Goal: Task Accomplishment & Management: Manage account settings

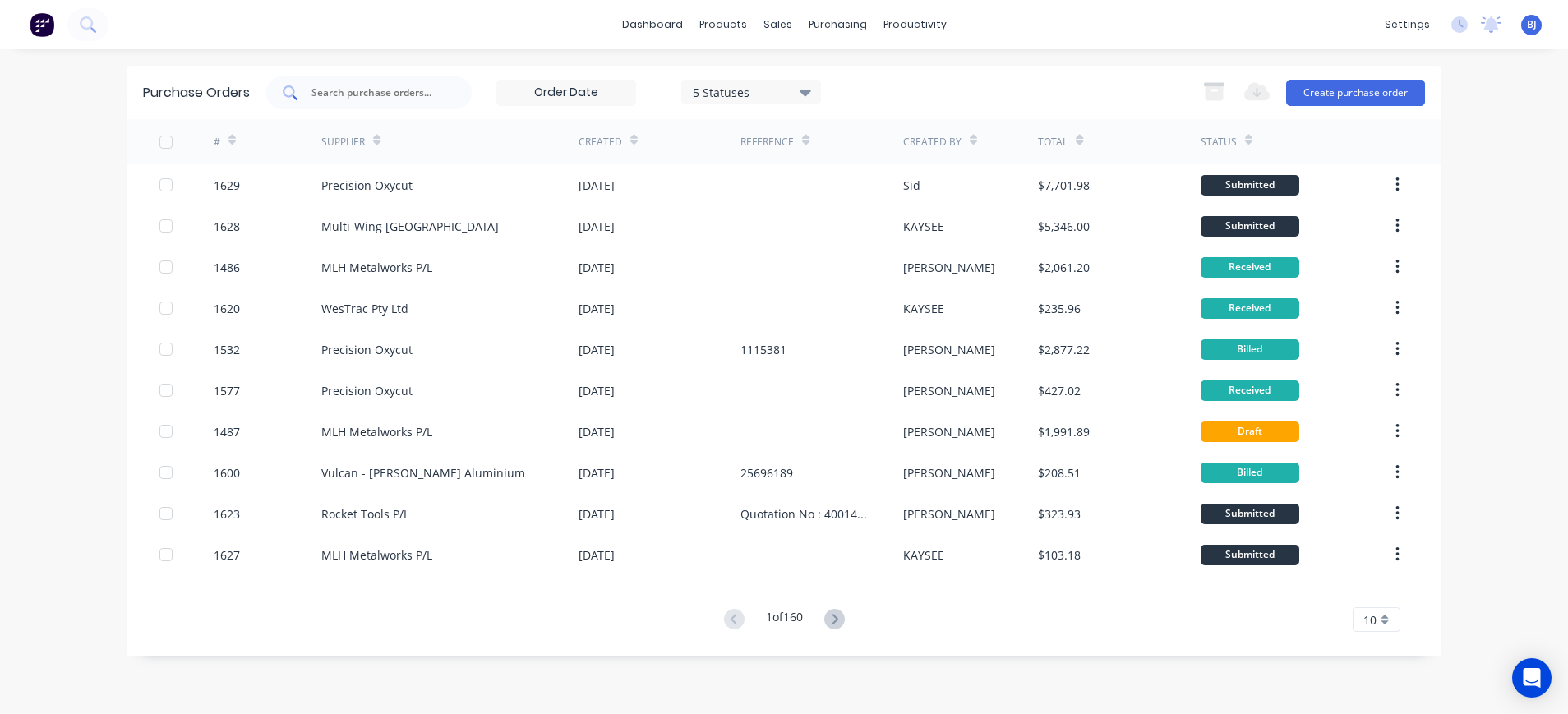
click at [405, 97] on input "text" at bounding box center [377, 93] width 137 height 17
type input "1709"
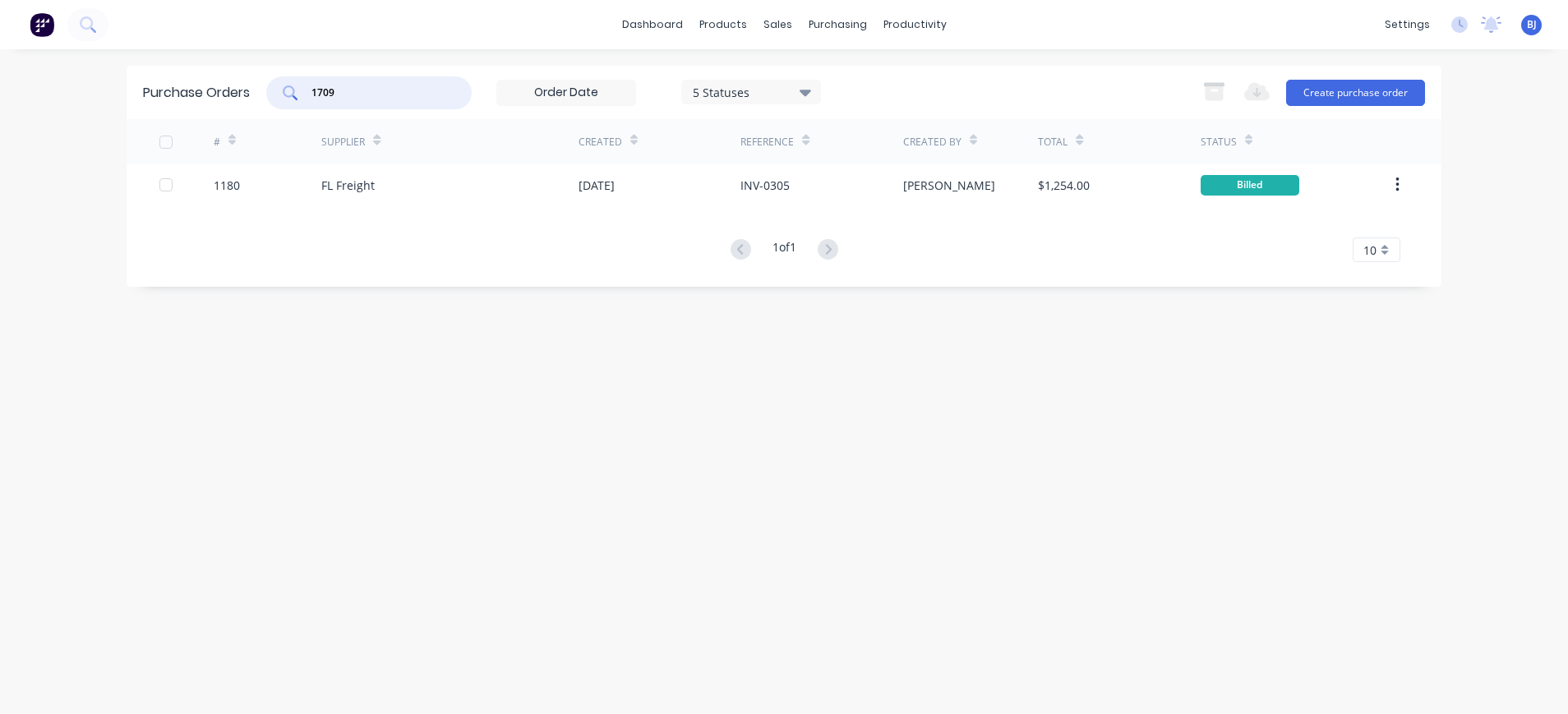
click at [374, 90] on input "1709" at bounding box center [377, 93] width 137 height 17
drag, startPoint x: 347, startPoint y: 89, endPoint x: 303, endPoint y: 88, distance: 44.0
click at [303, 88] on div "1709" at bounding box center [369, 93] width 205 height 33
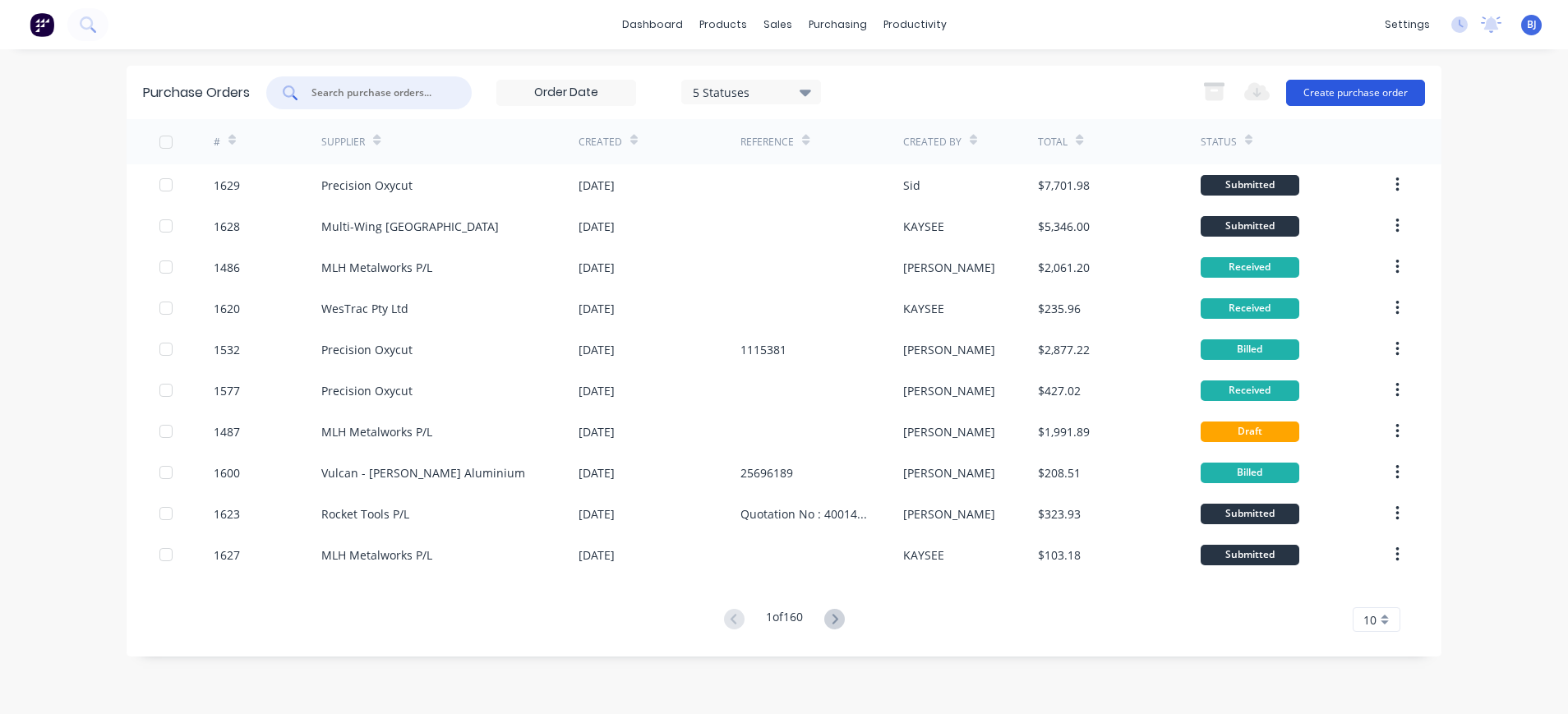
click at [1350, 86] on button "Create purchase order" at bounding box center [1355, 93] width 139 height 26
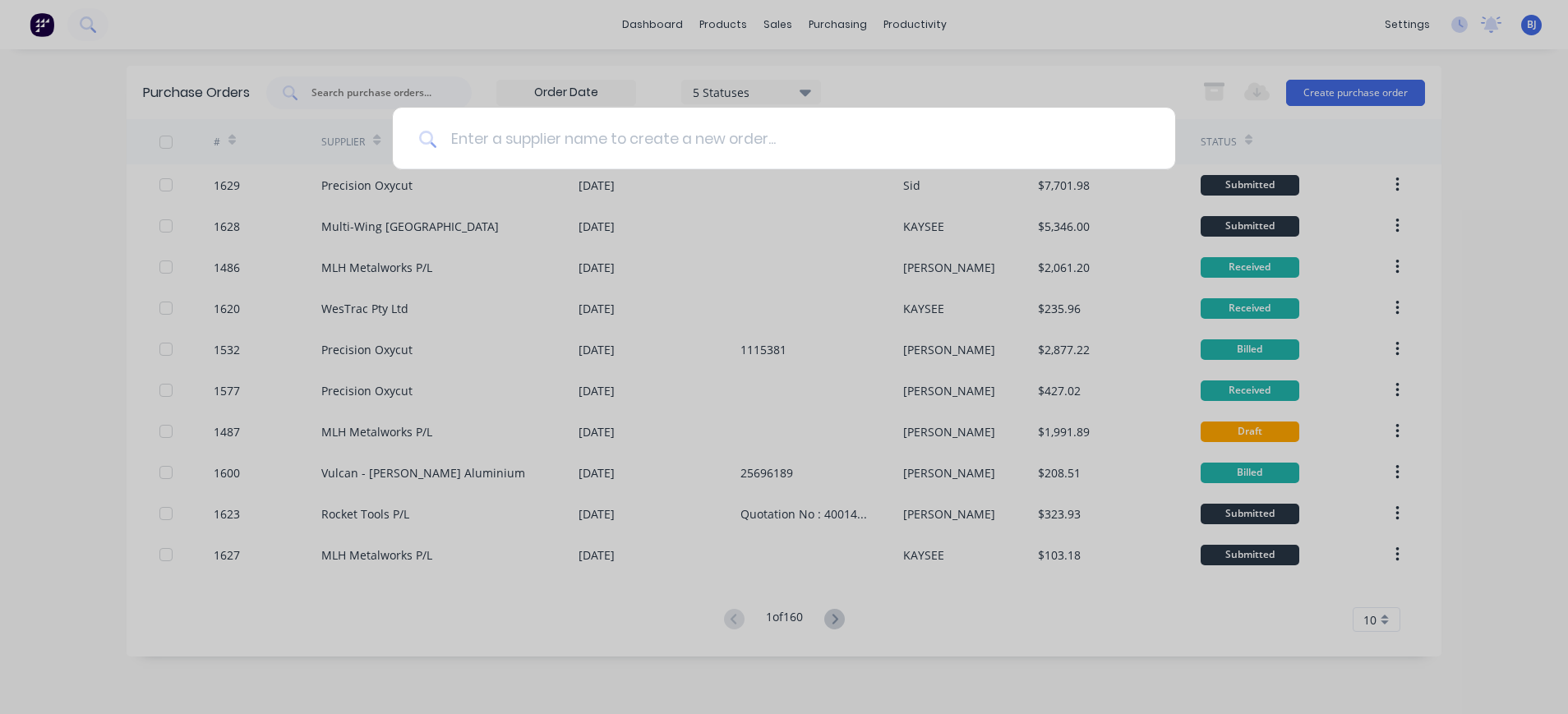
click at [511, 137] on input at bounding box center [793, 138] width 712 height 61
type input "r"
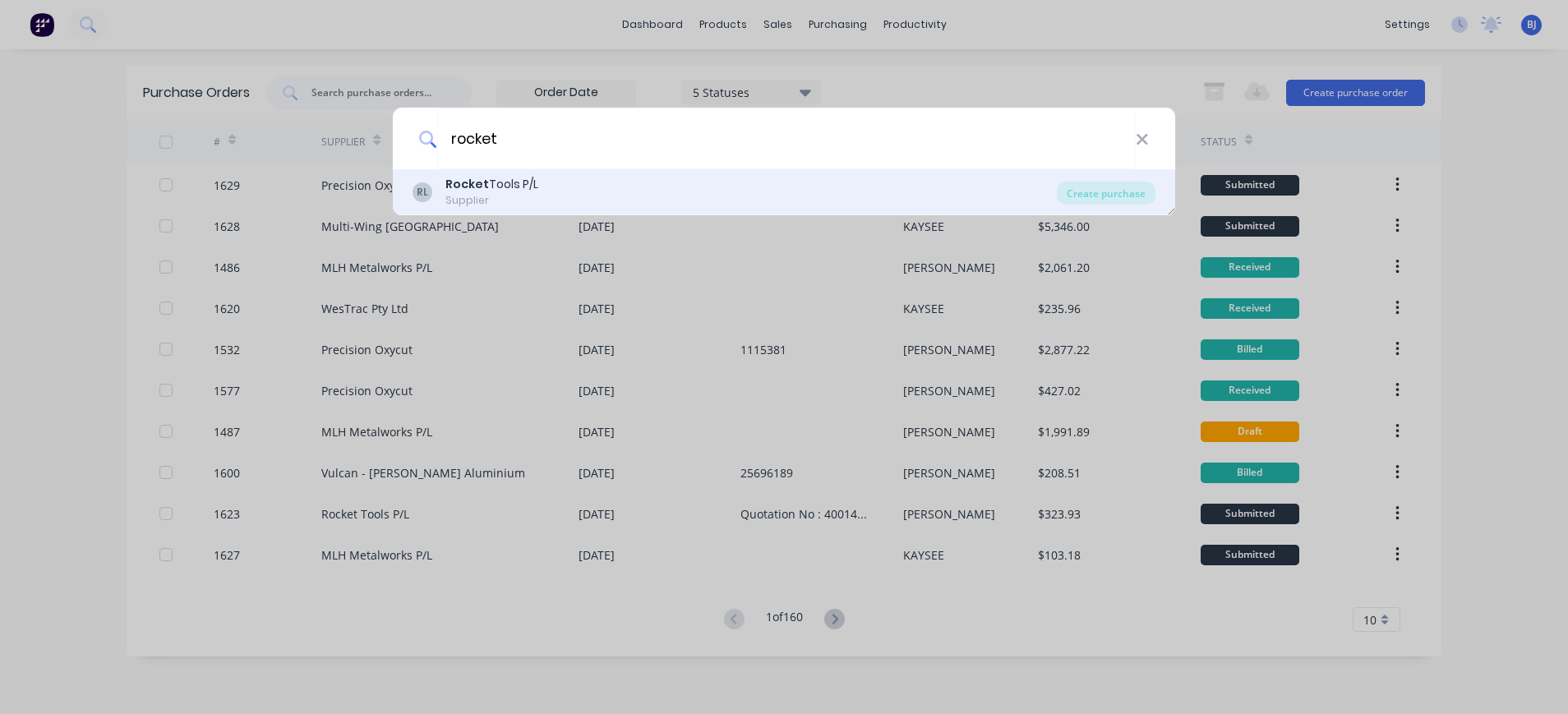
type input "rocket"
click at [510, 189] on div "Rocket Tools P/L" at bounding box center [491, 184] width 93 height 17
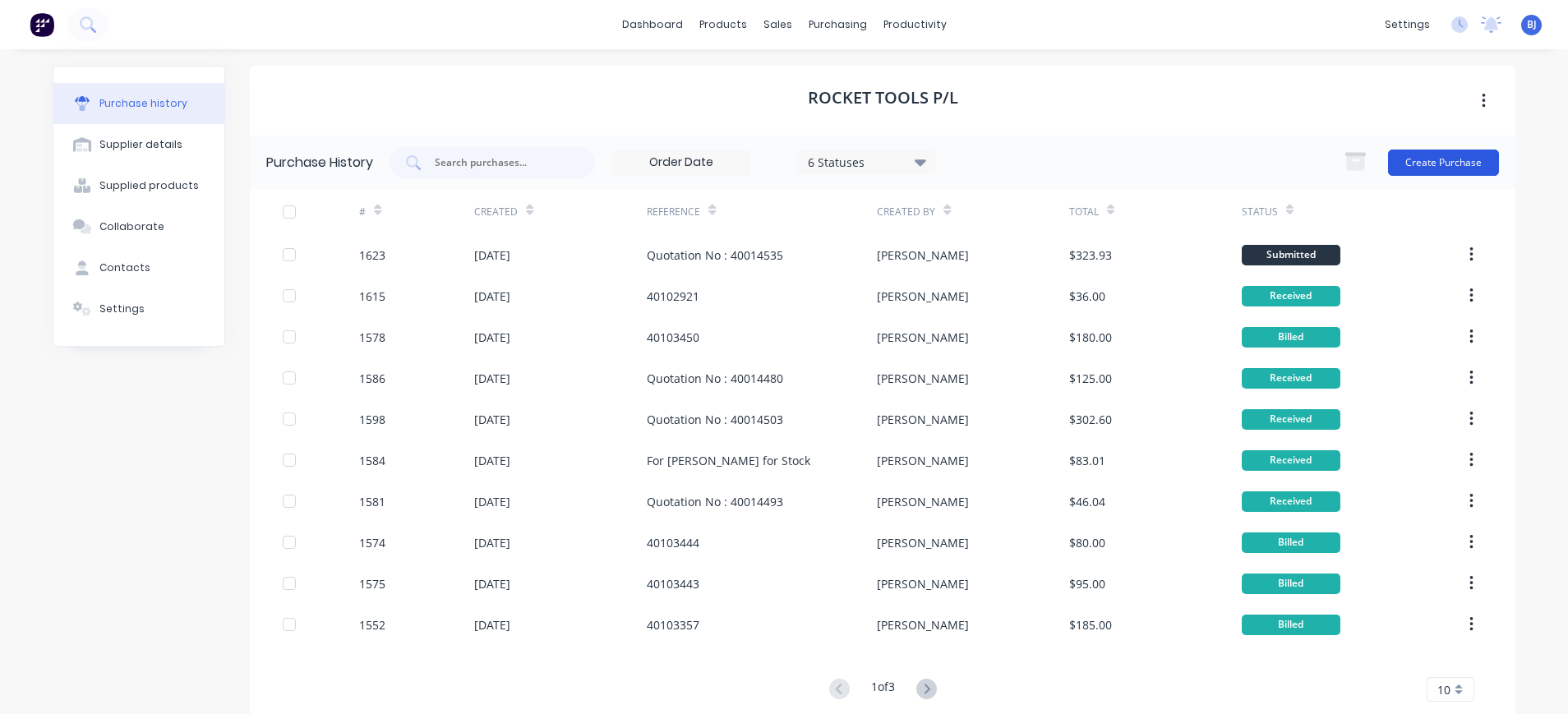
click at [1422, 153] on button "Create Purchase" at bounding box center [1444, 163] width 111 height 26
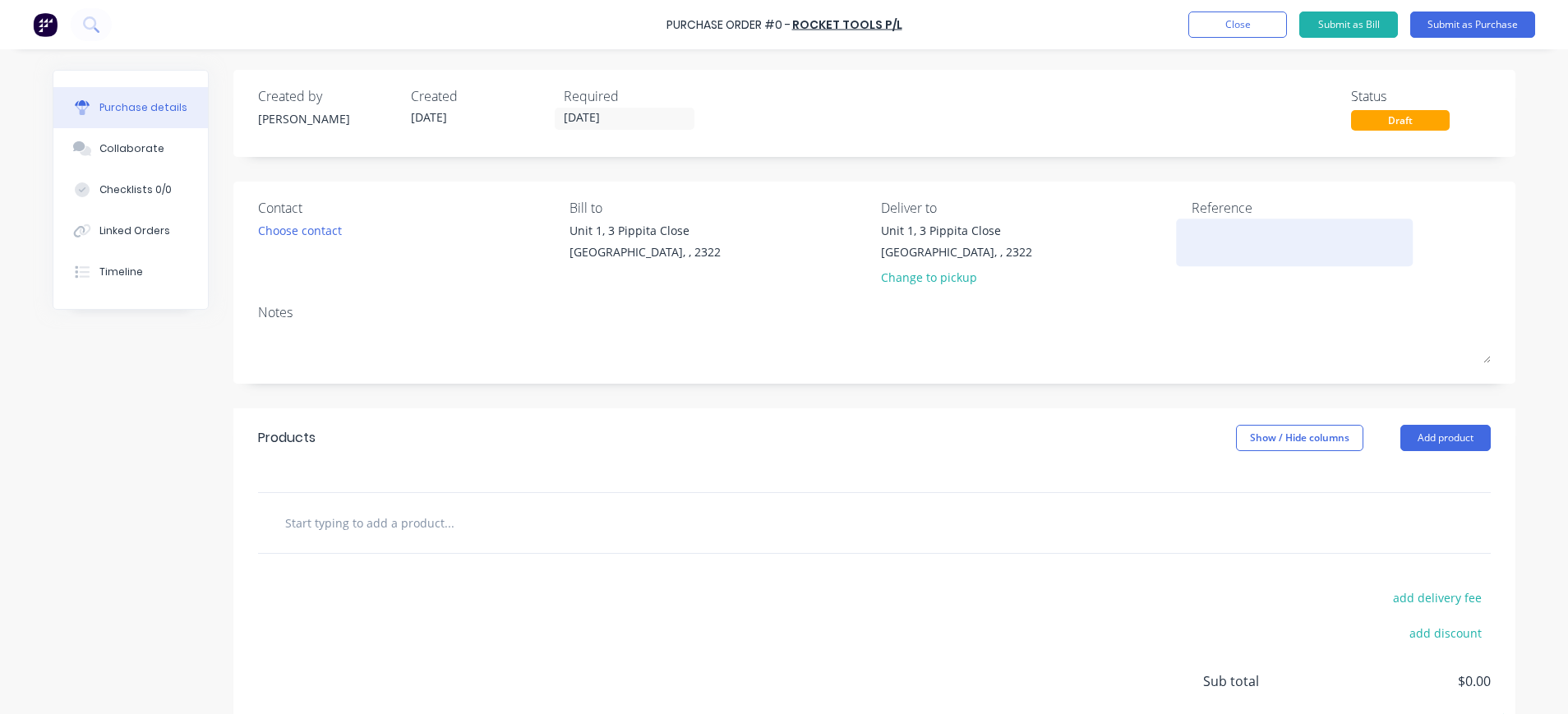
click at [1236, 245] on textarea at bounding box center [1294, 240] width 205 height 37
type textarea "I"
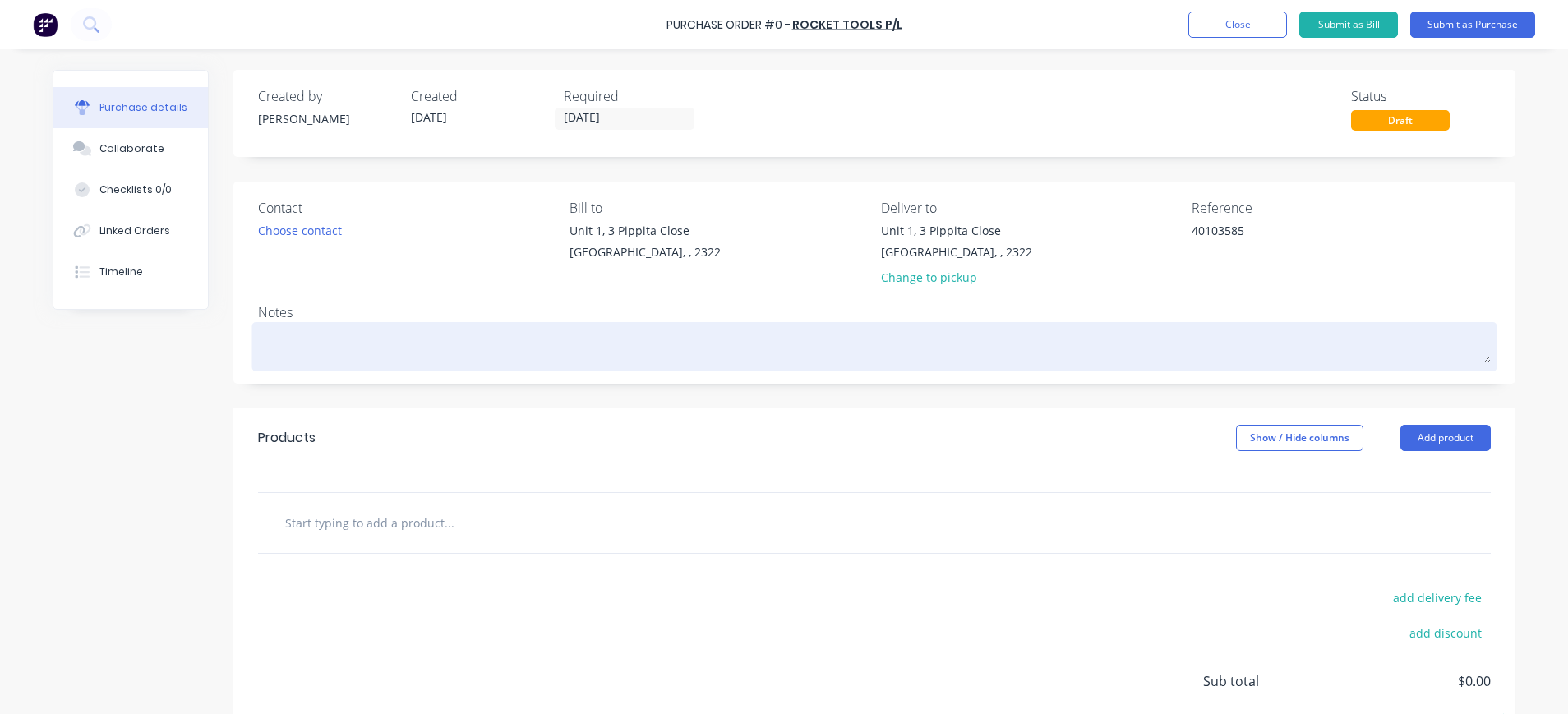
type textarea "40103585"
type textarea "x"
type textarea "40103585"
click at [276, 326] on div at bounding box center [875, 347] width 1233 height 41
click at [284, 338] on textarea at bounding box center [875, 344] width 1233 height 37
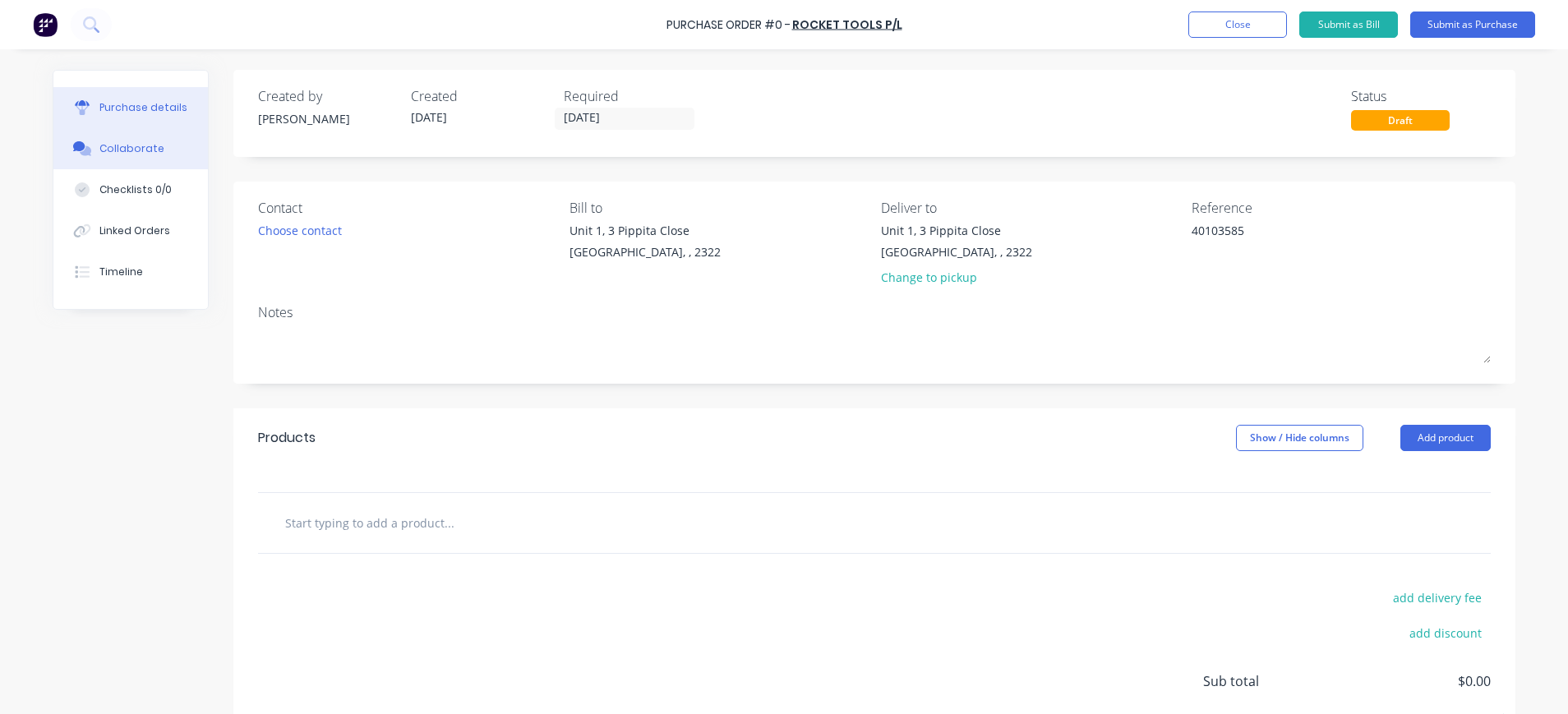
click at [117, 147] on div "Collaborate" at bounding box center [132, 149] width 65 height 15
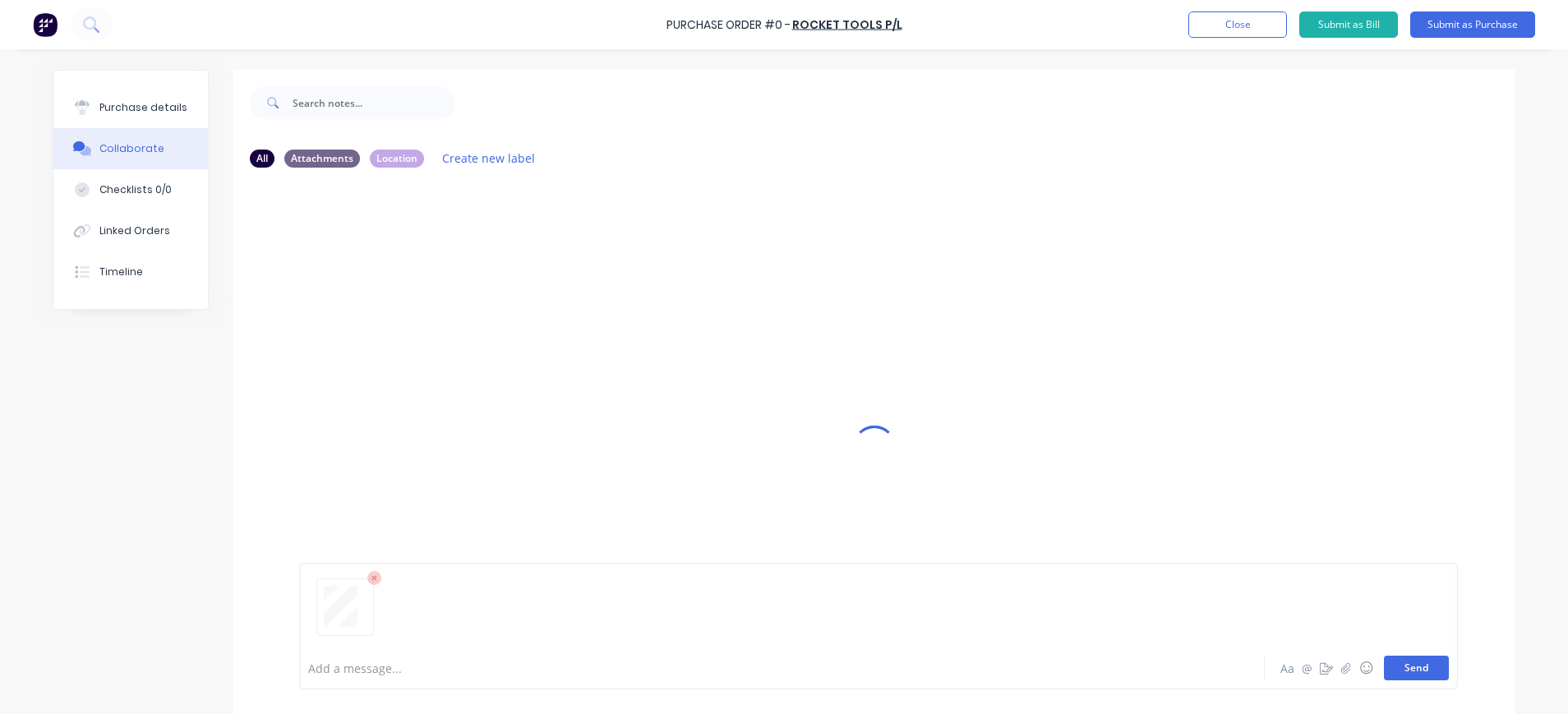
click at [1419, 671] on button "Send" at bounding box center [1417, 668] width 65 height 25
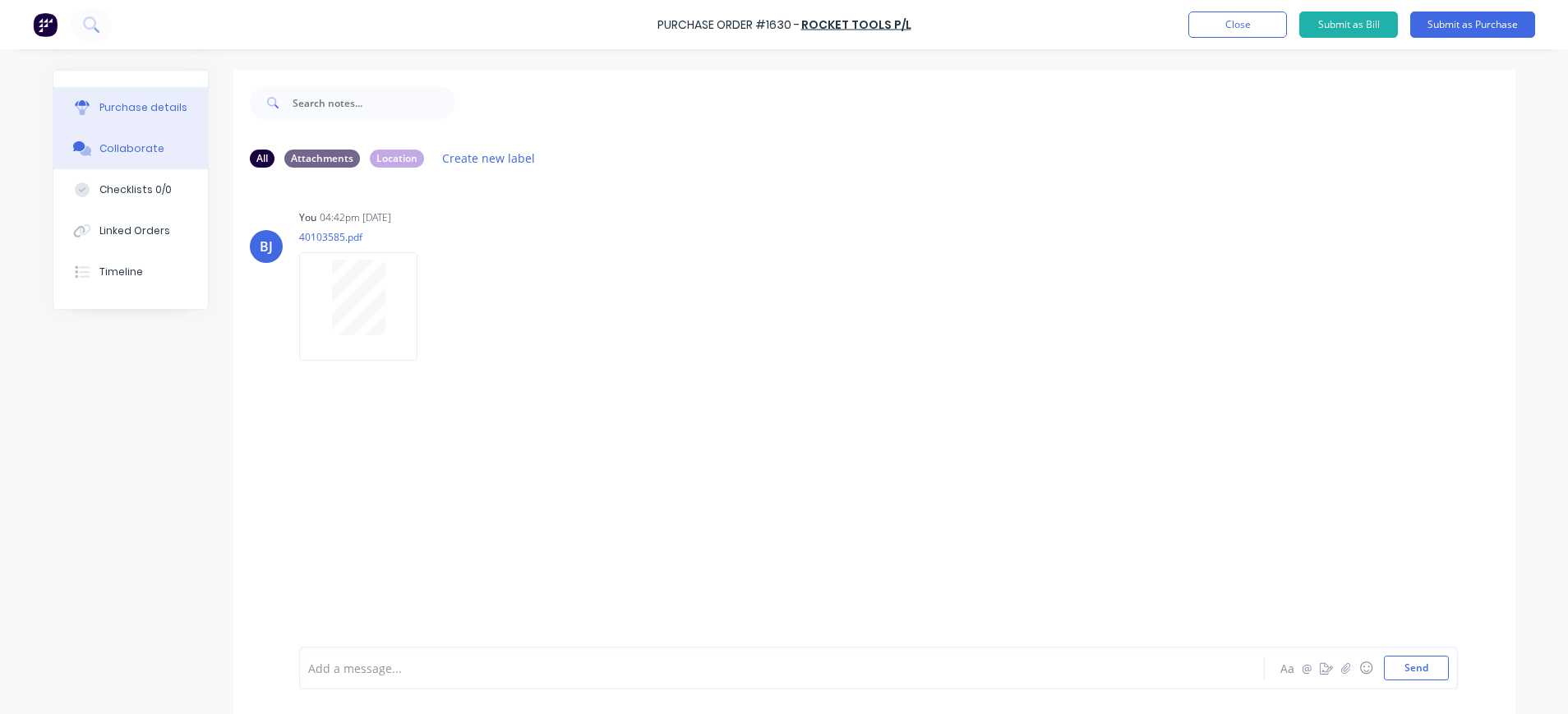
click at [150, 108] on div "Purchase details" at bounding box center [143, 108] width 88 height 15
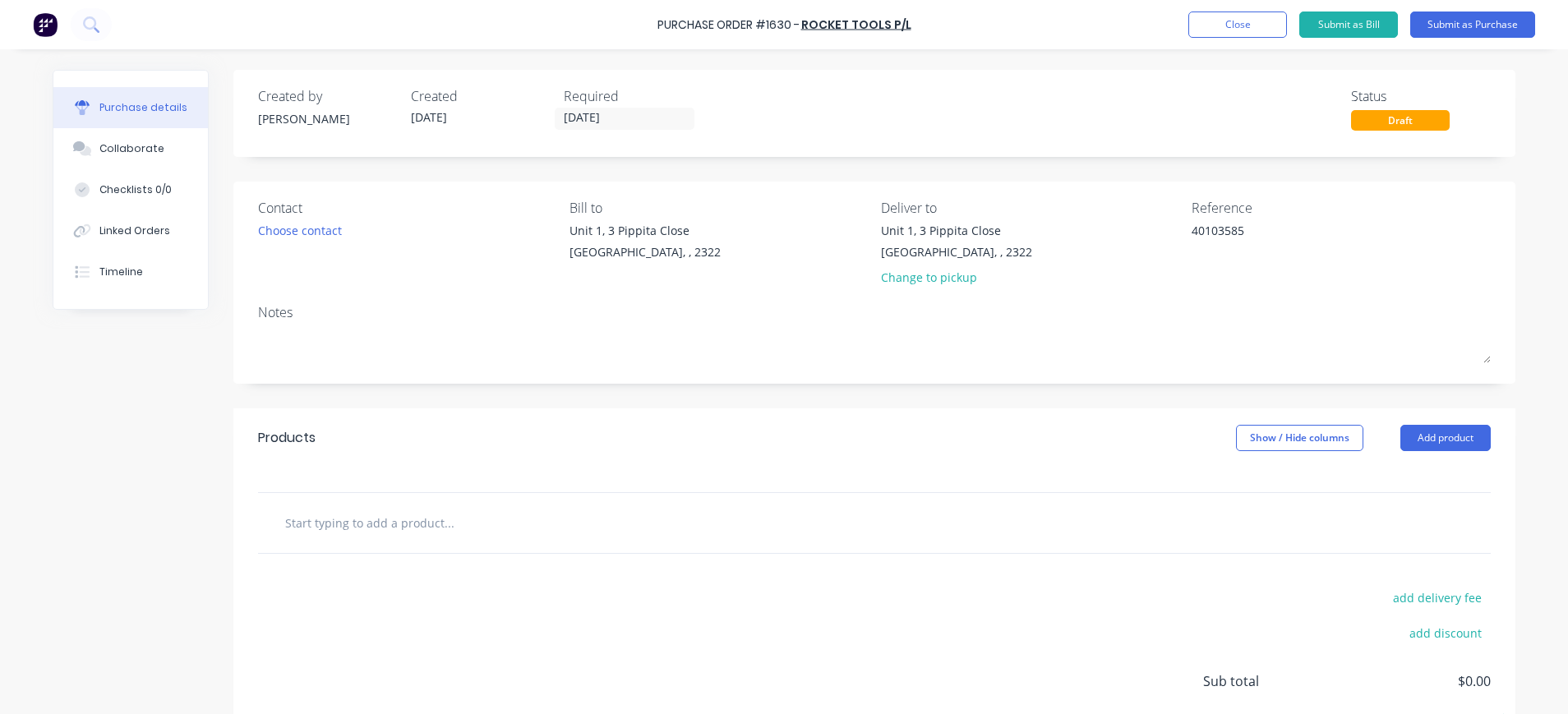
click at [381, 527] on input "text" at bounding box center [448, 523] width 328 height 33
click at [285, 521] on input "text" at bounding box center [448, 523] width 328 height 33
paste input "SUTT3852400 M24 X 3.0MM INTER TAP HSS 1 109.09"
type textarea "x"
type input "SUTT3852400 M24 X 3.0MM INTER TAP HSS 1 109.09"
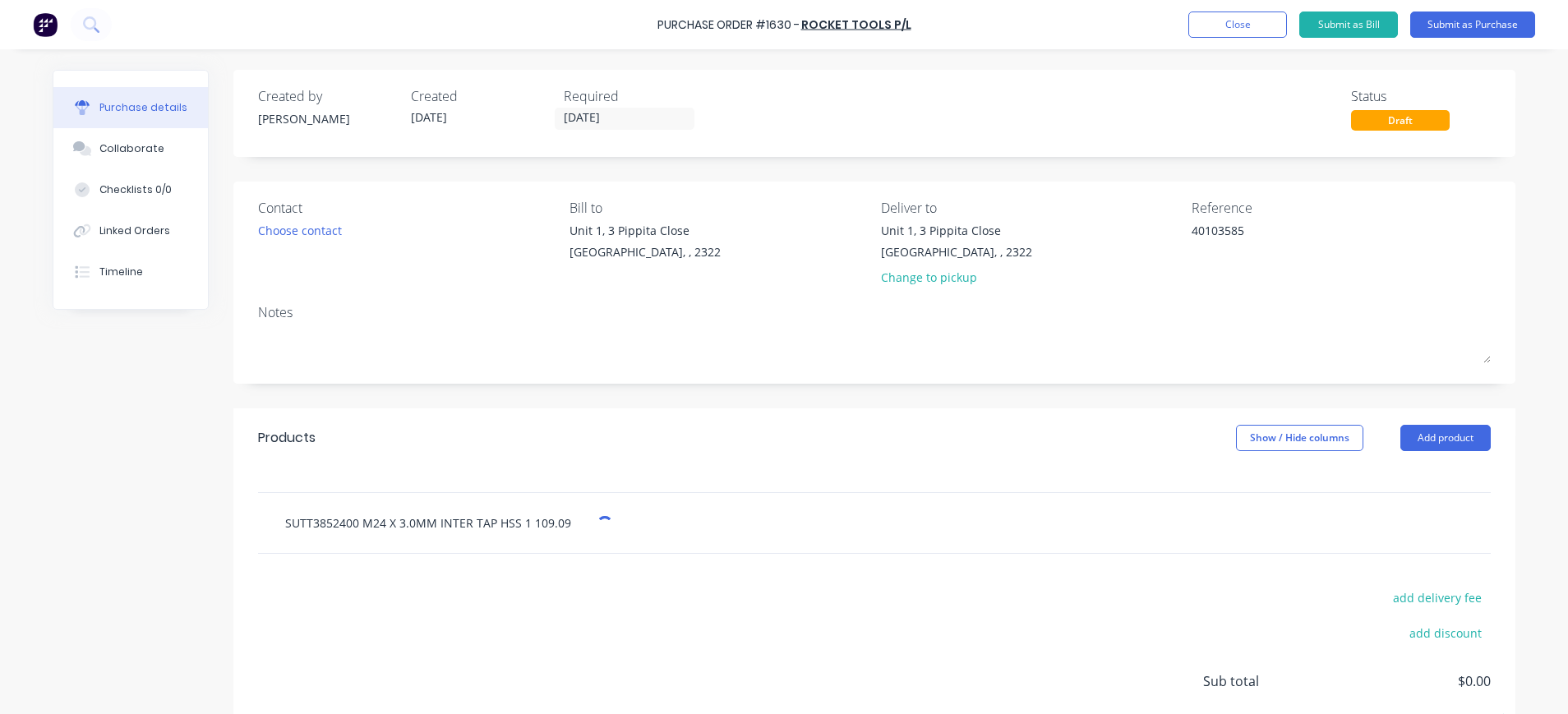
type textarea "x"
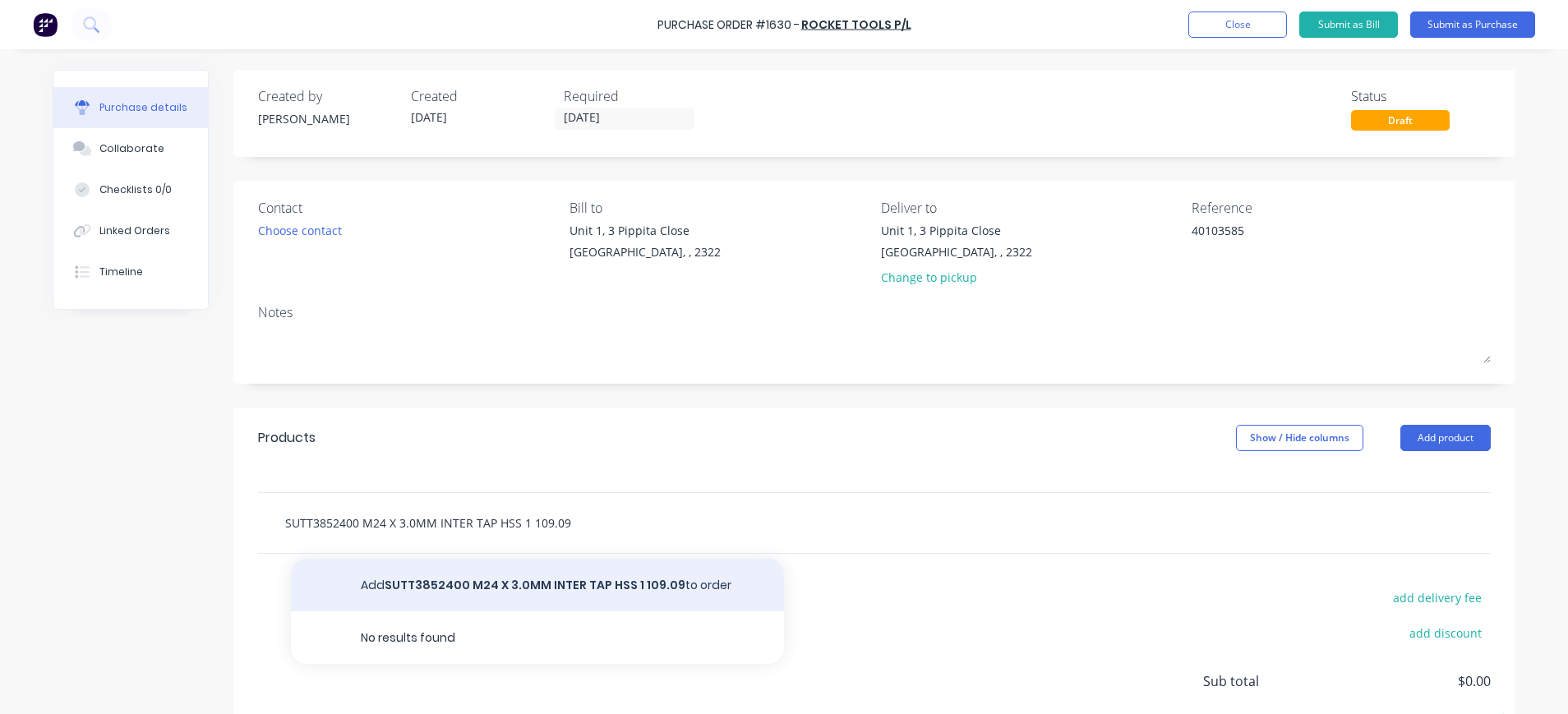
type input "SUTT3852400 M24 X 3.0MM INTER TAP HSS 1 109.09"
click at [369, 585] on button "Add SUTT3852400 M24 X 3.0MM INTER TAP HSS 1 109.09 to order" at bounding box center [538, 585] width 493 height 53
type textarea "x"
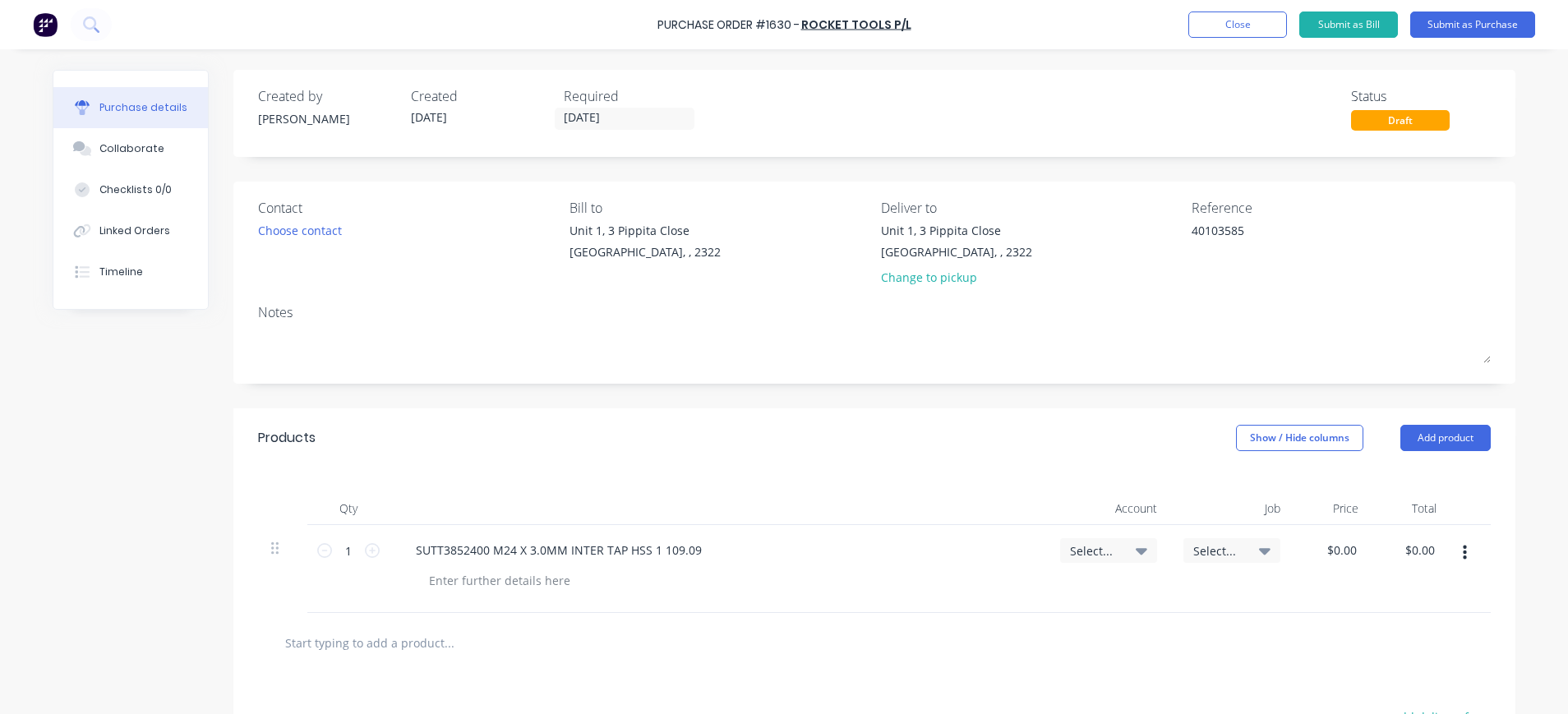
click at [1136, 550] on icon at bounding box center [1142, 552] width 12 height 7
click at [1092, 585] on input at bounding box center [1055, 600] width 169 height 33
type textarea "x"
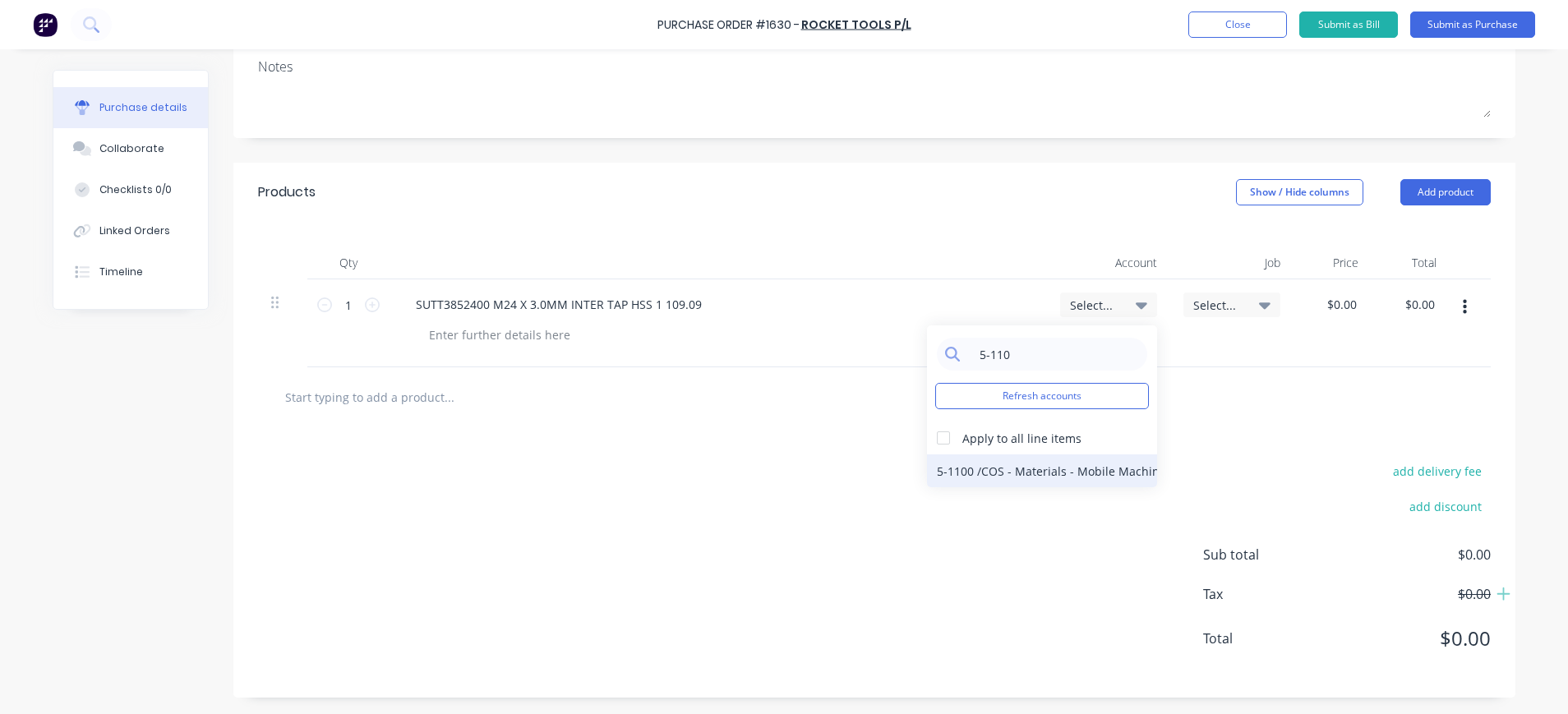
type input "5-110"
click at [1035, 472] on div "5-1100 / COS - Materials - Mobile Machines Sound" at bounding box center [1042, 471] width 230 height 33
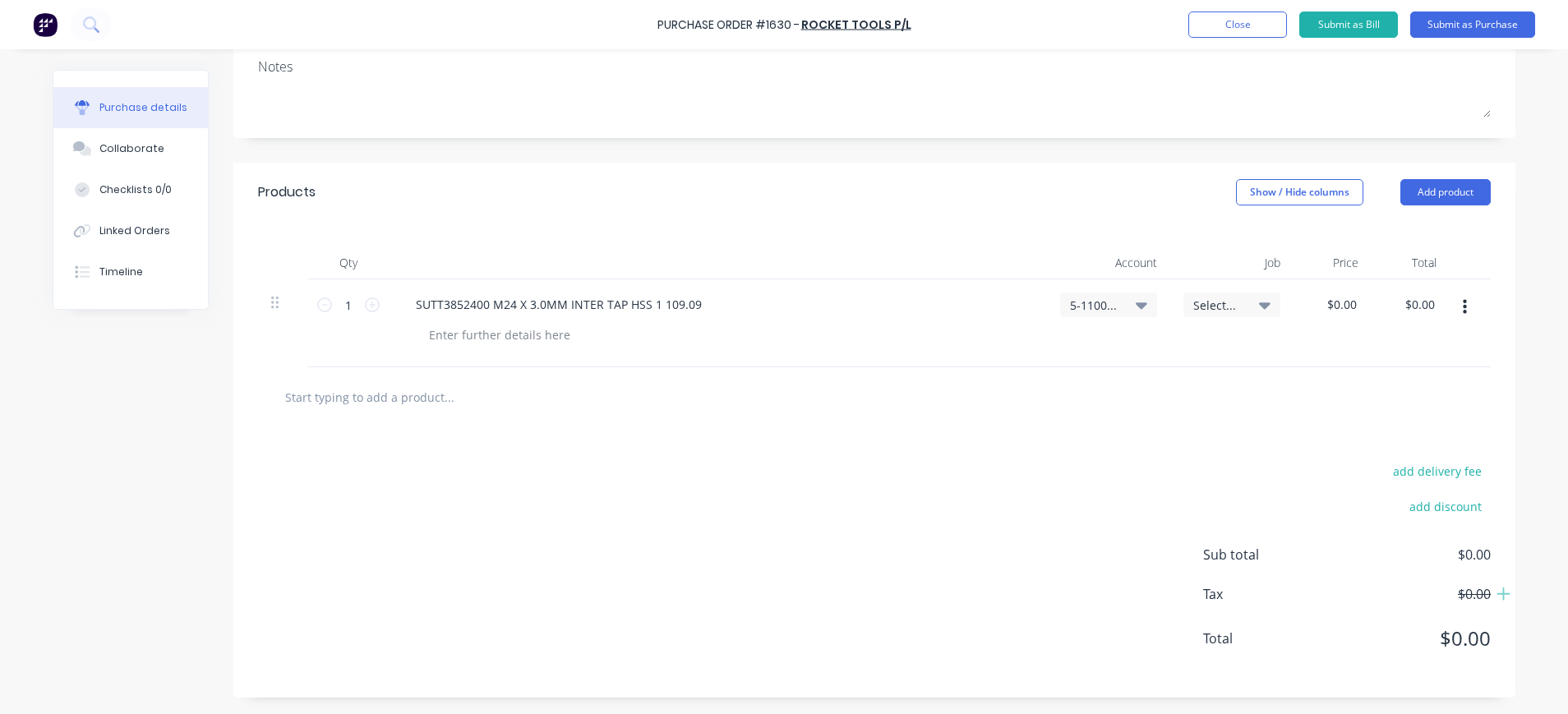
click at [1235, 304] on div "Select..." at bounding box center [1231, 305] width 77 height 15
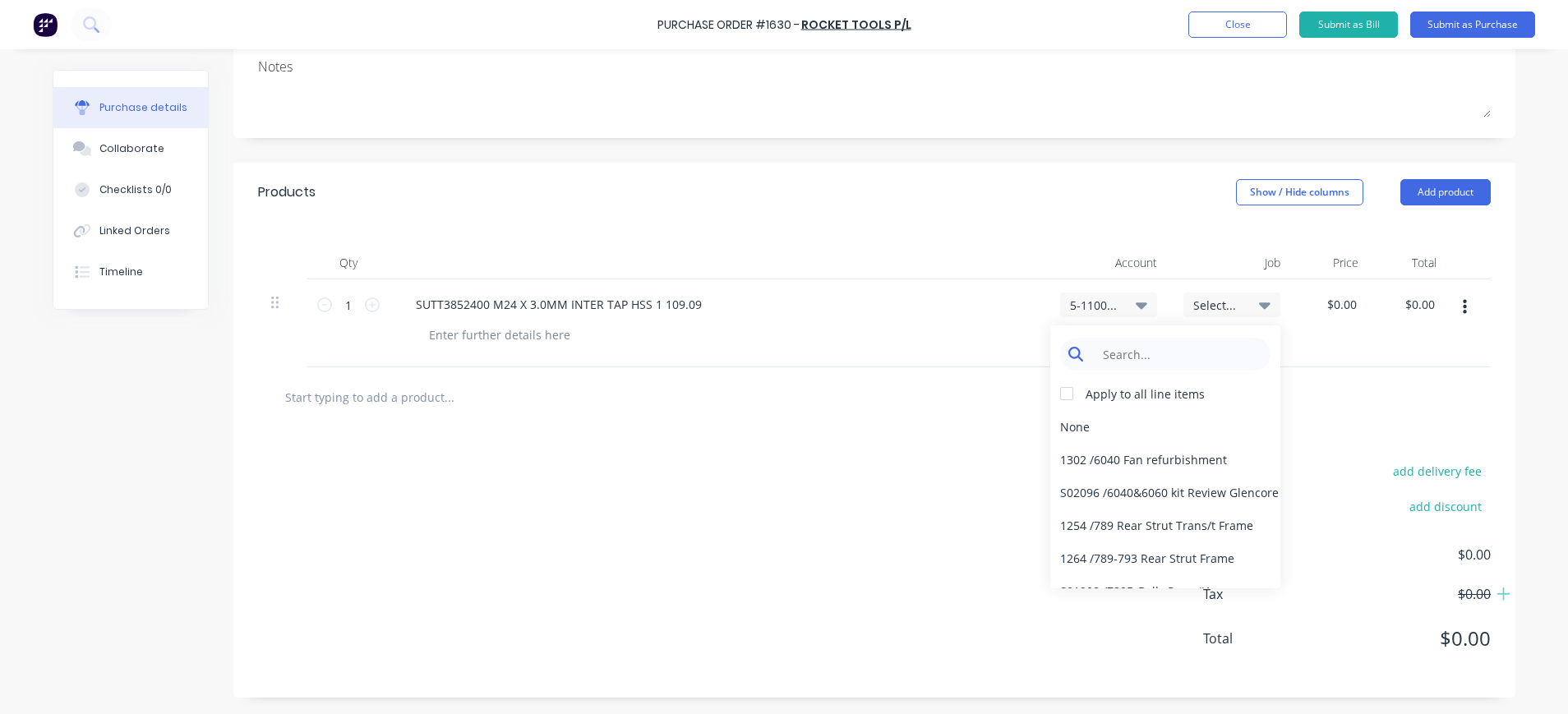
type textarea "x"
click at [1220, 360] on input at bounding box center [1178, 354] width 169 height 33
type input "1709"
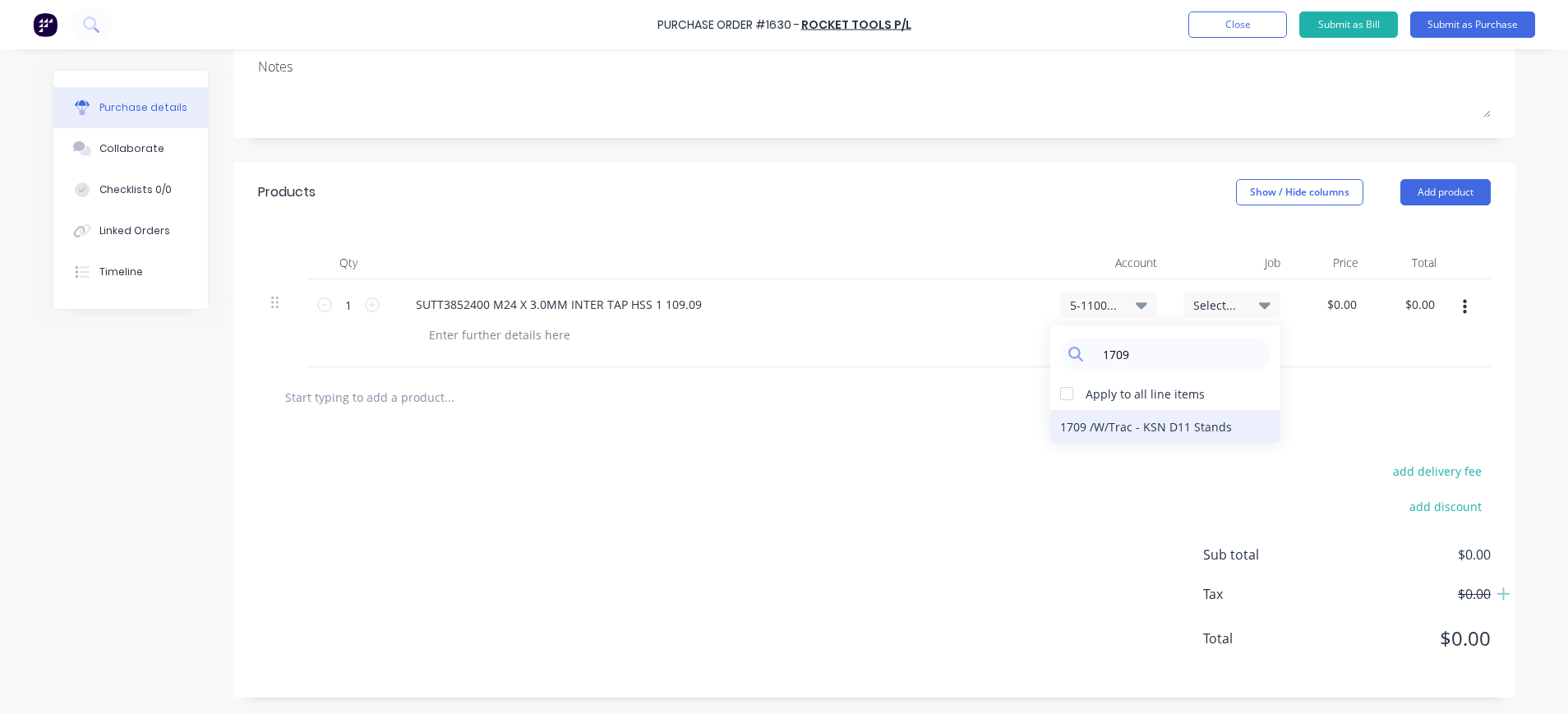
click at [1175, 424] on div "1709 / W/Trac - KSN D11 Stands" at bounding box center [1165, 427] width 230 height 33
click at [1096, 302] on span "5-1100 / COS - Materials - Mobile Machines Sound" at bounding box center [1095, 305] width 50 height 17
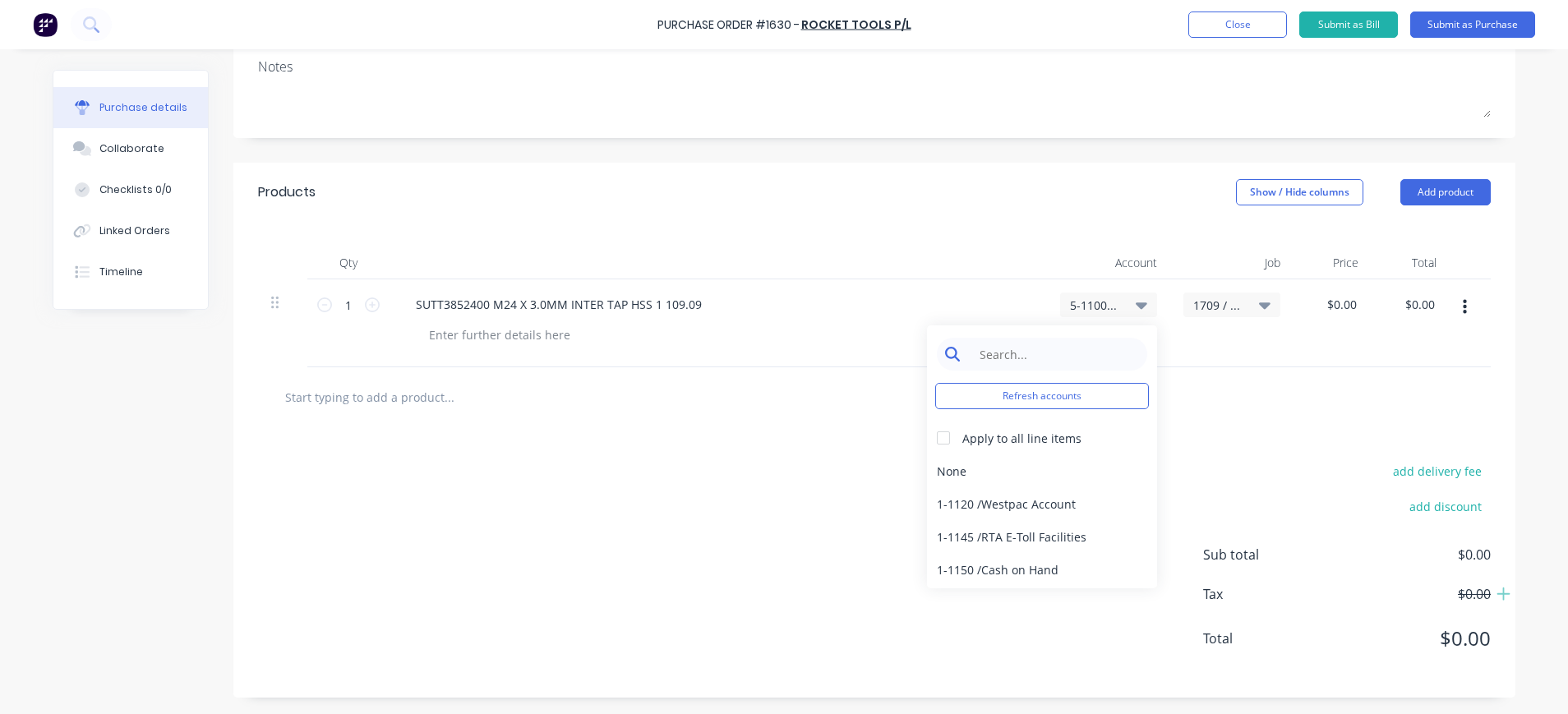
type textarea "x"
click at [1061, 362] on input at bounding box center [1055, 354] width 169 height 33
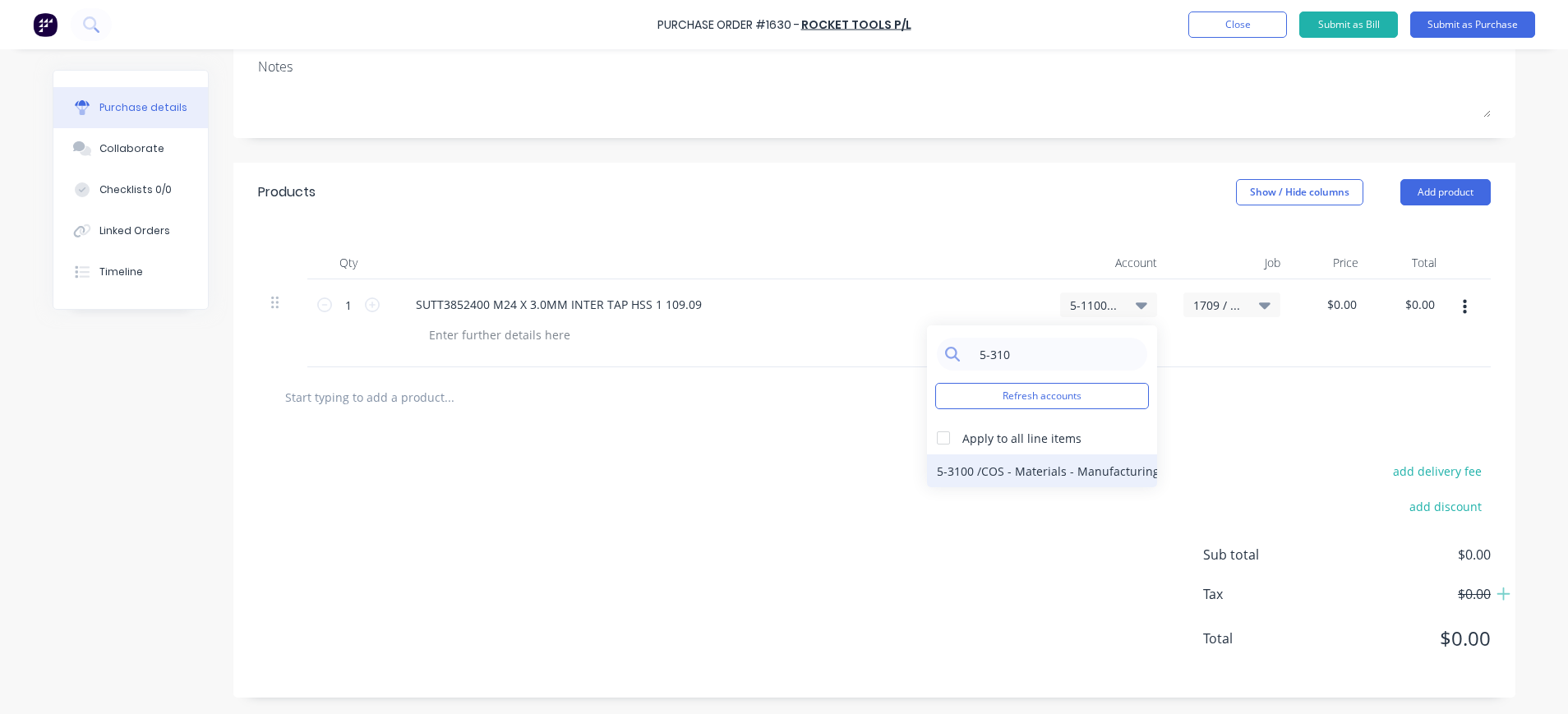
type input "5-310"
click at [1081, 473] on div "5-3100 / COS - Materials - Manufacturing Other" at bounding box center [1042, 471] width 230 height 33
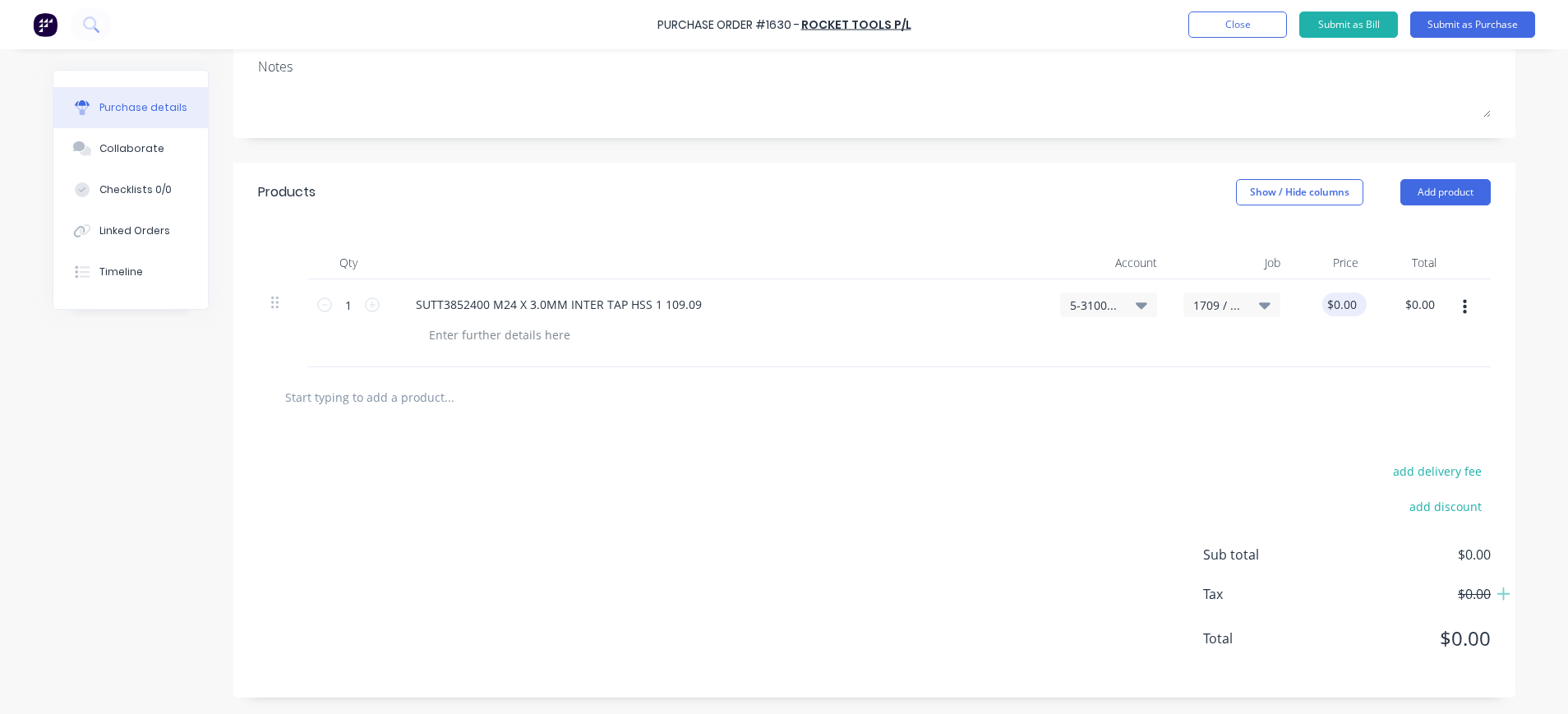
type textarea "x"
click at [1345, 301] on input "0.00" at bounding box center [1341, 304] width 38 height 24
type input "0.00109.09"
type textarea "x"
type input "$0.00"
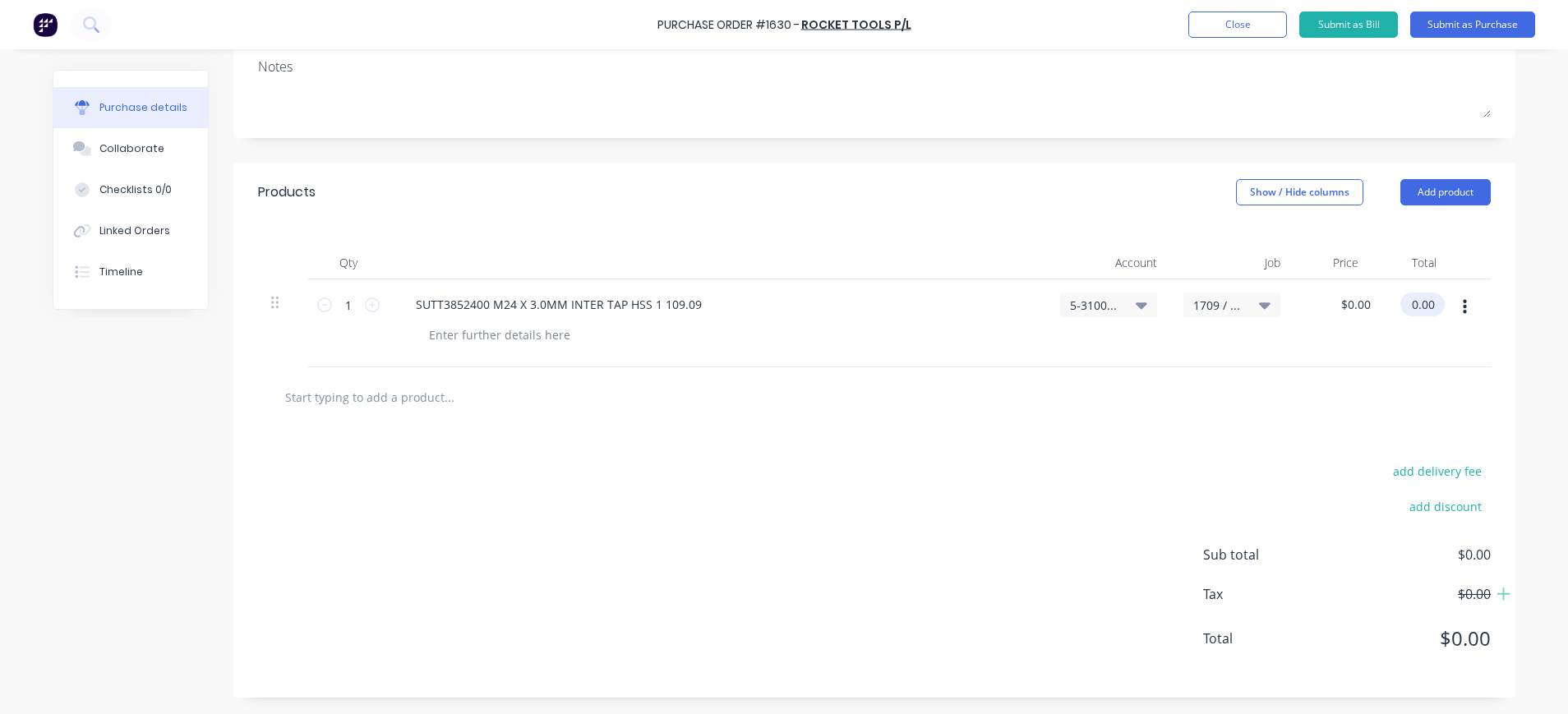
click at [1401, 305] on input "0.00" at bounding box center [1420, 304] width 38 height 24
type input "$0.00"
click at [1310, 311] on div "$0.00 $0.00" at bounding box center [1332, 323] width 78 height 88
drag, startPoint x: 1321, startPoint y: 309, endPoint x: 1365, endPoint y: 306, distance: 44.1
click at [1365, 306] on div "1 1 SUTT3852400 M24 X 3.0MM INTER TAP HSS 1 109.09 5-3100 / COS - Materials - M…" at bounding box center [875, 323] width 1233 height 88
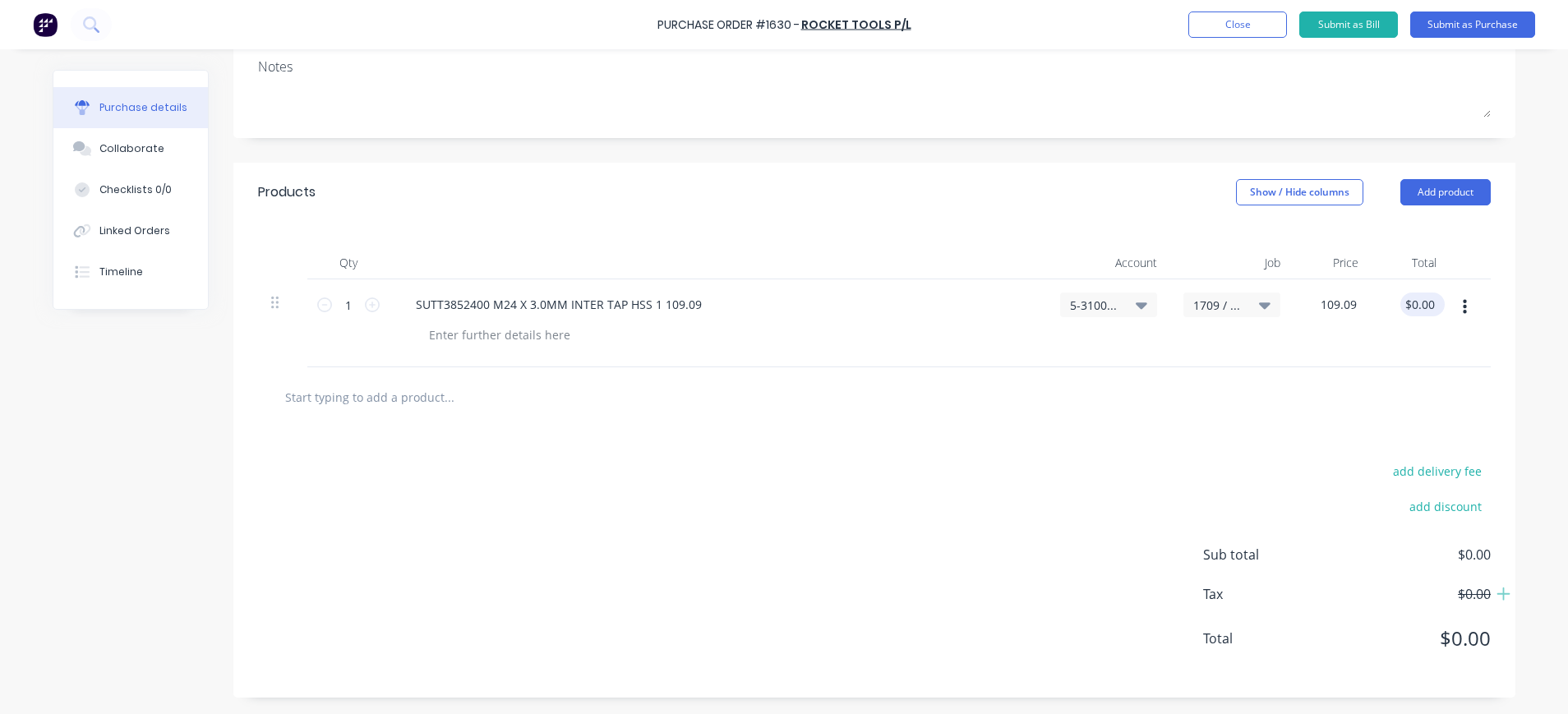
type input "$109.09"
click at [1401, 311] on input "109.09" at bounding box center [1420, 304] width 38 height 24
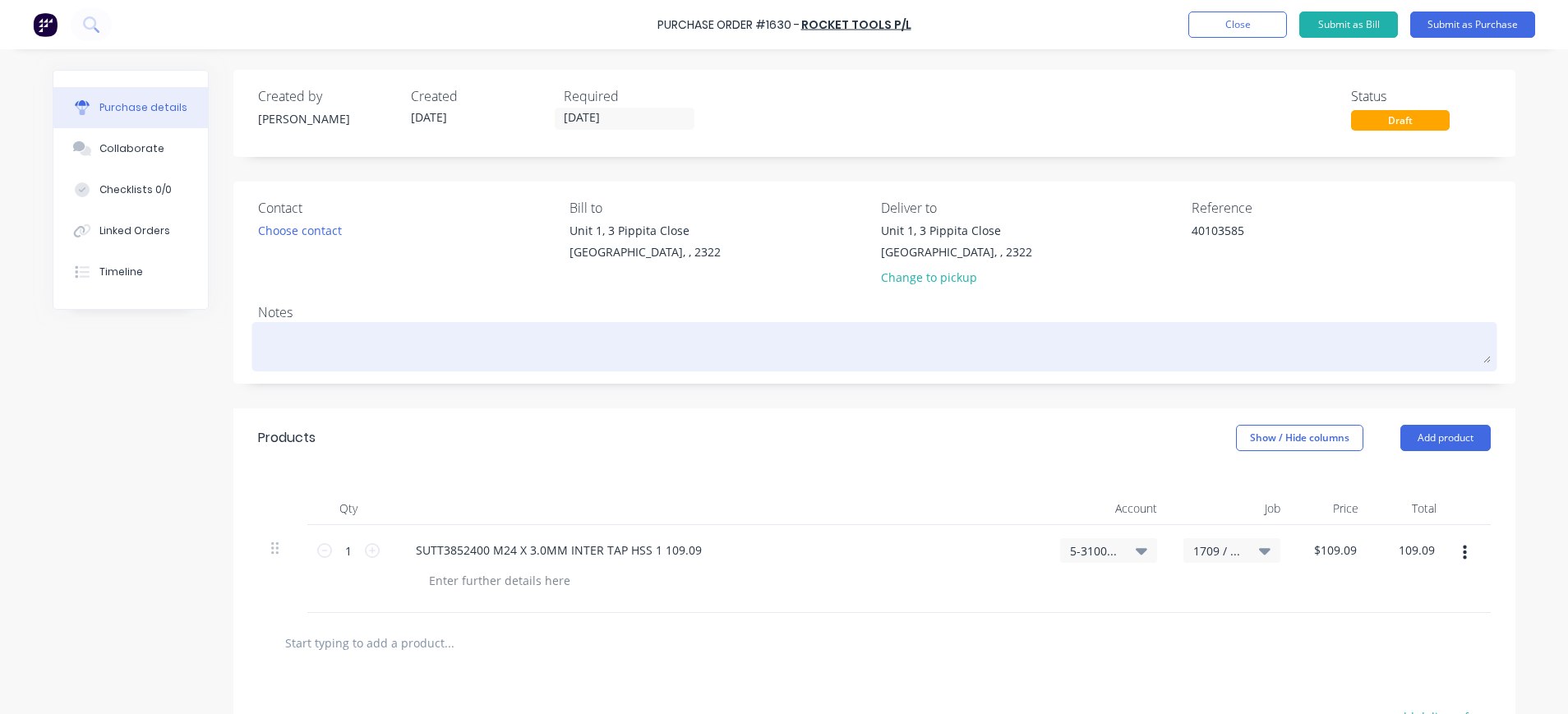
type input "$109.09"
click at [328, 341] on textarea at bounding box center [875, 344] width 1233 height 37
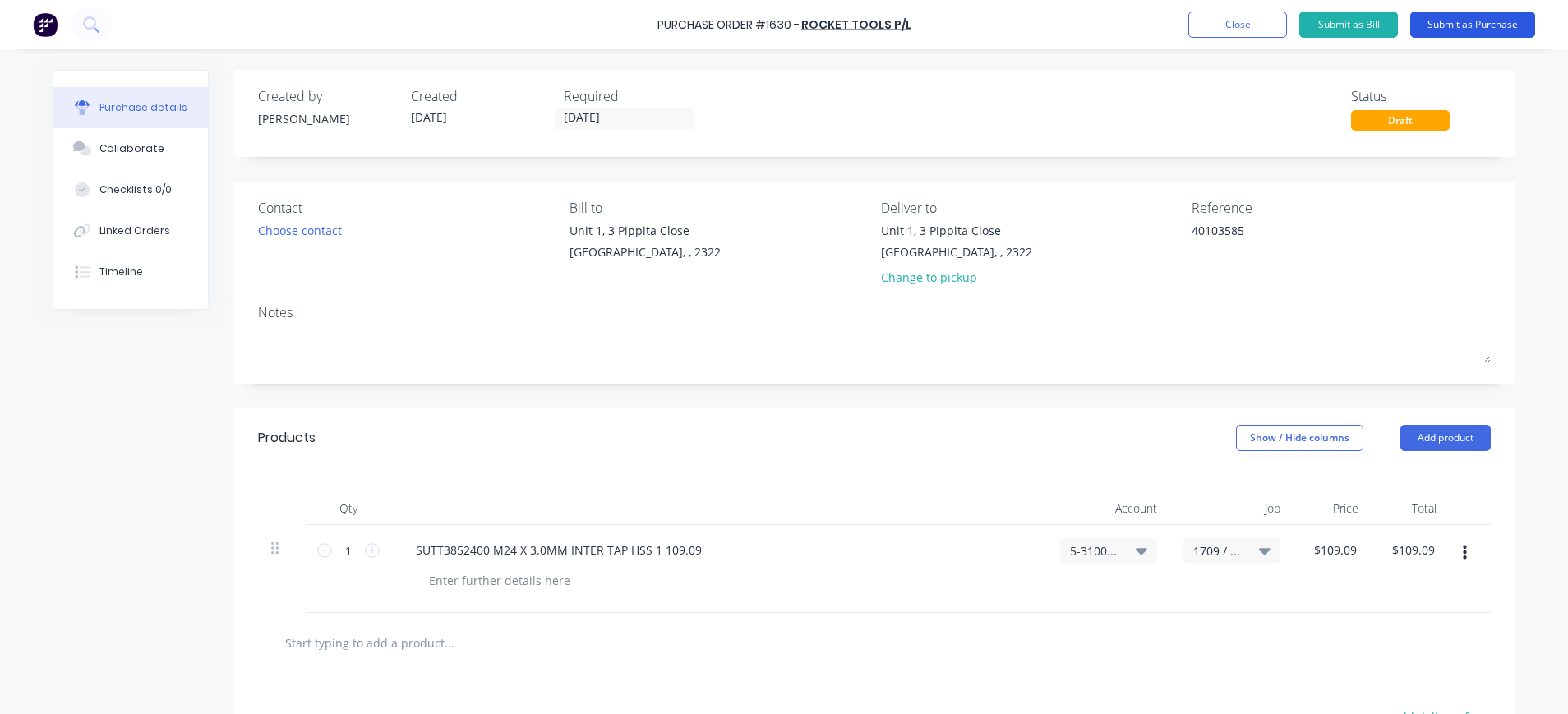
click at [1474, 20] on button "Submit as Purchase" at bounding box center [1472, 25] width 125 height 26
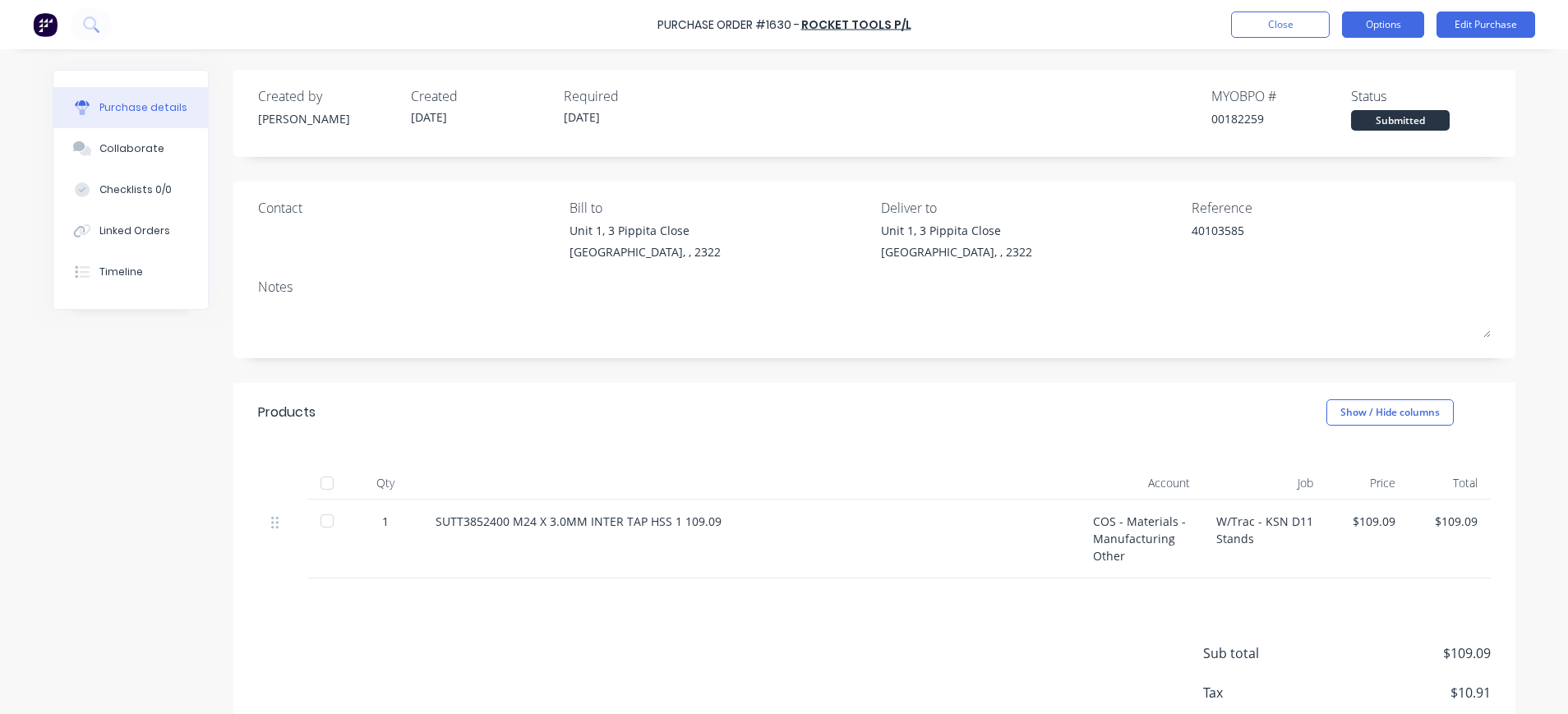
click at [1359, 31] on button "Options" at bounding box center [1383, 25] width 82 height 26
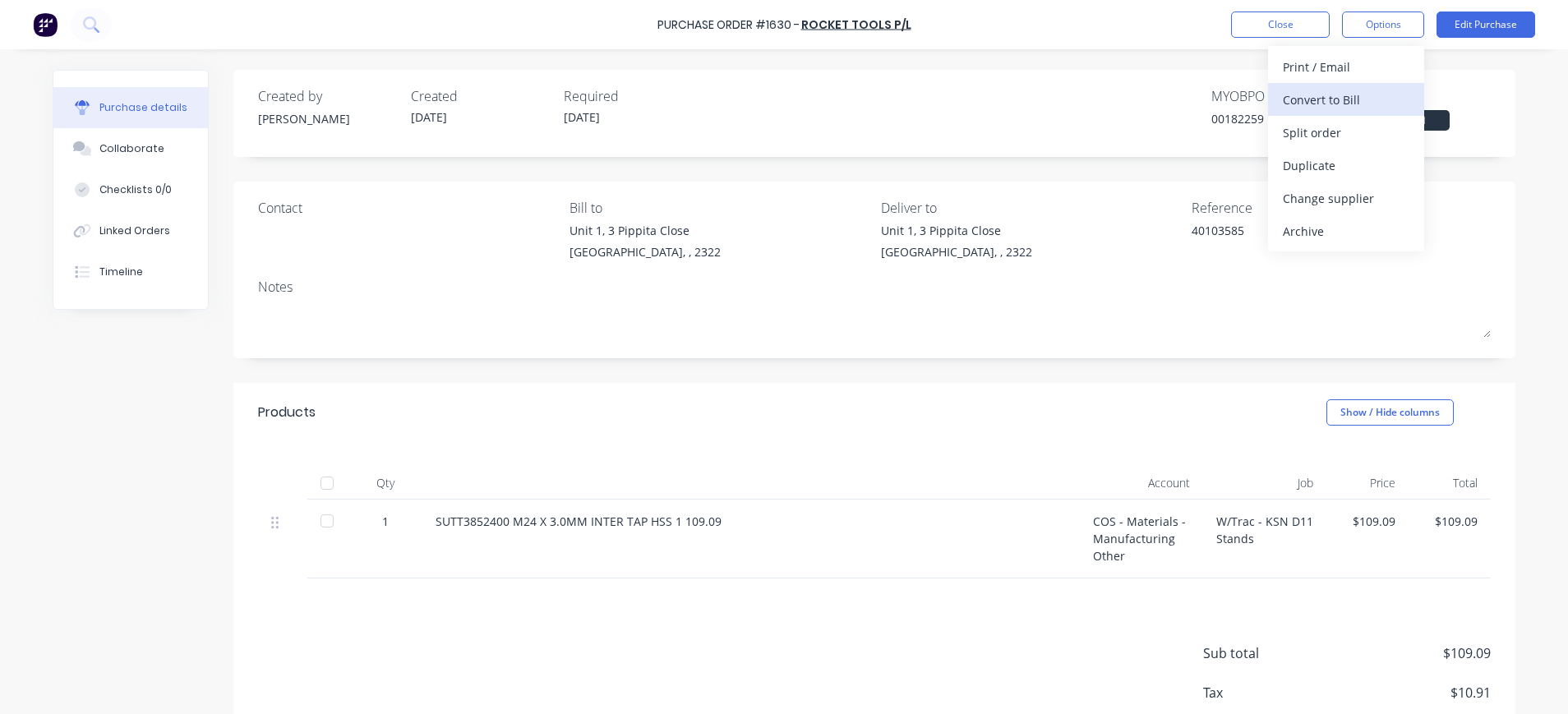
click at [1311, 99] on div "Convert to Bill" at bounding box center [1346, 99] width 127 height 24
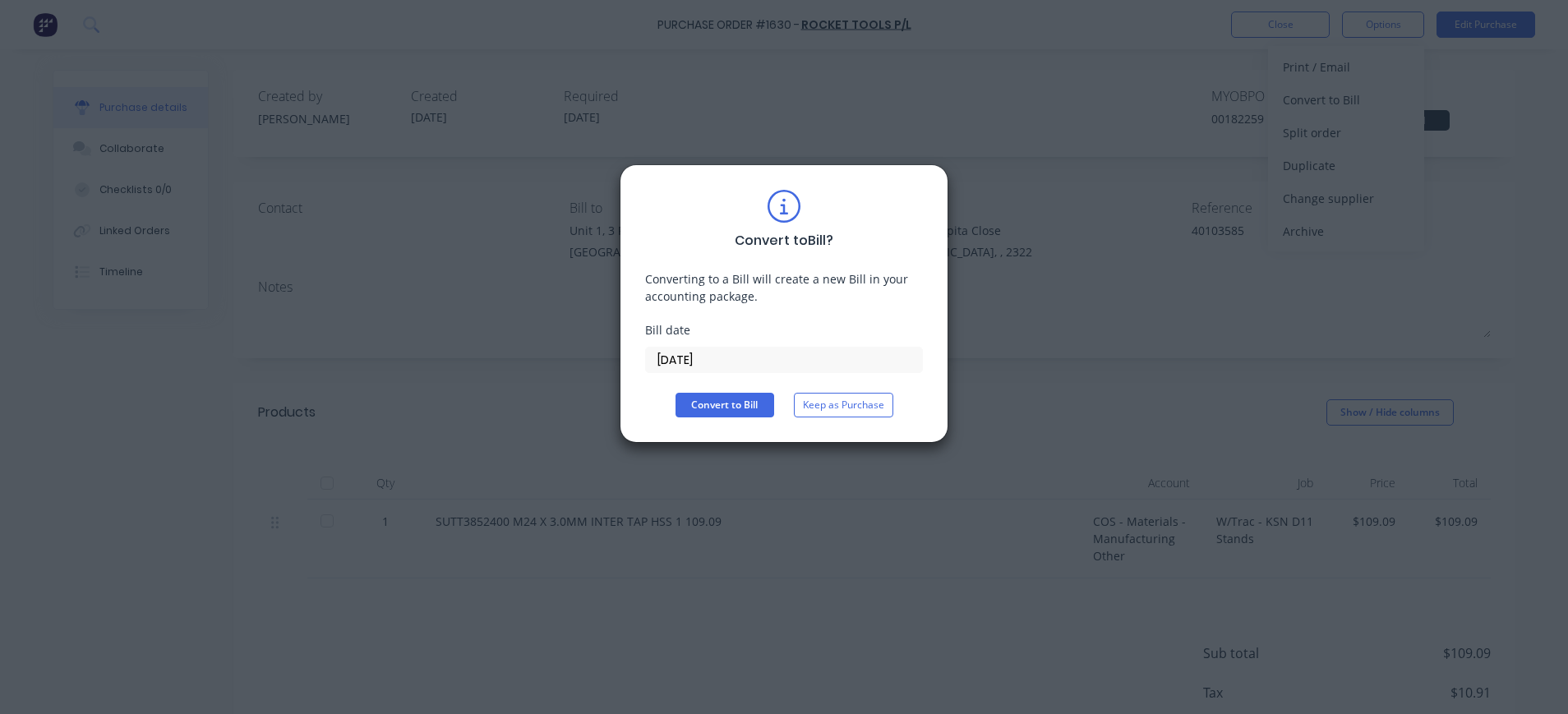
click at [711, 354] on input "[DATE]" at bounding box center [784, 360] width 276 height 25
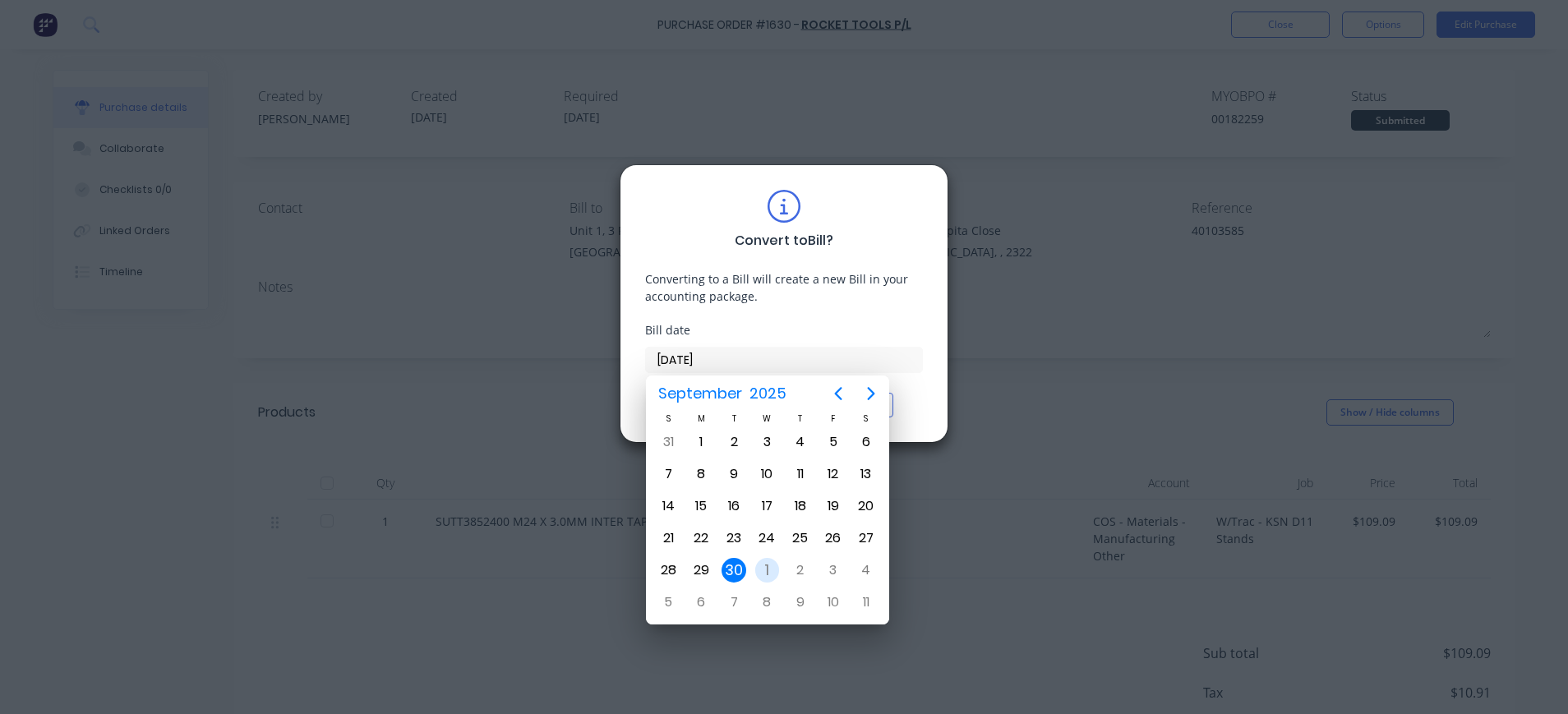
click at [772, 571] on div "1" at bounding box center [768, 570] width 25 height 25
type input "[DATE]"
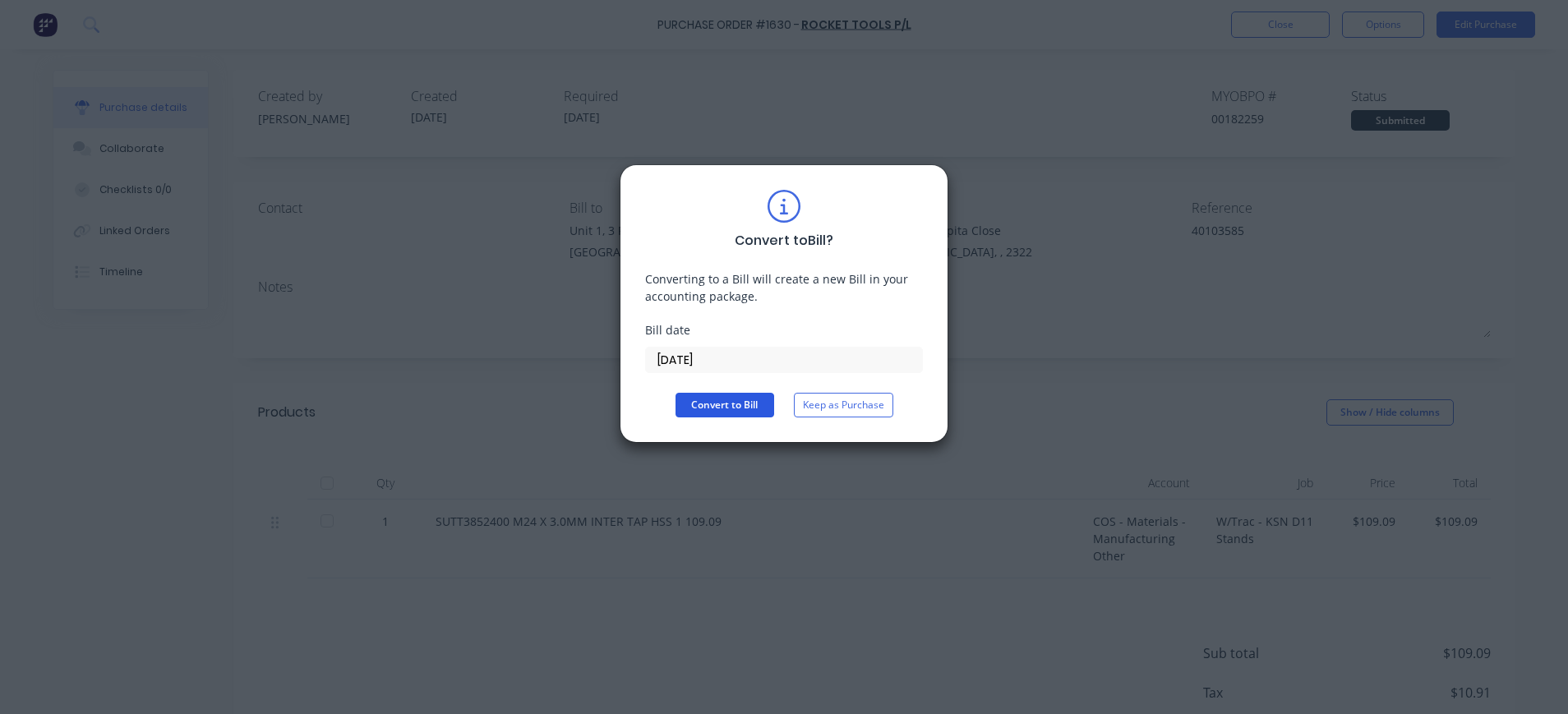
click at [736, 406] on button "Convert to Bill" at bounding box center [724, 405] width 98 height 25
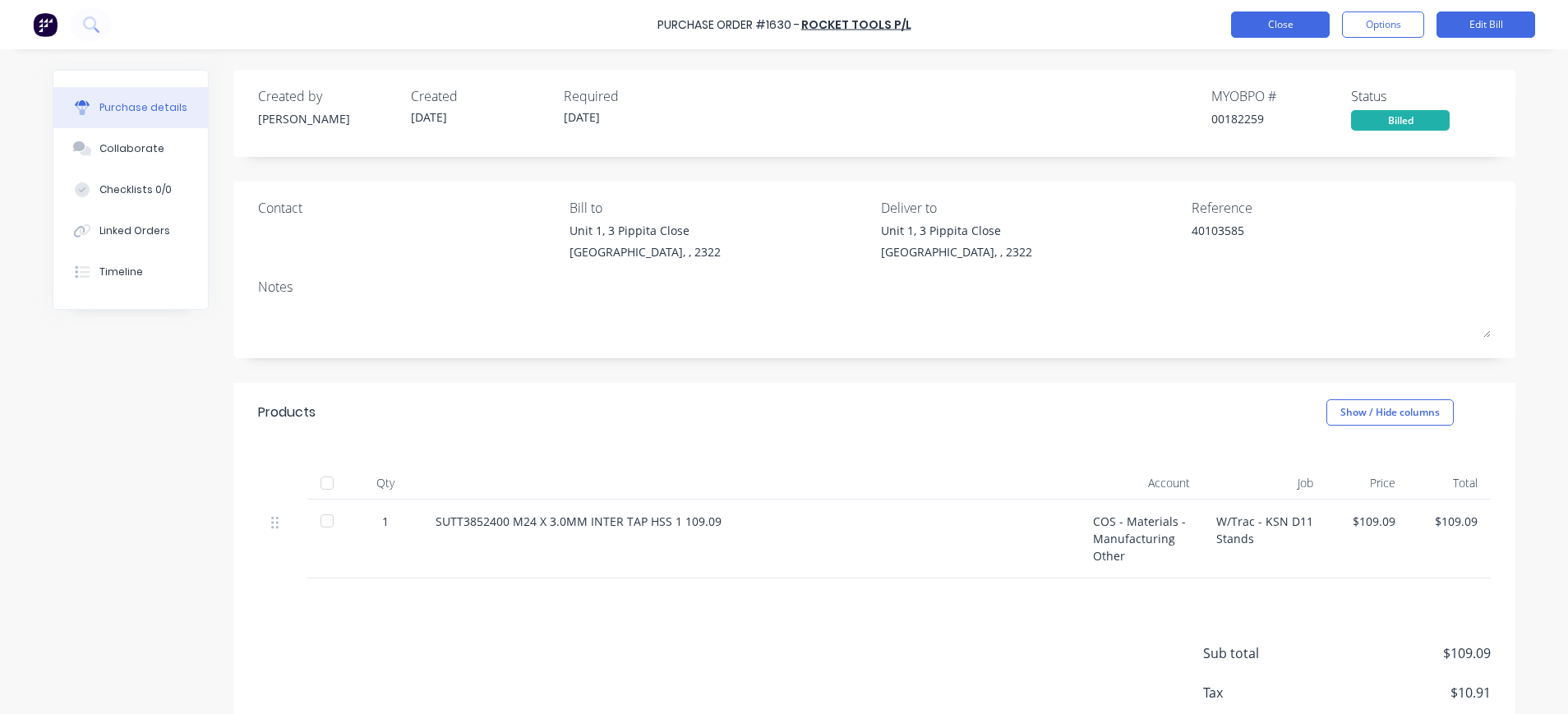
click at [1297, 26] on button "Close" at bounding box center [1280, 25] width 98 height 26
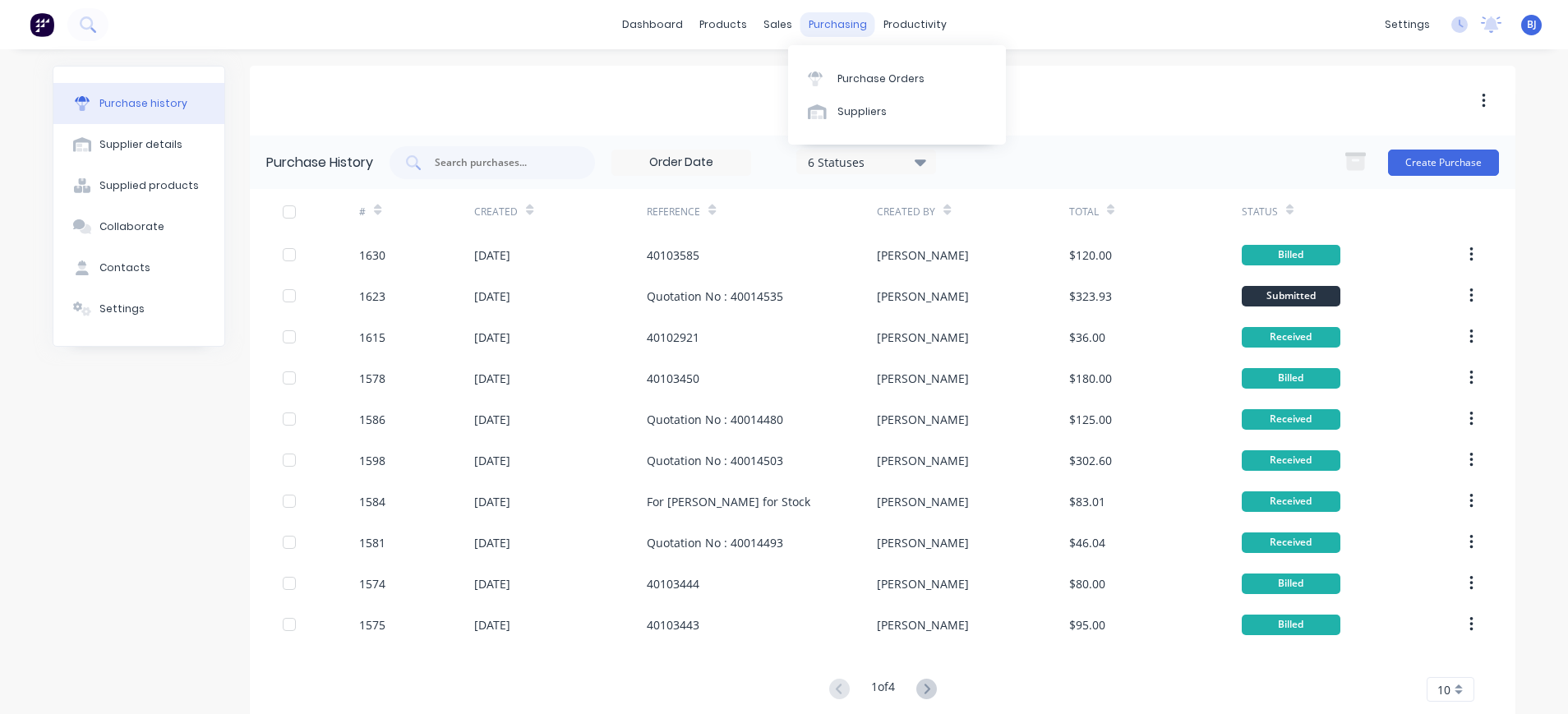
click at [825, 22] on div "purchasing" at bounding box center [837, 25] width 74 height 25
click at [843, 114] on div "Suppliers" at bounding box center [862, 112] width 50 height 15
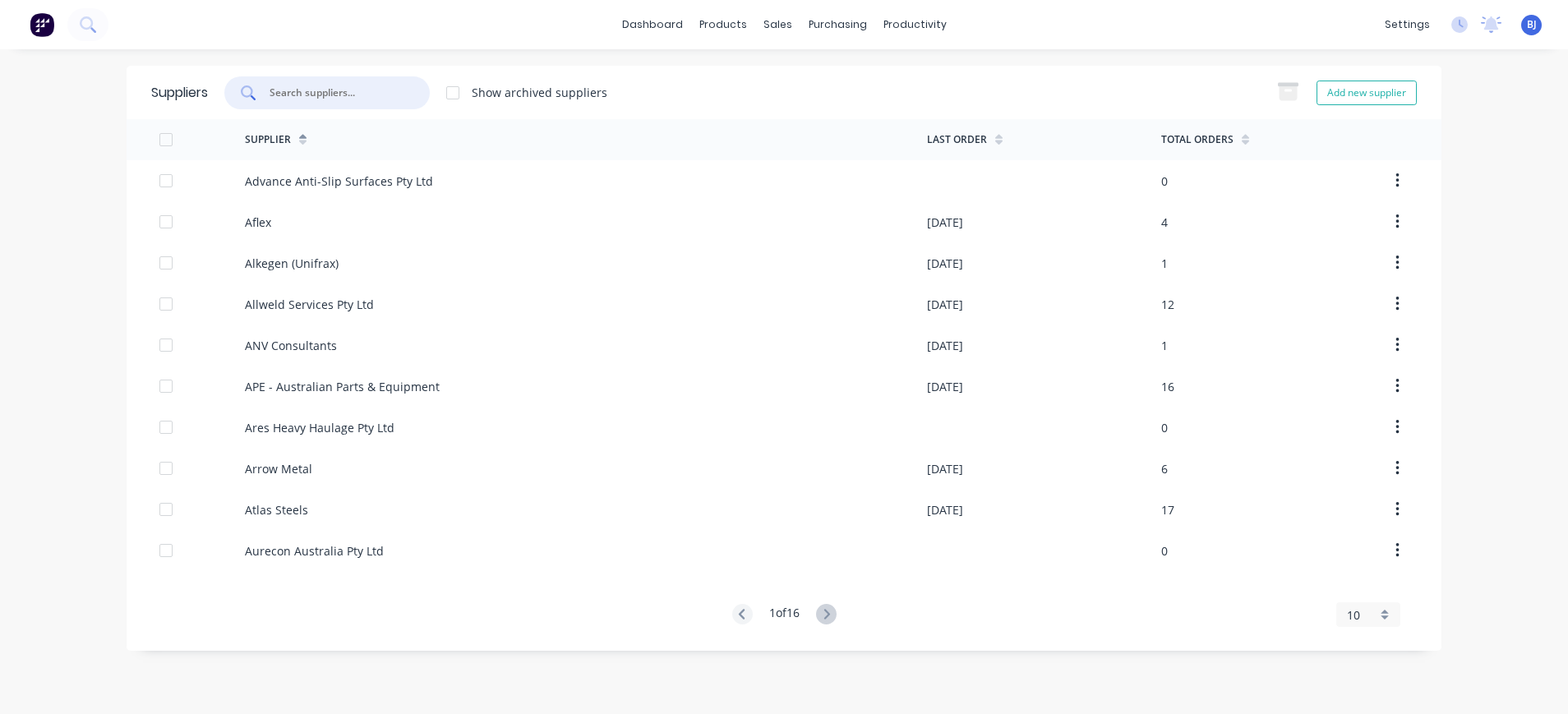
click at [352, 97] on input "text" at bounding box center [336, 93] width 137 height 17
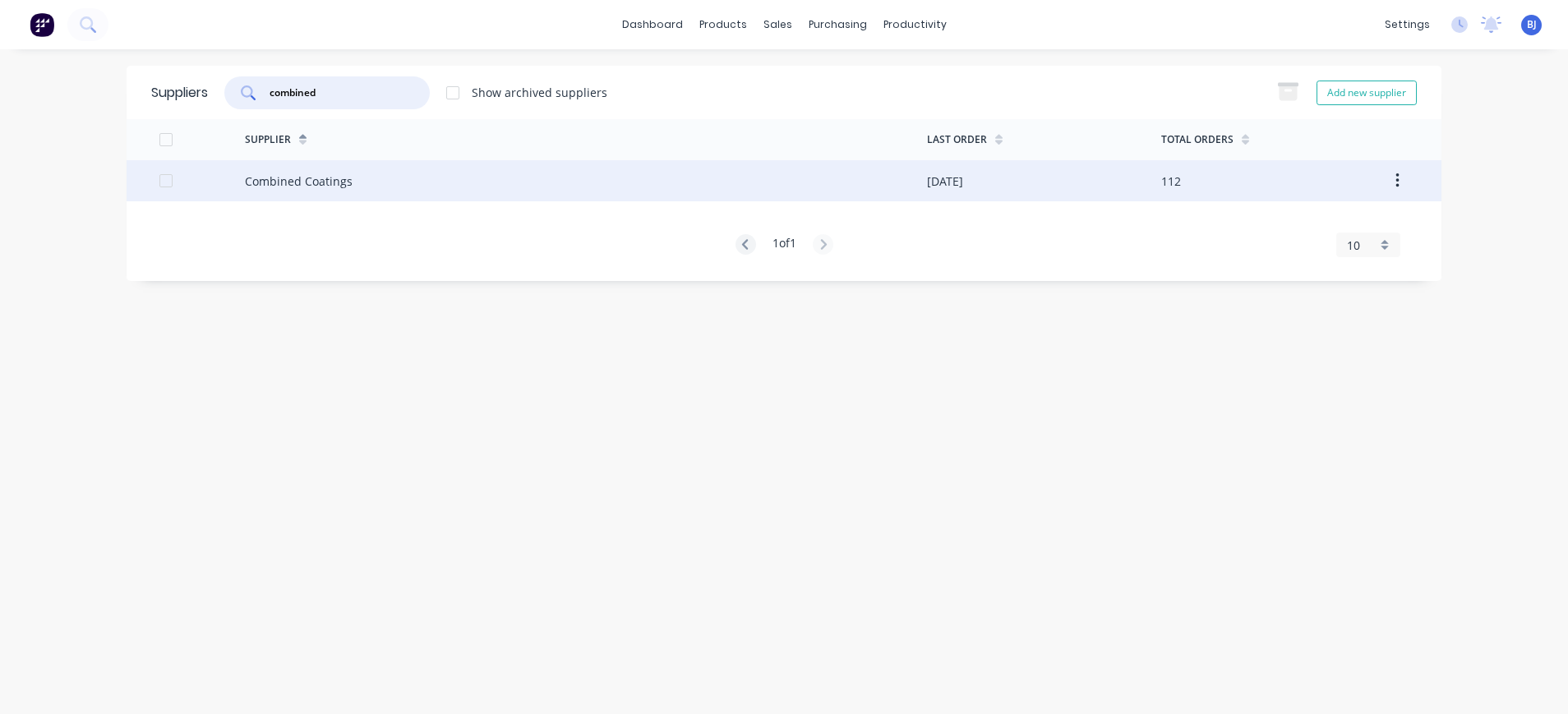
type input "combined"
click at [337, 184] on div "Combined Coatings" at bounding box center [299, 181] width 108 height 17
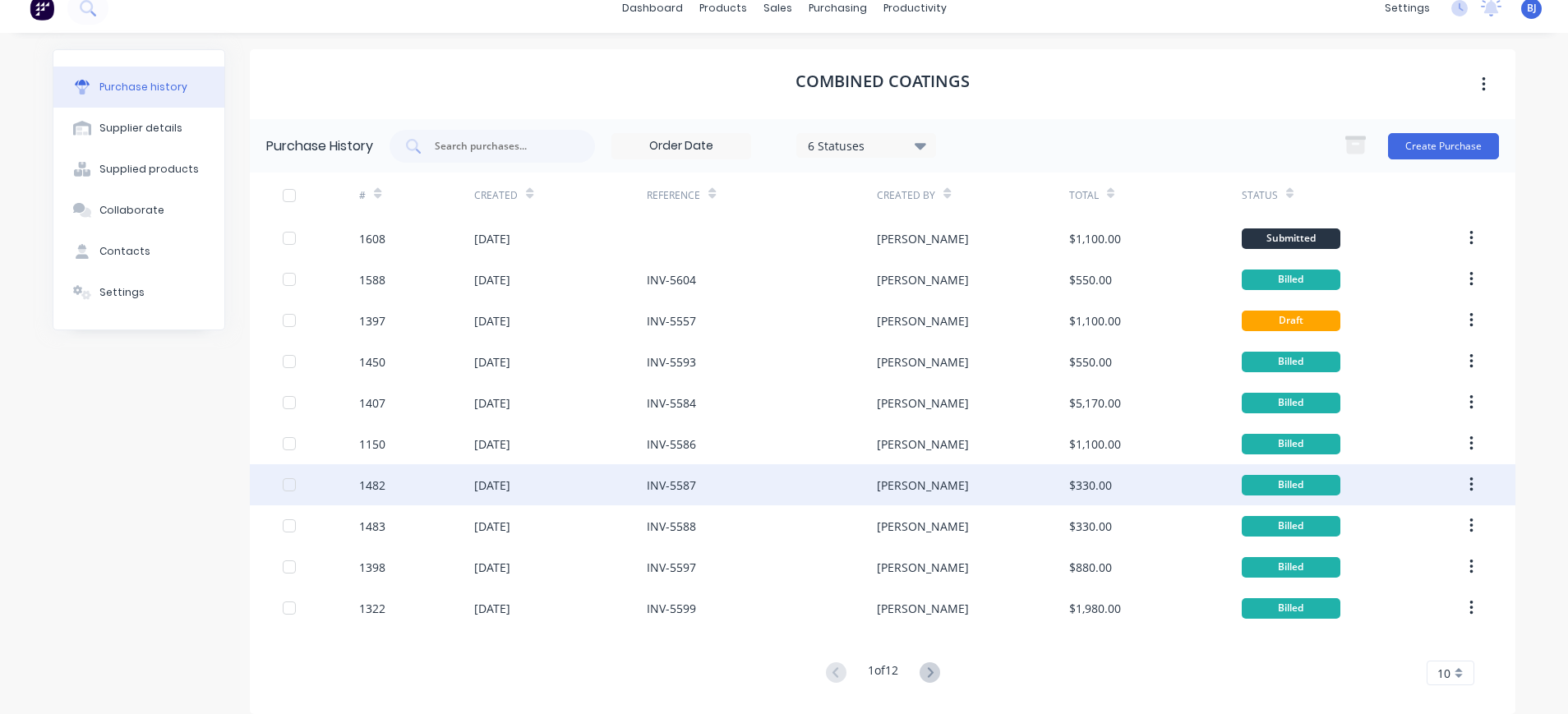
scroll to position [33, 0]
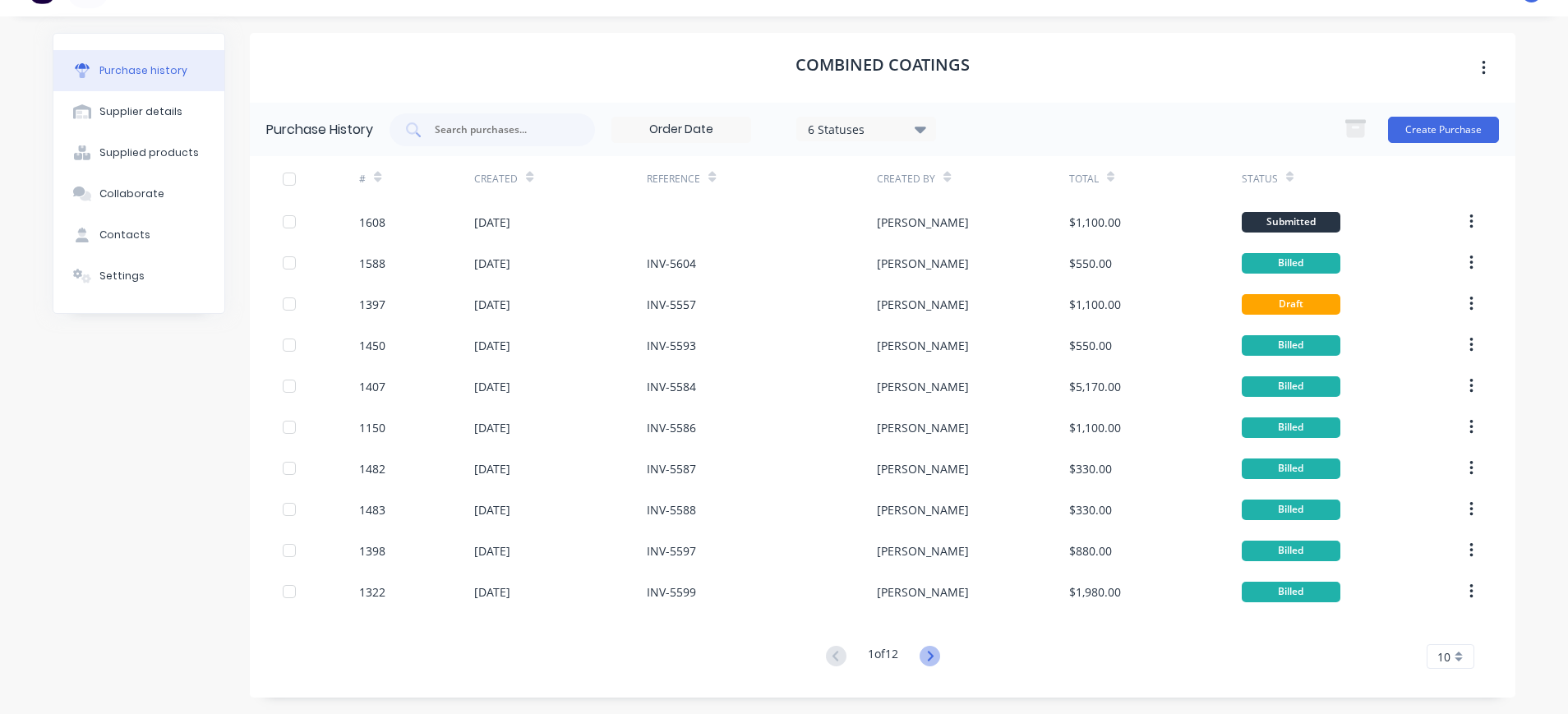
click at [925, 654] on icon at bounding box center [929, 656] width 21 height 21
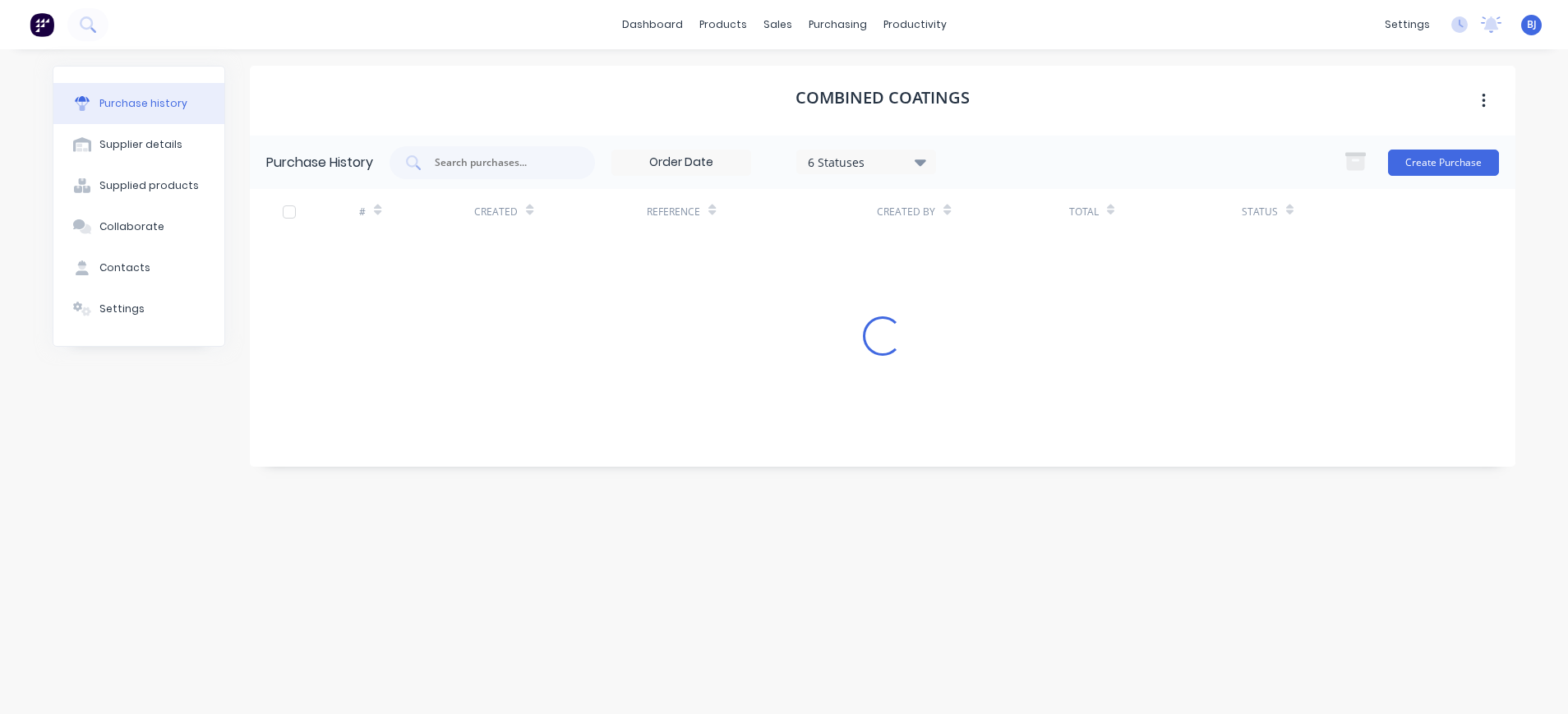
scroll to position [0, 0]
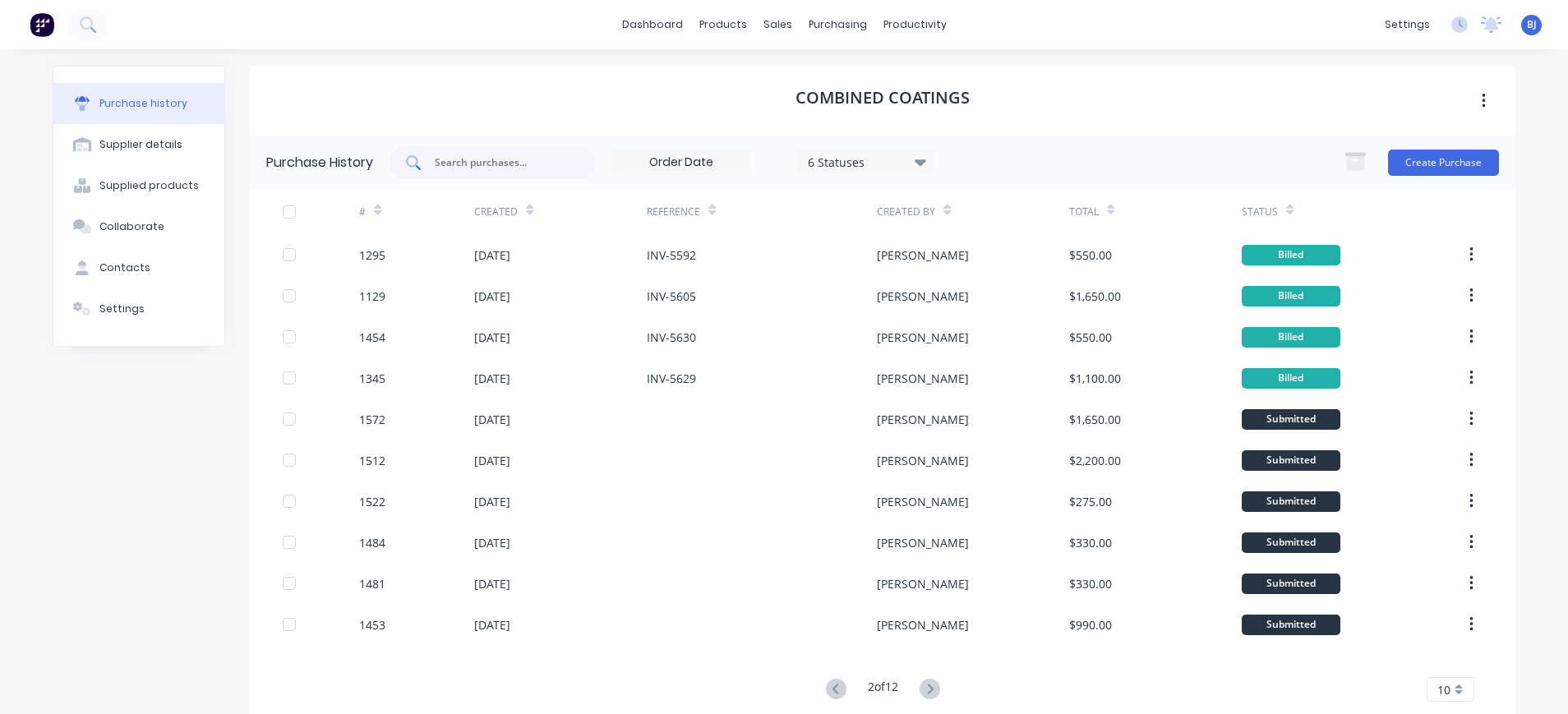
click at [434, 165] on input "text" at bounding box center [501, 163] width 137 height 17
type input "1451"
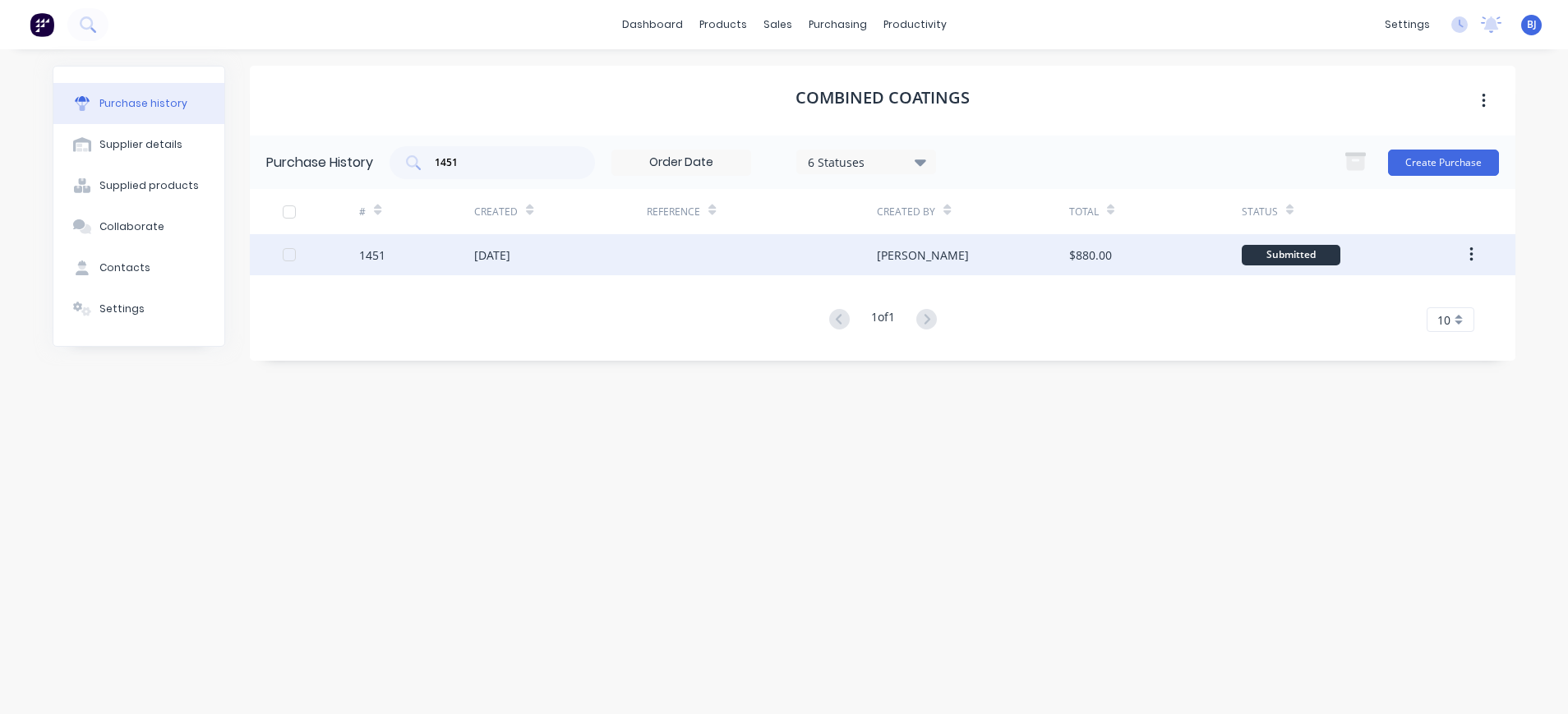
click at [511, 247] on div "[DATE]" at bounding box center [492, 255] width 36 height 17
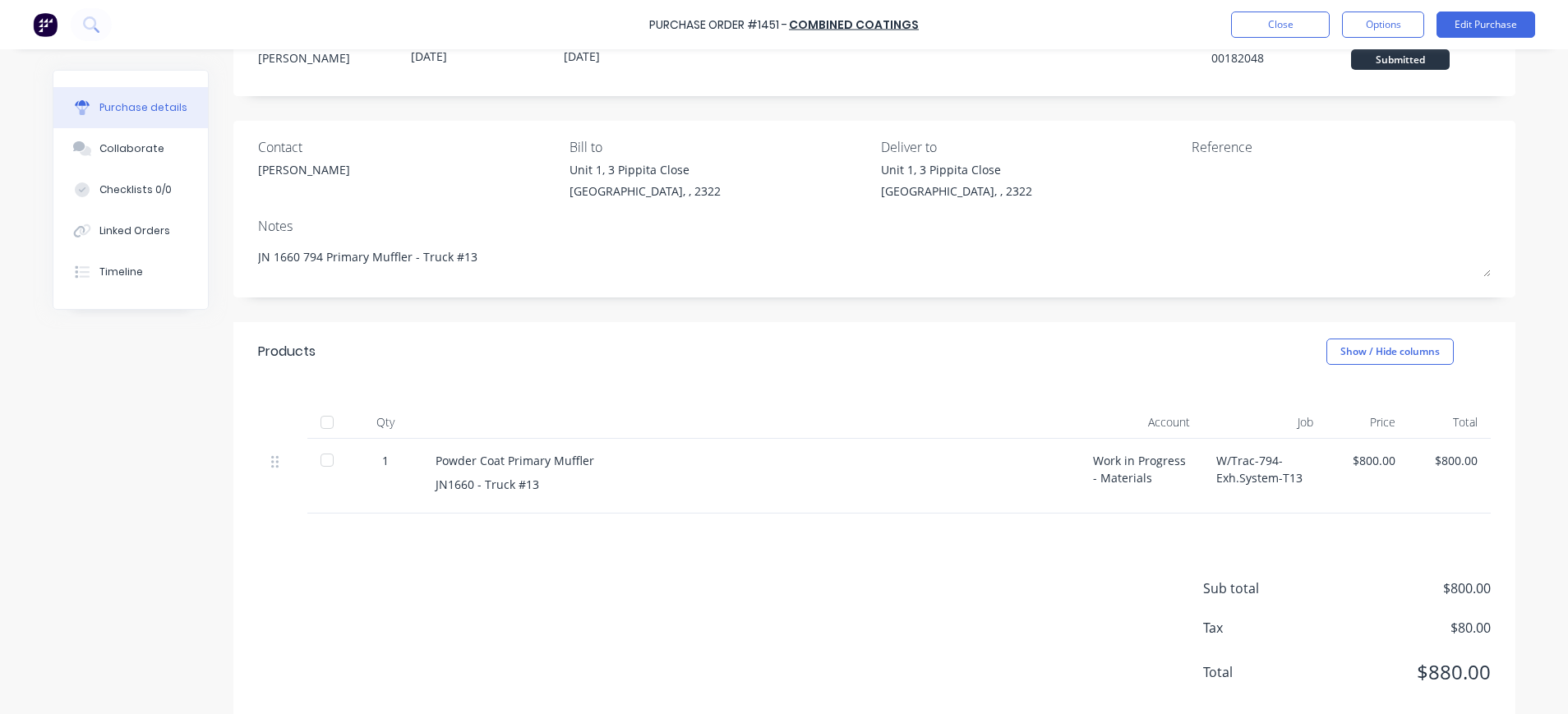
scroll to position [94, 0]
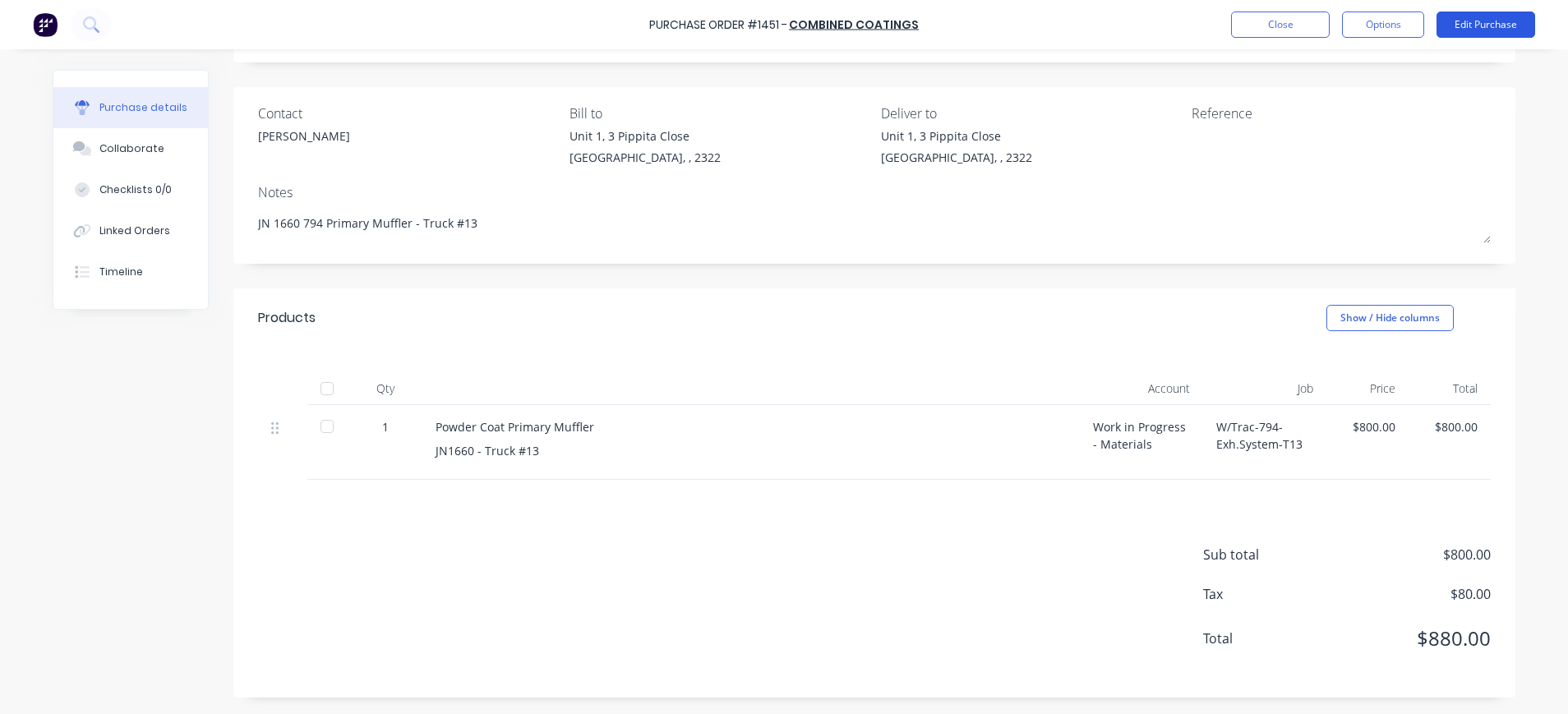
click at [1460, 22] on button "Edit Purchase" at bounding box center [1485, 25] width 98 height 26
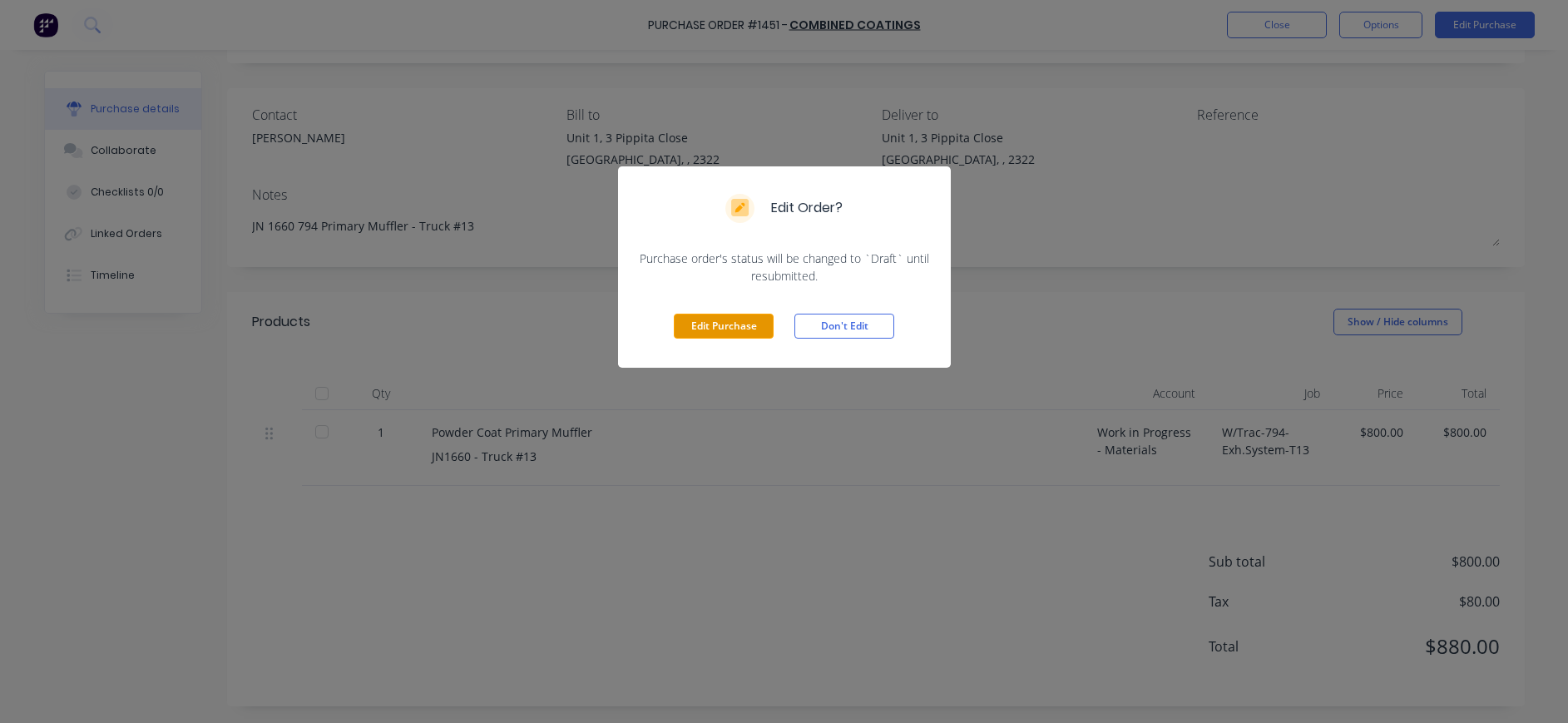
click at [715, 327] on button "Edit Purchase" at bounding box center [724, 326] width 100 height 25
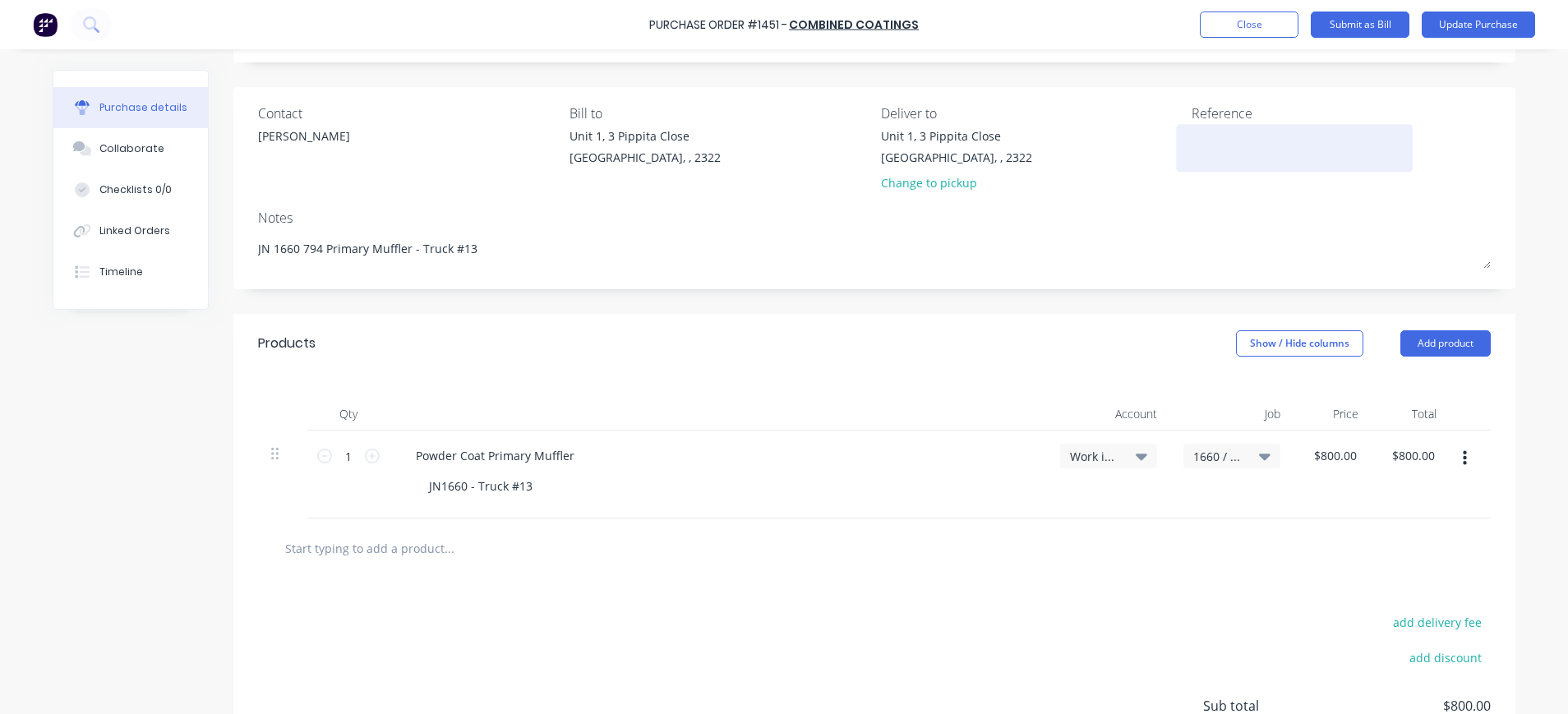
click at [1209, 134] on textarea at bounding box center [1294, 146] width 205 height 37
drag, startPoint x: 1221, startPoint y: 138, endPoint x: 1230, endPoint y: 139, distance: 9.1
click at [1230, 139] on textarea "INV-5660" at bounding box center [1294, 146] width 205 height 37
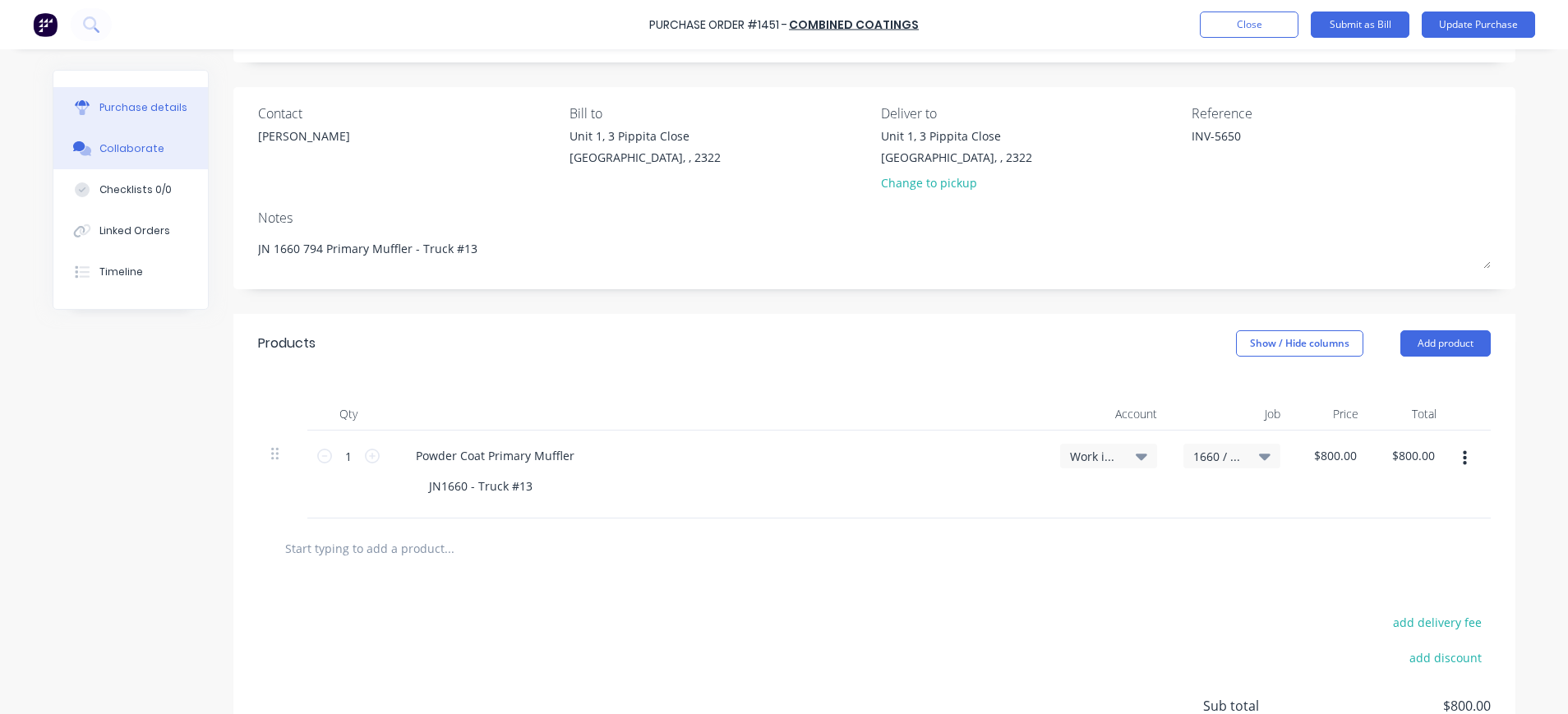
type textarea "INV-5650"
click at [134, 148] on div "Collaborate" at bounding box center [132, 149] width 65 height 15
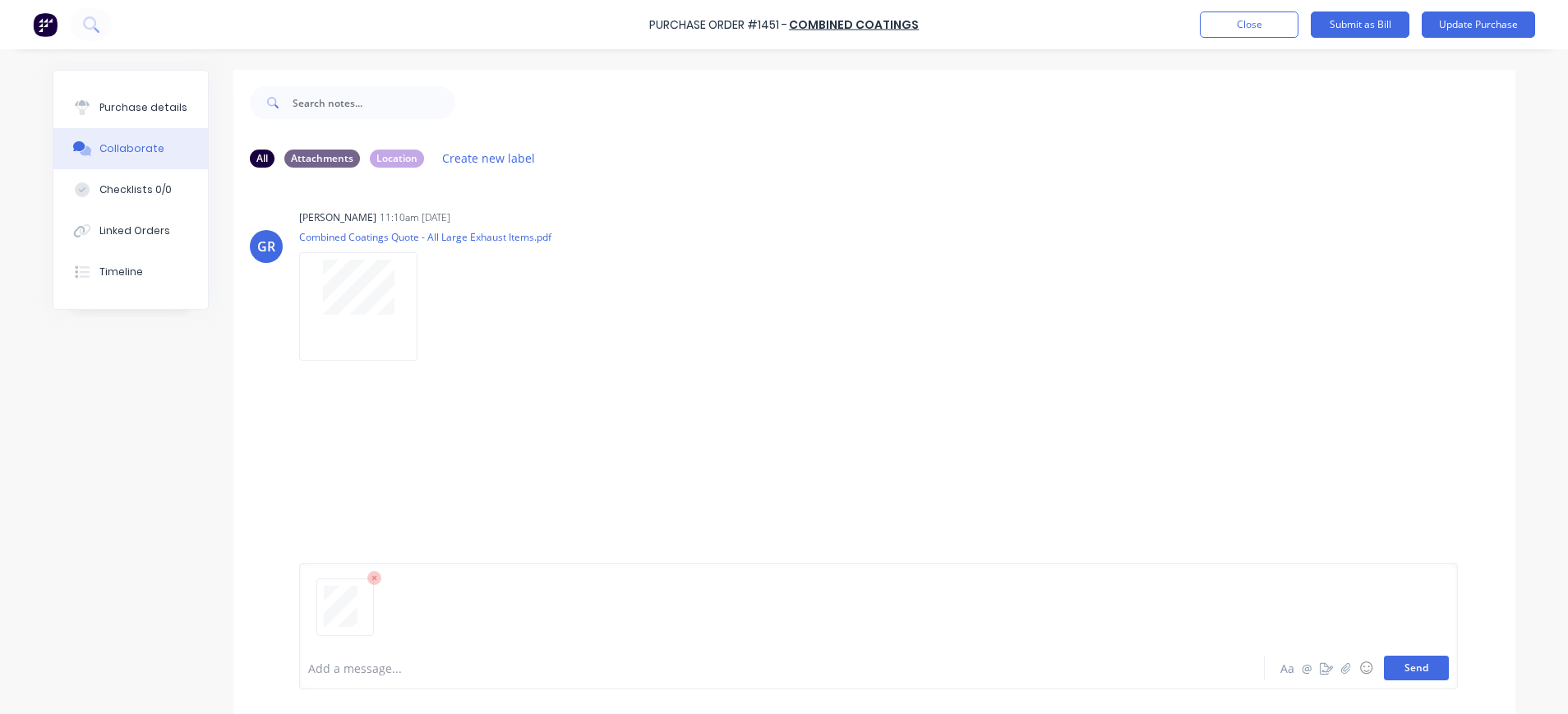
click at [1415, 664] on button "Send" at bounding box center [1417, 668] width 65 height 25
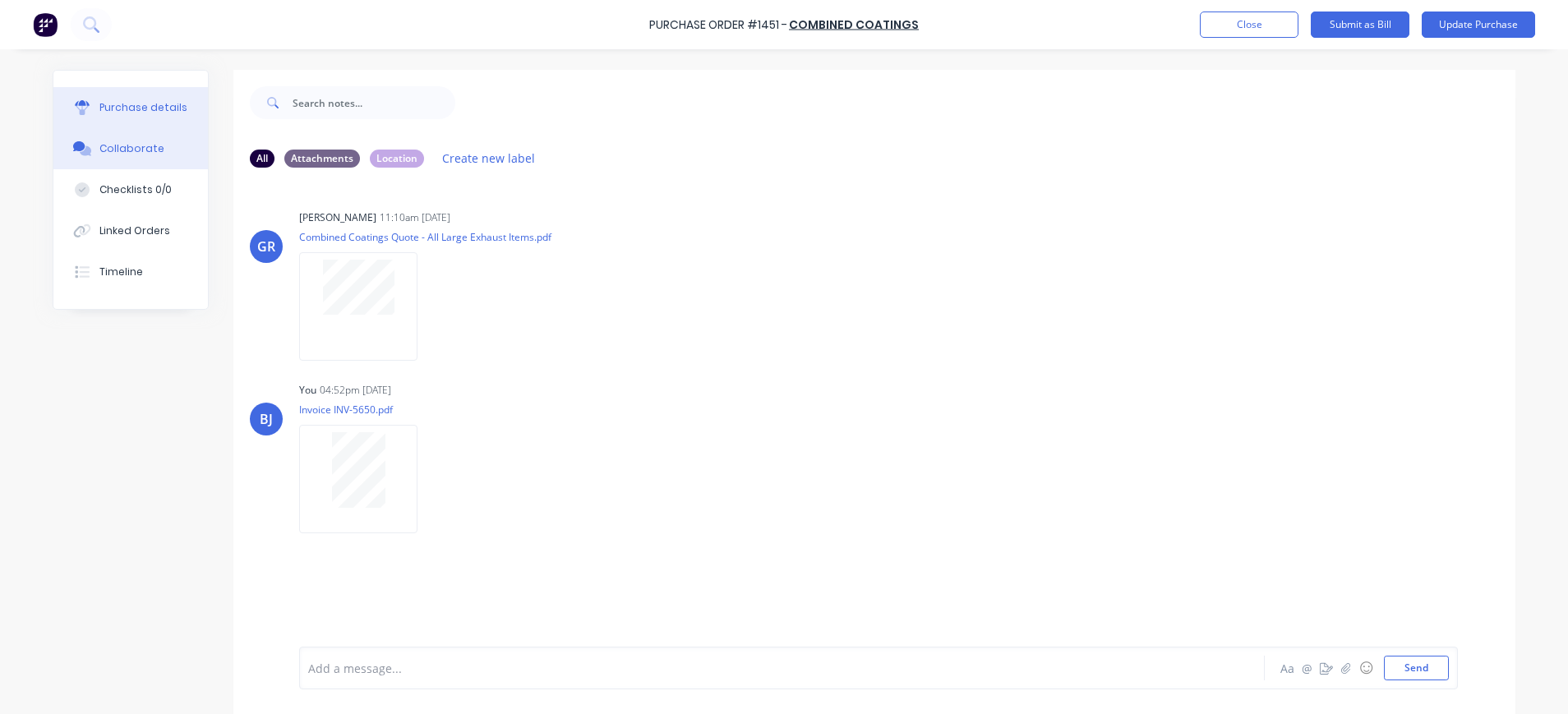
click at [152, 104] on div "Purchase details" at bounding box center [143, 108] width 88 height 15
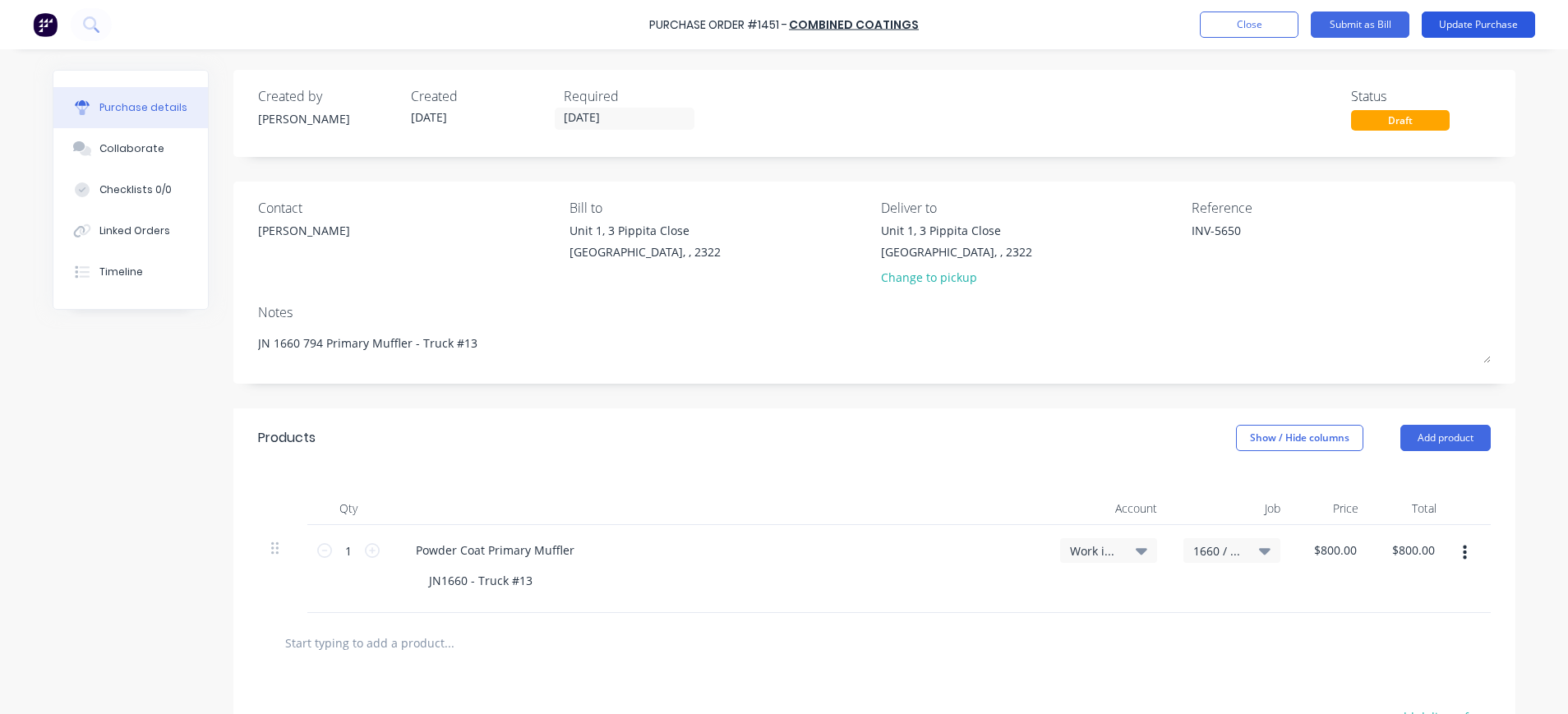
click at [1479, 18] on button "Update Purchase" at bounding box center [1478, 25] width 113 height 26
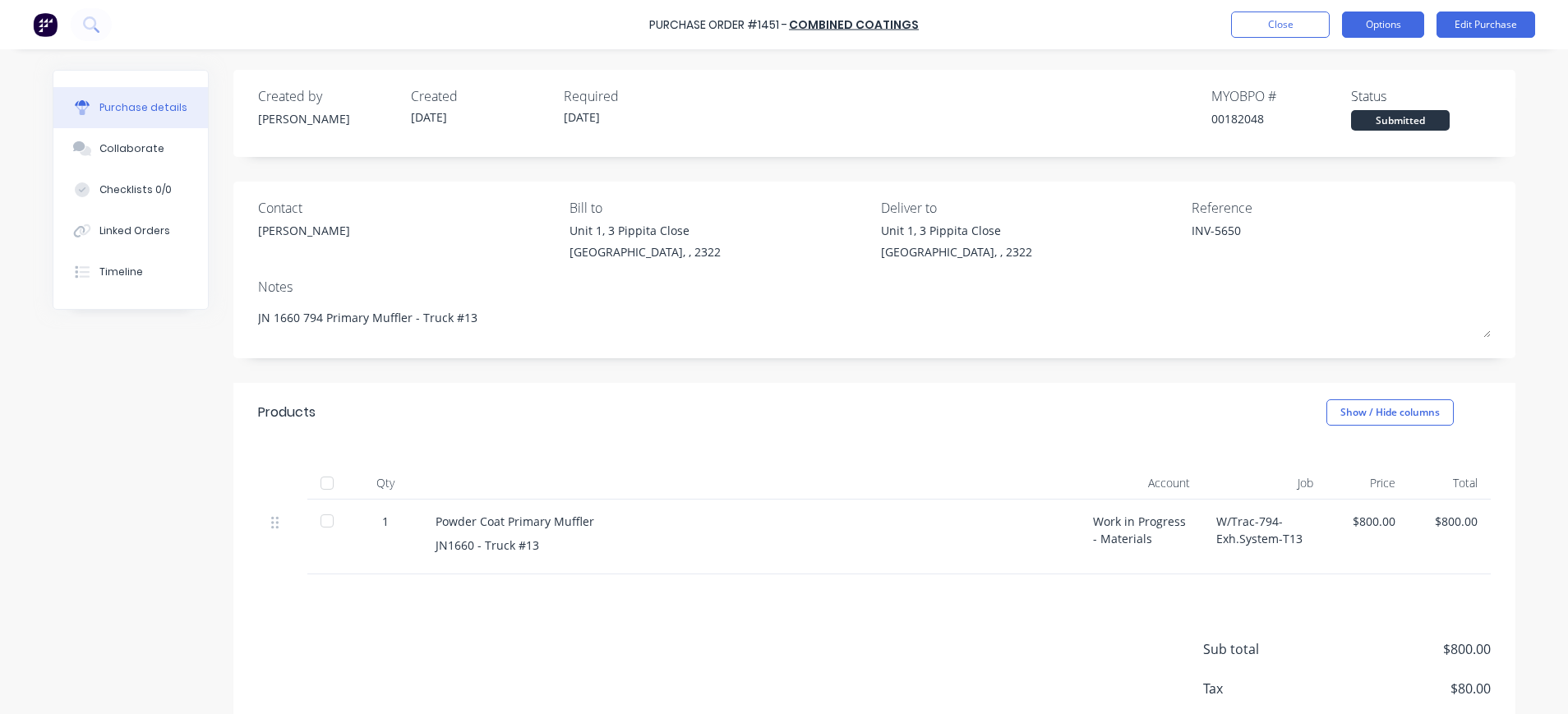
click at [1366, 21] on button "Options" at bounding box center [1383, 25] width 82 height 26
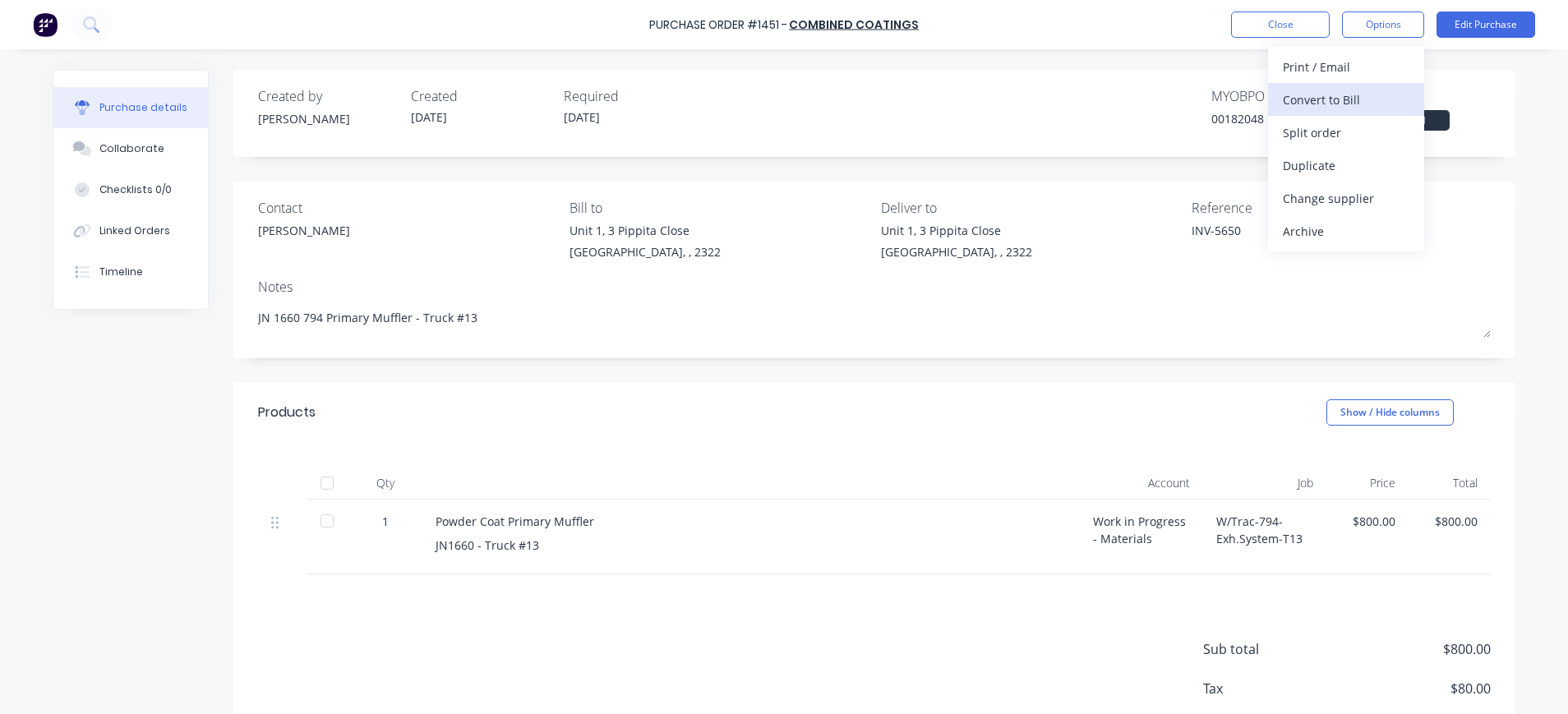
click at [1344, 98] on div "Convert to Bill" at bounding box center [1346, 99] width 127 height 24
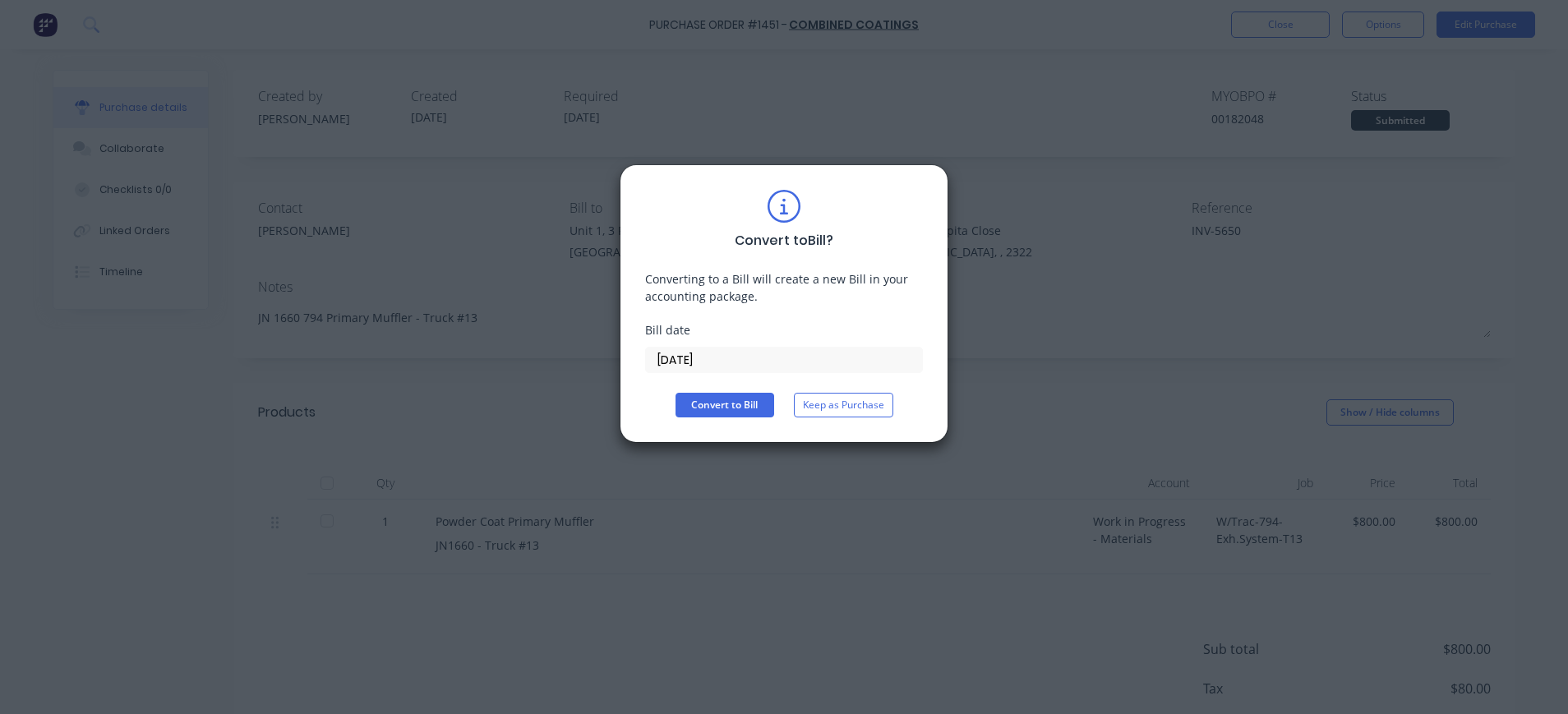
click at [710, 358] on input "[DATE]" at bounding box center [784, 360] width 276 height 25
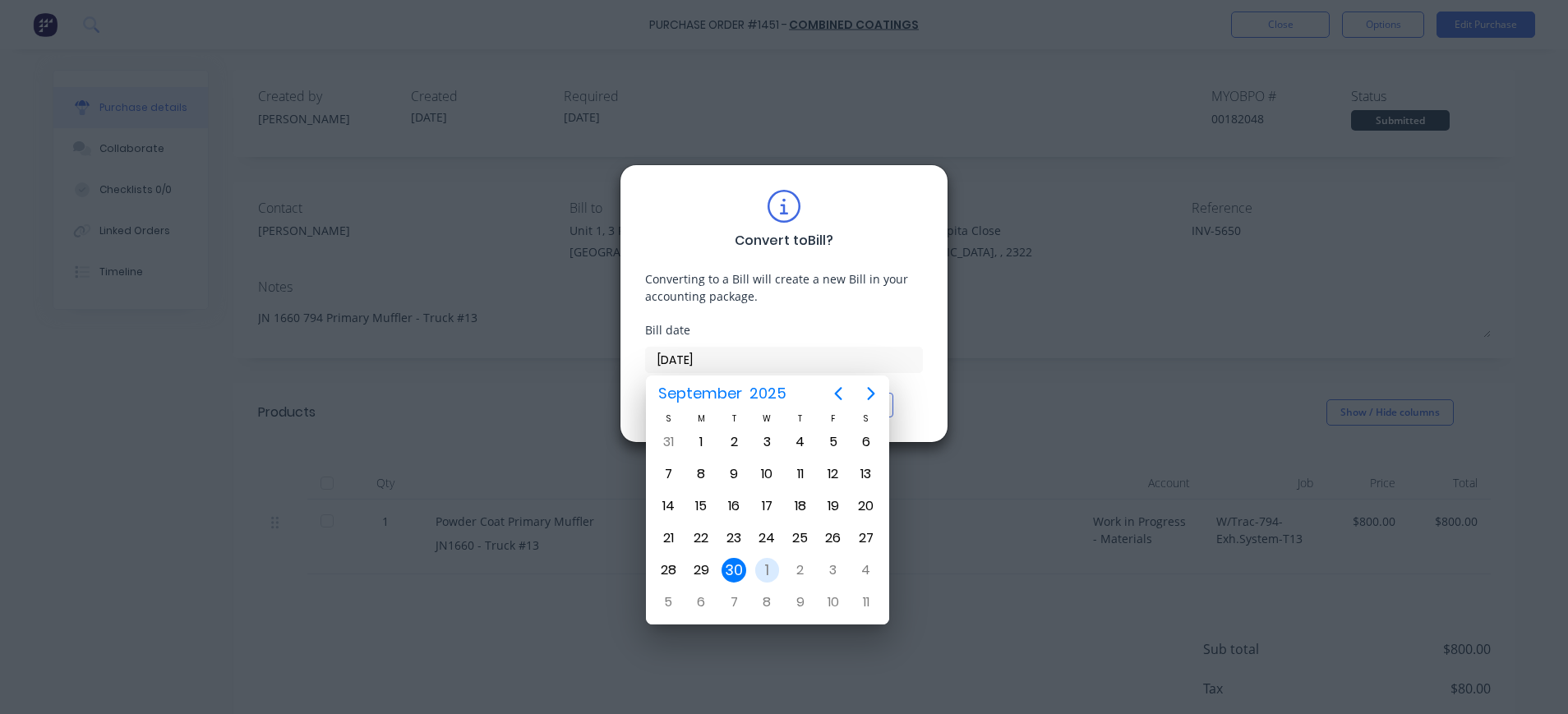
click at [768, 570] on div "1" at bounding box center [768, 570] width 25 height 25
type input "[DATE]"
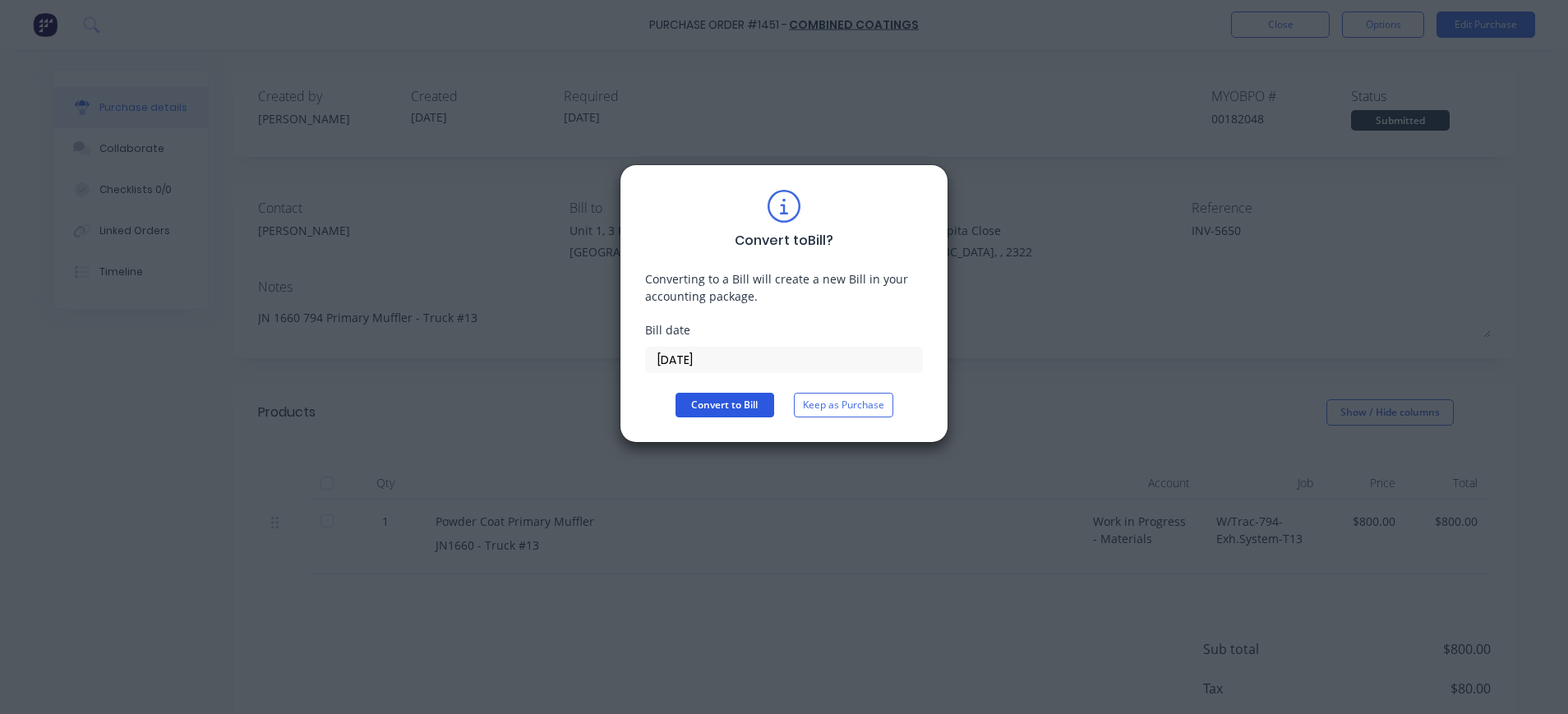
click at [725, 410] on button "Convert to Bill" at bounding box center [724, 405] width 98 height 25
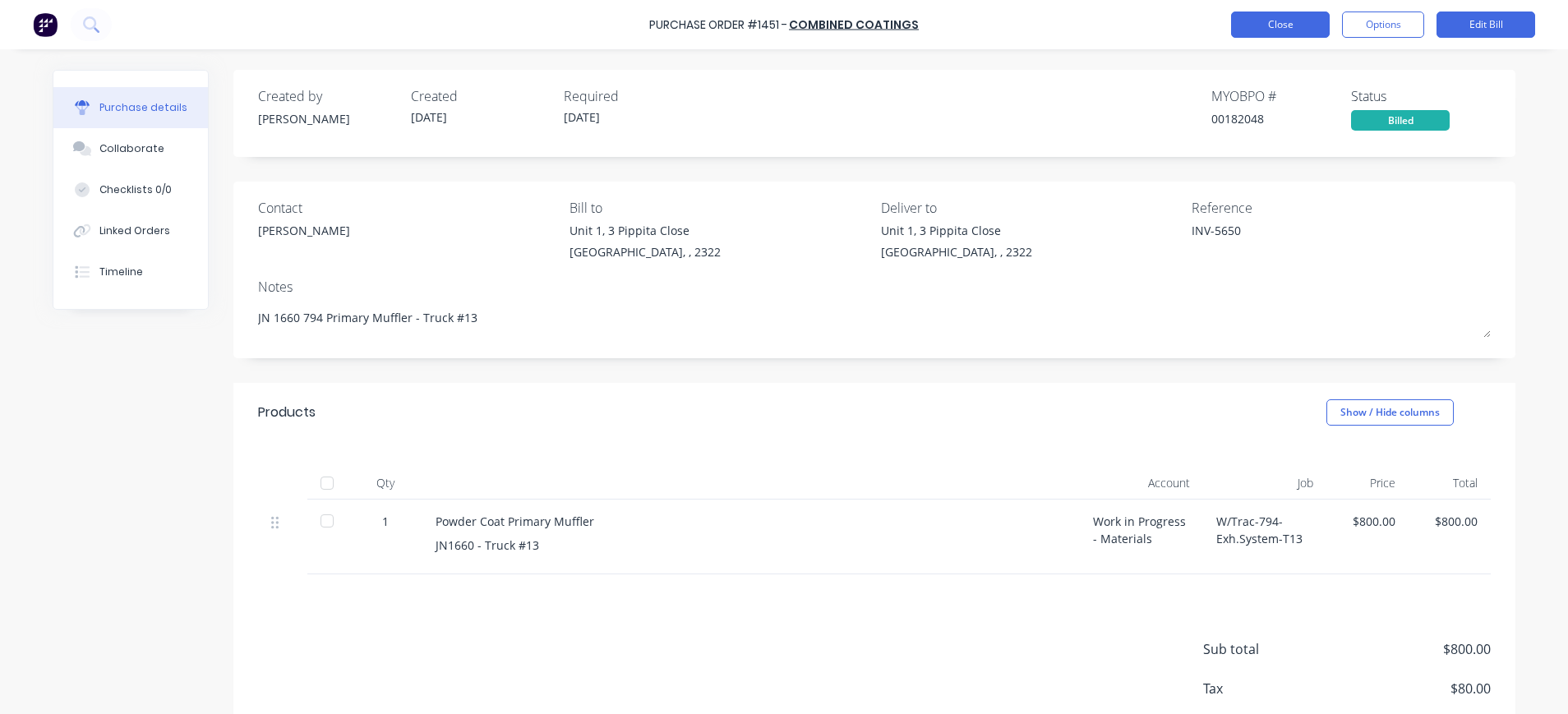
click at [1261, 26] on button "Close" at bounding box center [1280, 25] width 98 height 26
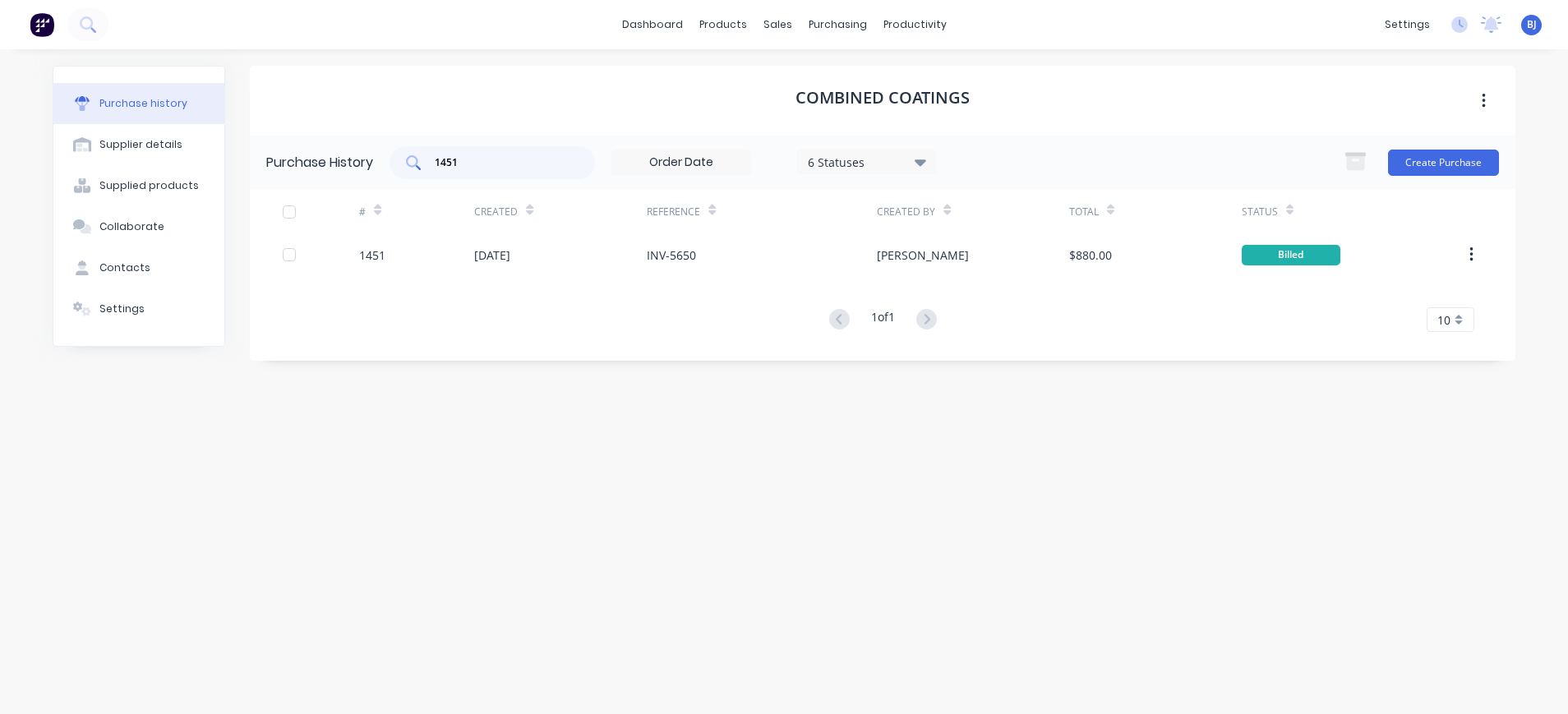
drag, startPoint x: 492, startPoint y: 174, endPoint x: 425, endPoint y: 166, distance: 67.5
click at [425, 166] on div "1451" at bounding box center [492, 163] width 205 height 33
type input "1"
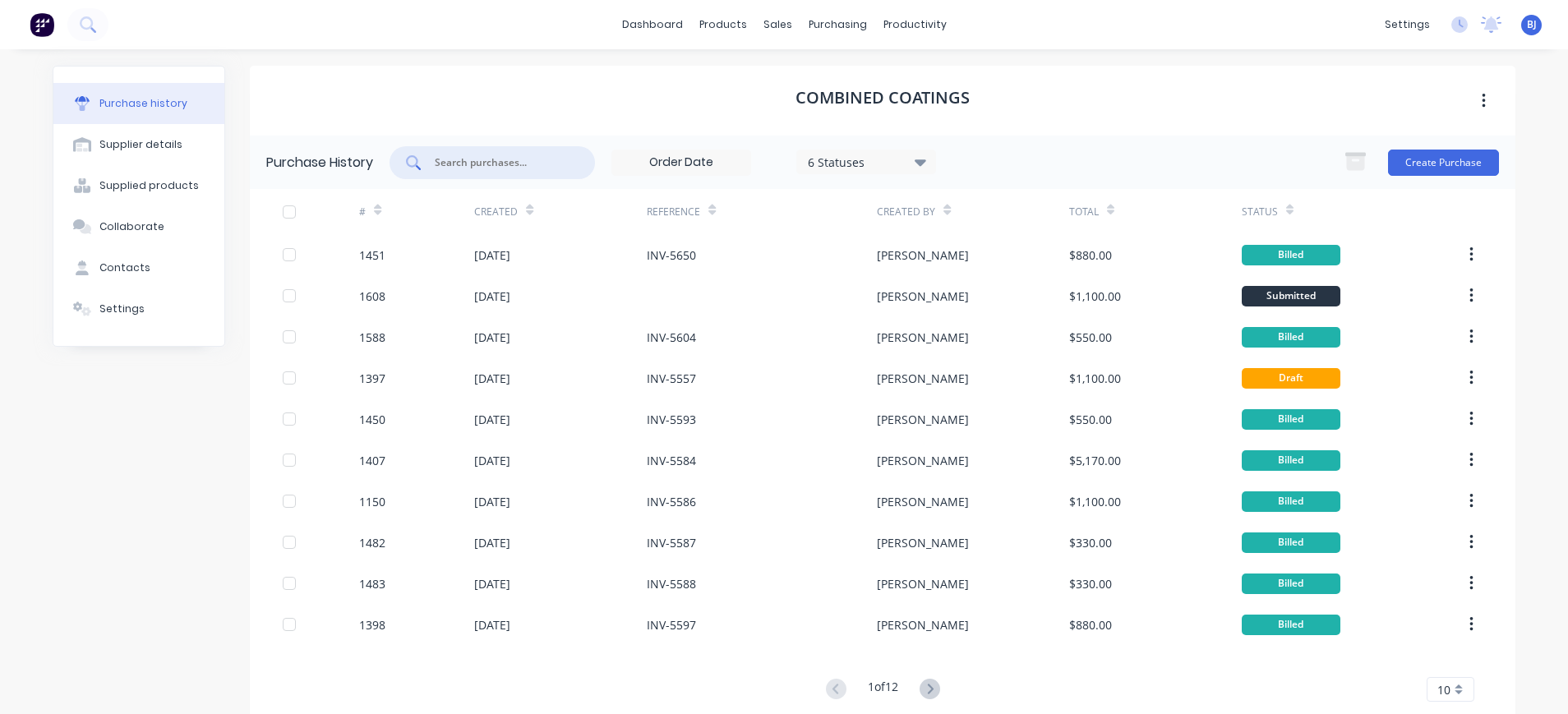
click at [501, 165] on input "text" at bounding box center [501, 163] width 137 height 17
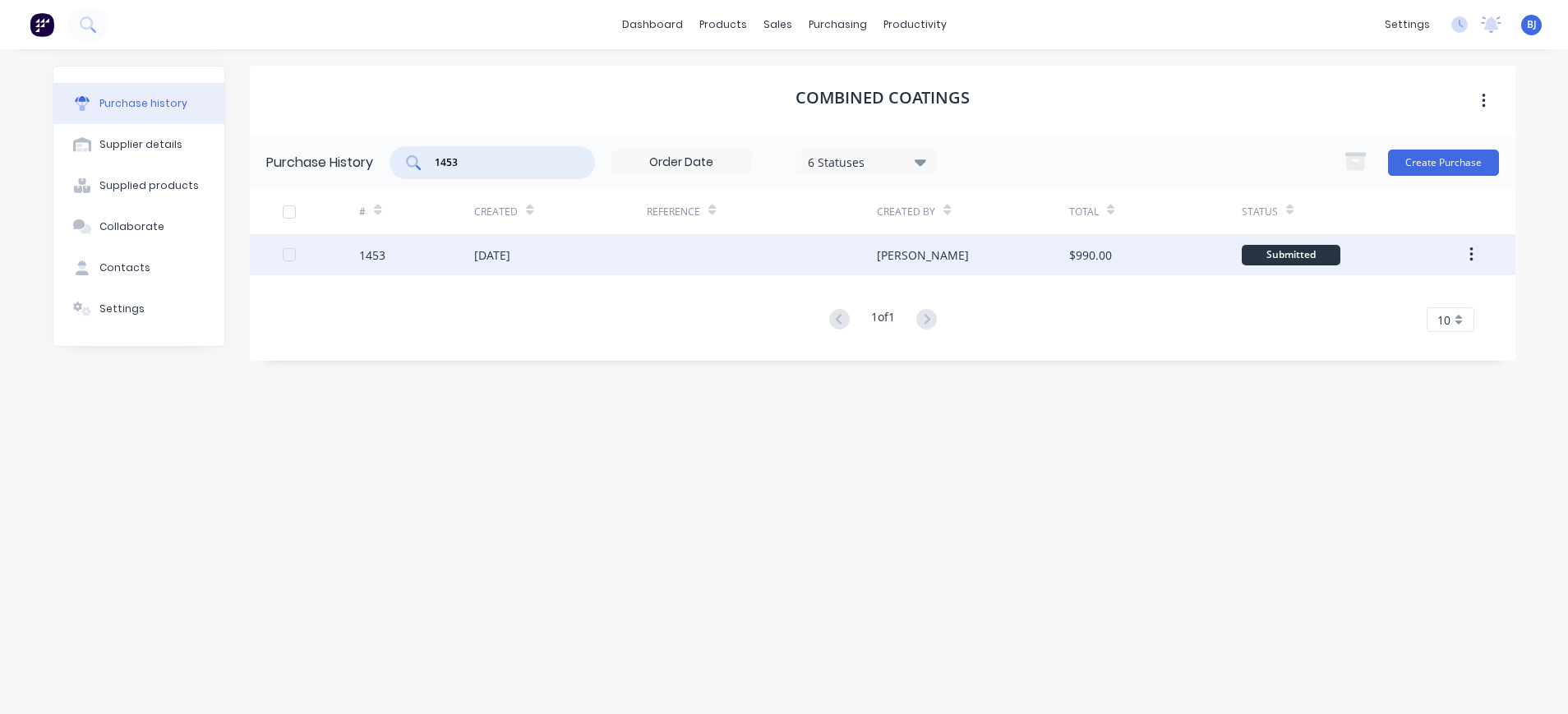
type input "1453"
click at [511, 259] on div "[DATE]" at bounding box center [492, 255] width 36 height 17
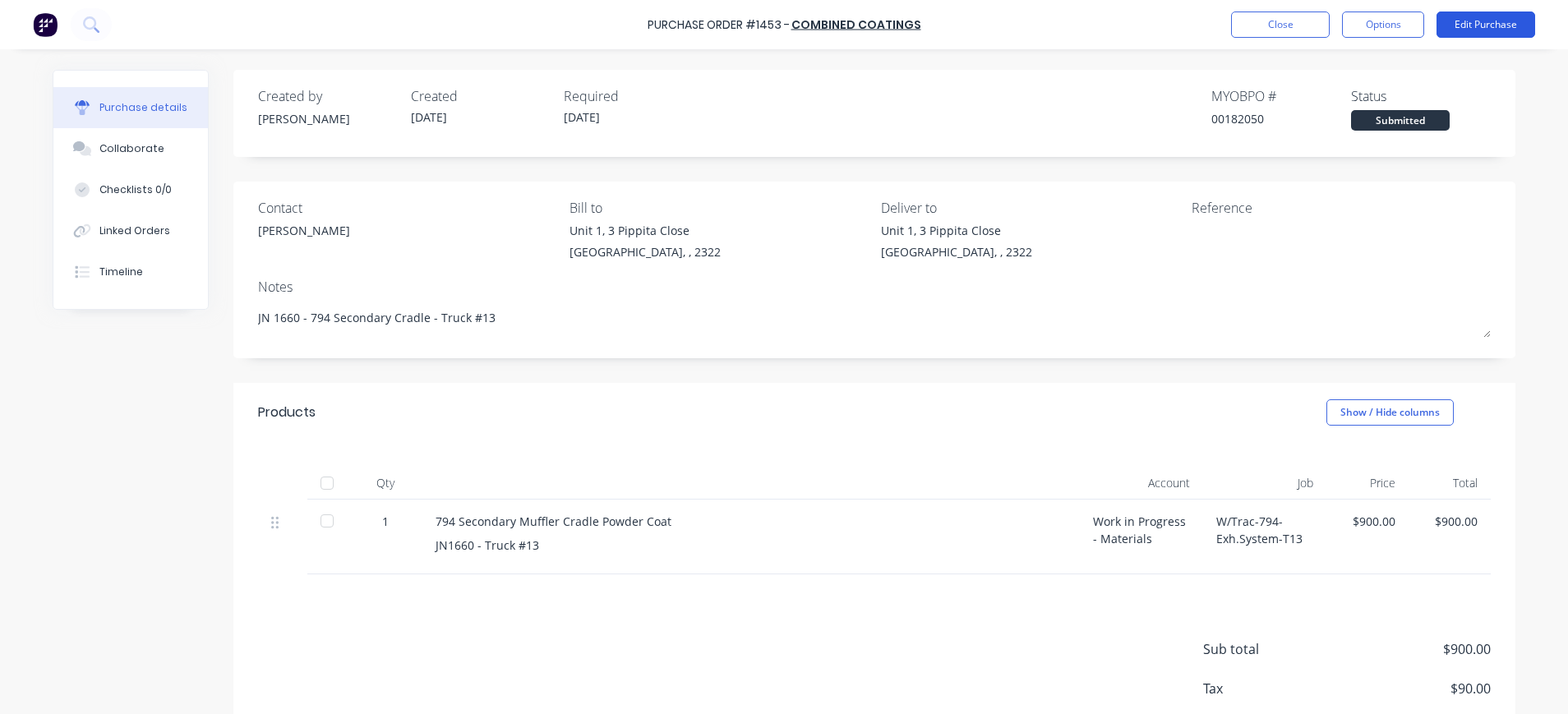
click at [1479, 16] on button "Edit Purchase" at bounding box center [1485, 25] width 98 height 26
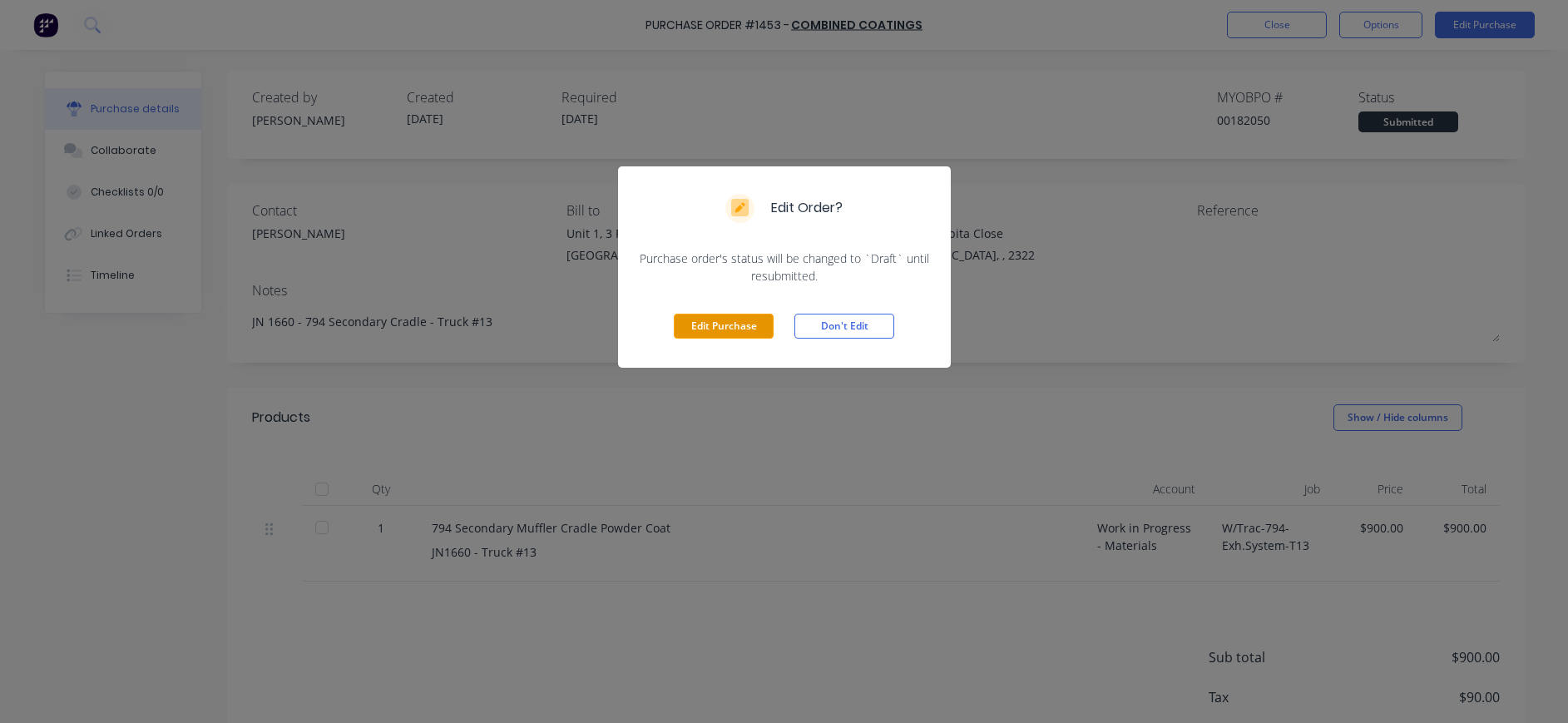
click at [723, 326] on button "Edit Purchase" at bounding box center [724, 326] width 100 height 25
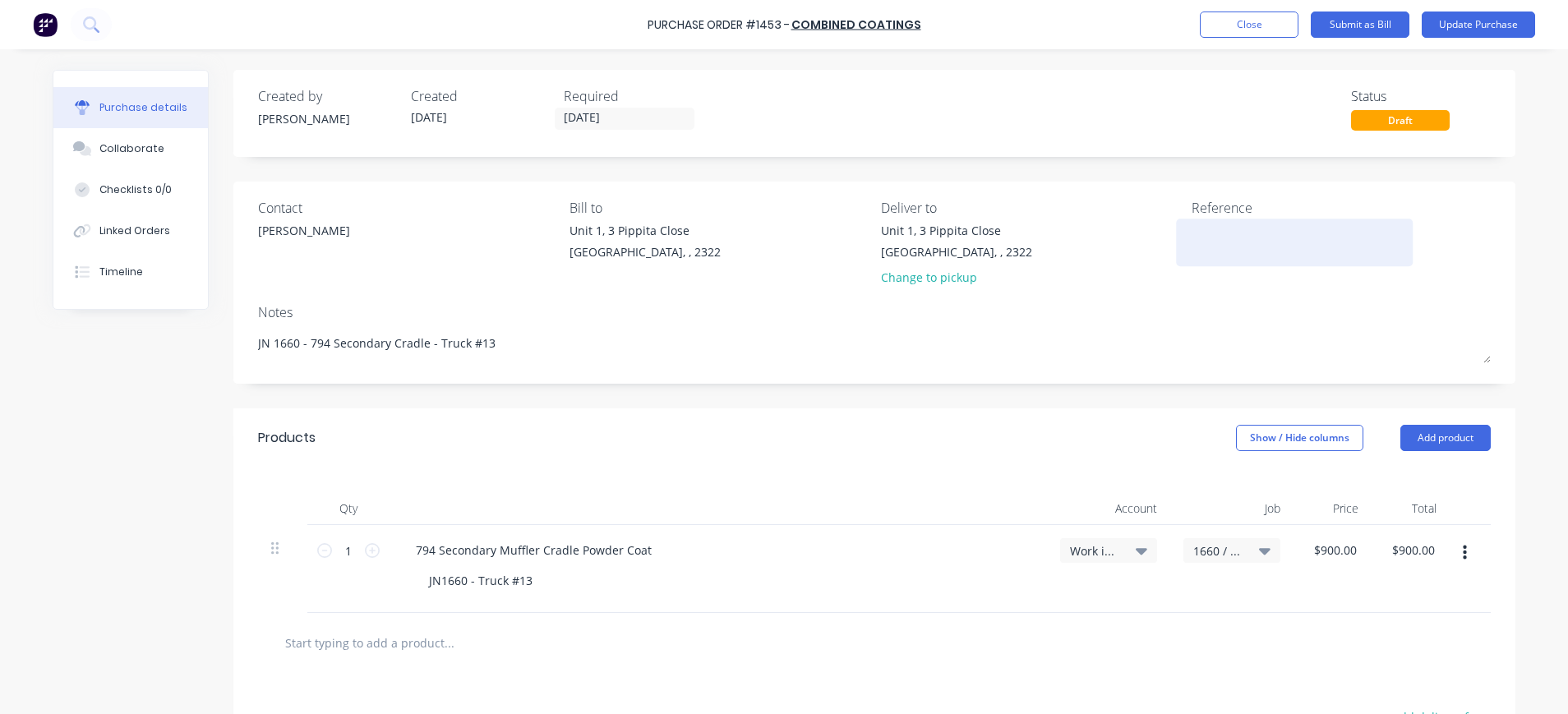
click at [1210, 244] on textarea at bounding box center [1294, 240] width 205 height 37
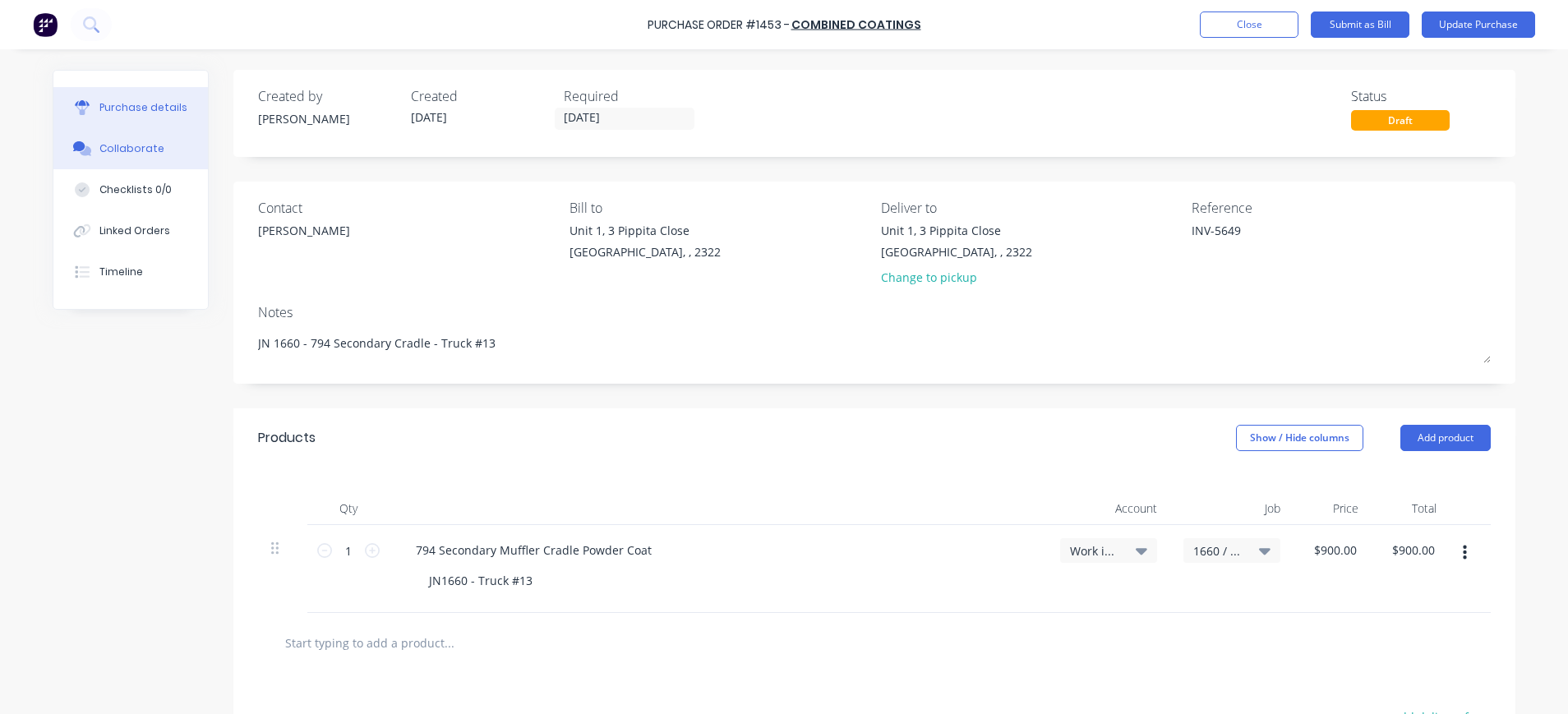
type textarea "INV-5649"
click at [137, 143] on div "Collaborate" at bounding box center [132, 149] width 65 height 15
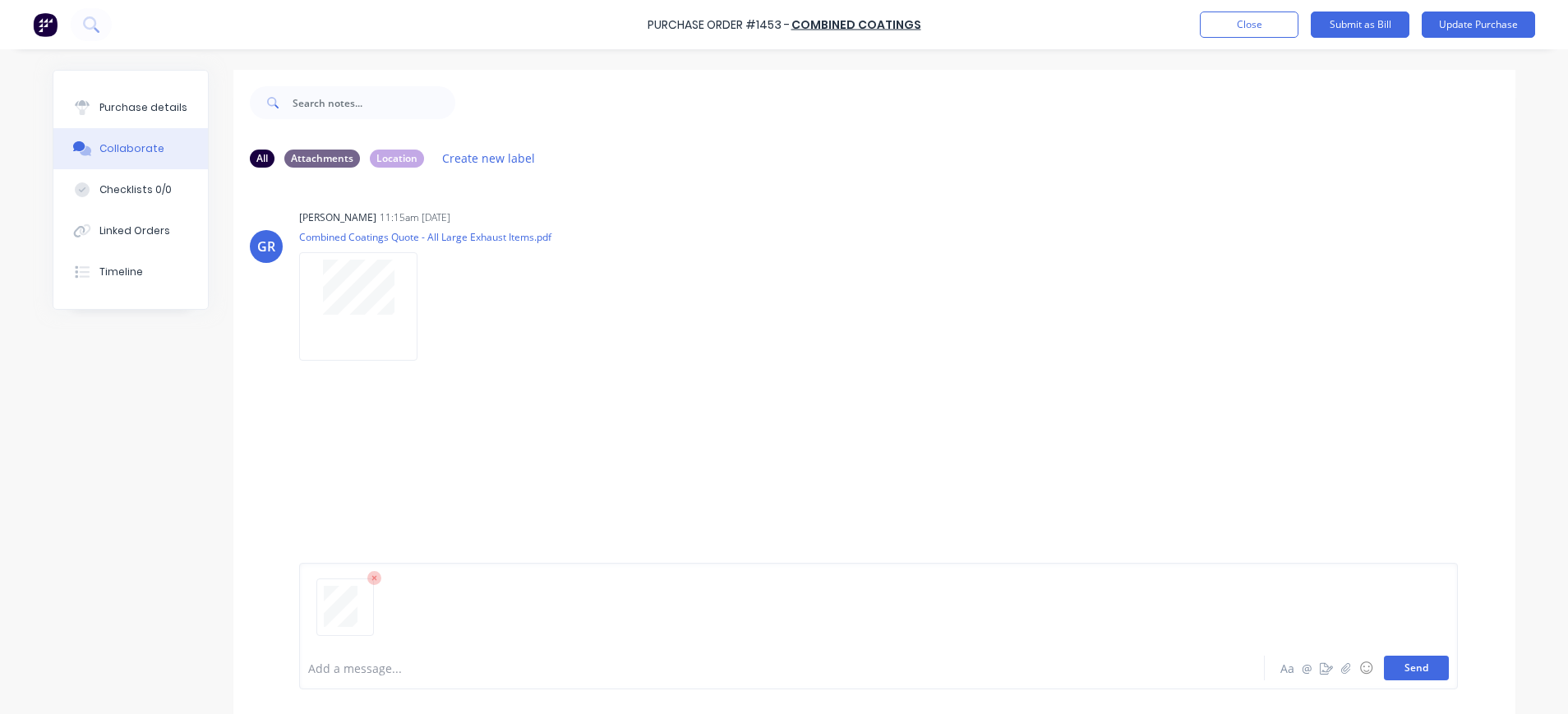
click at [1397, 667] on button "Send" at bounding box center [1417, 668] width 65 height 25
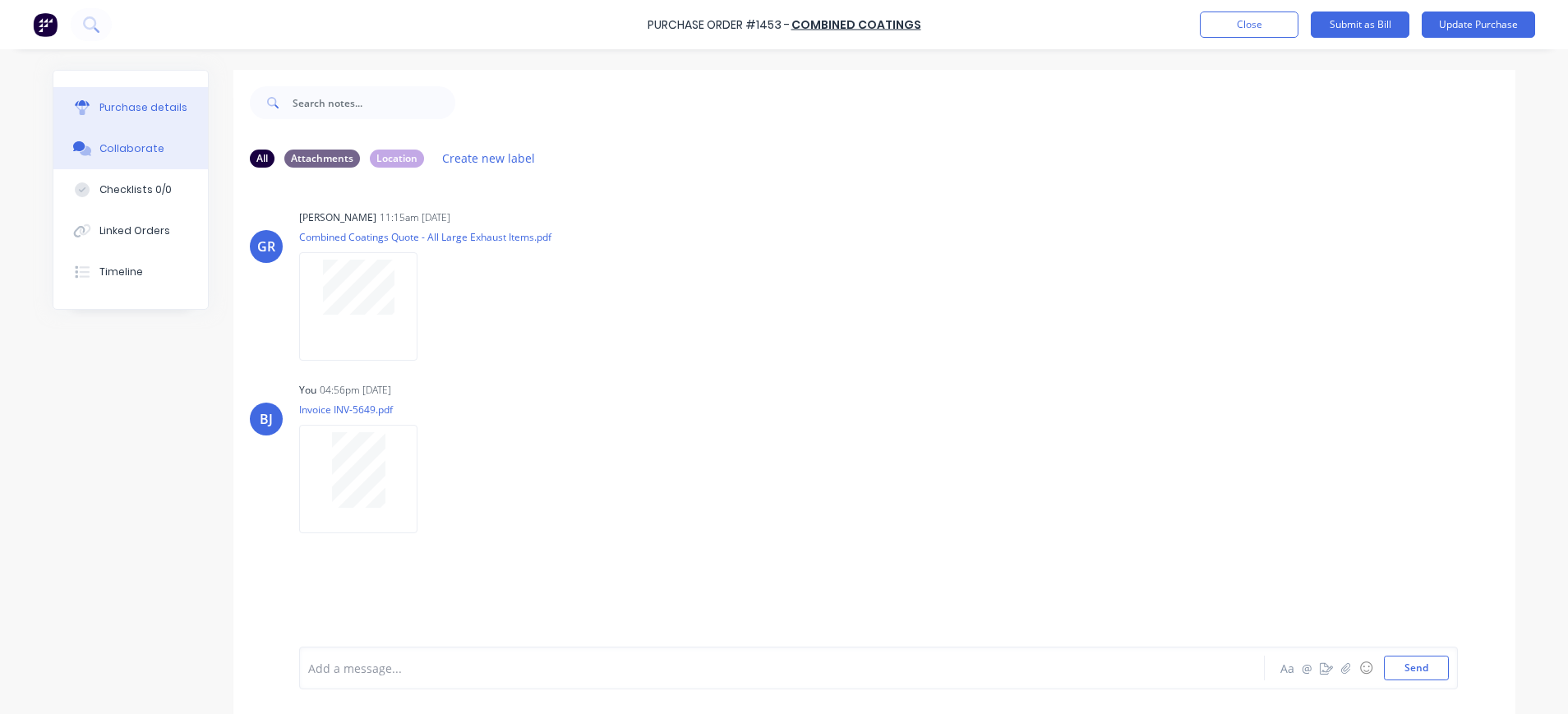
click at [115, 110] on div "Purchase details" at bounding box center [143, 108] width 88 height 15
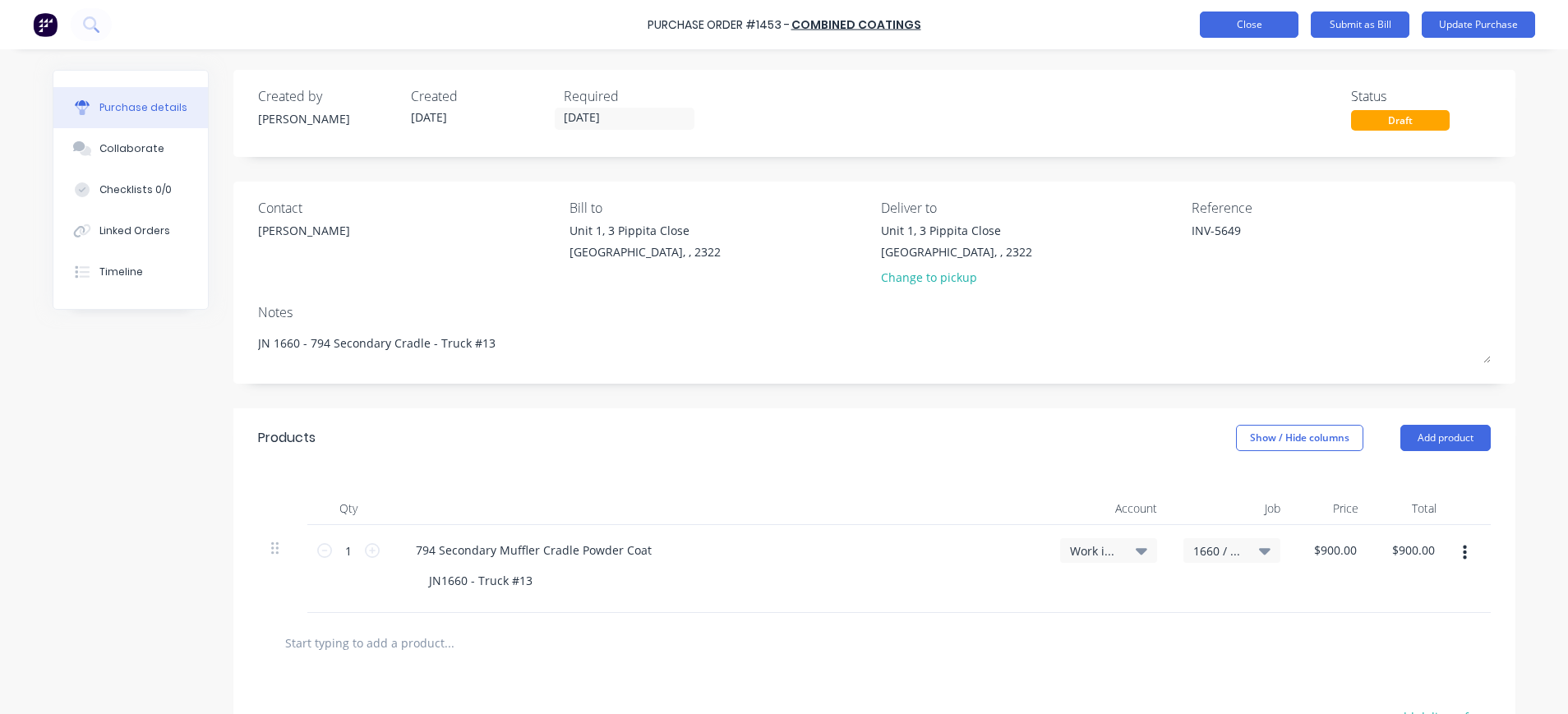
click at [1250, 25] on button "Close" at bounding box center [1249, 25] width 98 height 26
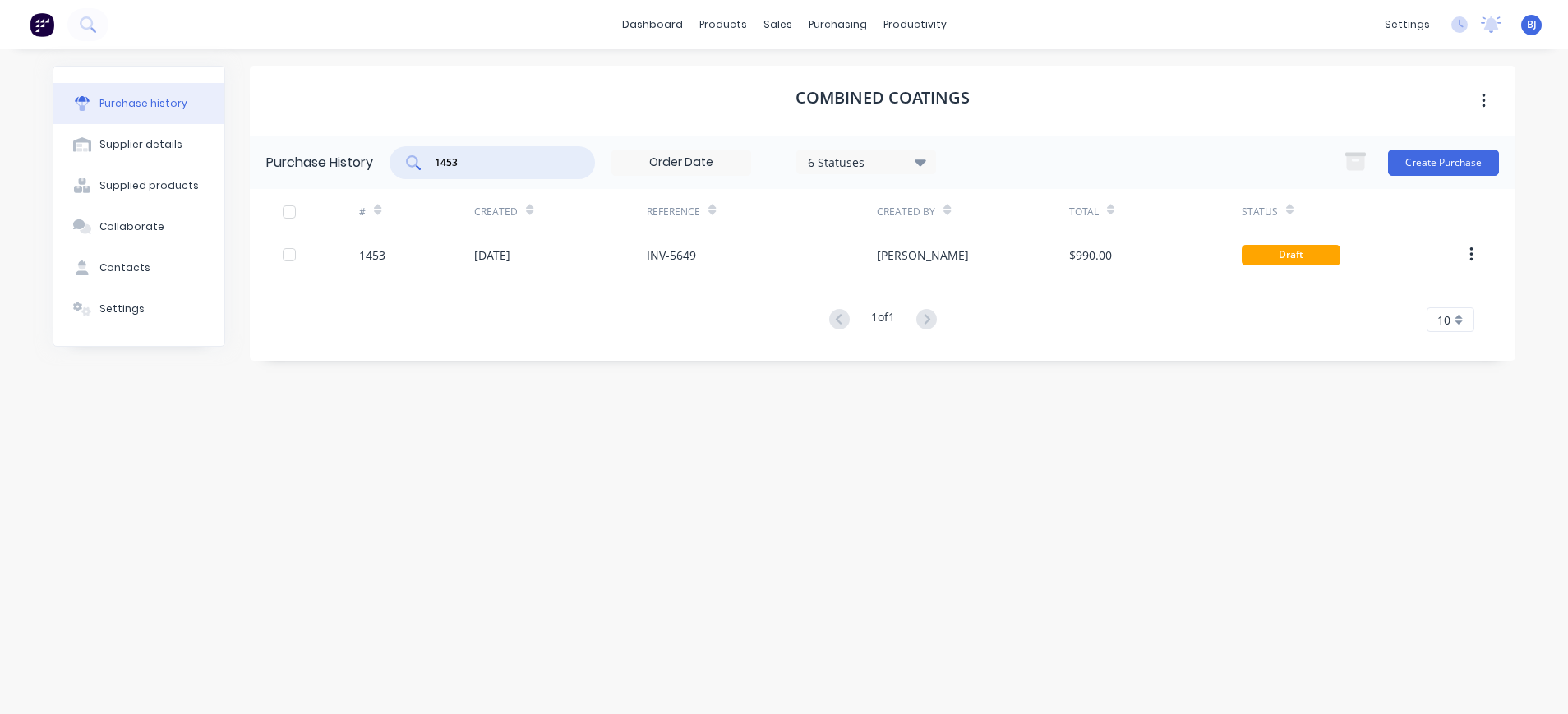
drag, startPoint x: 504, startPoint y: 165, endPoint x: 405, endPoint y: 158, distance: 99.2
click at [405, 158] on div "1453" at bounding box center [492, 163] width 205 height 33
type input "1512"
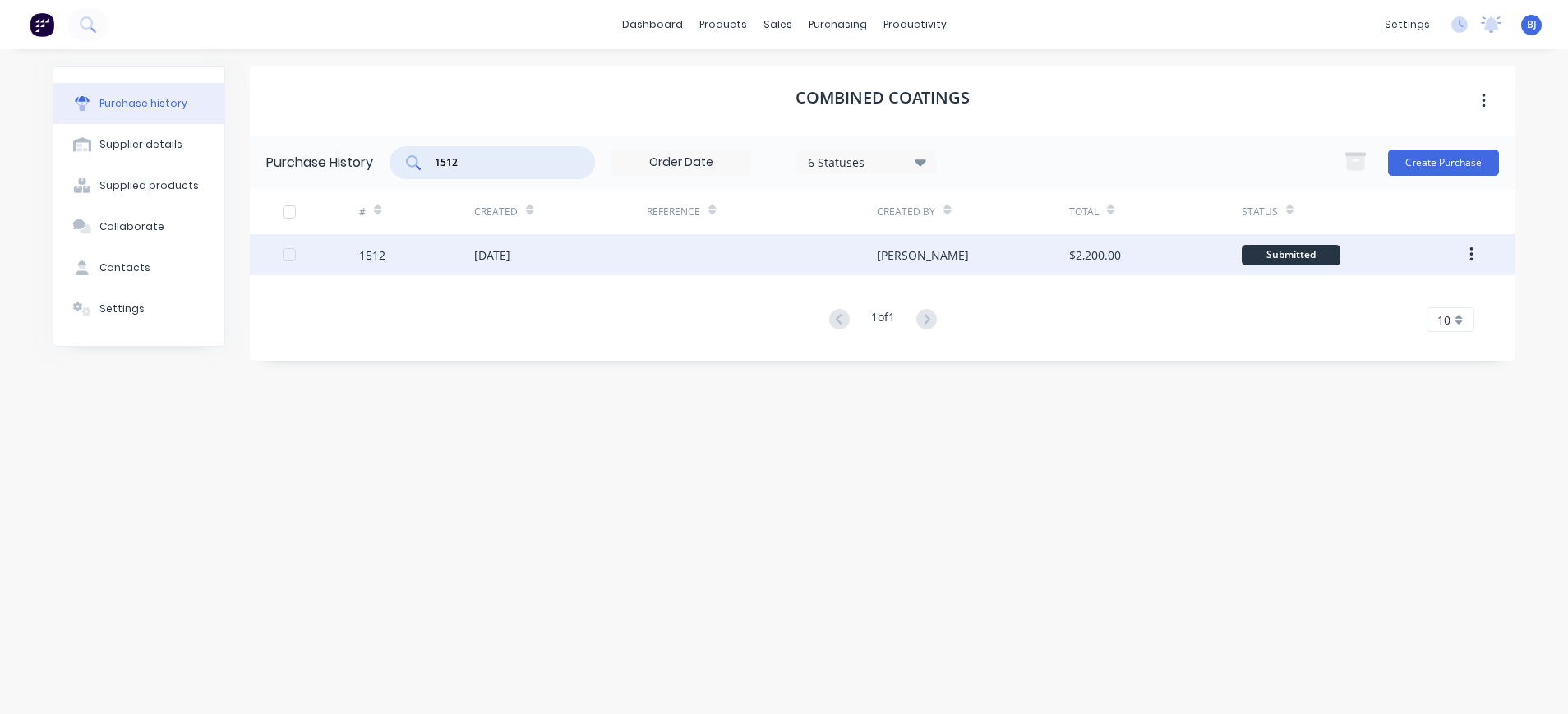
click at [511, 258] on div "[DATE]" at bounding box center [492, 255] width 36 height 17
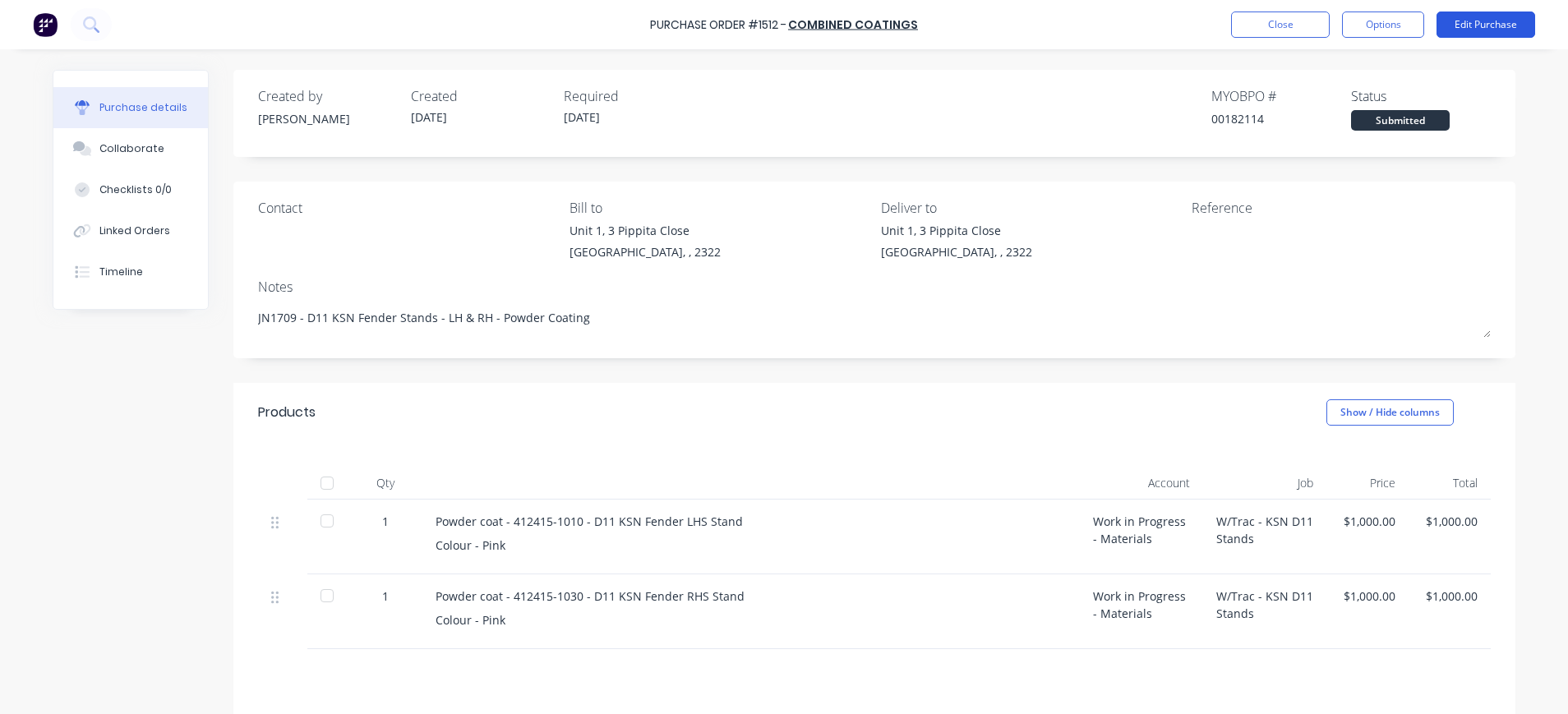
click at [1468, 26] on button "Edit Purchase" at bounding box center [1485, 25] width 98 height 26
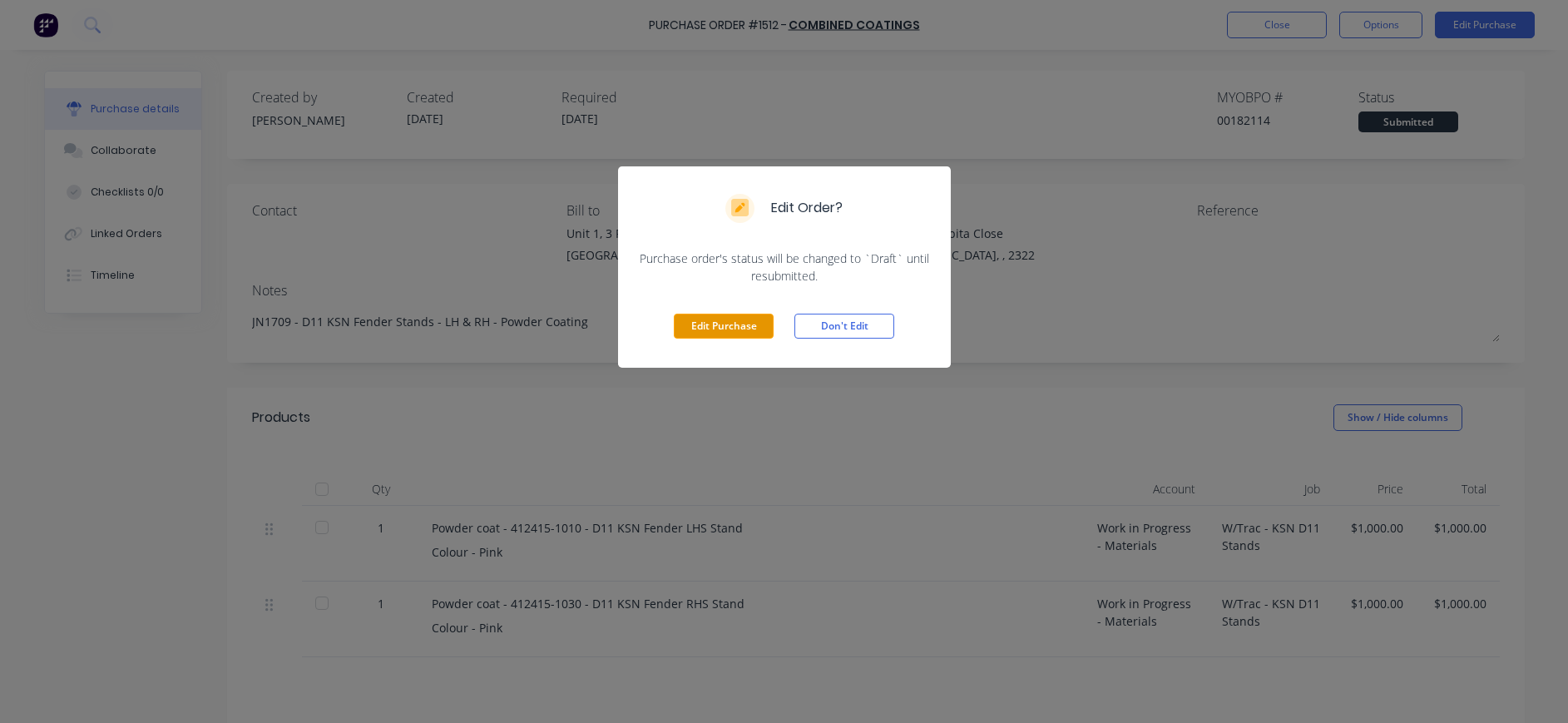
click at [715, 328] on button "Edit Purchase" at bounding box center [724, 326] width 100 height 25
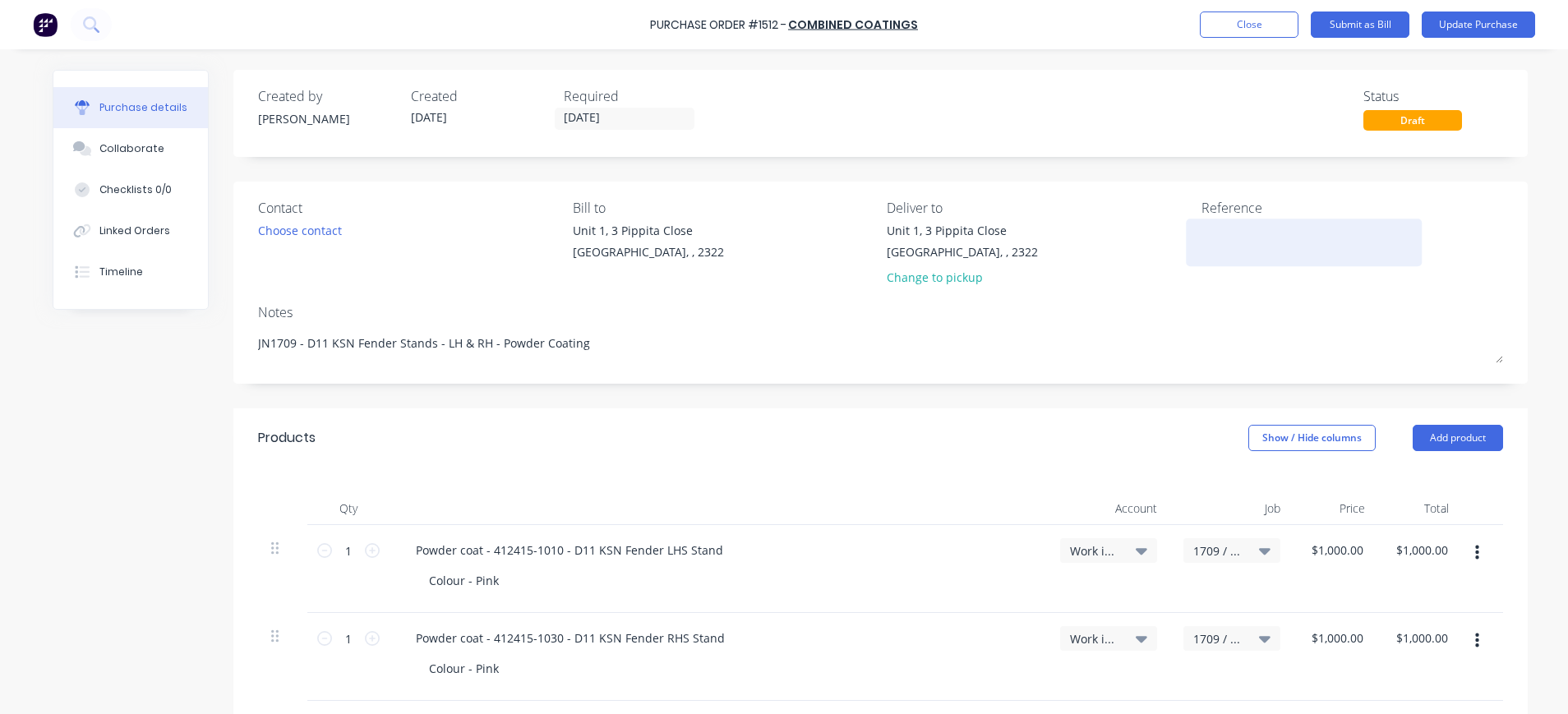
click at [1201, 245] on div at bounding box center [1304, 242] width 205 height 41
click at [1201, 237] on textarea at bounding box center [1304, 240] width 205 height 37
type textarea "INV-5647"
click at [1090, 313] on div "Notes" at bounding box center [880, 313] width 1245 height 20
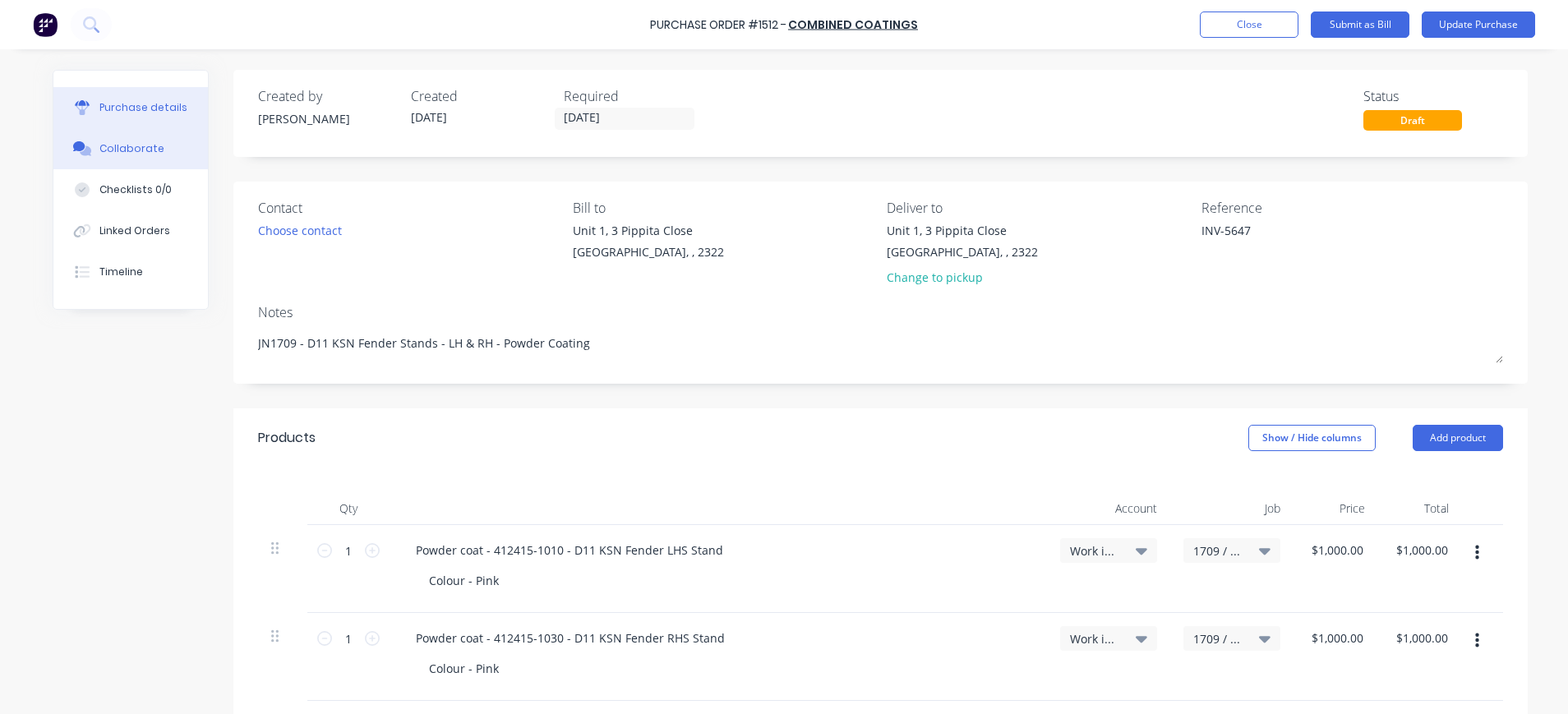
click at [127, 137] on button "Collaborate" at bounding box center [131, 149] width 155 height 41
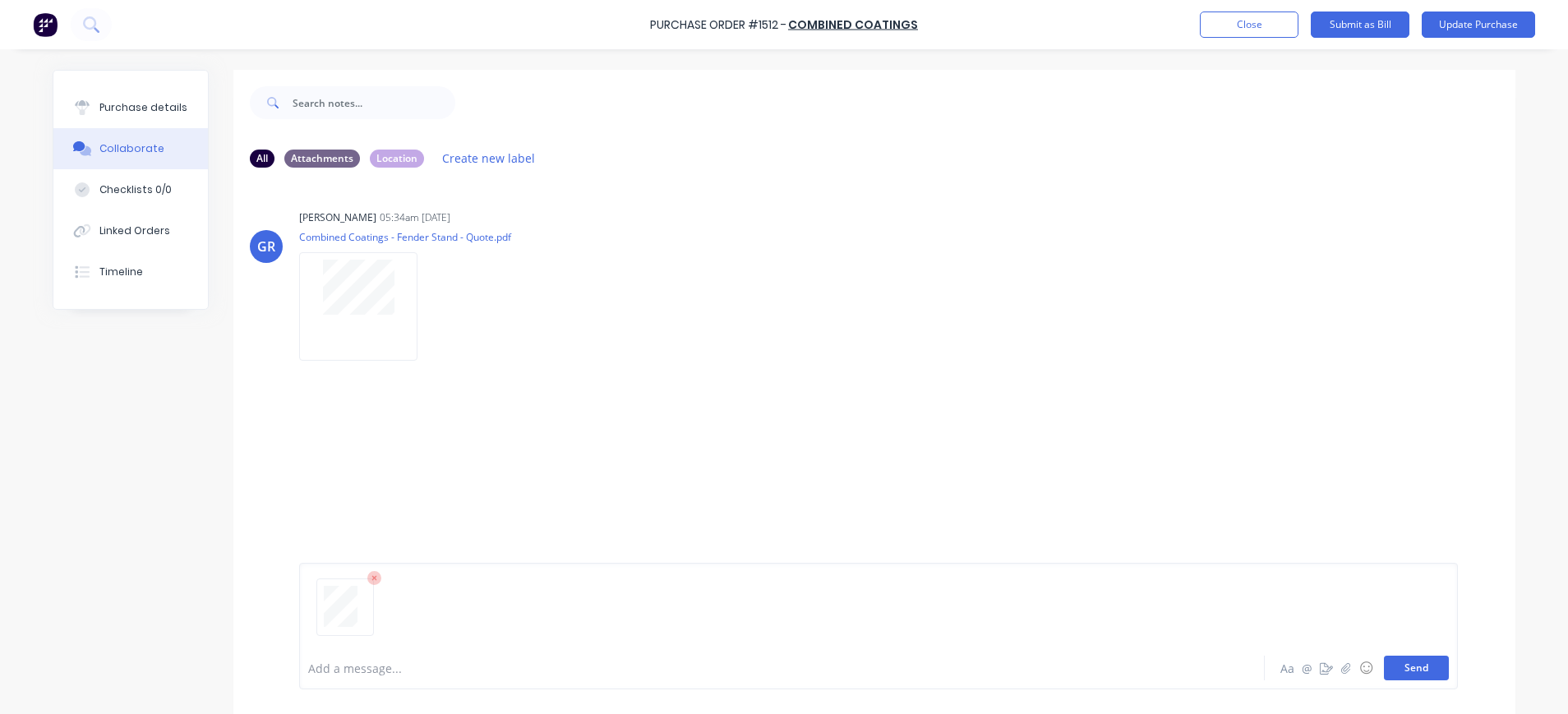
click at [1395, 671] on button "Send" at bounding box center [1417, 668] width 65 height 25
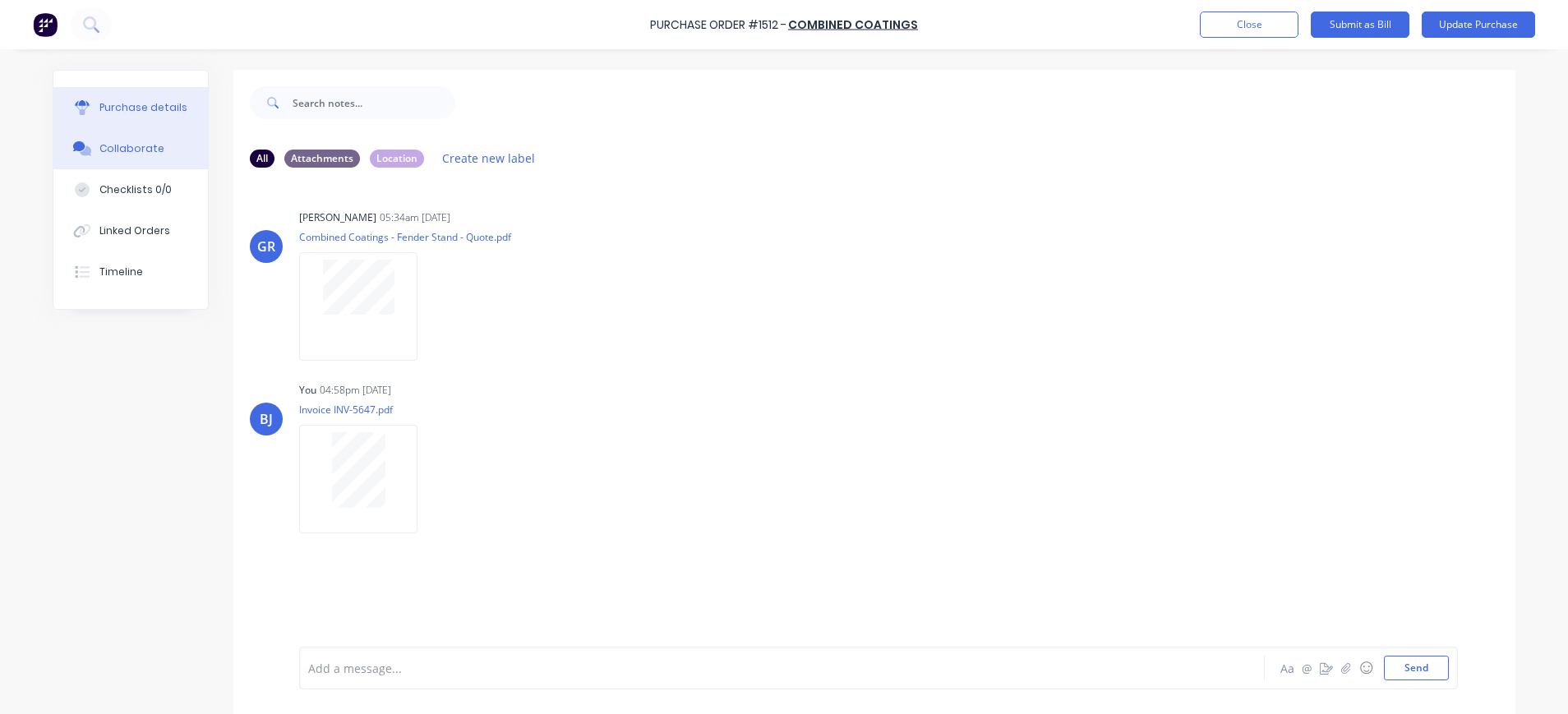
drag, startPoint x: 147, startPoint y: 114, endPoint x: 177, endPoint y: 117, distance: 30.1
click at [151, 114] on div "Purchase details" at bounding box center [143, 108] width 88 height 15
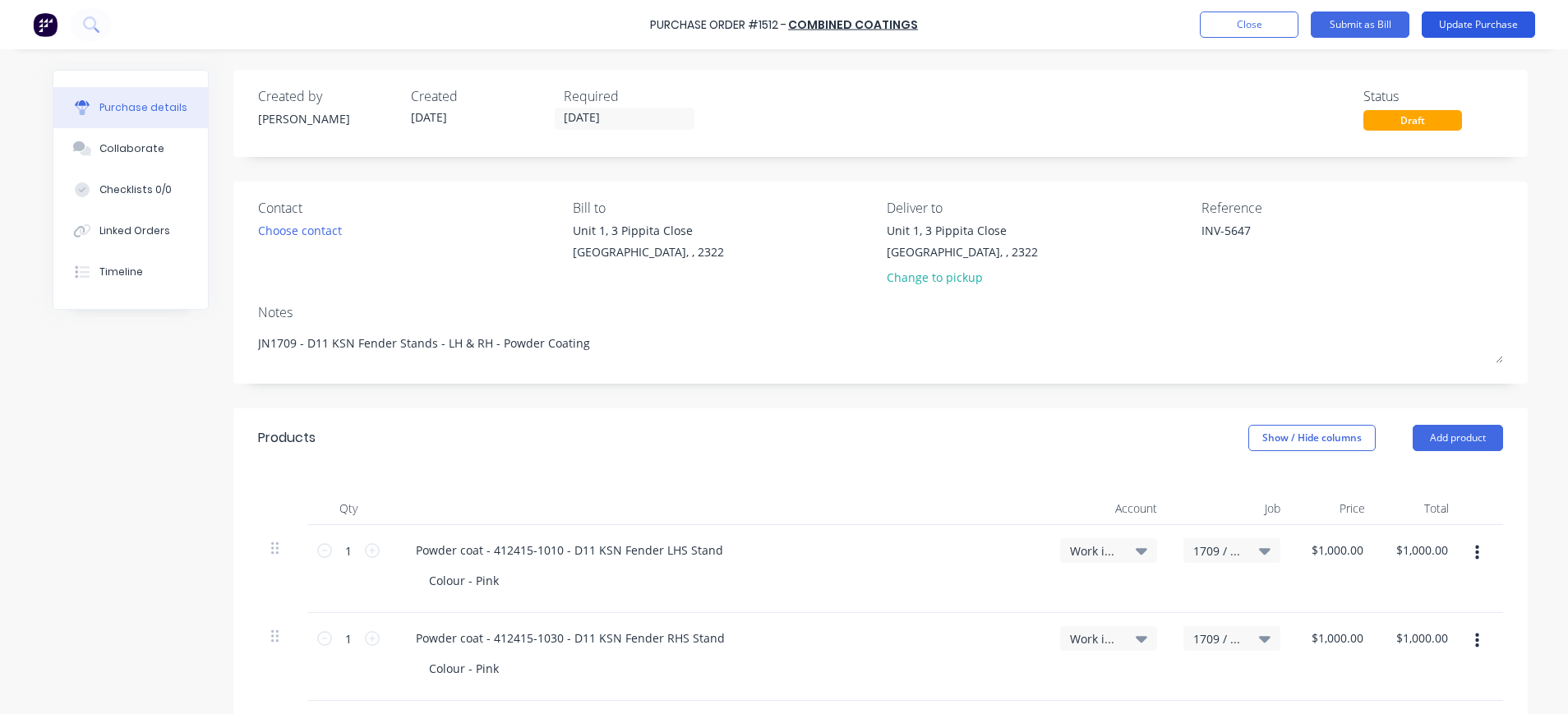
click at [1498, 21] on button "Update Purchase" at bounding box center [1478, 25] width 113 height 26
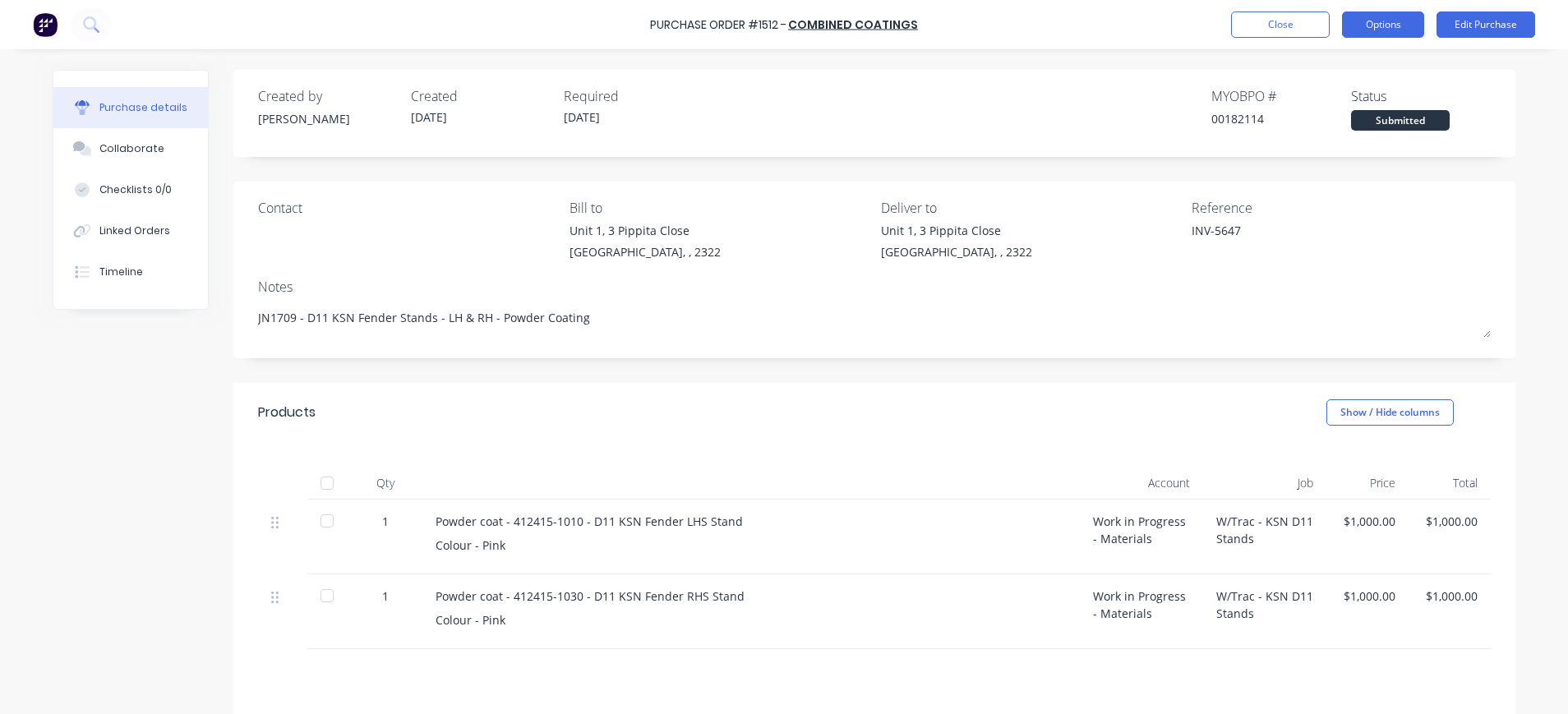
click at [1393, 20] on button "Options" at bounding box center [1383, 25] width 82 height 26
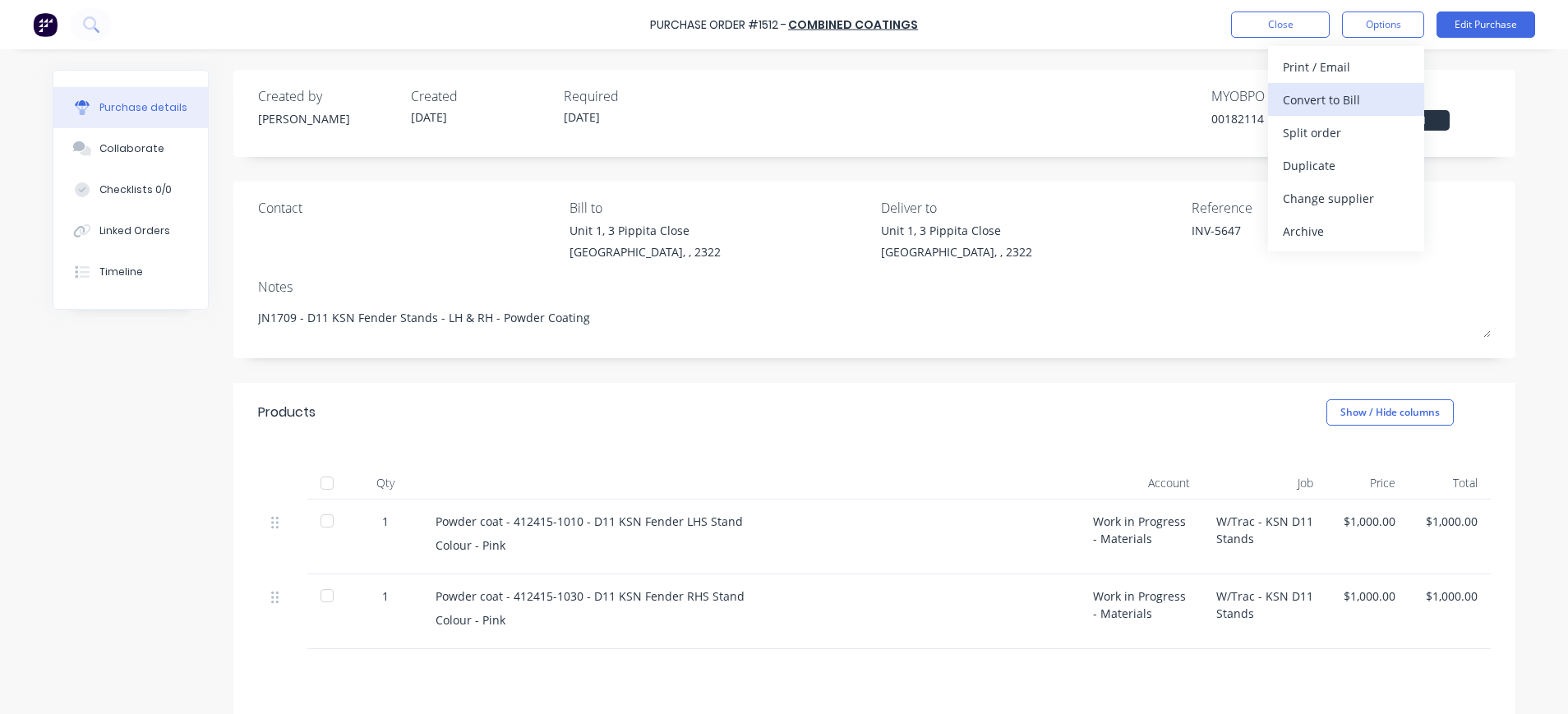
click at [1345, 101] on div "Convert to Bill" at bounding box center [1346, 99] width 127 height 24
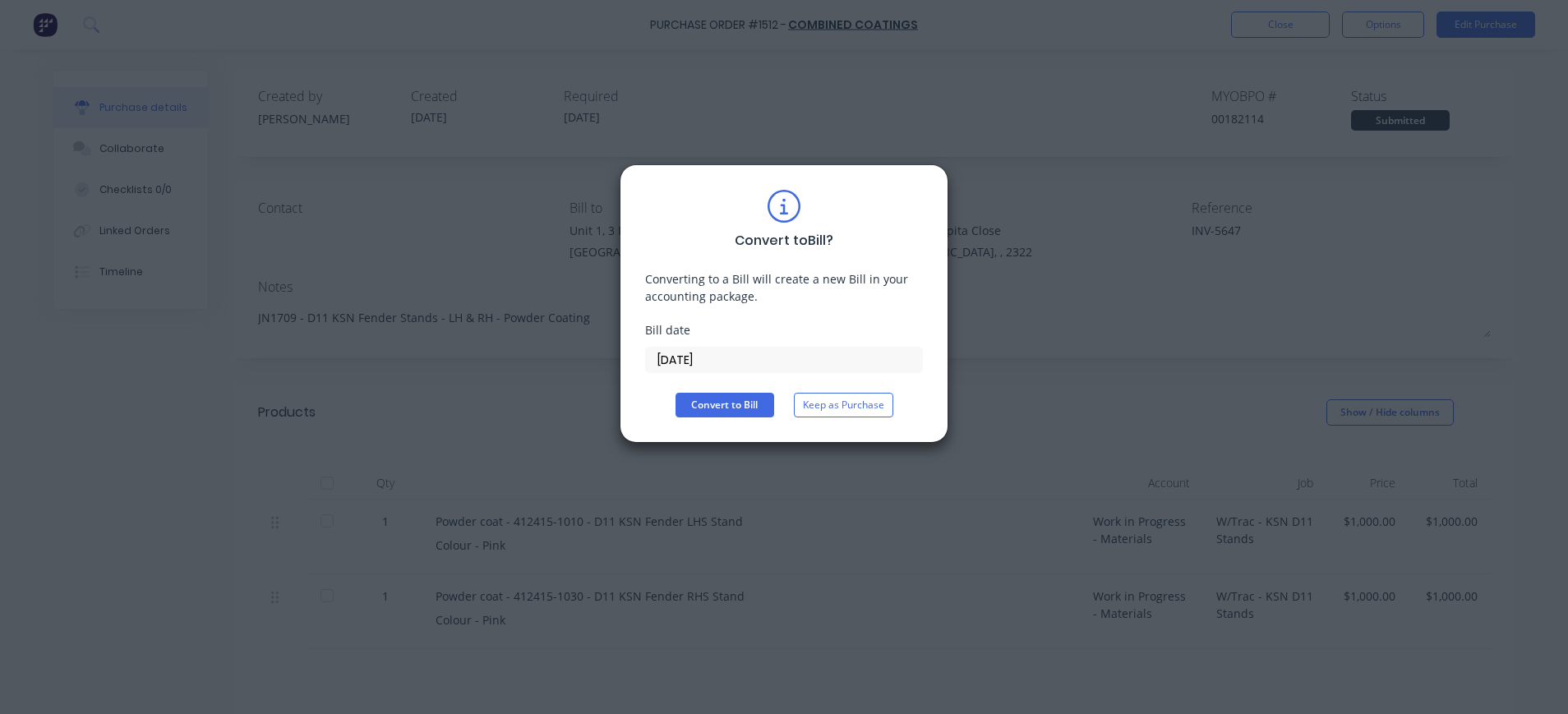
click at [719, 356] on input "[DATE]" at bounding box center [784, 360] width 276 height 25
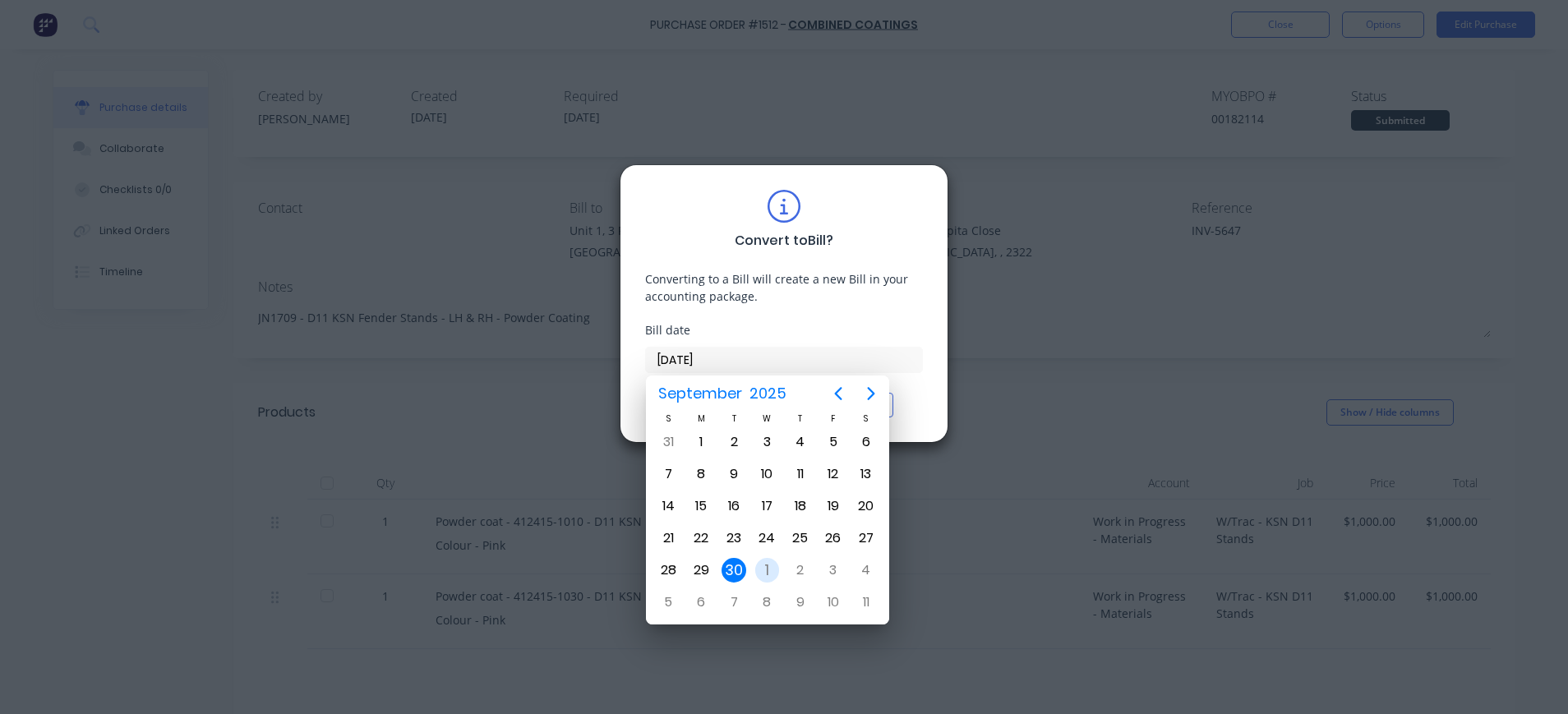
click at [765, 568] on div "1" at bounding box center [768, 570] width 25 height 25
type input "[DATE]"
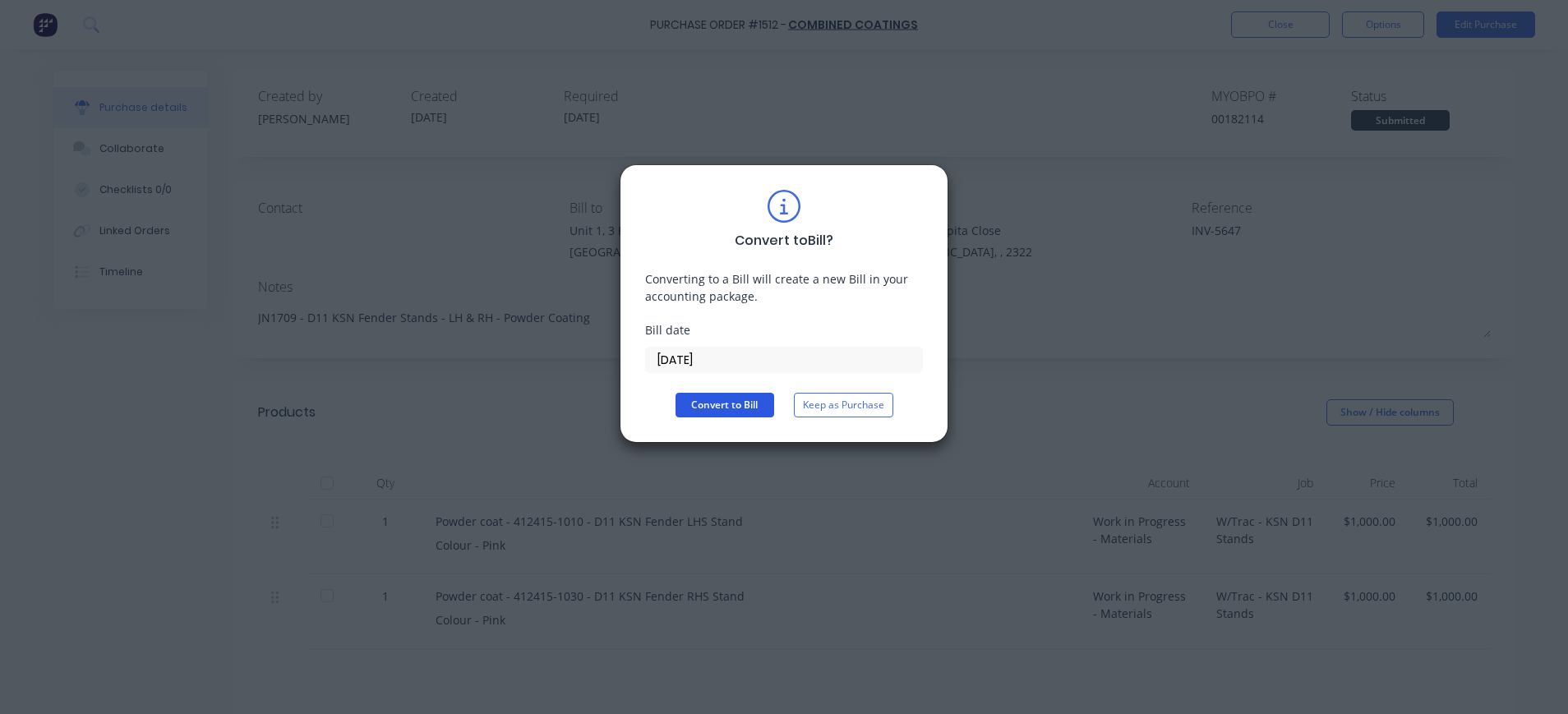
click at [711, 403] on button "Convert to Bill" at bounding box center [724, 405] width 98 height 25
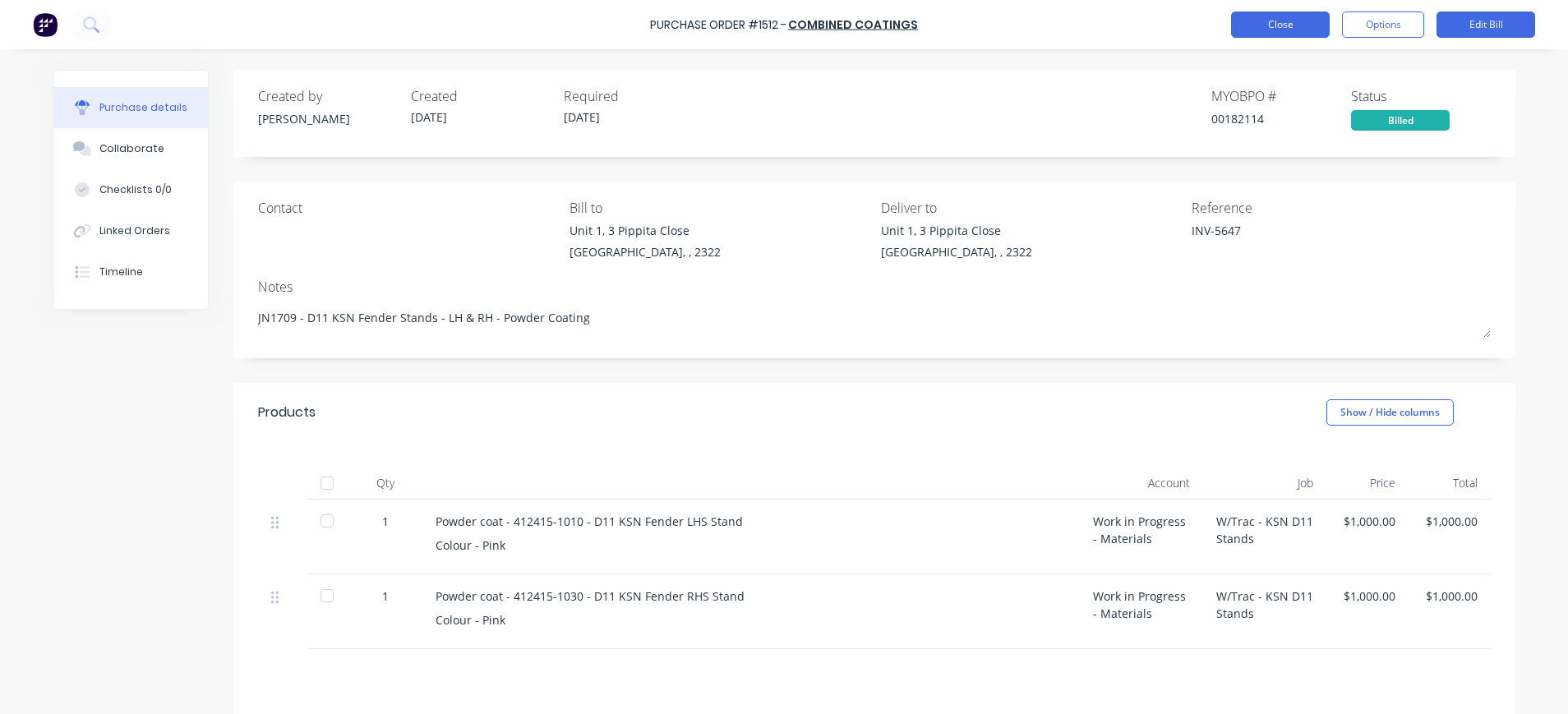
click at [1268, 31] on button "Close" at bounding box center [1280, 25] width 98 height 26
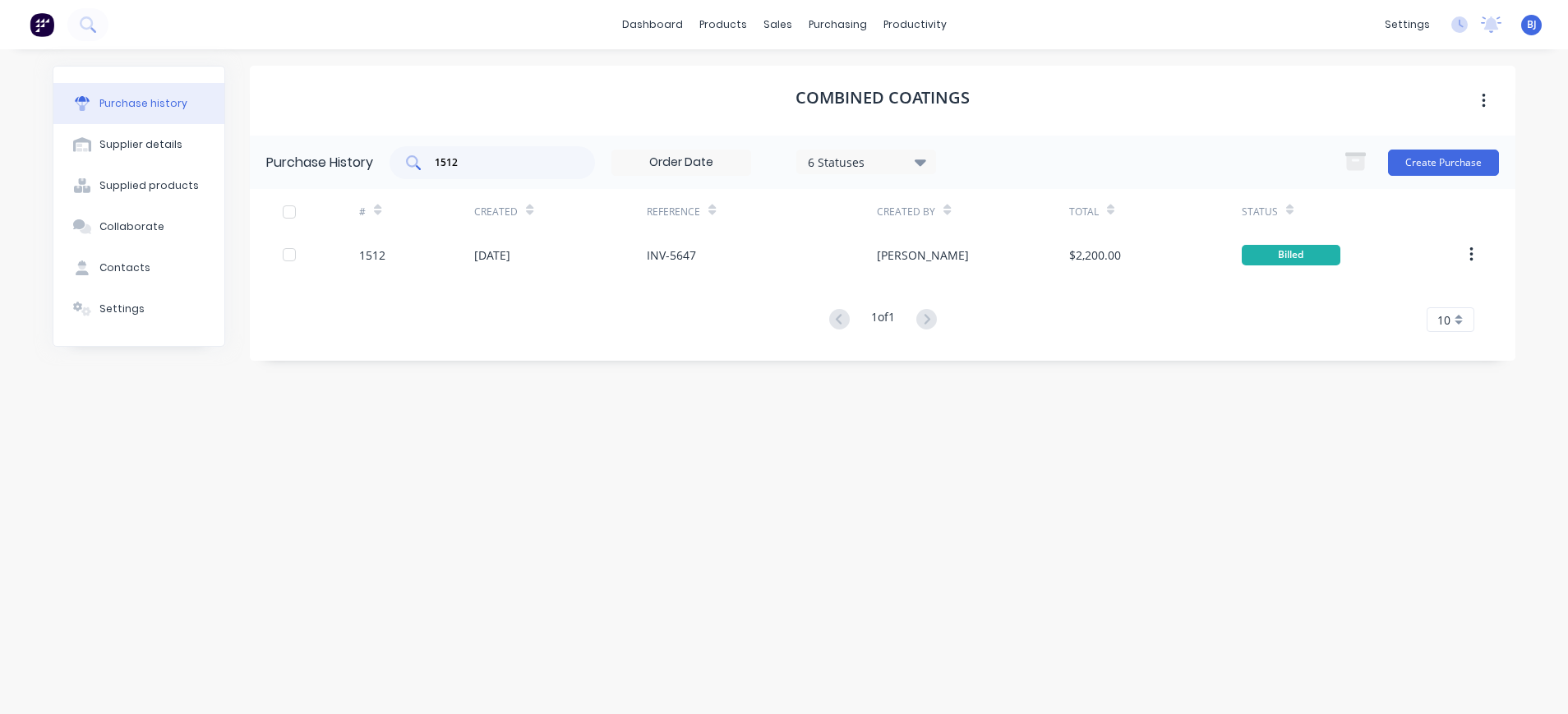
drag, startPoint x: 495, startPoint y: 176, endPoint x: 425, endPoint y: 168, distance: 70.5
click at [425, 168] on div "1512" at bounding box center [492, 163] width 205 height 33
drag, startPoint x: 480, startPoint y: 165, endPoint x: 420, endPoint y: 161, distance: 60.1
click at [420, 161] on div "1512" at bounding box center [492, 163] width 205 height 33
type input "1452"
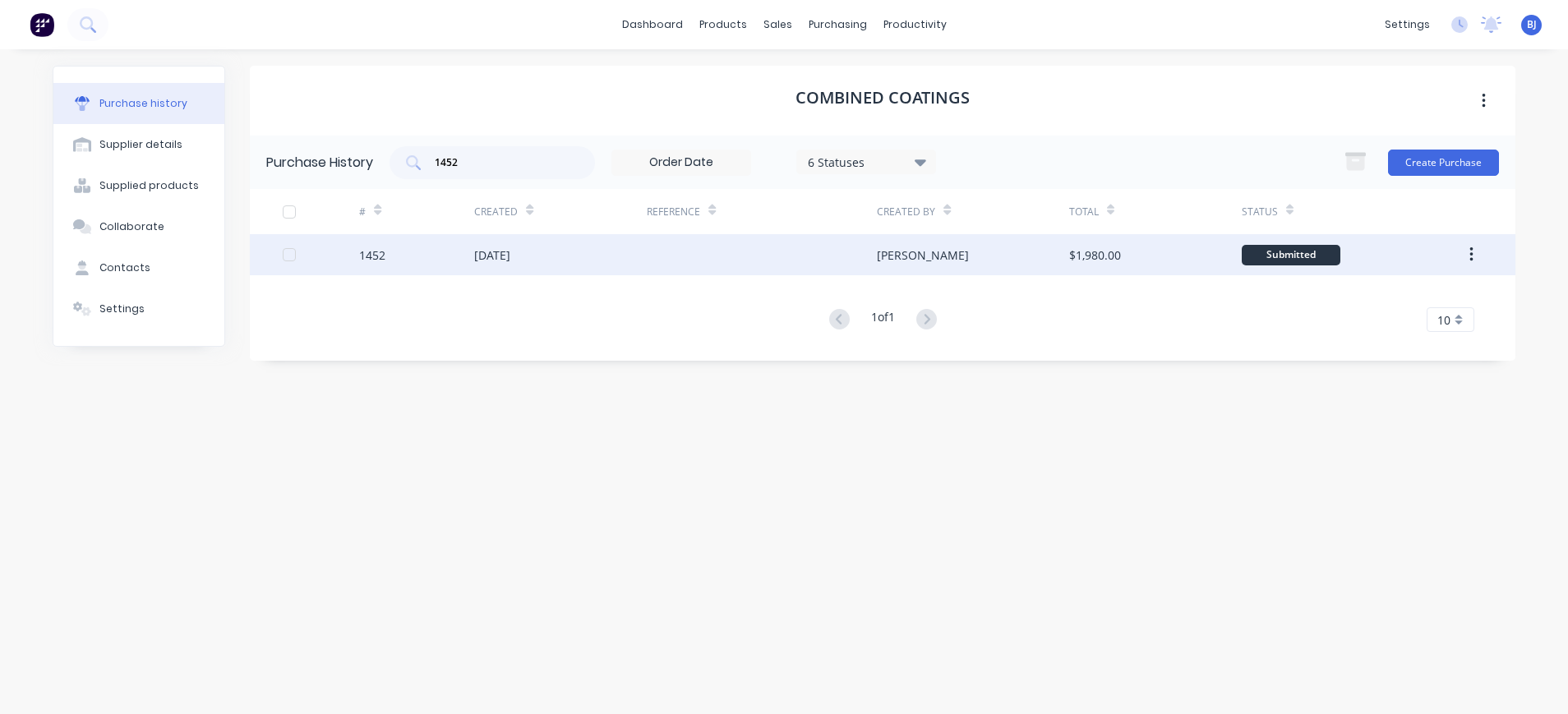
click at [511, 265] on div "[DATE]" at bounding box center [560, 255] width 173 height 41
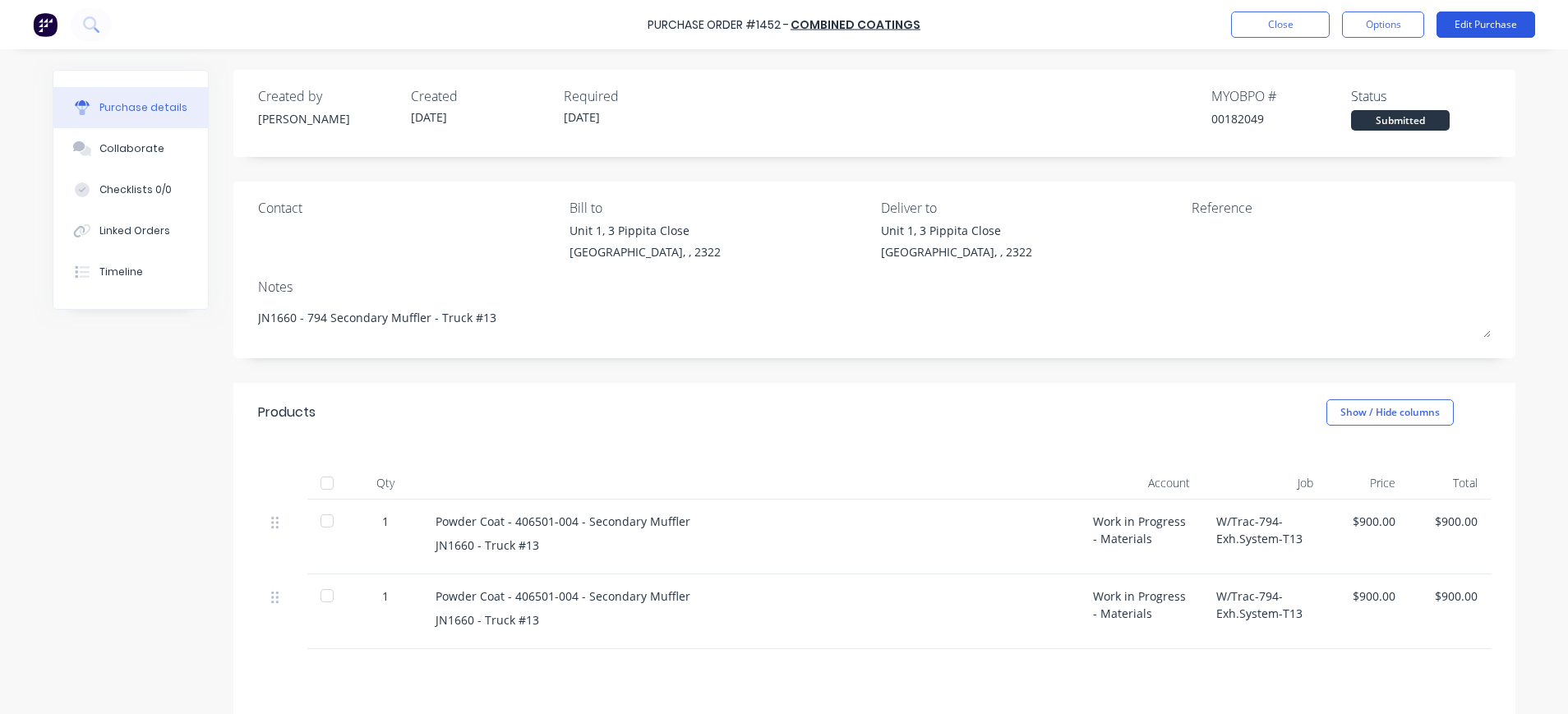
click at [1471, 27] on button "Edit Purchase" at bounding box center [1485, 25] width 98 height 26
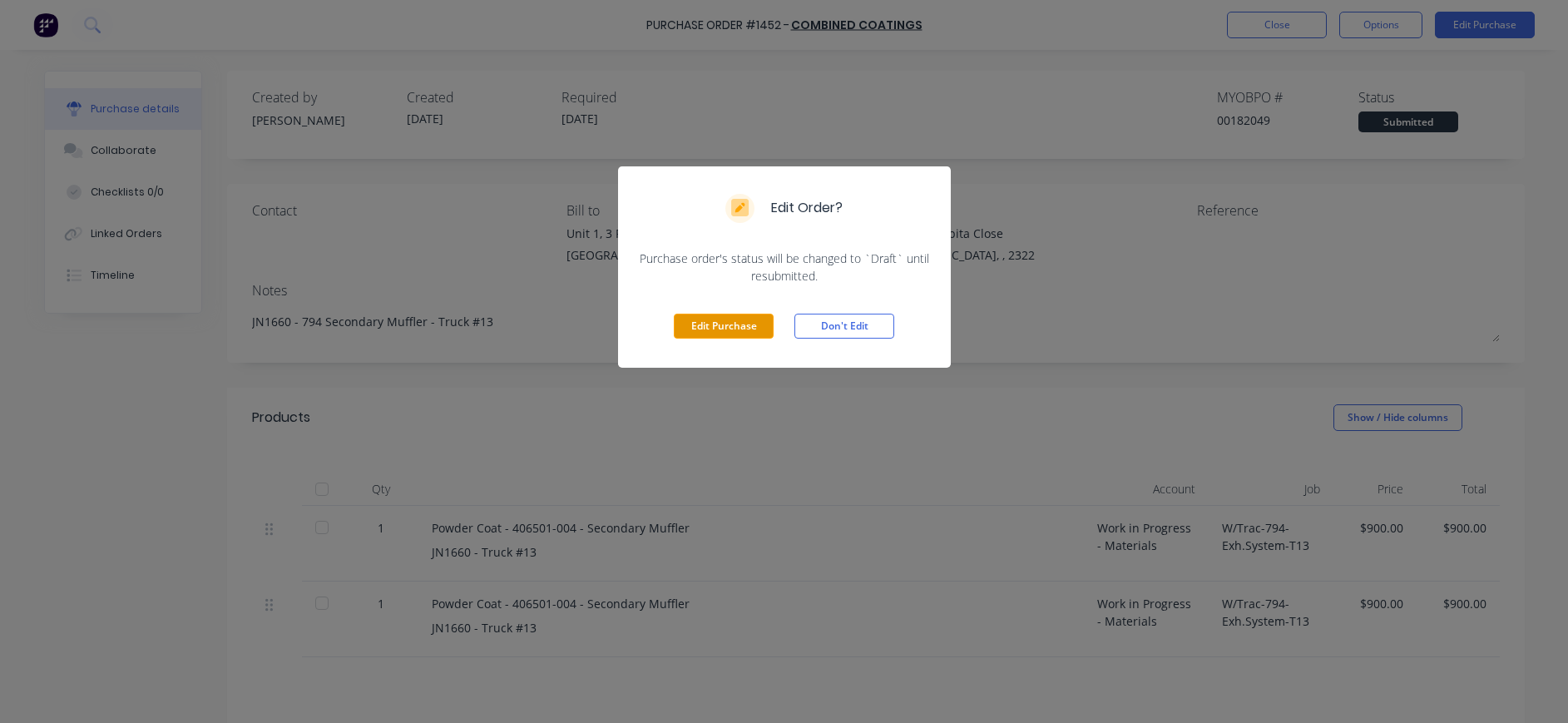
click at [725, 324] on button "Edit Purchase" at bounding box center [724, 326] width 100 height 25
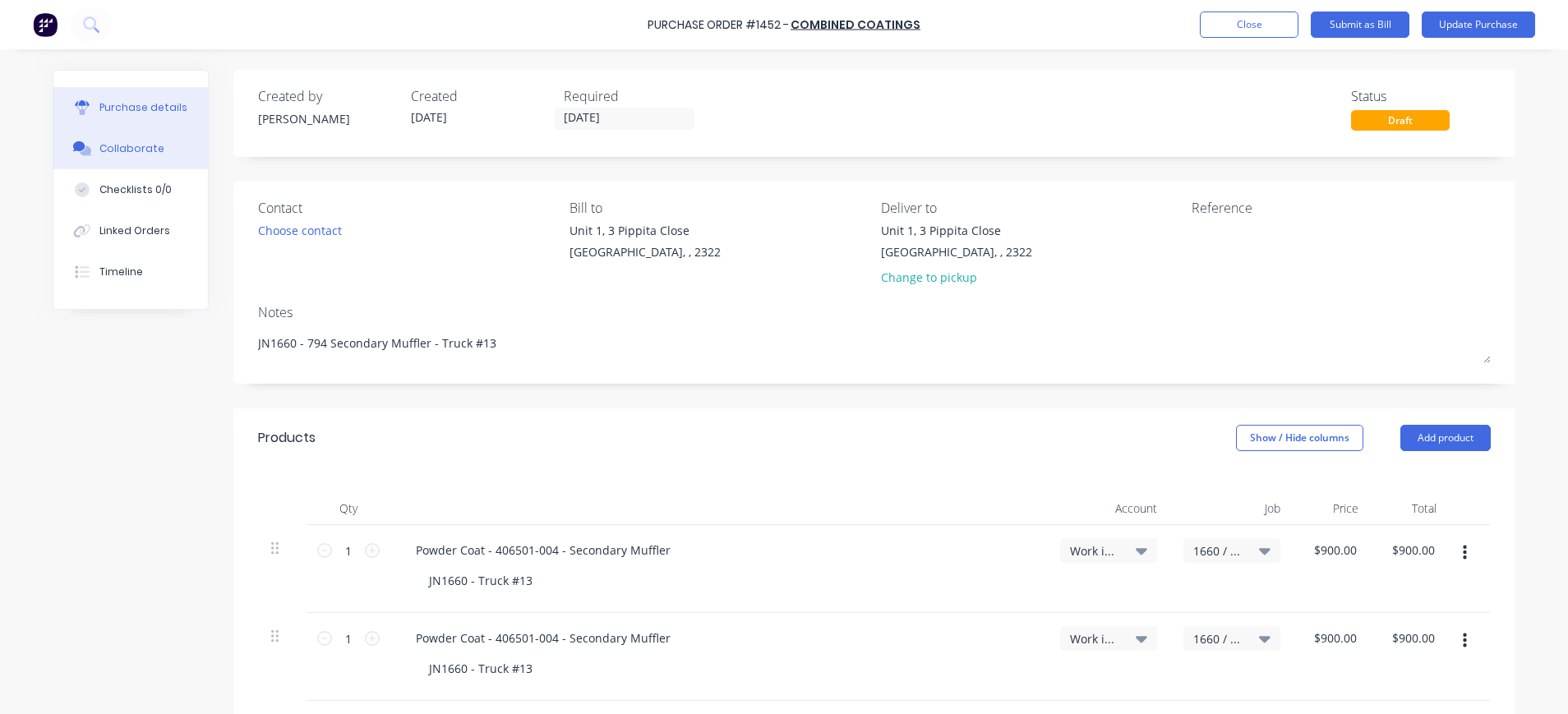
drag, startPoint x: 82, startPoint y: 148, endPoint x: 802, endPoint y: 241, distance: 726.0
click at [84, 150] on div at bounding box center [82, 149] width 25 height 15
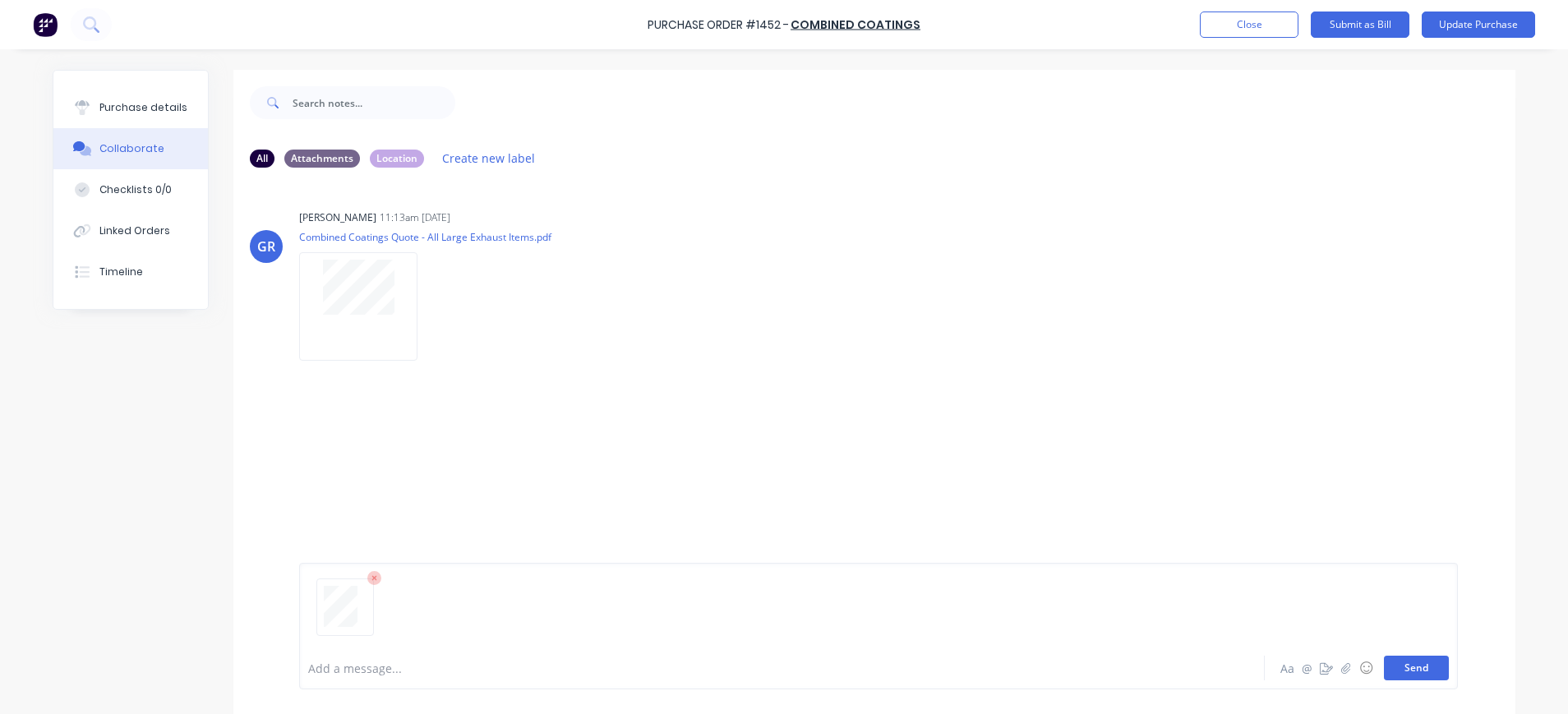
click at [1419, 663] on button "Send" at bounding box center [1417, 668] width 65 height 25
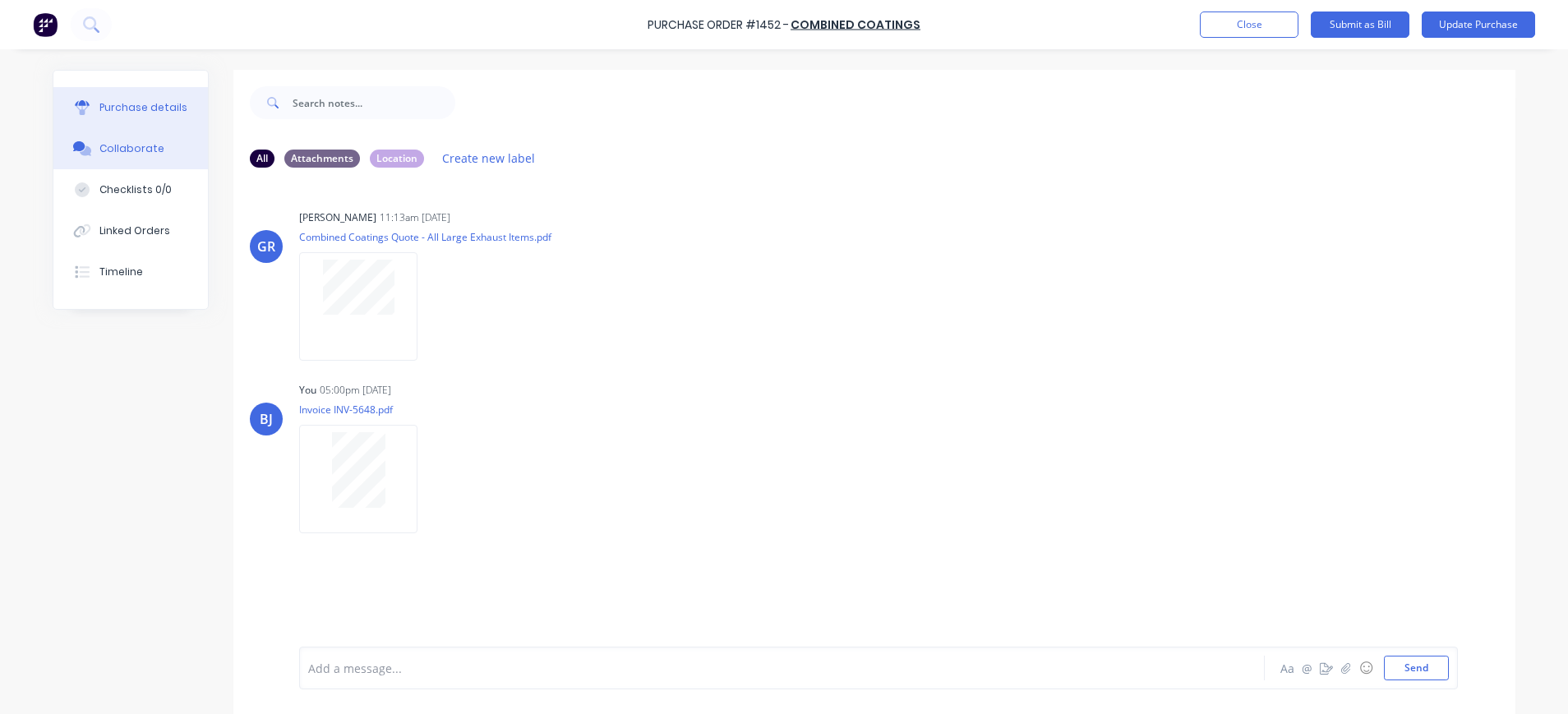
click at [144, 111] on div "Purchase details" at bounding box center [143, 108] width 88 height 15
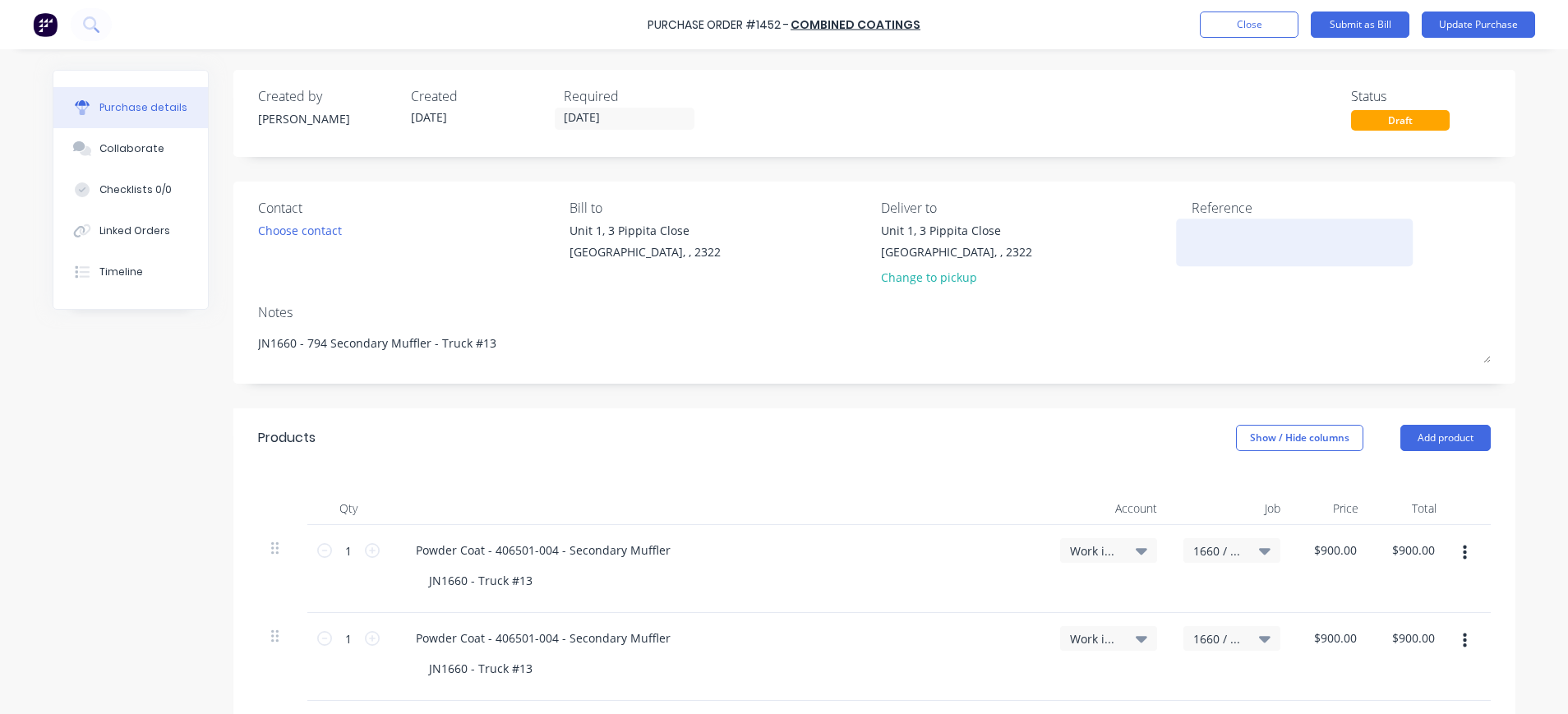
drag, startPoint x: 1193, startPoint y: 244, endPoint x: 1240, endPoint y: 235, distance: 47.9
click at [1193, 244] on textarea at bounding box center [1294, 240] width 205 height 37
type textarea "INV-5648"
click at [1155, 260] on div "[STREET_ADDRESS] Change to pickup" at bounding box center [1031, 257] width 300 height 72
click at [1460, 24] on button "Update Purchase" at bounding box center [1478, 25] width 113 height 26
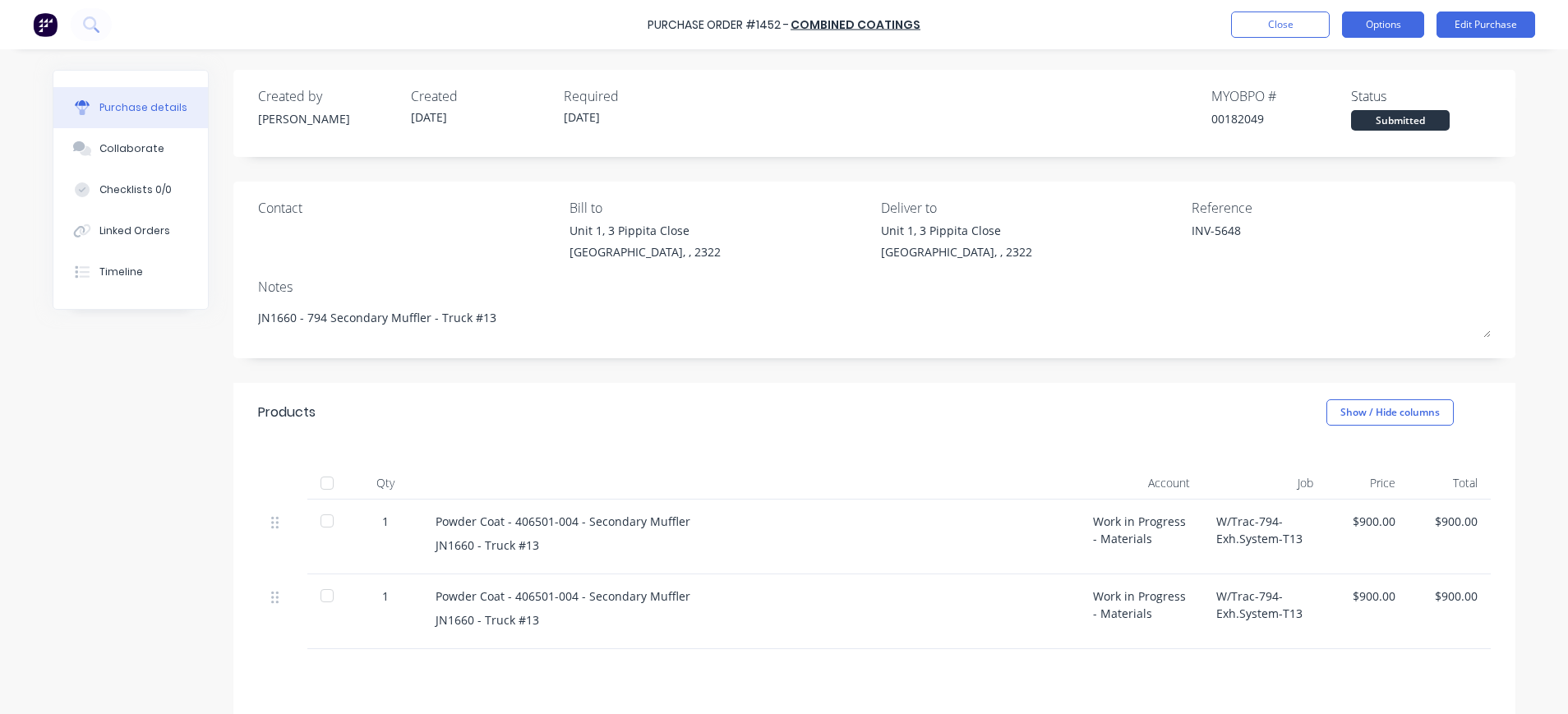
click at [1389, 22] on button "Options" at bounding box center [1383, 25] width 82 height 26
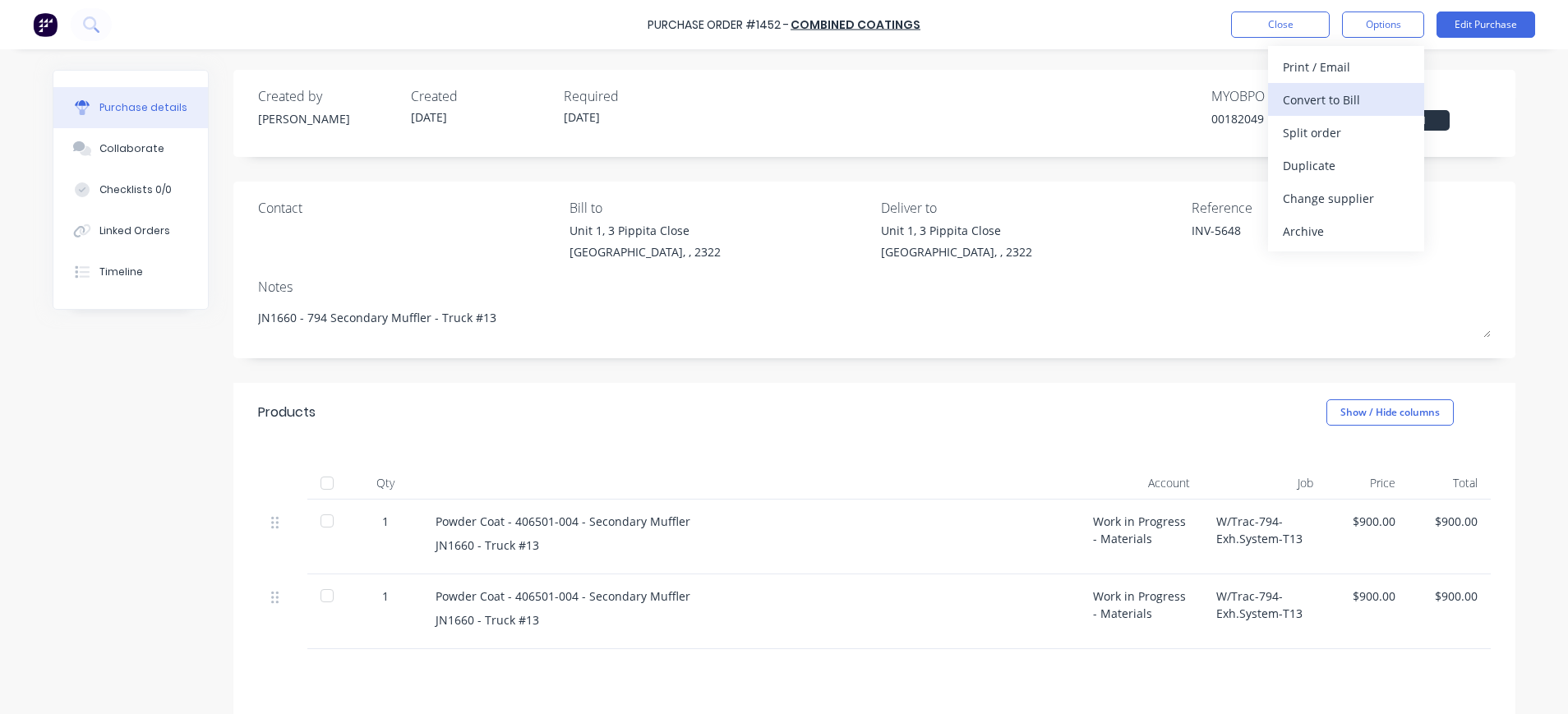
click at [1352, 92] on div "Convert to Bill" at bounding box center [1346, 99] width 127 height 24
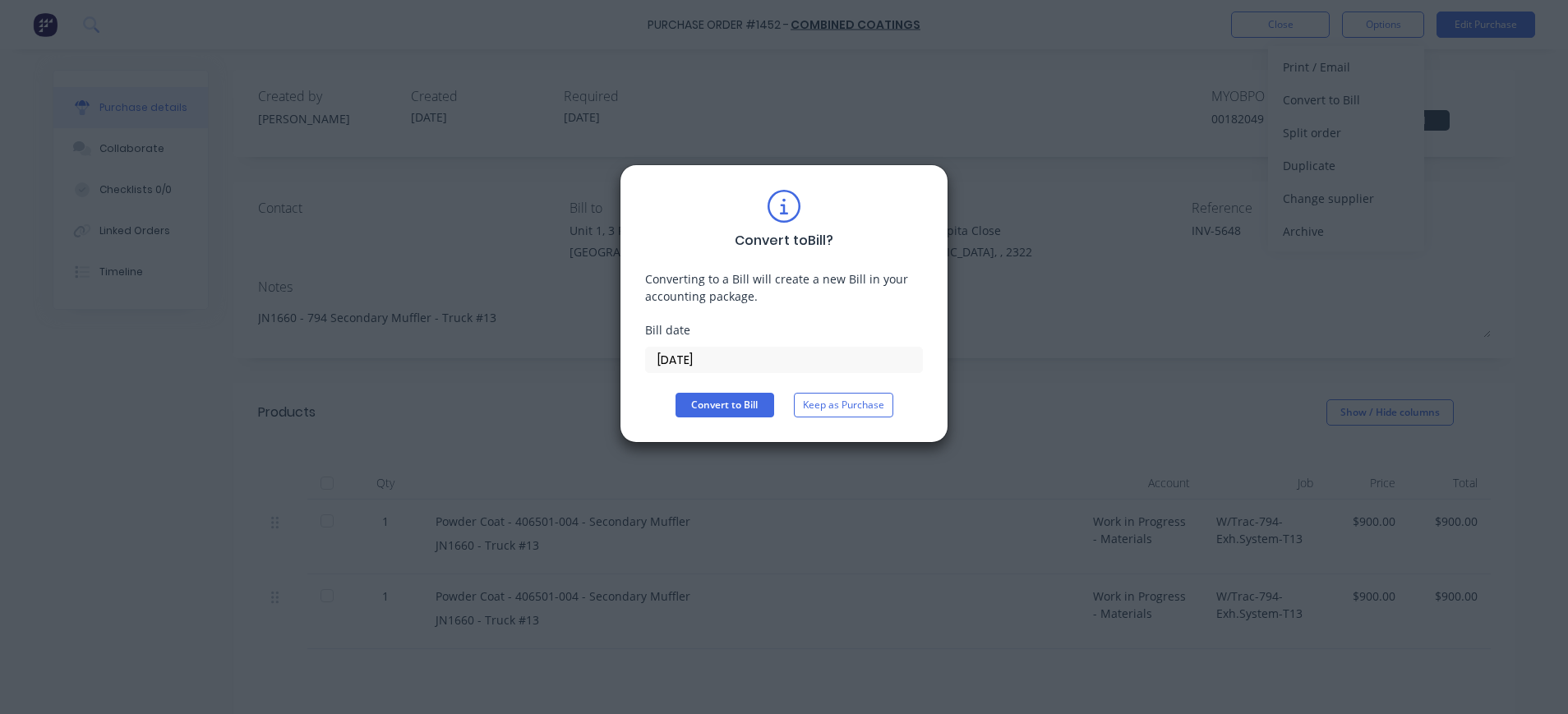
click at [728, 342] on div "Bill date [DATE]" at bounding box center [784, 347] width 278 height 52
click at [707, 355] on input "[DATE]" at bounding box center [784, 360] width 276 height 25
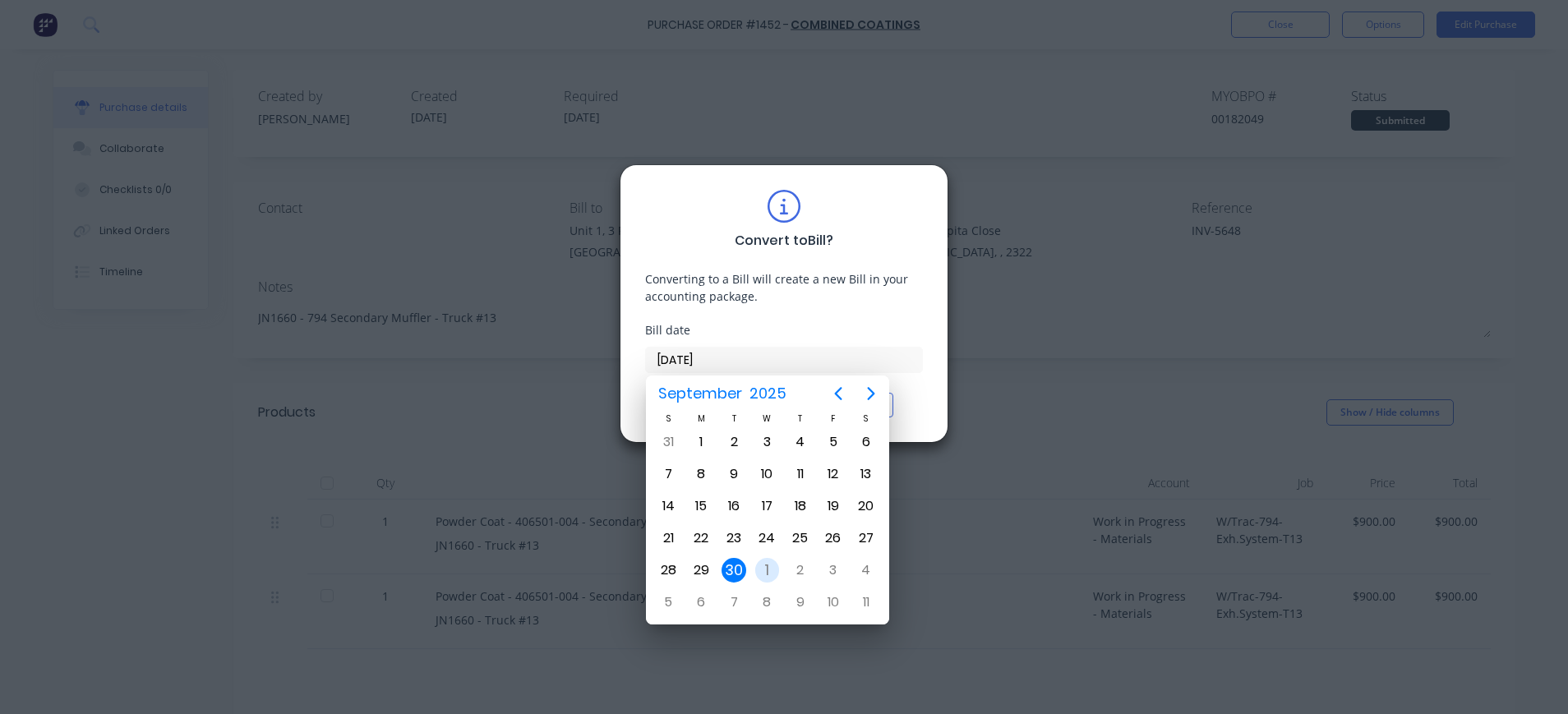
click at [774, 558] on div "[DATE]" at bounding box center [767, 570] width 33 height 31
type input "[DATE]"
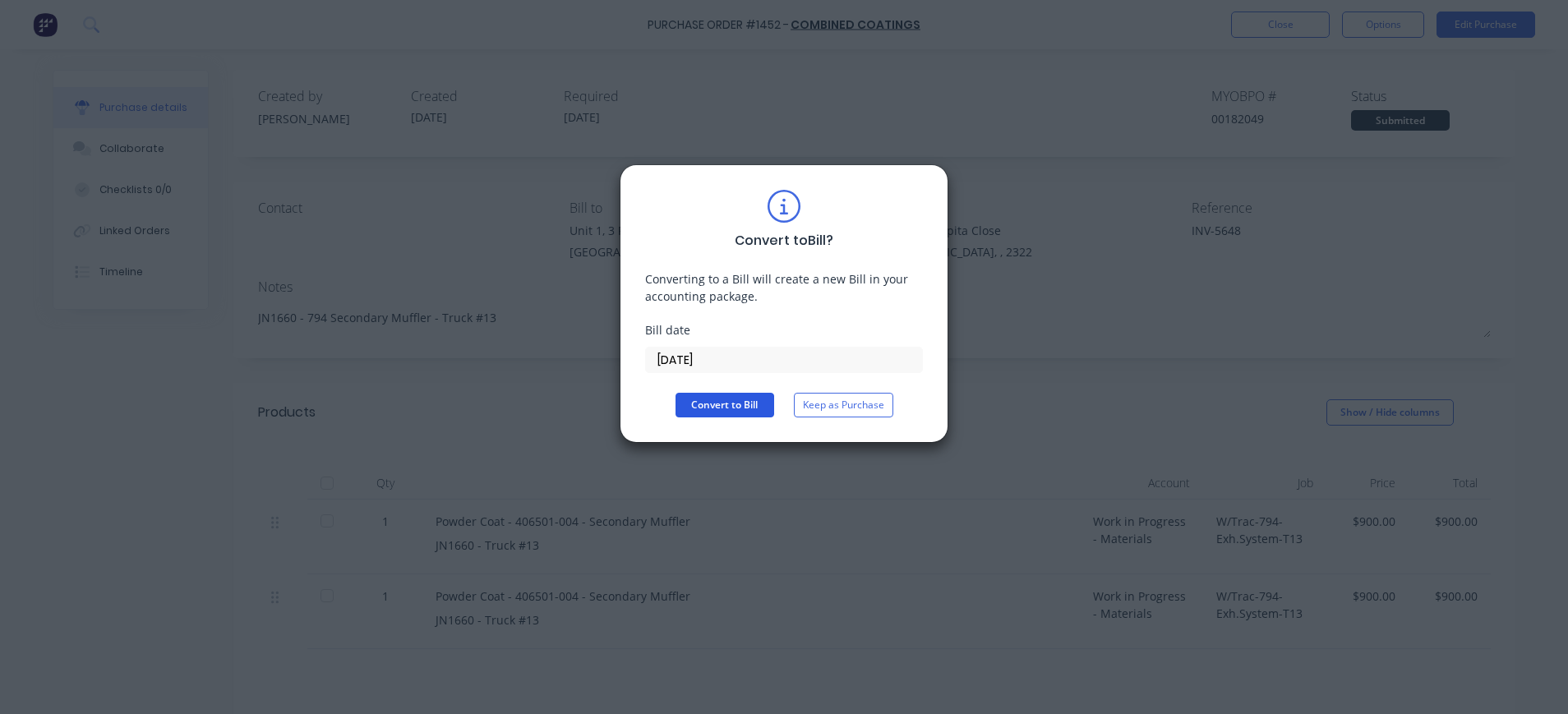
click at [725, 400] on button "Convert to Bill" at bounding box center [724, 405] width 98 height 25
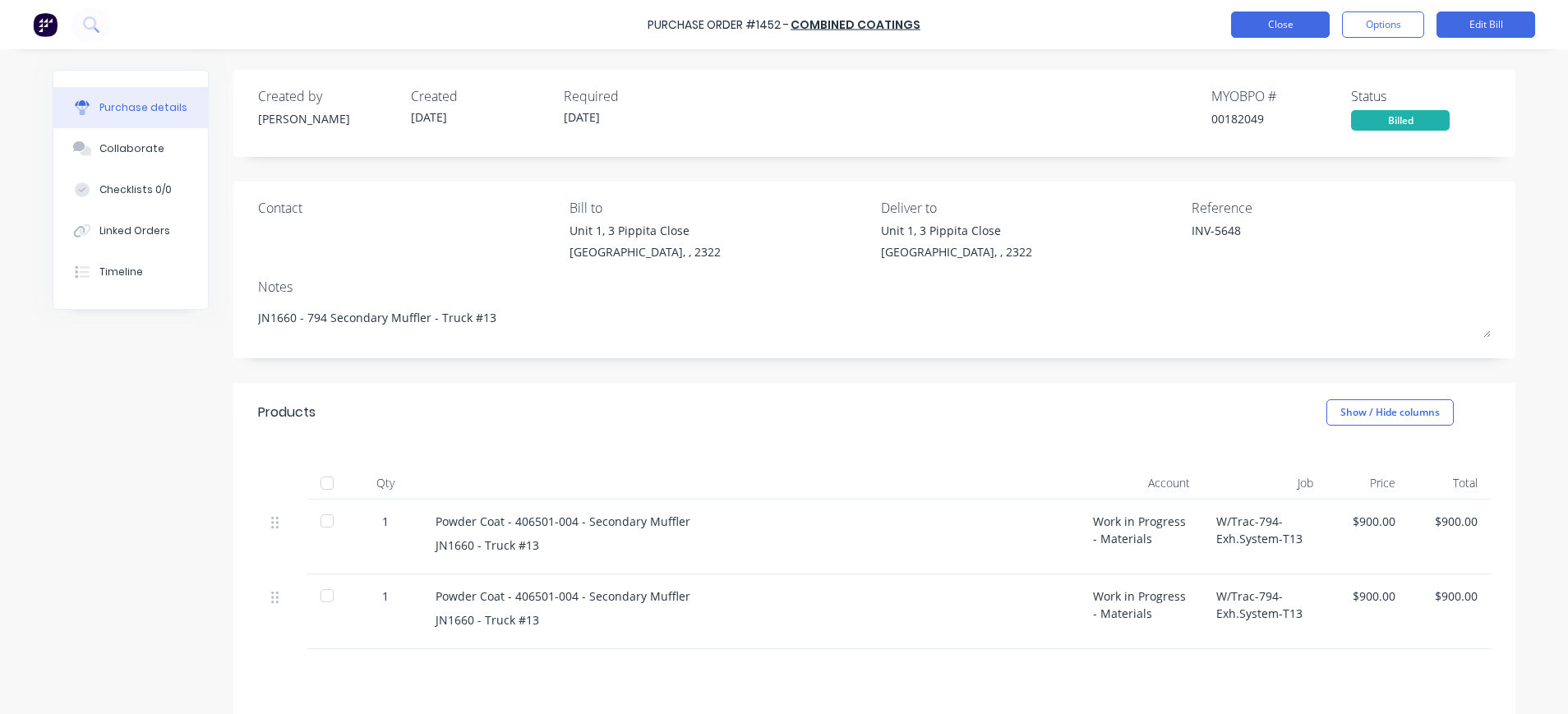
click at [1259, 31] on button "Close" at bounding box center [1280, 25] width 98 height 26
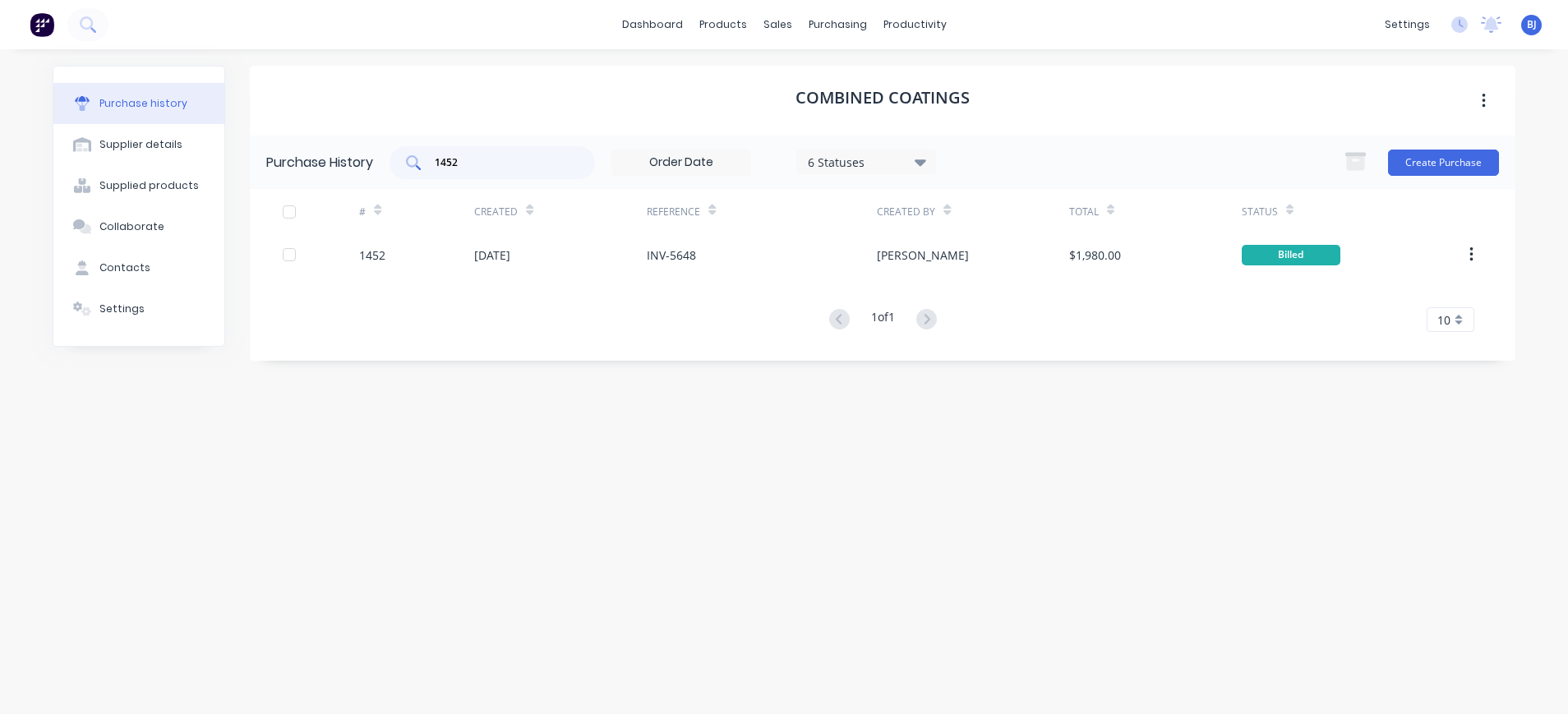
click at [510, 160] on input "1452" at bounding box center [501, 163] width 137 height 17
drag, startPoint x: 483, startPoint y: 161, endPoint x: 376, endPoint y: 161, distance: 107.0
click at [376, 161] on div "Purchase History 1452 6 Statuses 6 Statuses Create Purchase" at bounding box center [883, 162] width 1266 height 54
type input "1572"
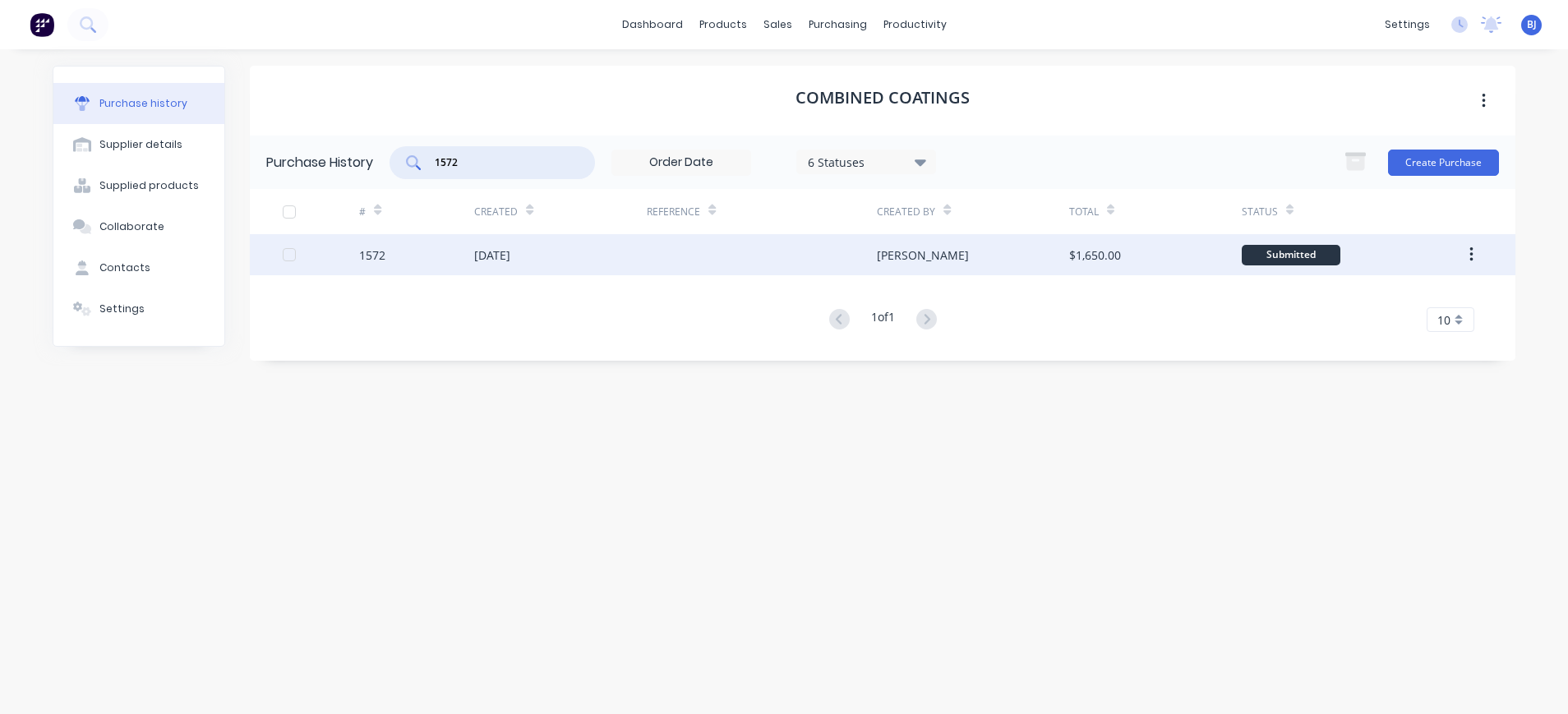
click at [405, 244] on div "1572" at bounding box center [416, 255] width 115 height 41
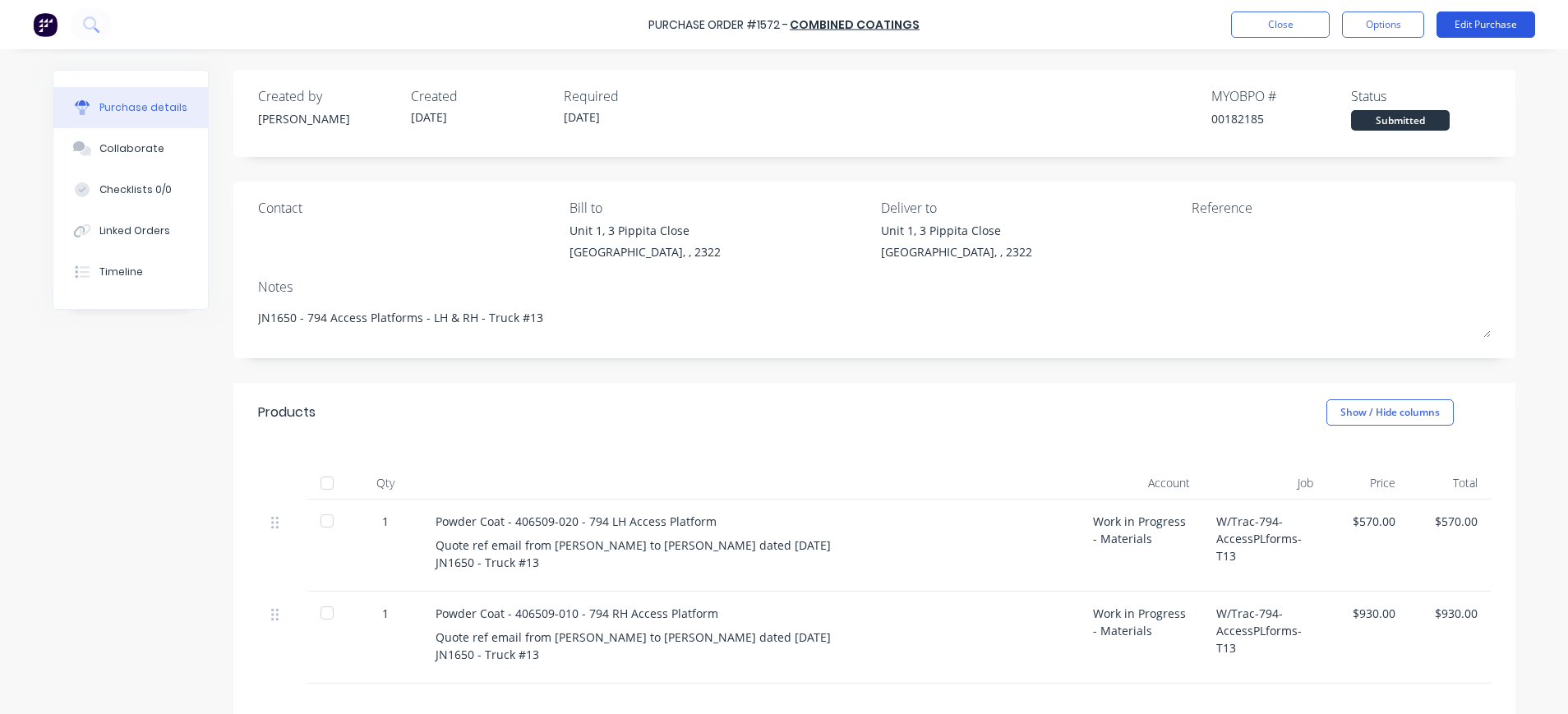
click at [1482, 22] on button "Edit Purchase" at bounding box center [1485, 25] width 98 height 26
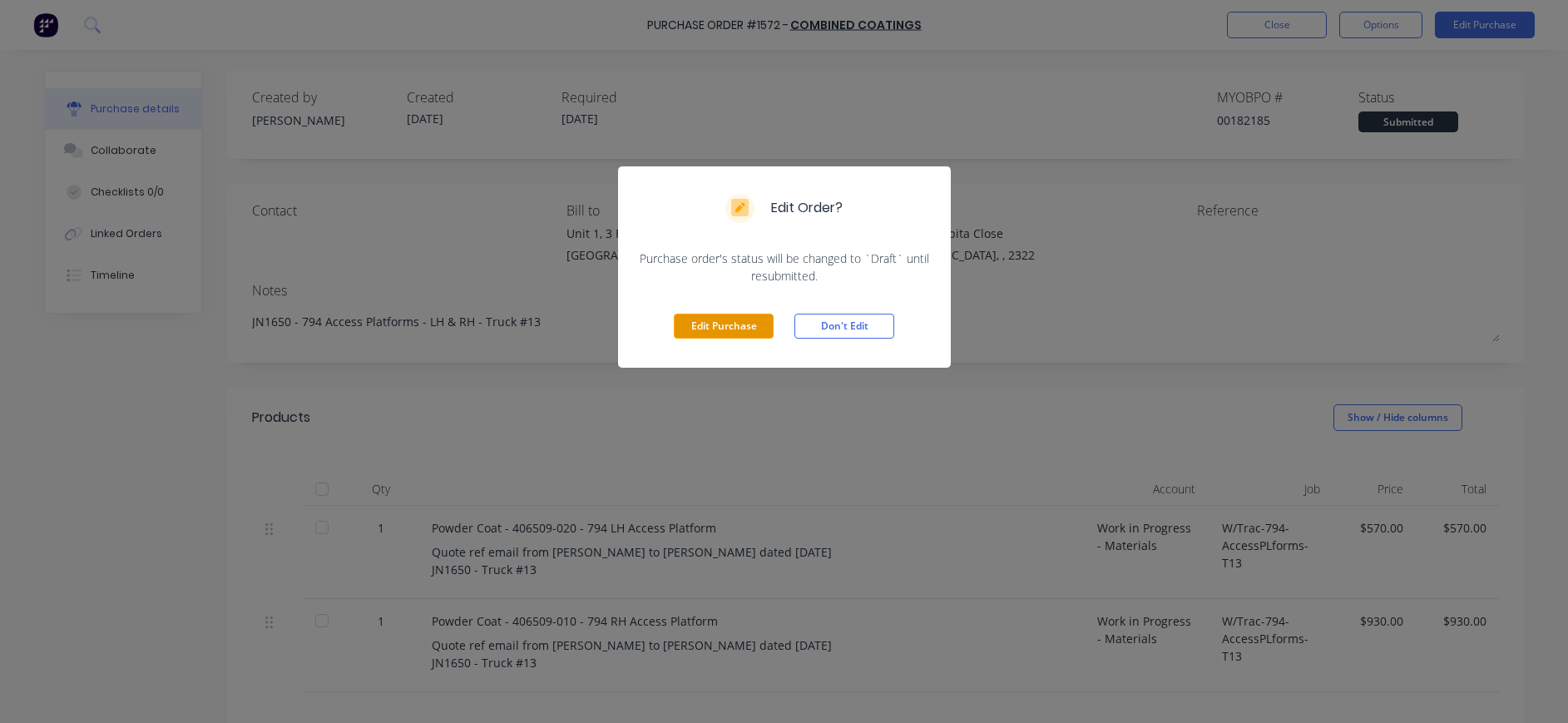
click at [718, 325] on button "Edit Purchase" at bounding box center [724, 326] width 100 height 25
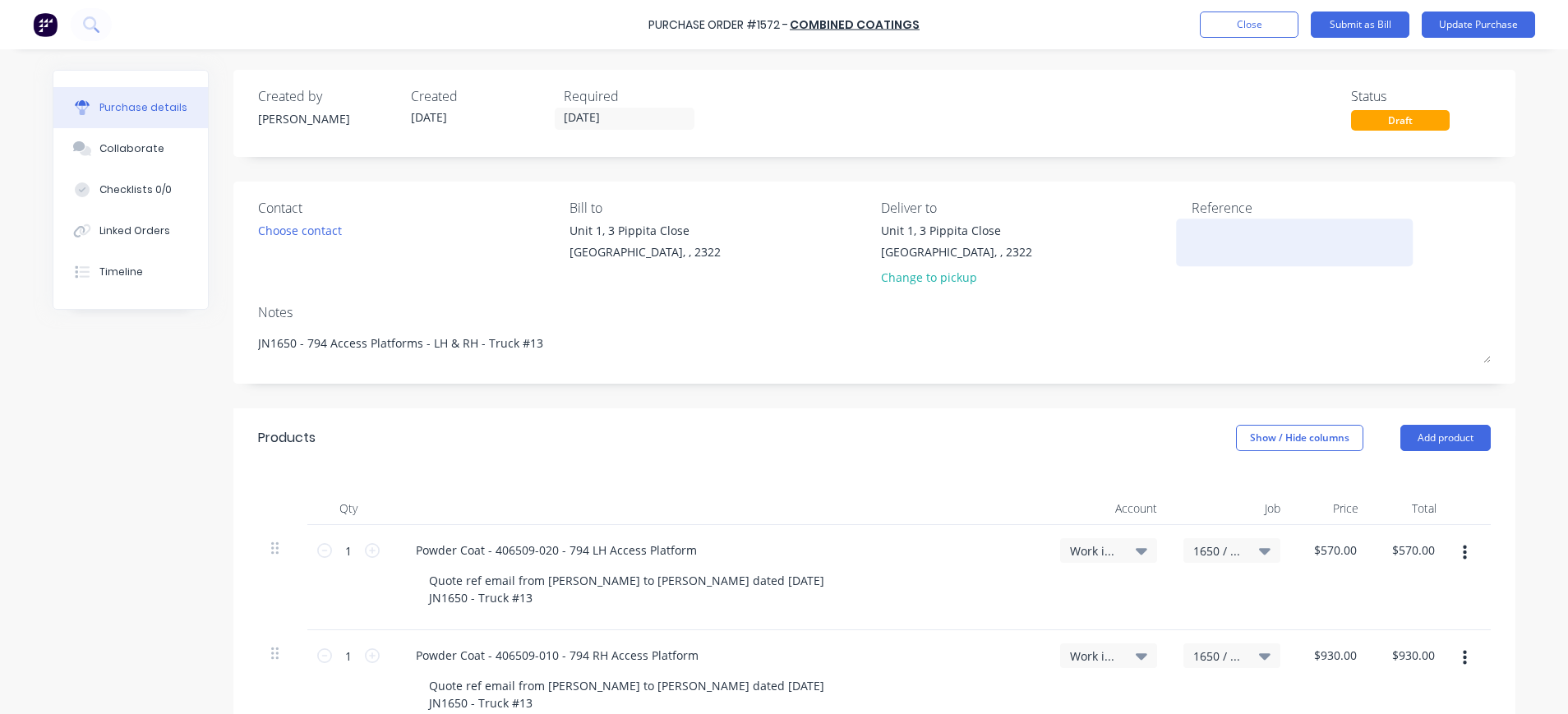
click at [1194, 234] on textarea at bounding box center [1294, 240] width 205 height 37
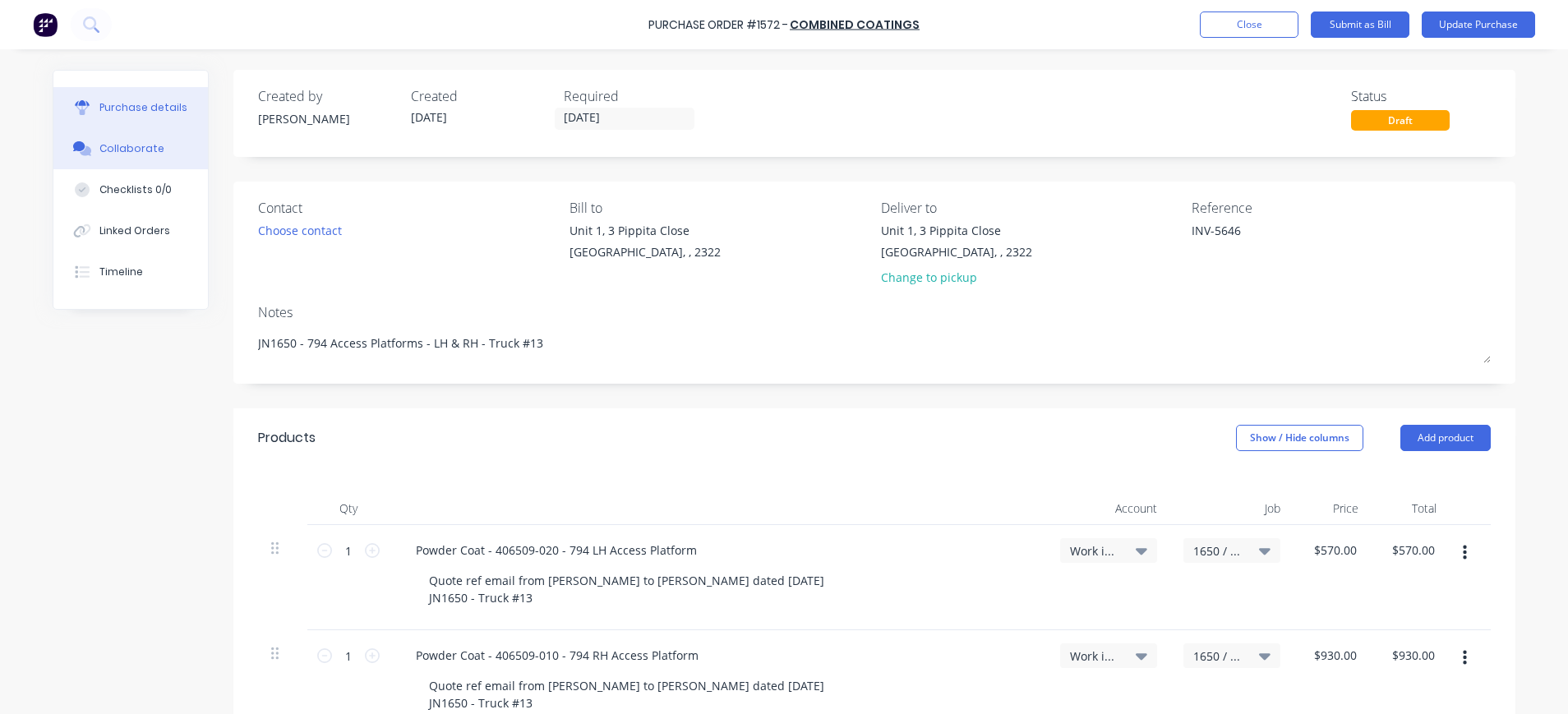
type textarea "INV-5646"
click at [108, 141] on button "Collaborate" at bounding box center [131, 149] width 155 height 41
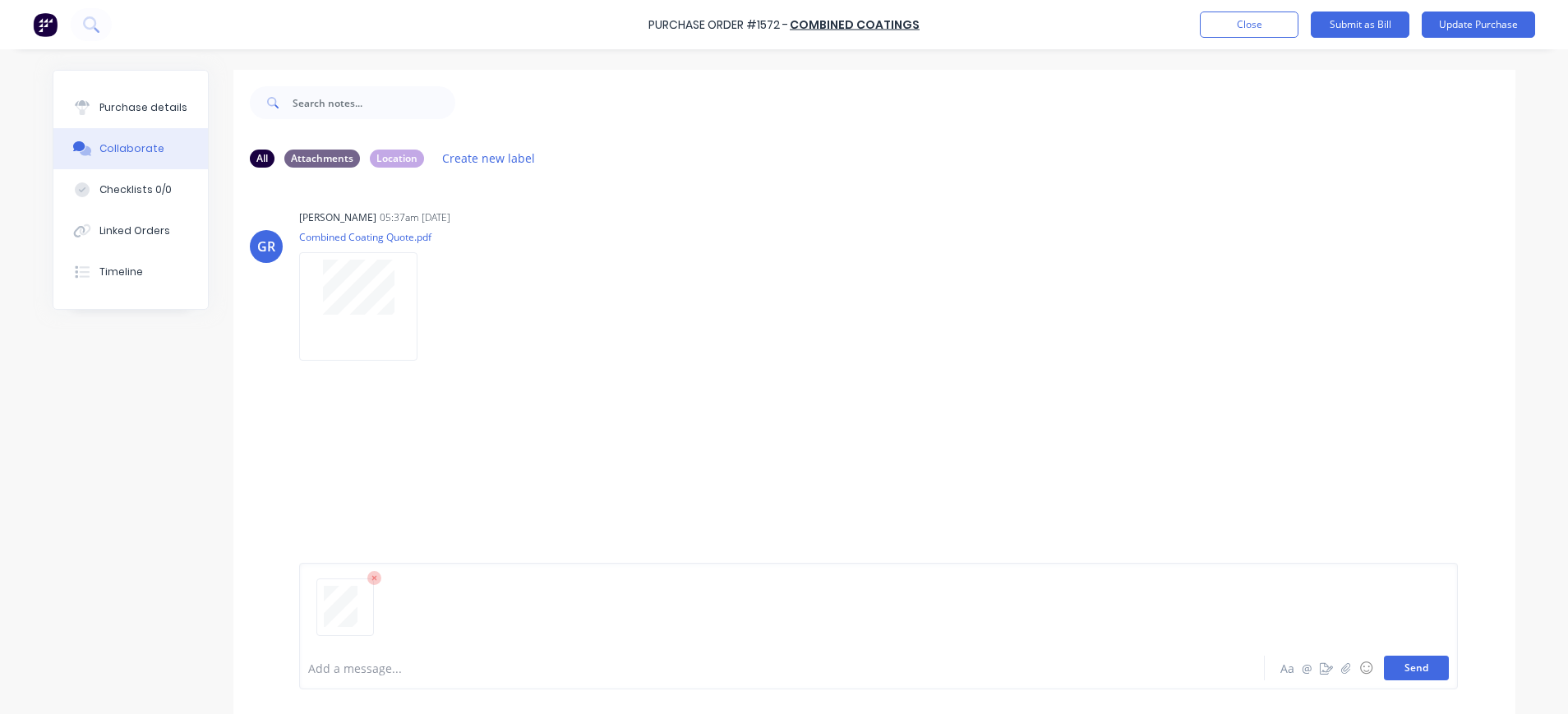
click at [1388, 673] on button "Send" at bounding box center [1417, 668] width 65 height 25
drag, startPoint x: 1405, startPoint y: 670, endPoint x: 1400, endPoint y: 663, distance: 8.6
click at [1405, 669] on button "Send" at bounding box center [1417, 668] width 65 height 25
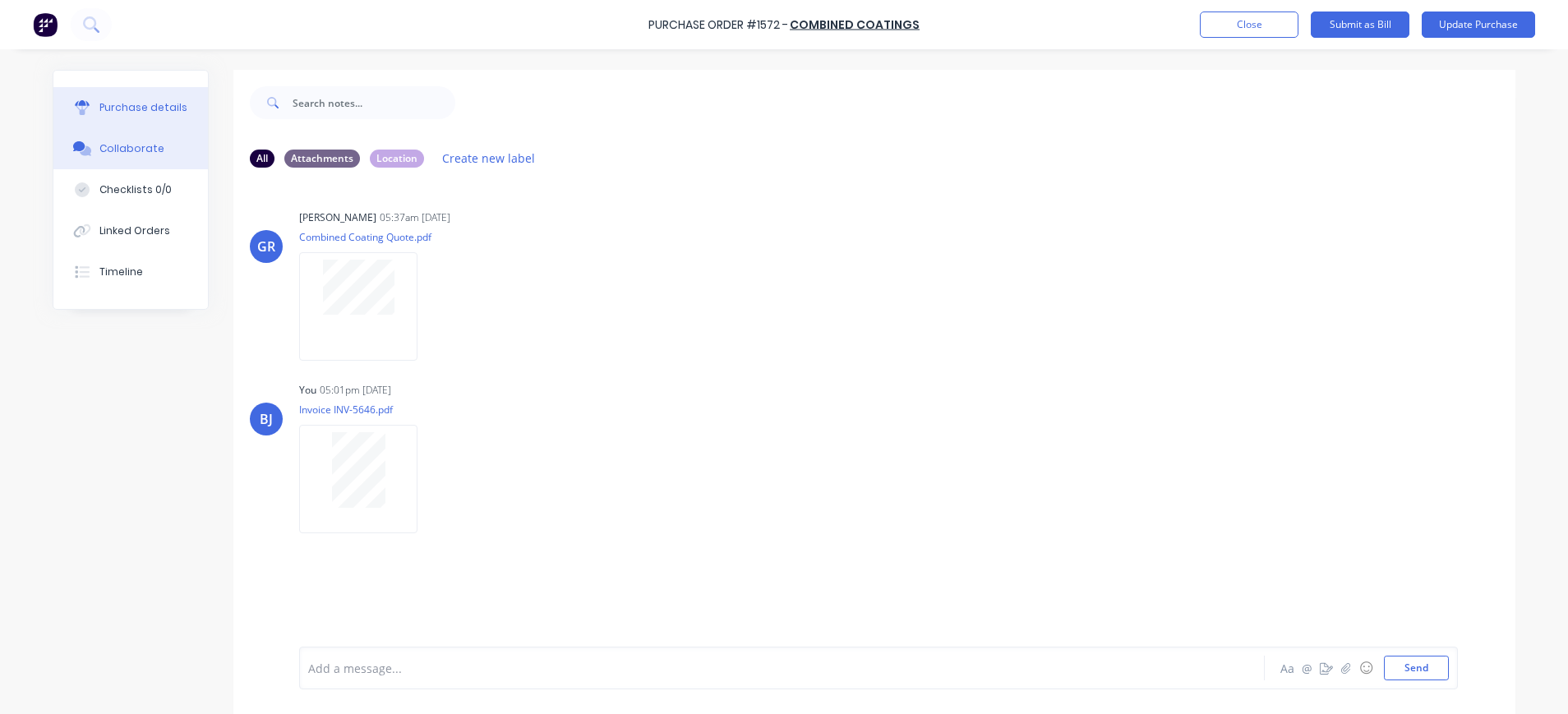
click at [132, 112] on div "Purchase details" at bounding box center [143, 108] width 88 height 15
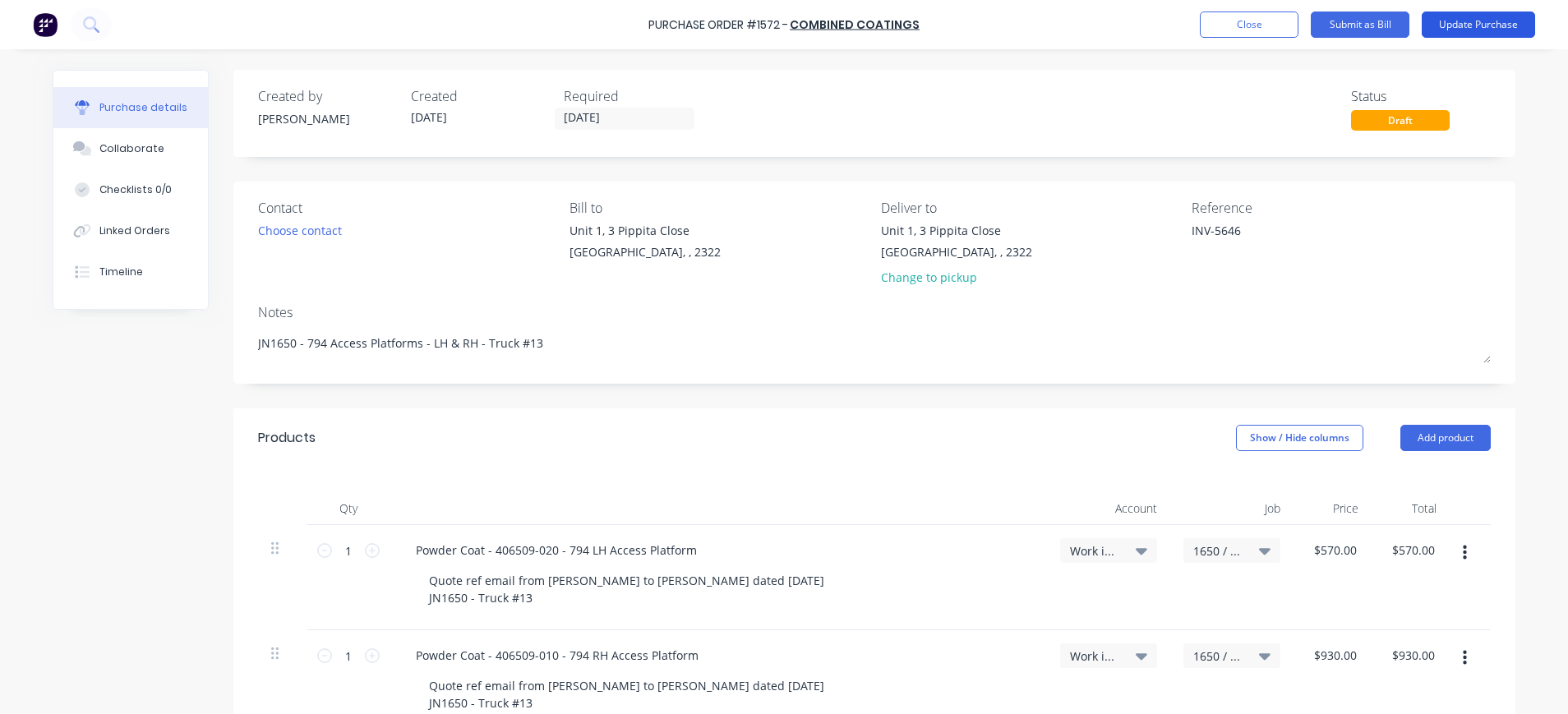
click at [1455, 26] on button "Update Purchase" at bounding box center [1478, 25] width 113 height 26
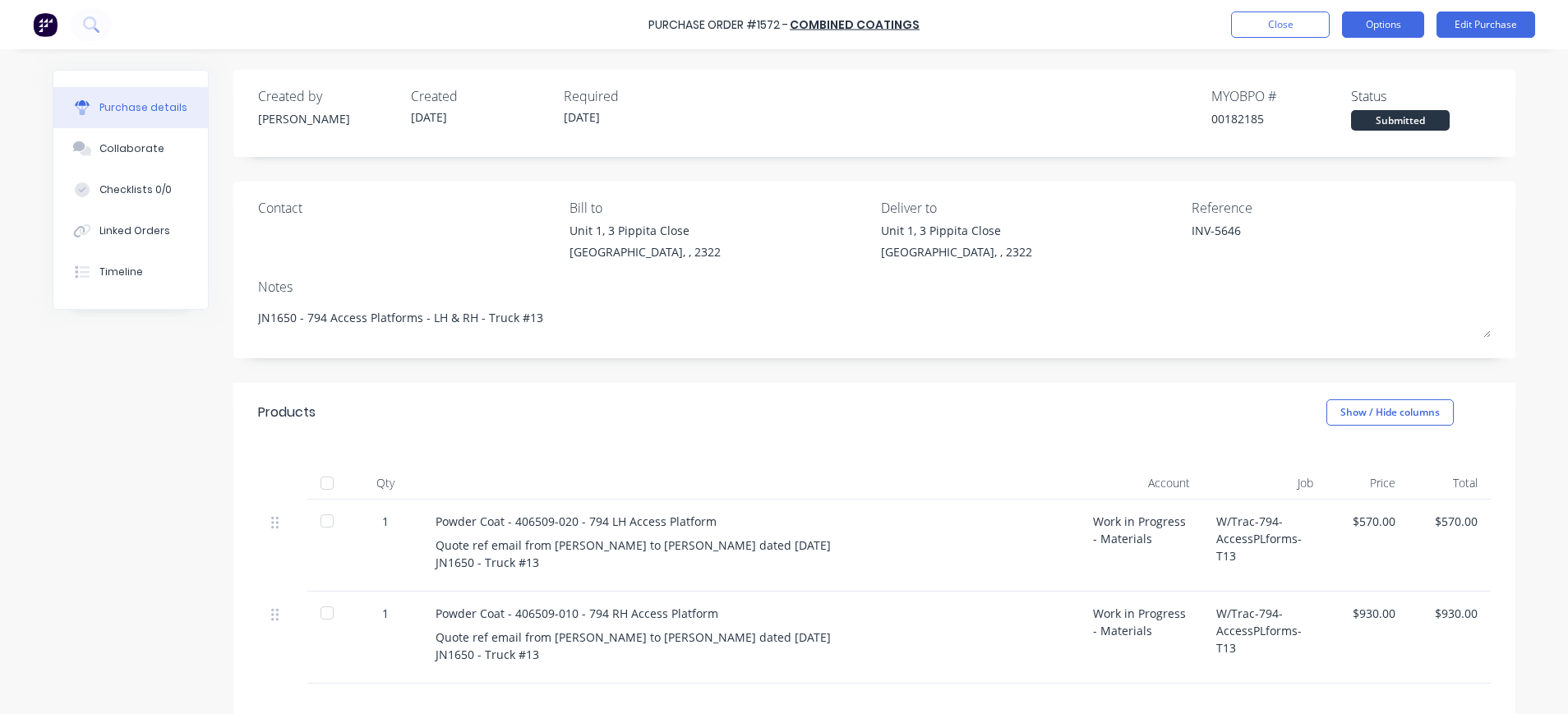
drag, startPoint x: 1372, startPoint y: 23, endPoint x: 1378, endPoint y: 41, distance: 19.0
click at [1371, 23] on button "Options" at bounding box center [1383, 25] width 82 height 26
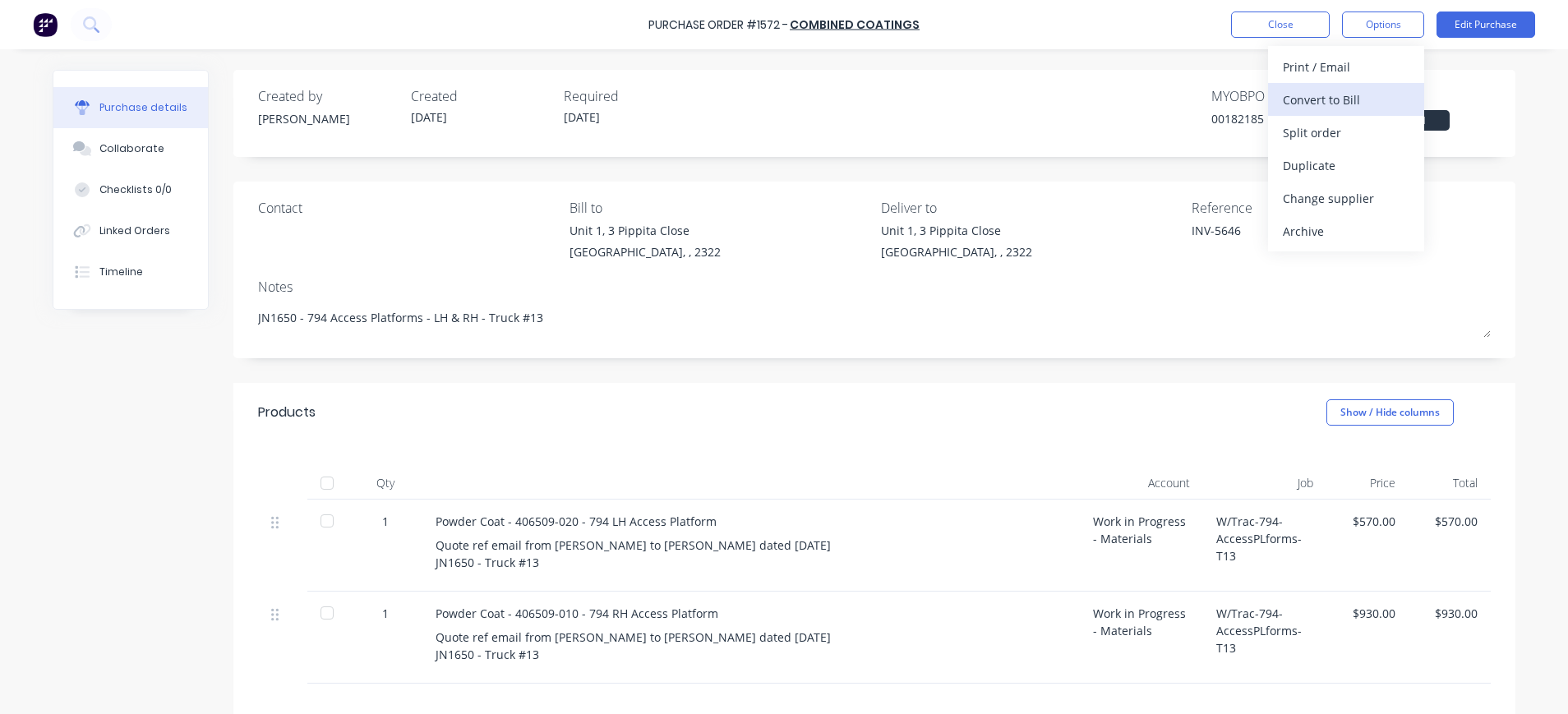
click at [1361, 95] on div "Convert to Bill" at bounding box center [1346, 99] width 127 height 24
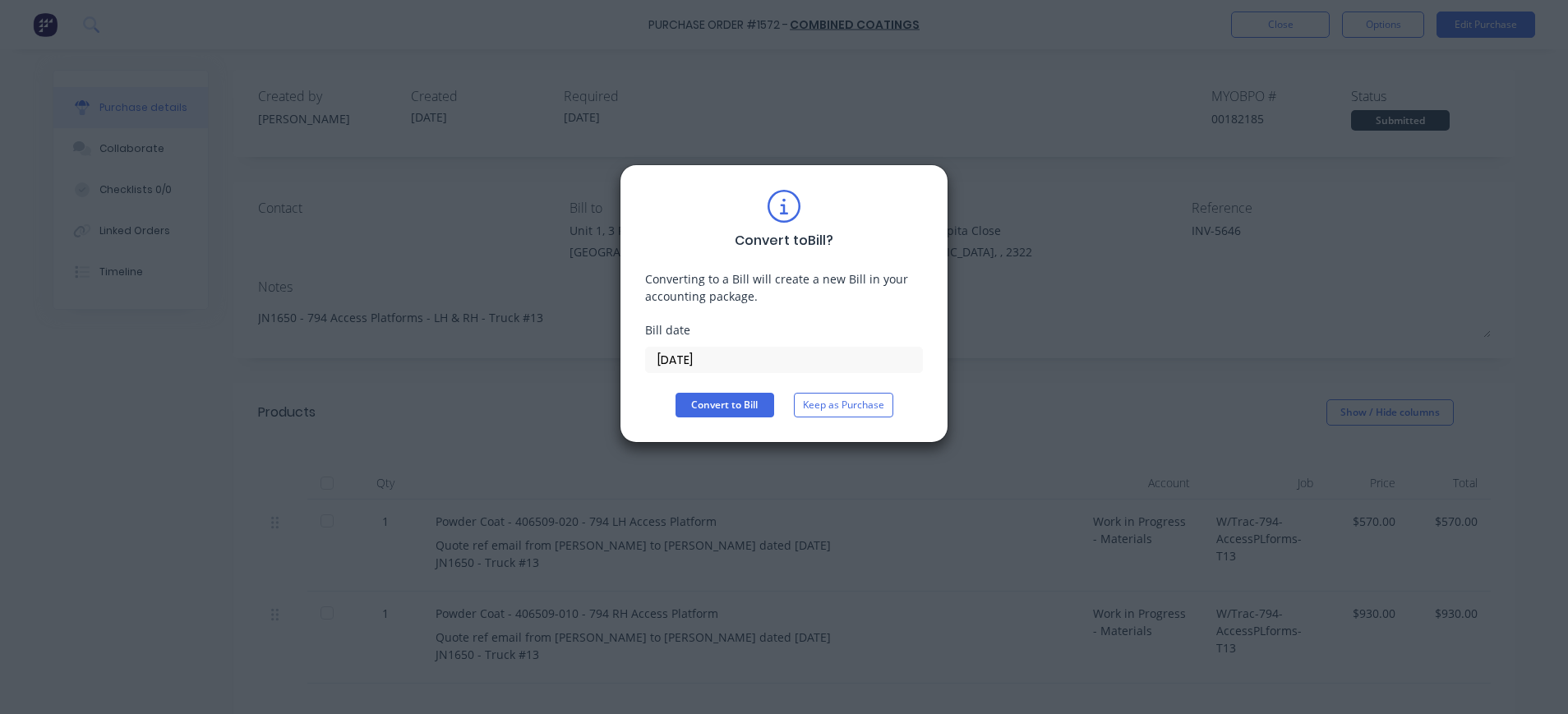
click at [705, 357] on input "[DATE]" at bounding box center [784, 360] width 276 height 25
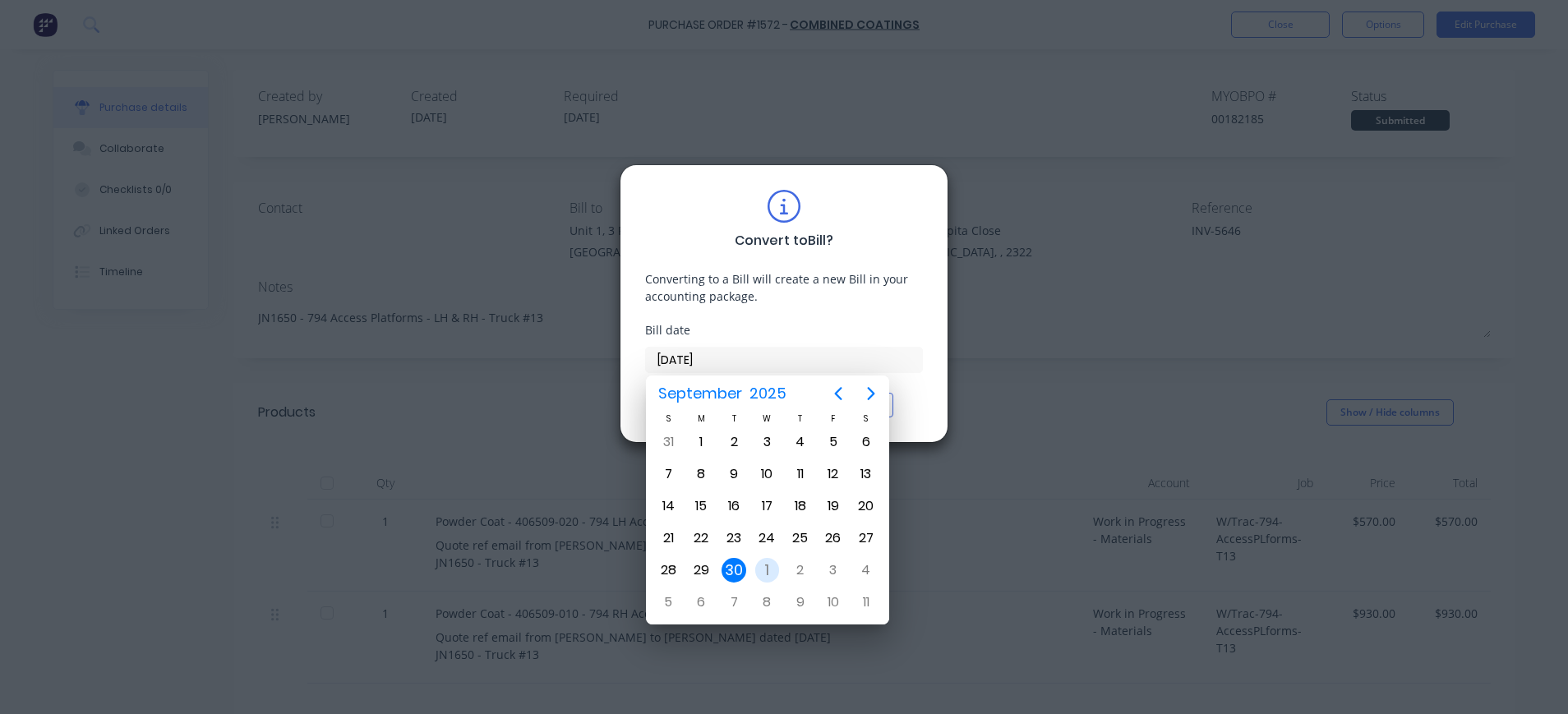
click at [767, 573] on div "1" at bounding box center [768, 570] width 25 height 25
type input "[DATE]"
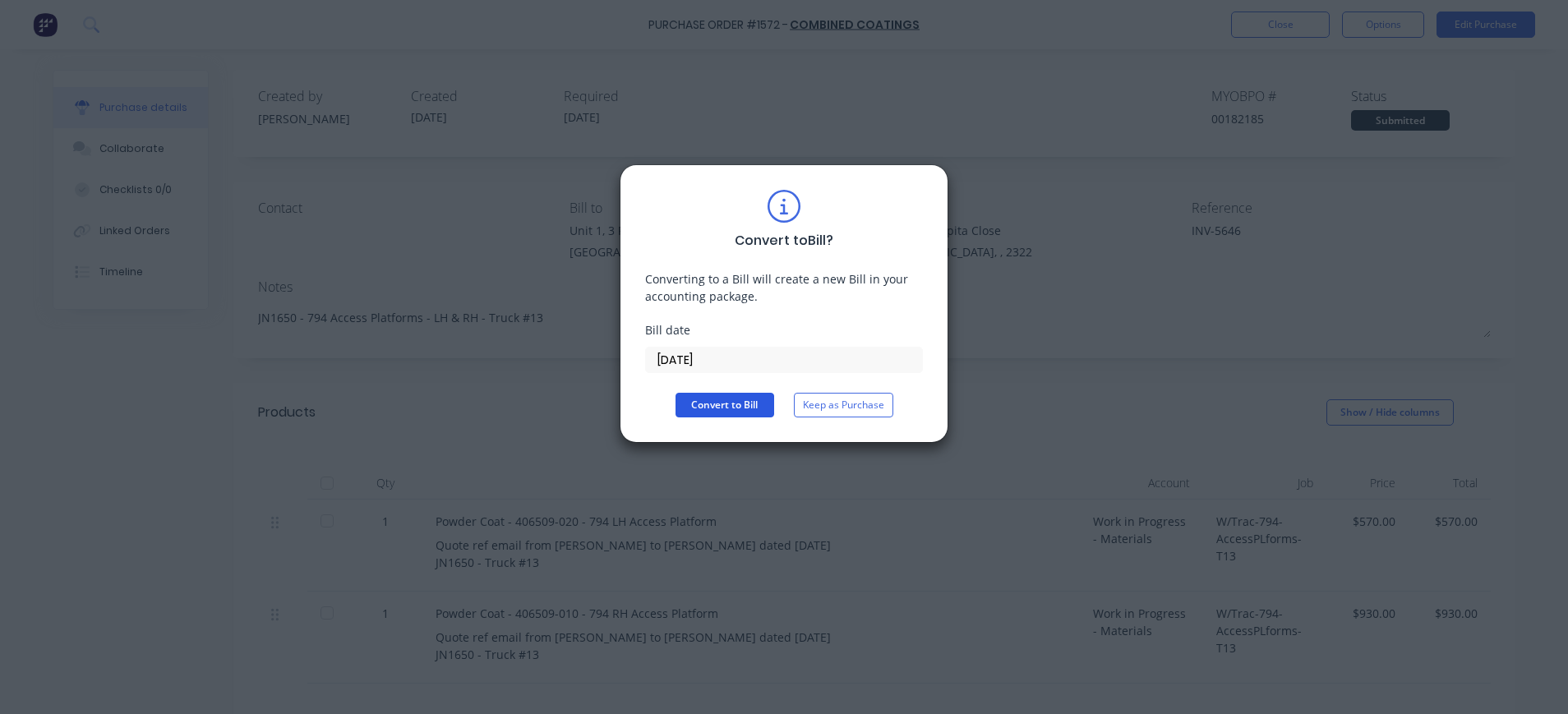
click at [741, 407] on button "Convert to Bill" at bounding box center [724, 405] width 98 height 25
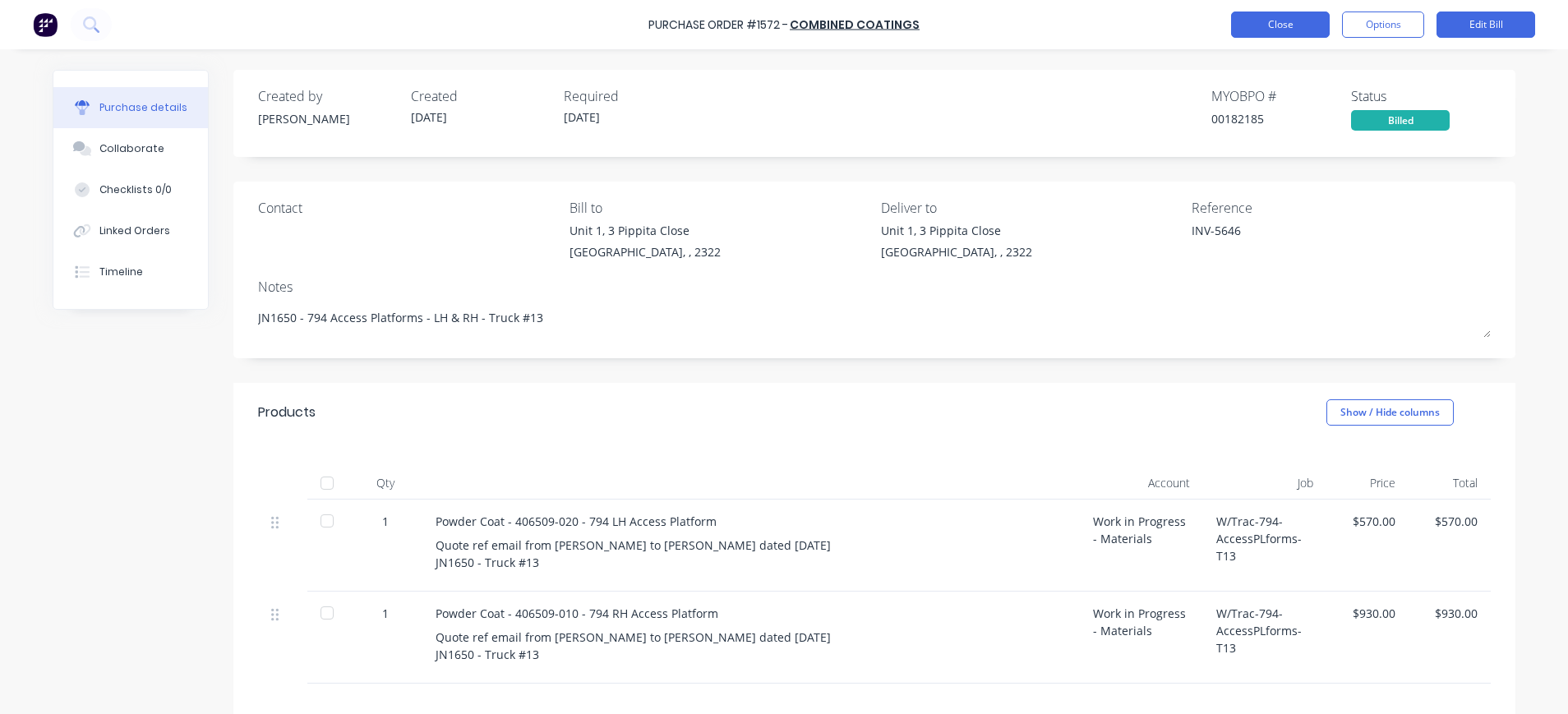
click at [1302, 28] on button "Close" at bounding box center [1280, 25] width 98 height 26
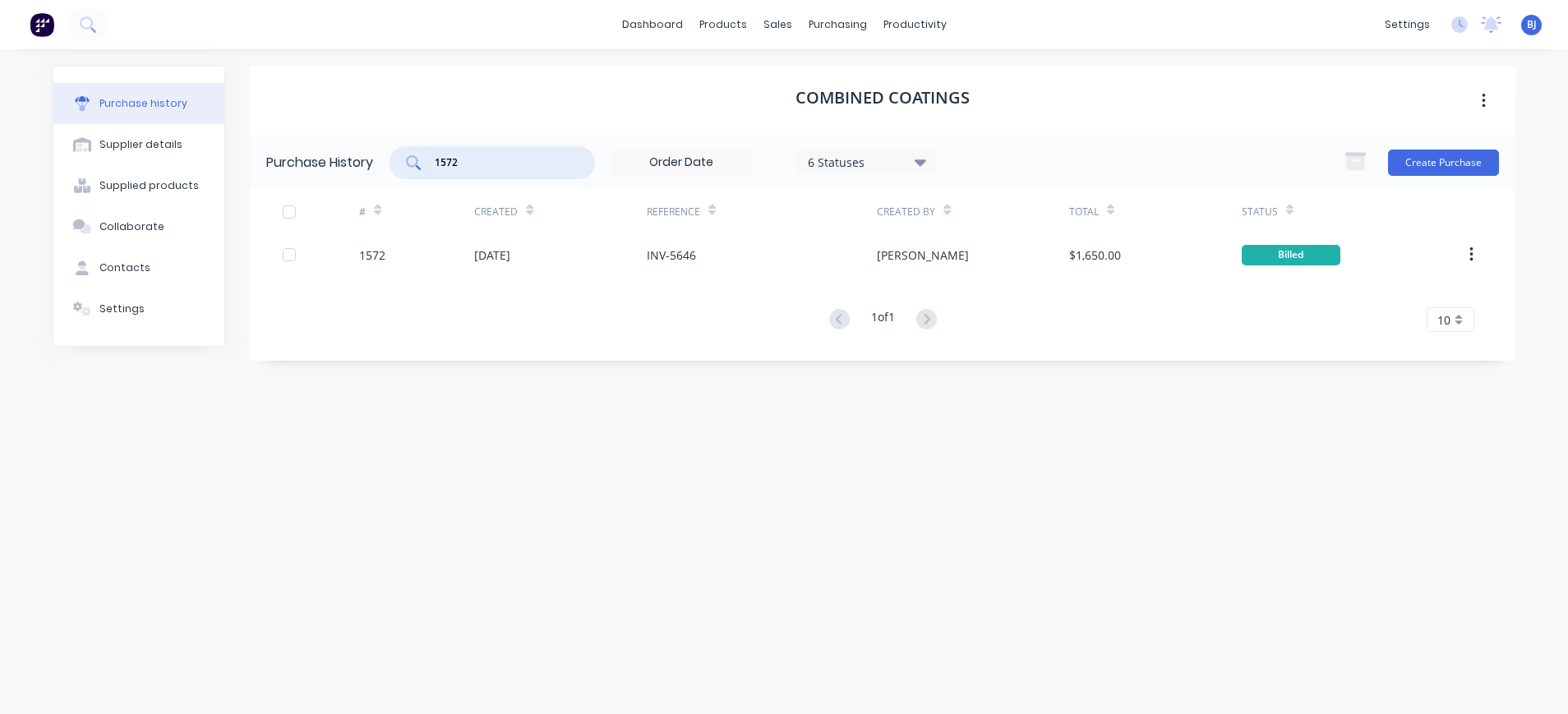
drag, startPoint x: 481, startPoint y: 170, endPoint x: 386, endPoint y: 165, distance: 95.1
click at [386, 165] on div "Purchase History 1572 6 Statuses 6 Statuses Create Purchase" at bounding box center [883, 162] width 1266 height 54
type input "1437"
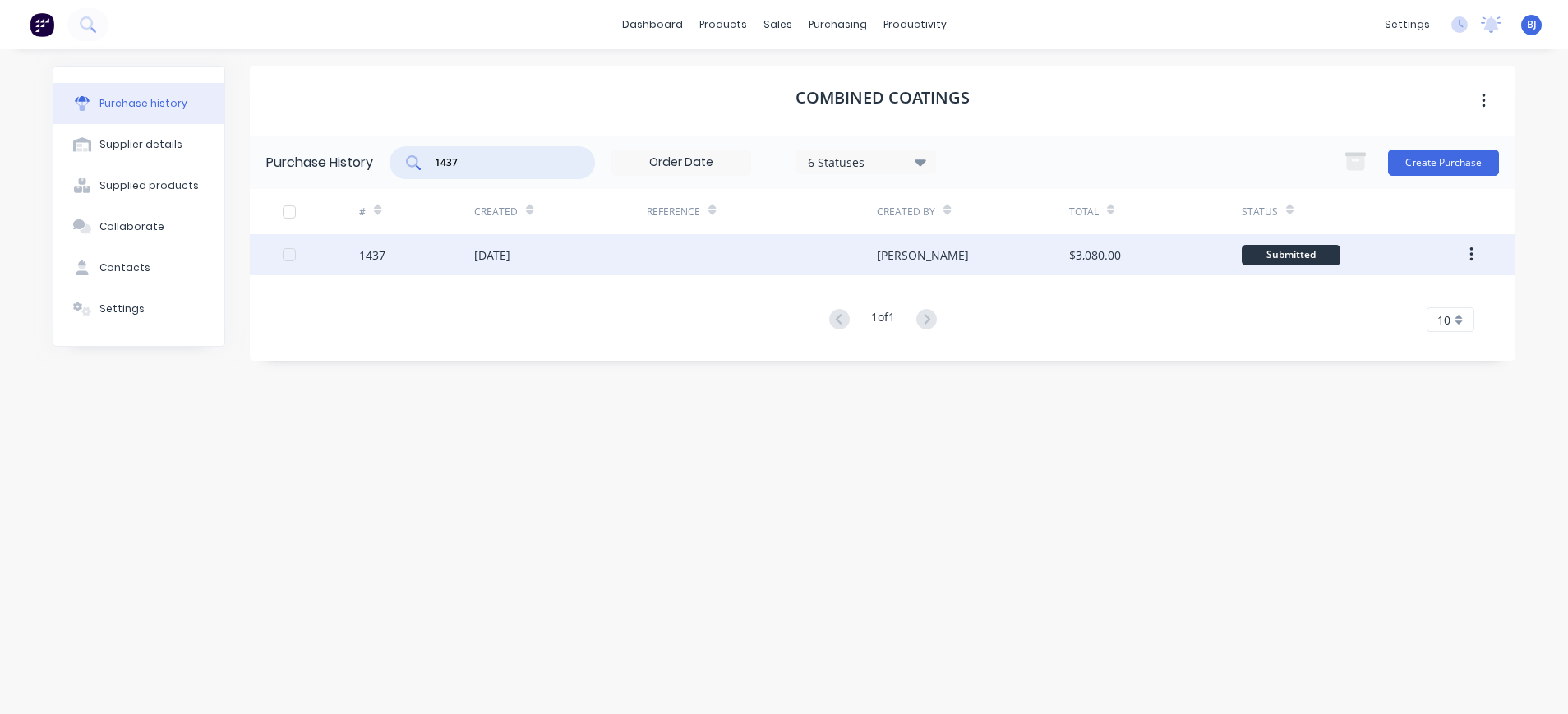
click at [506, 252] on div "[DATE]" at bounding box center [492, 255] width 36 height 17
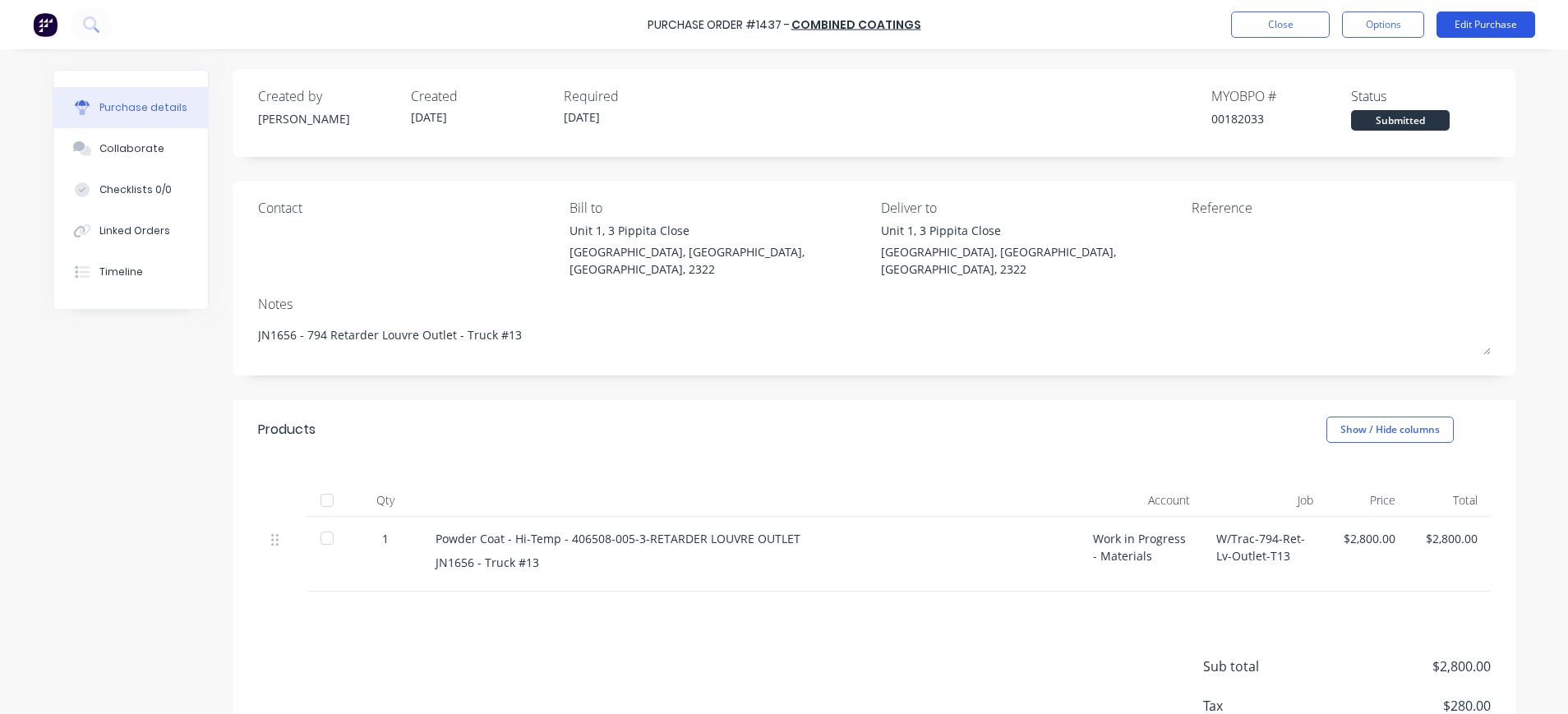
click at [1463, 24] on button "Edit Purchase" at bounding box center [1485, 25] width 98 height 26
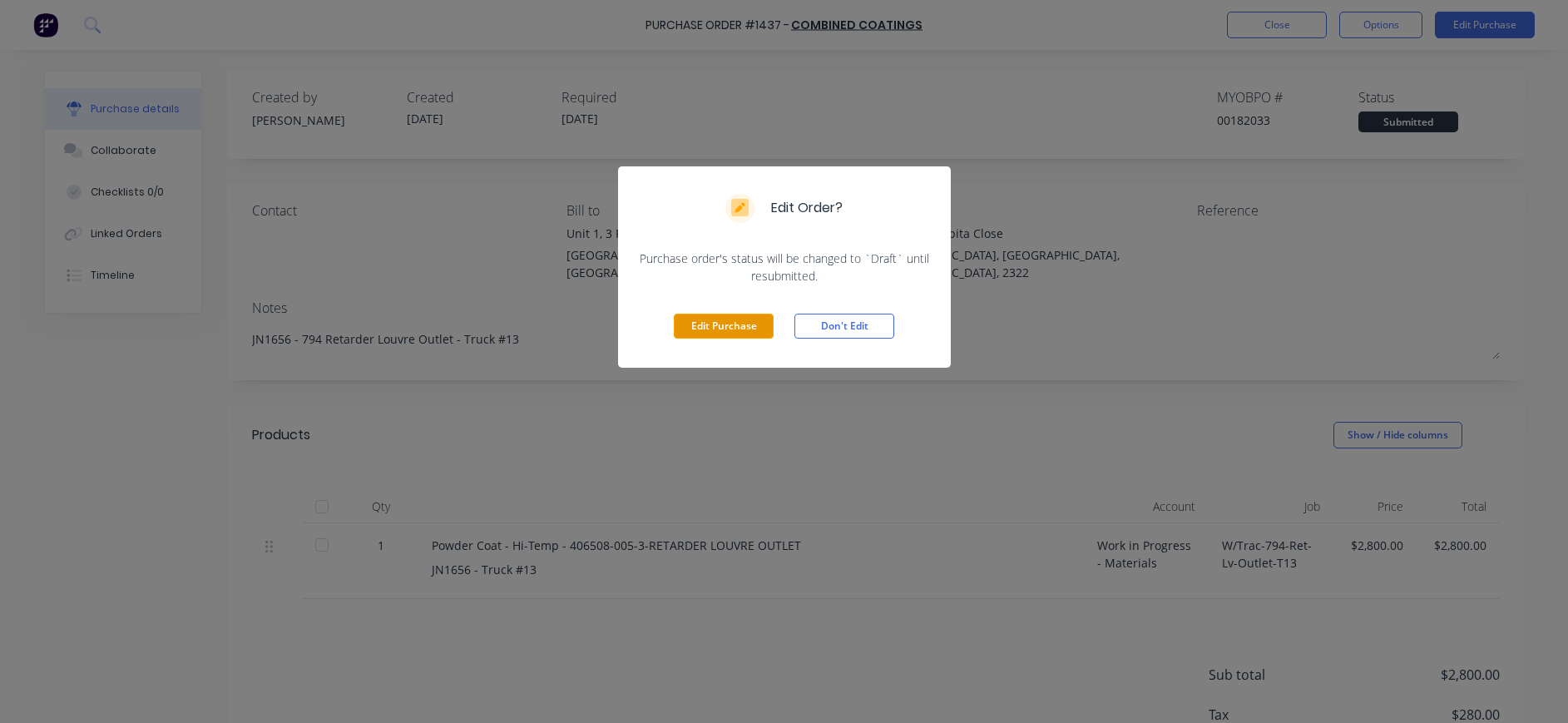
click at [736, 327] on button "Edit Purchase" at bounding box center [724, 326] width 100 height 25
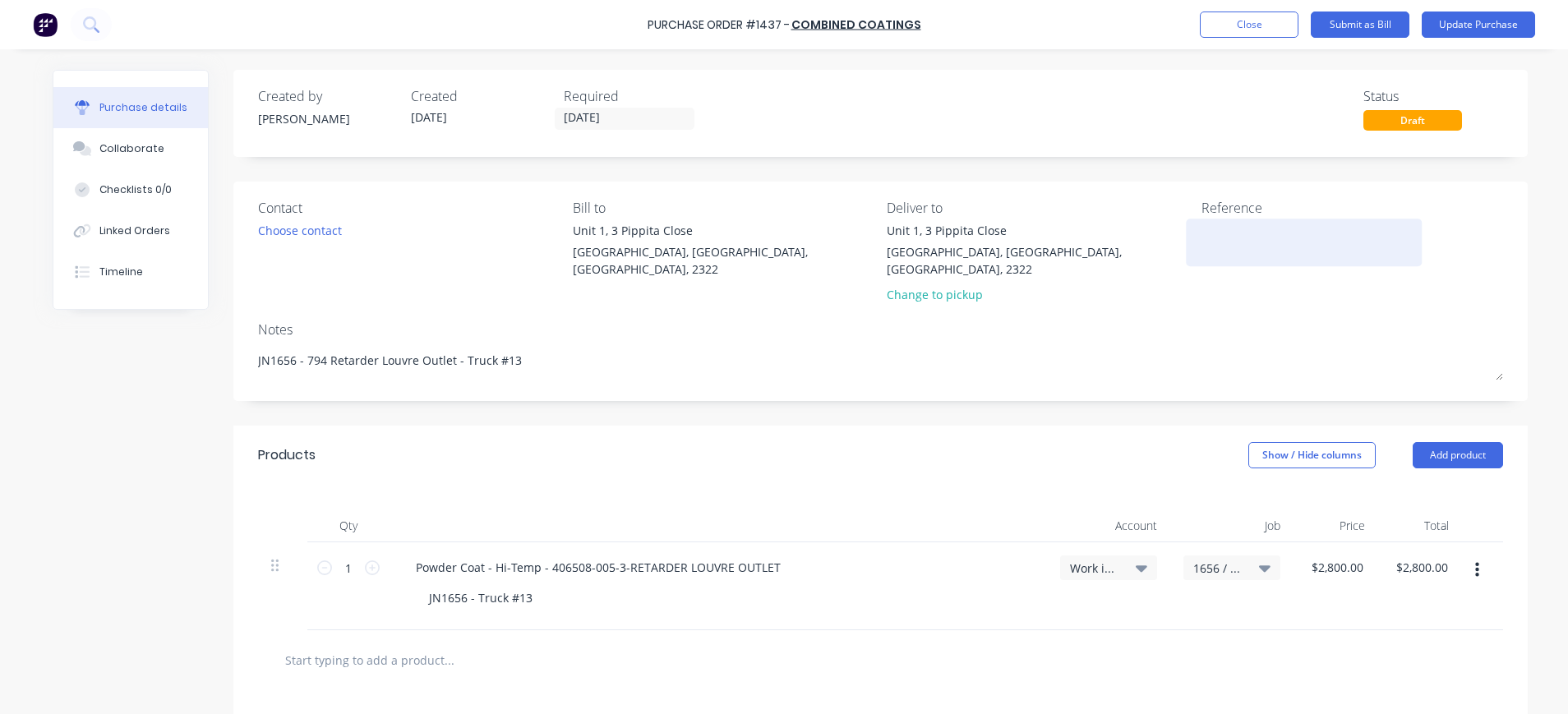
click at [1207, 239] on textarea at bounding box center [1304, 240] width 205 height 37
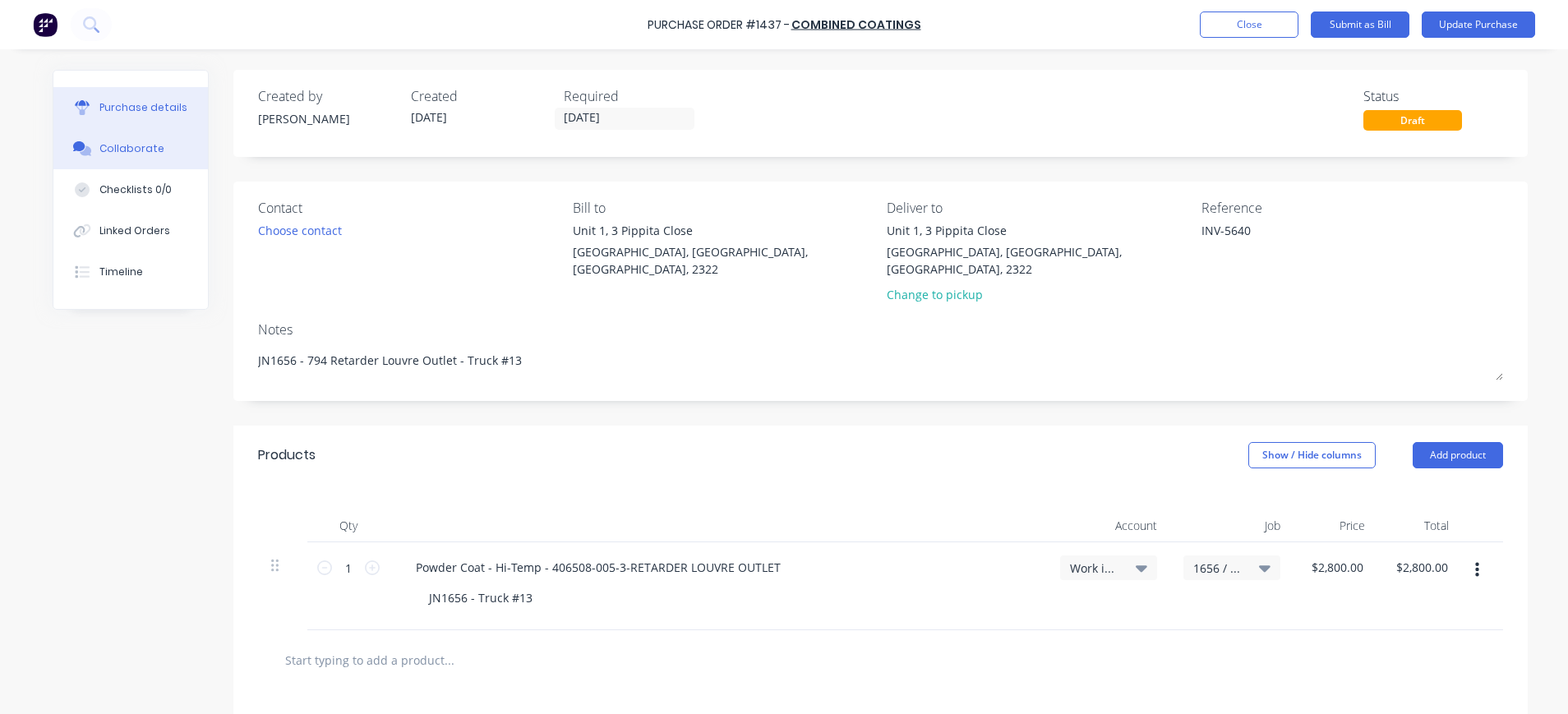
type textarea "INV-5640"
click at [141, 152] on div "Collaborate" at bounding box center [132, 149] width 65 height 15
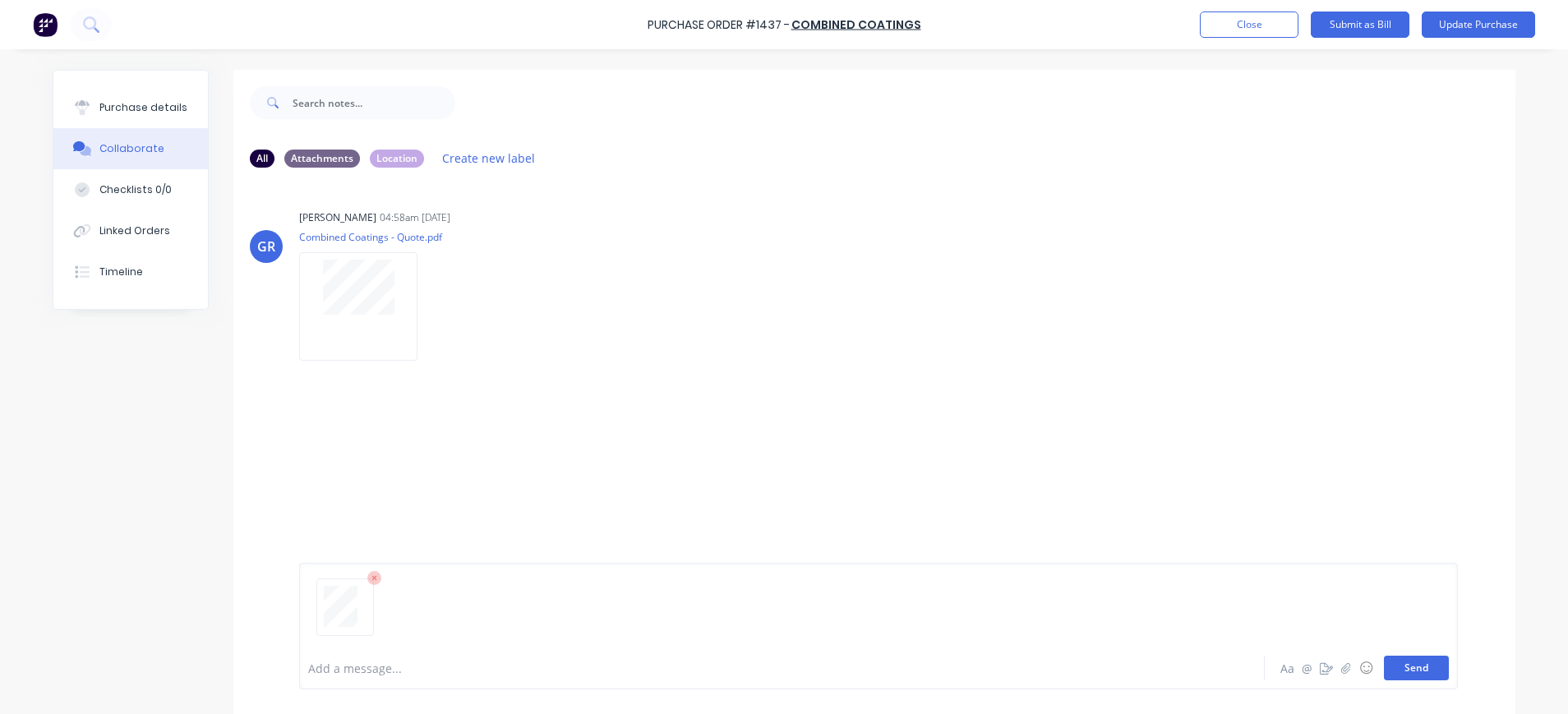
click at [1408, 675] on button "Send" at bounding box center [1417, 668] width 65 height 25
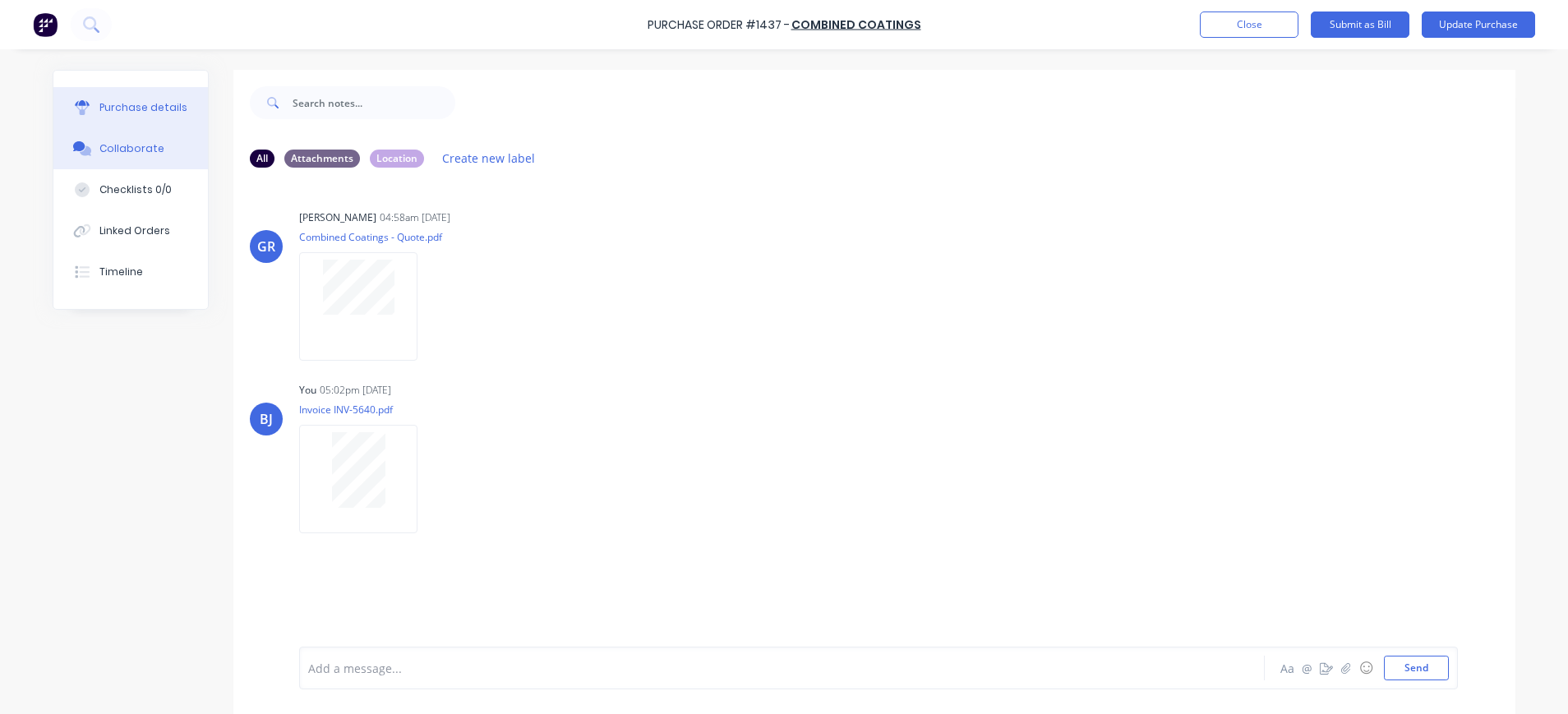
click at [141, 105] on div "Purchase details" at bounding box center [143, 108] width 88 height 15
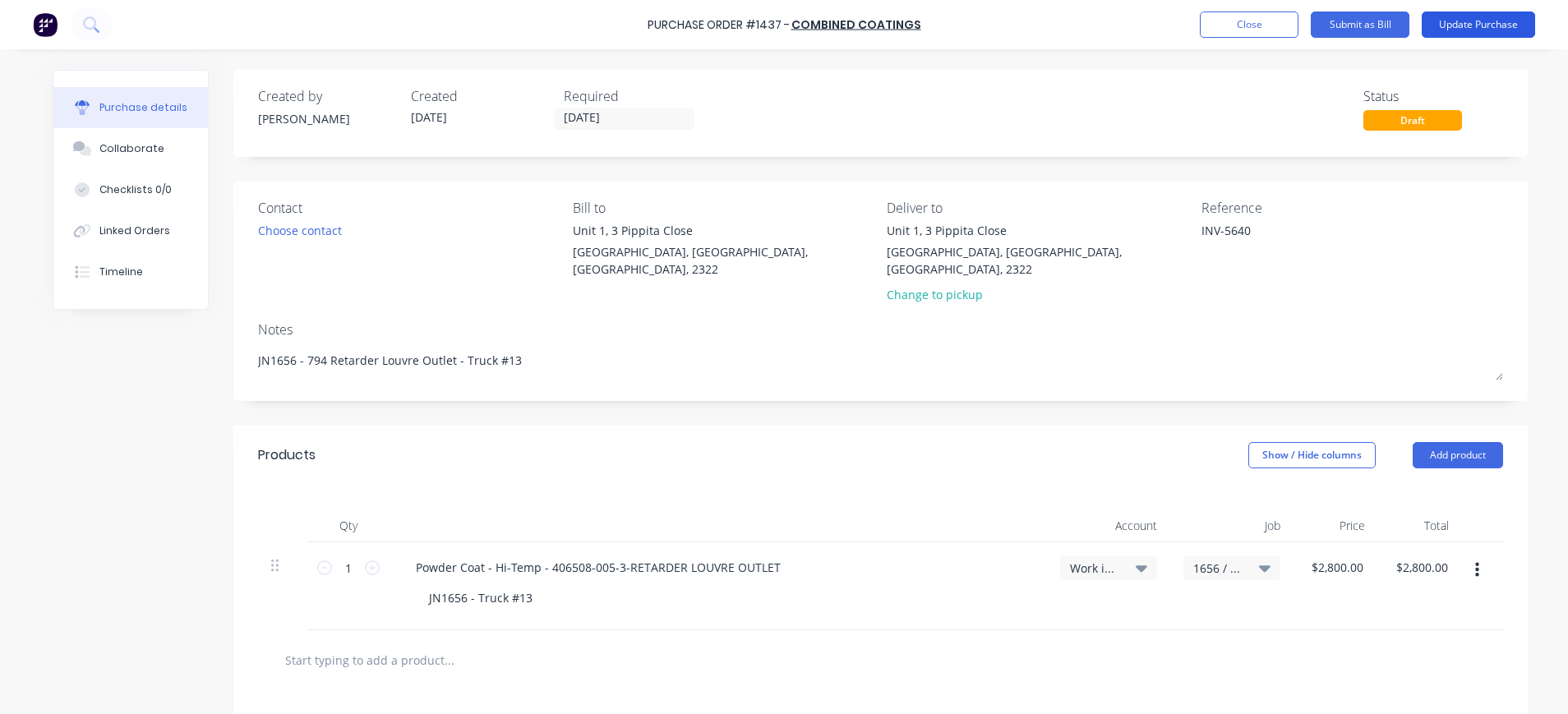
click at [1461, 23] on button "Update Purchase" at bounding box center [1478, 25] width 113 height 26
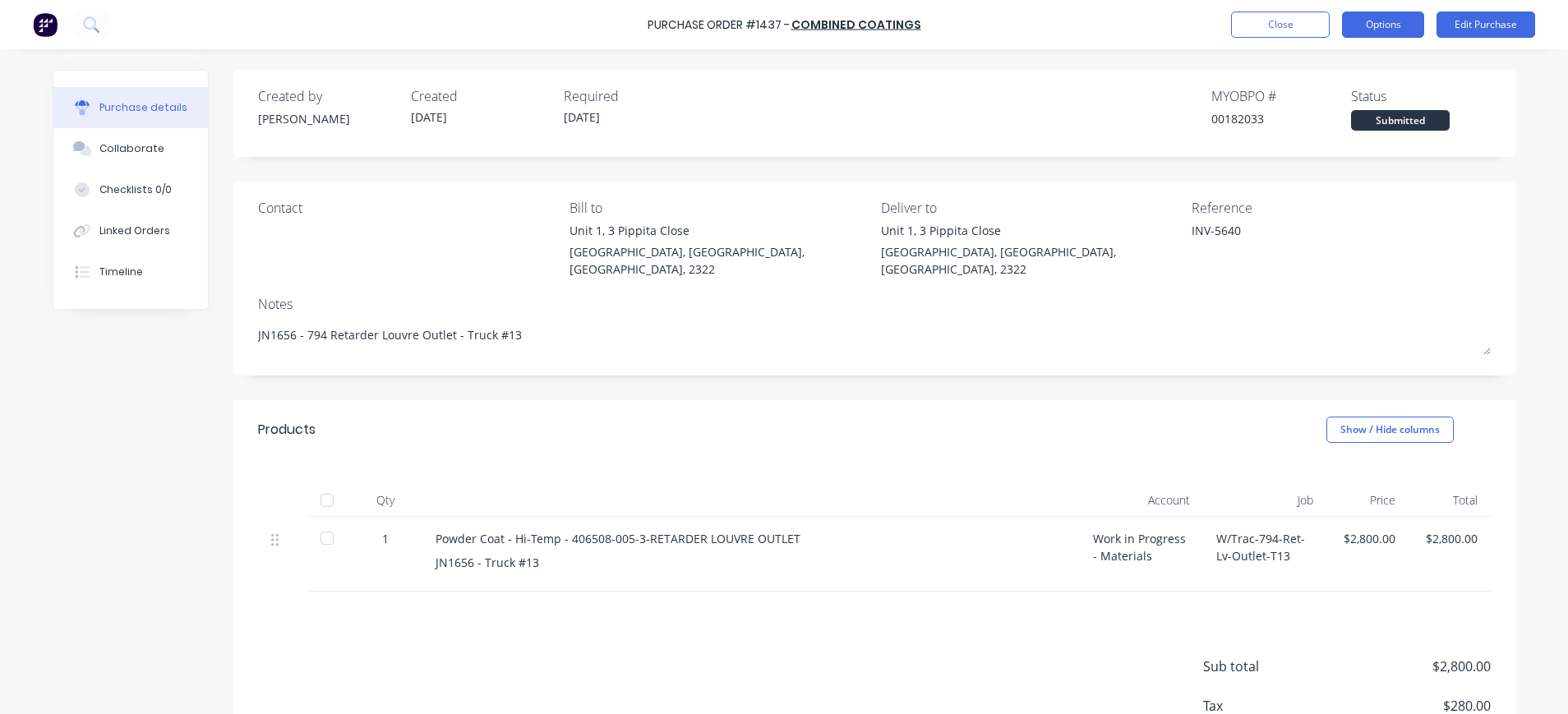
click at [1359, 28] on button "Options" at bounding box center [1383, 25] width 82 height 26
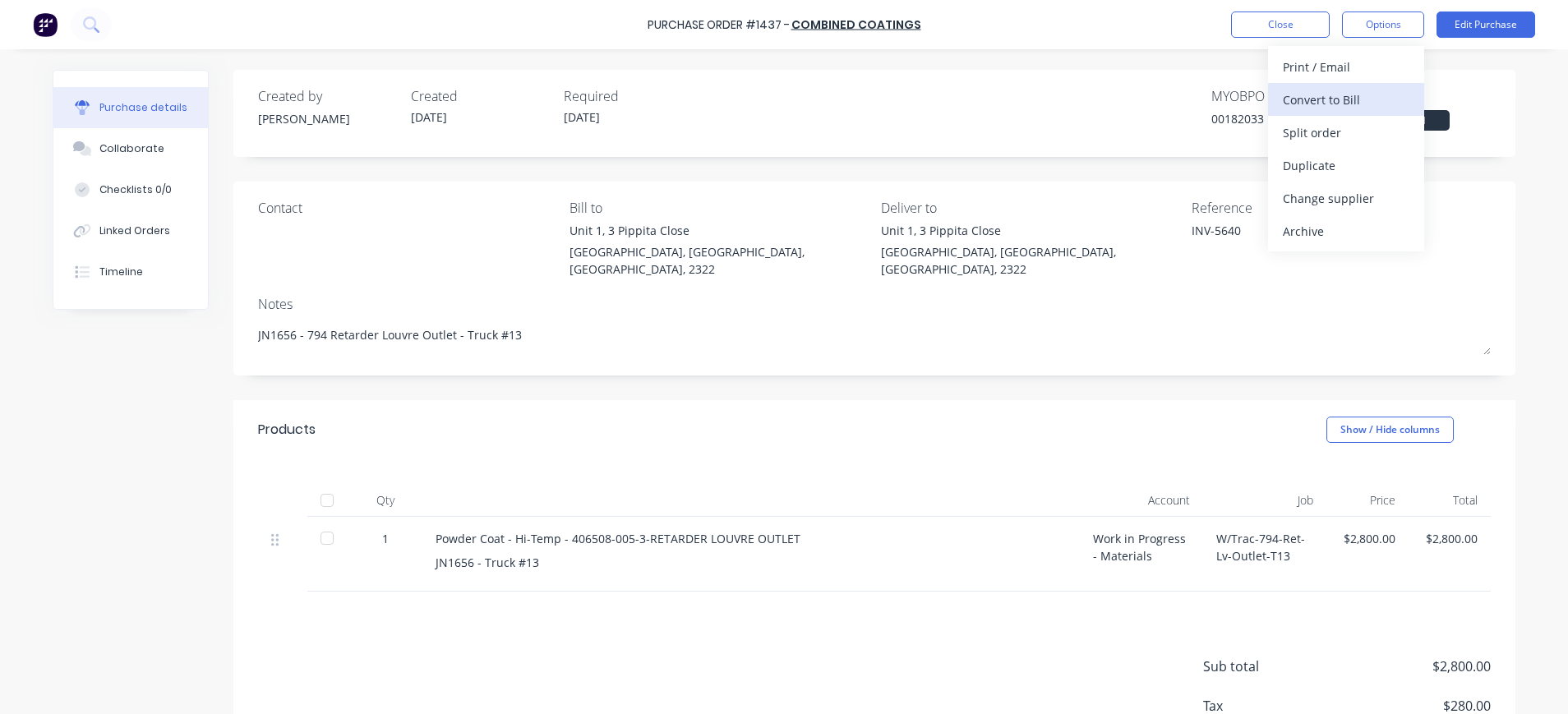
click at [1340, 95] on div "Convert to Bill" at bounding box center [1346, 99] width 127 height 24
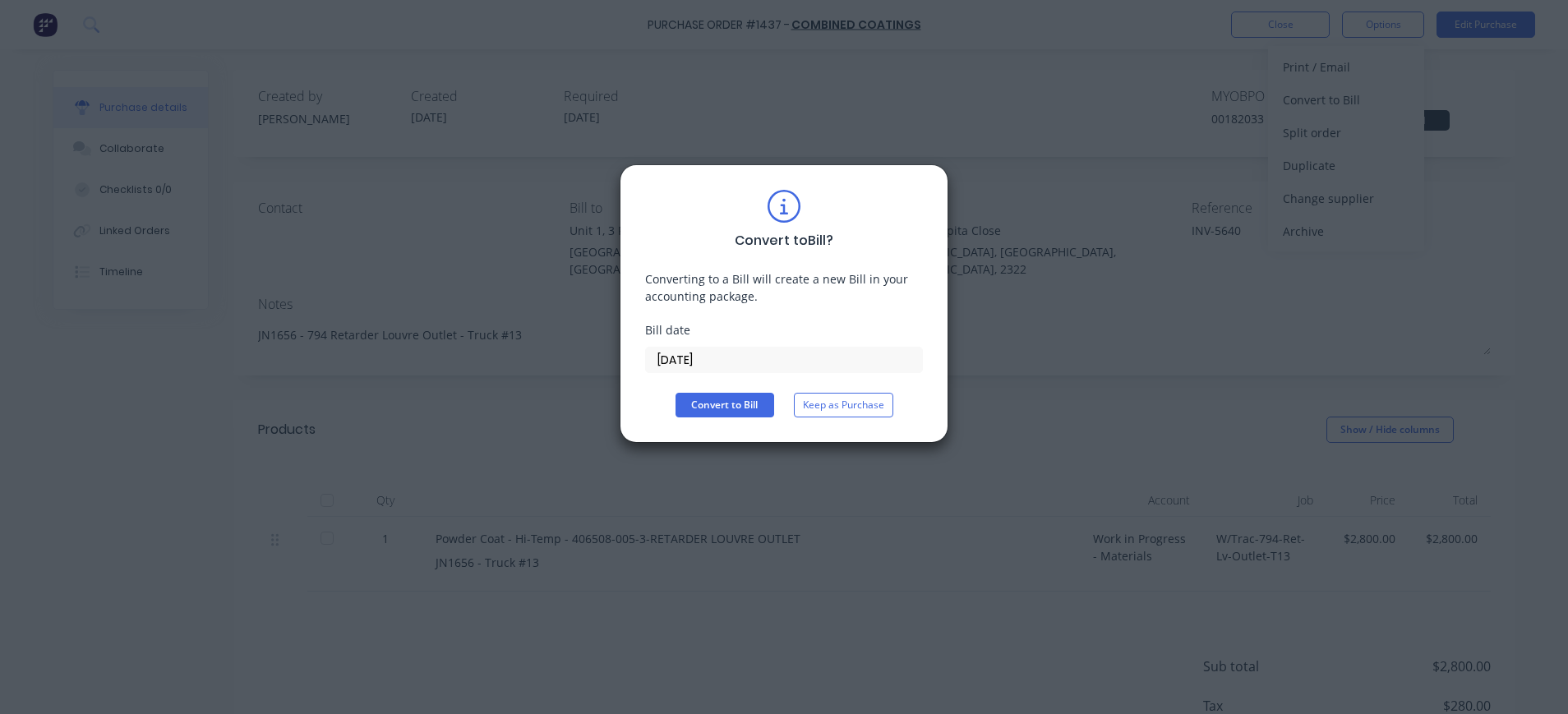
click at [731, 356] on input "[DATE]" at bounding box center [784, 360] width 276 height 25
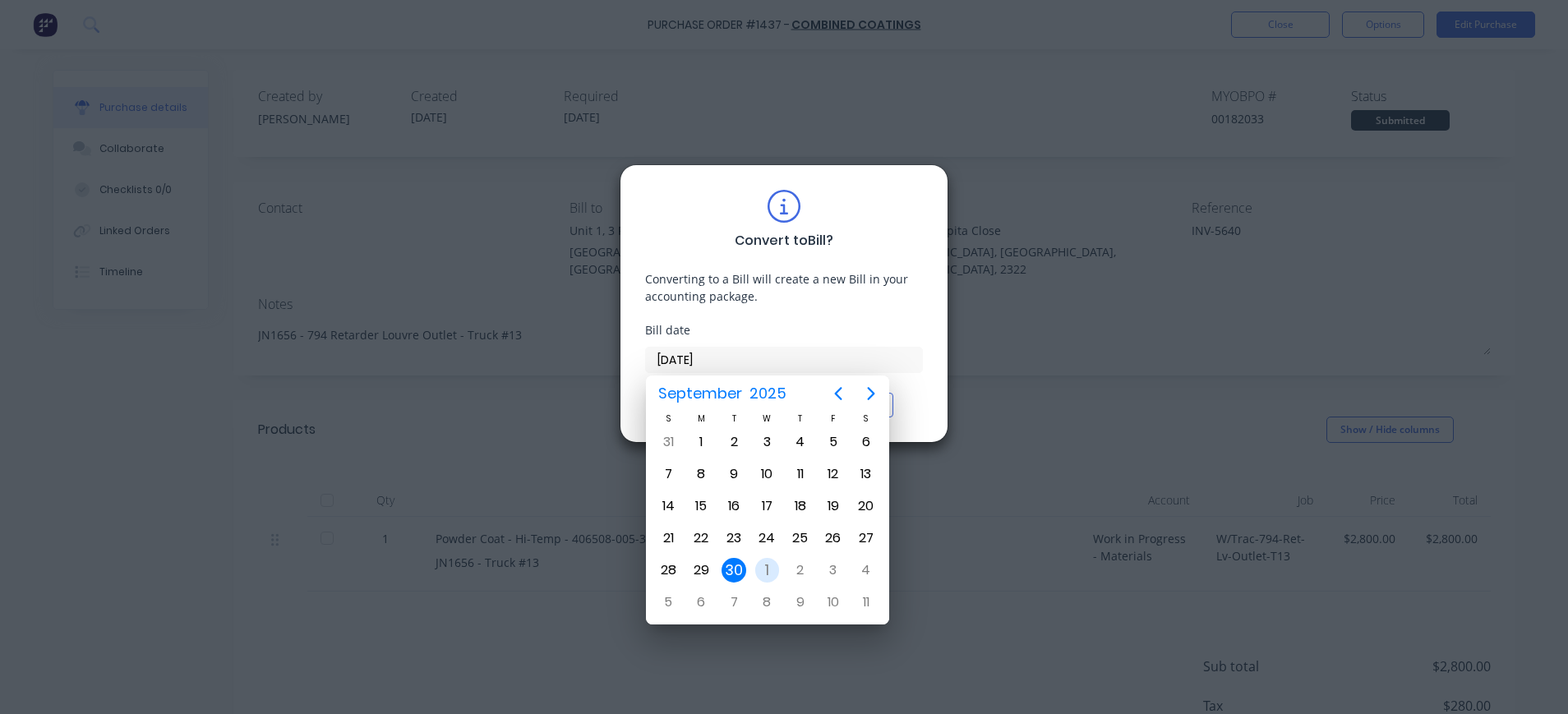
drag, startPoint x: 771, startPoint y: 573, endPoint x: 708, endPoint y: 429, distance: 157.2
click at [771, 573] on div "1" at bounding box center [768, 570] width 25 height 25
type input "[DATE]"
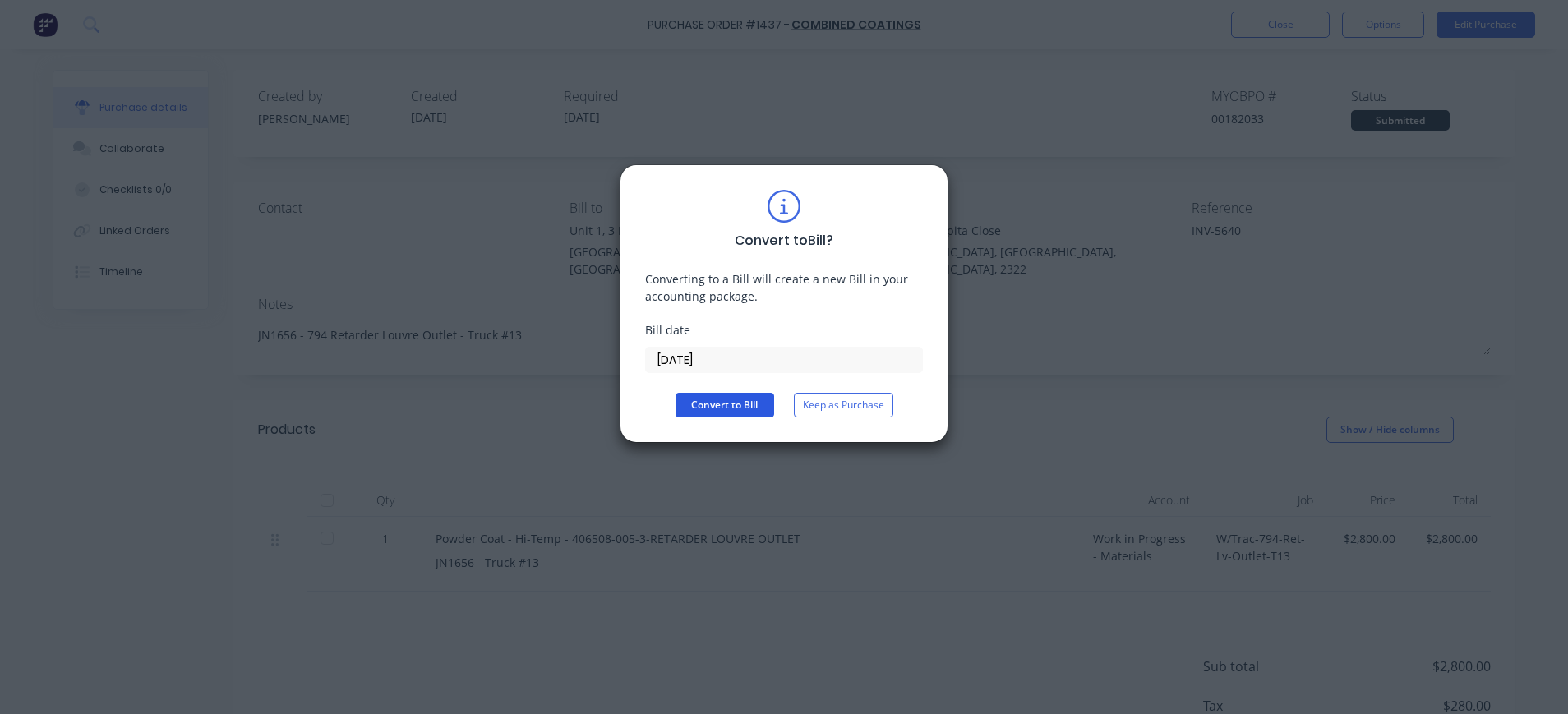
click at [707, 410] on button "Convert to Bill" at bounding box center [724, 405] width 98 height 25
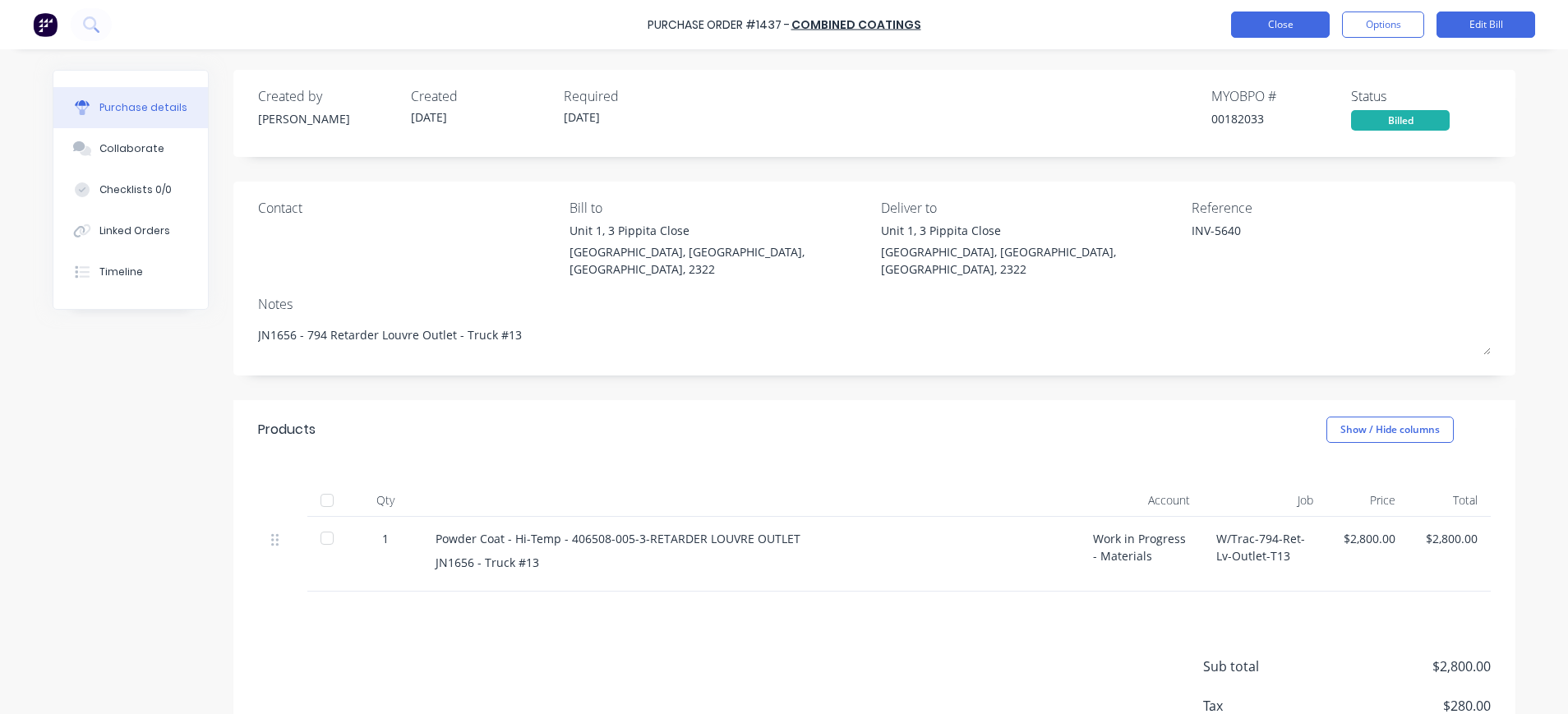
click at [1304, 32] on button "Close" at bounding box center [1280, 25] width 98 height 26
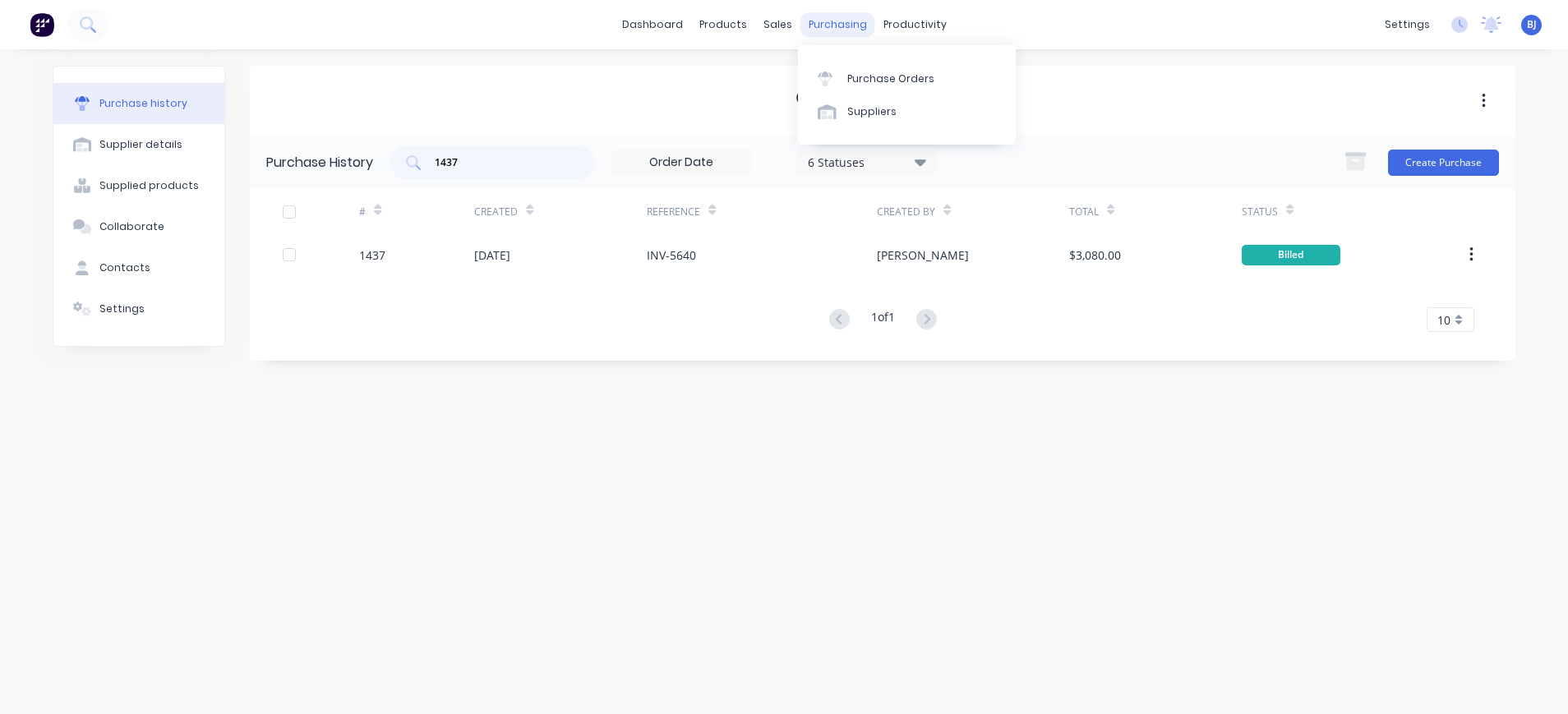
drag, startPoint x: 829, startPoint y: 17, endPoint x: 854, endPoint y: 36, distance: 31.4
click at [830, 17] on div "purchasing" at bounding box center [837, 25] width 74 height 25
click at [889, 76] on div "Purchase Orders" at bounding box center [890, 79] width 87 height 15
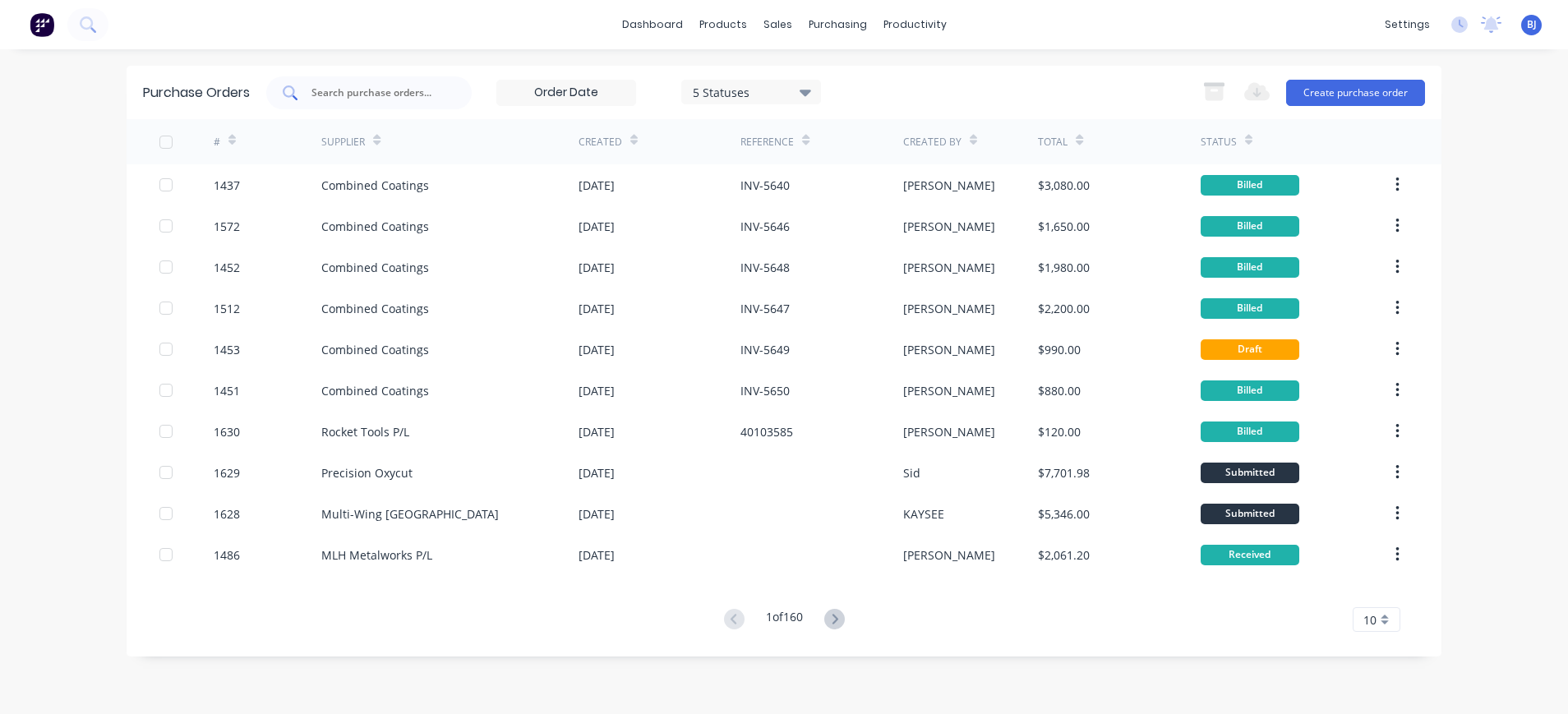
click at [402, 91] on input "text" at bounding box center [377, 93] width 137 height 17
type input "1487"
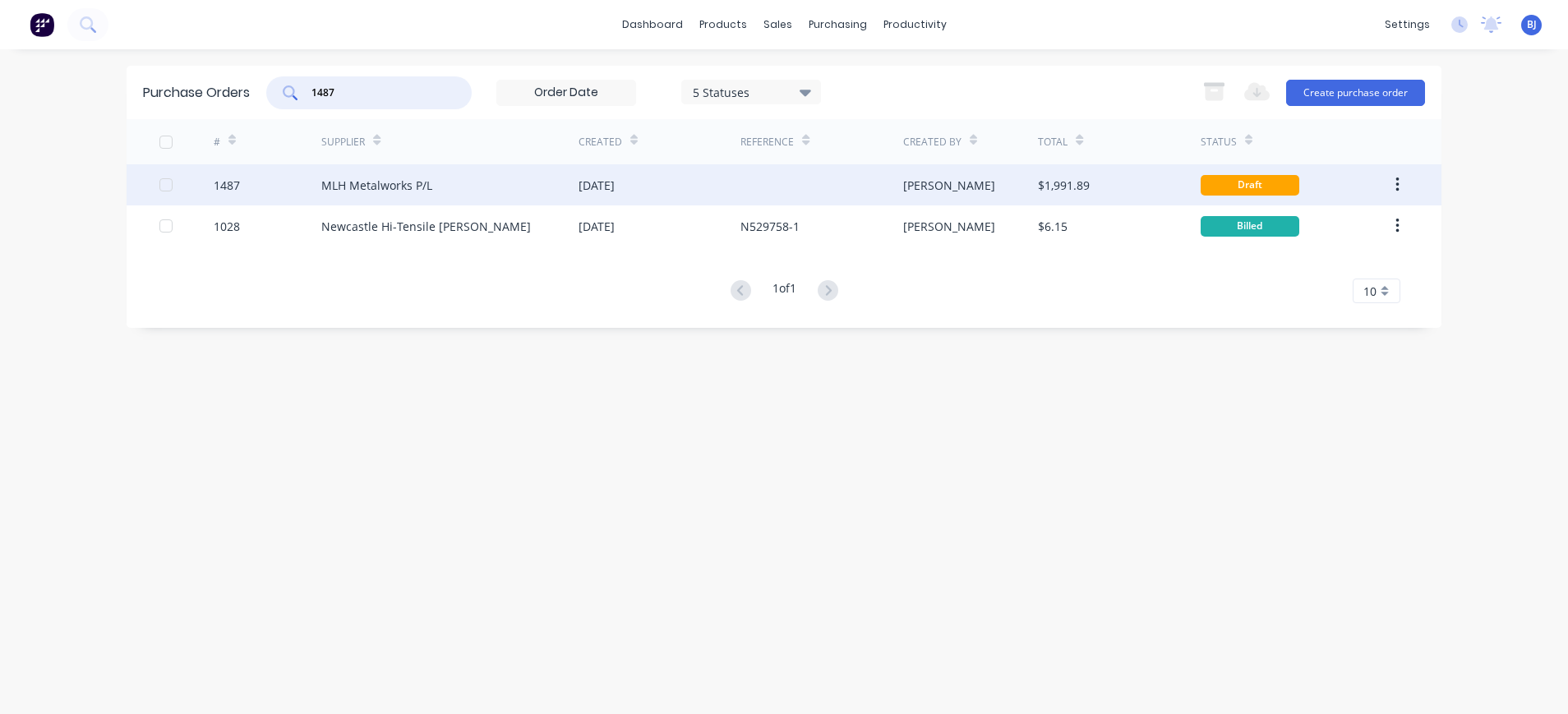
click at [400, 185] on div "MLH Metalworks P/L" at bounding box center [376, 185] width 111 height 17
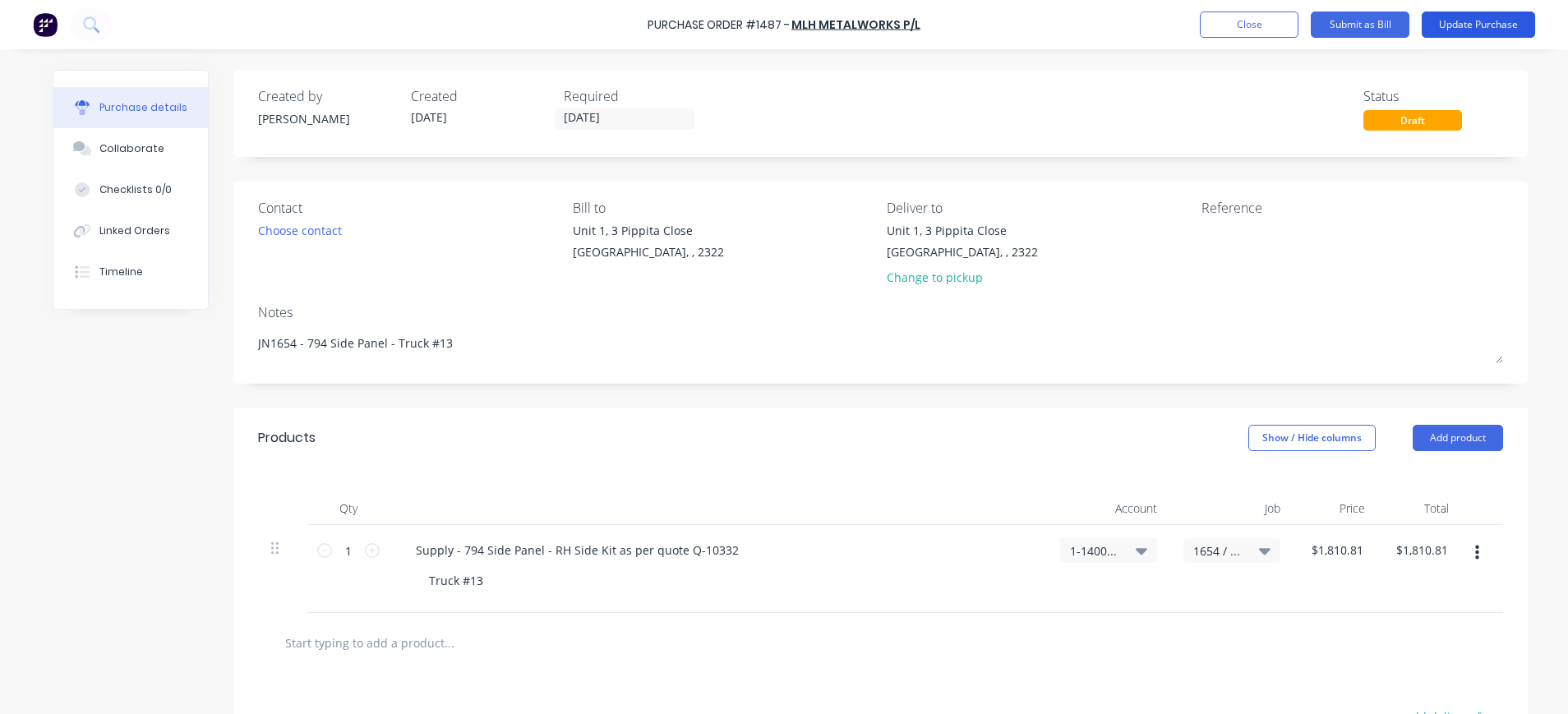
click at [1470, 30] on button "Update Purchase" at bounding box center [1478, 25] width 113 height 26
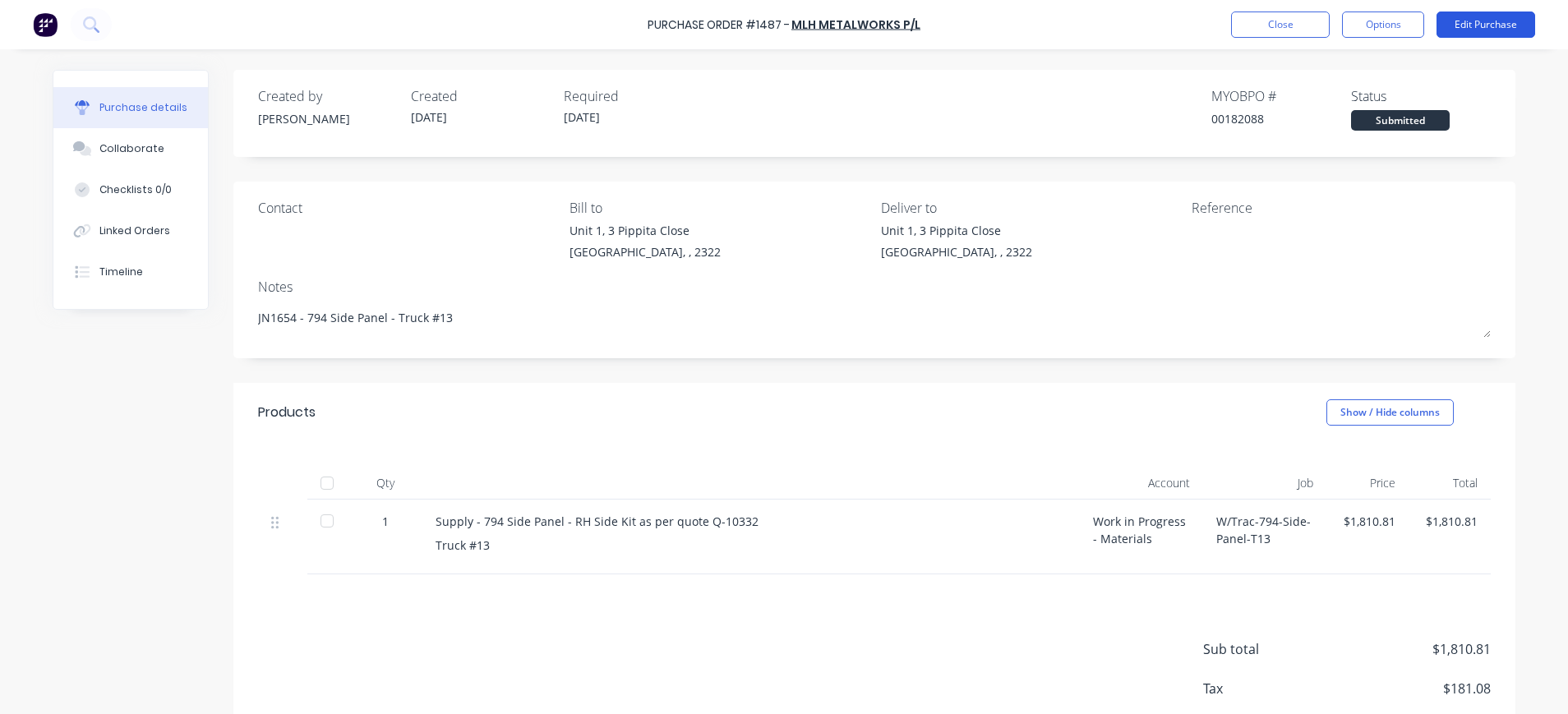
click at [1467, 24] on button "Edit Purchase" at bounding box center [1485, 25] width 98 height 26
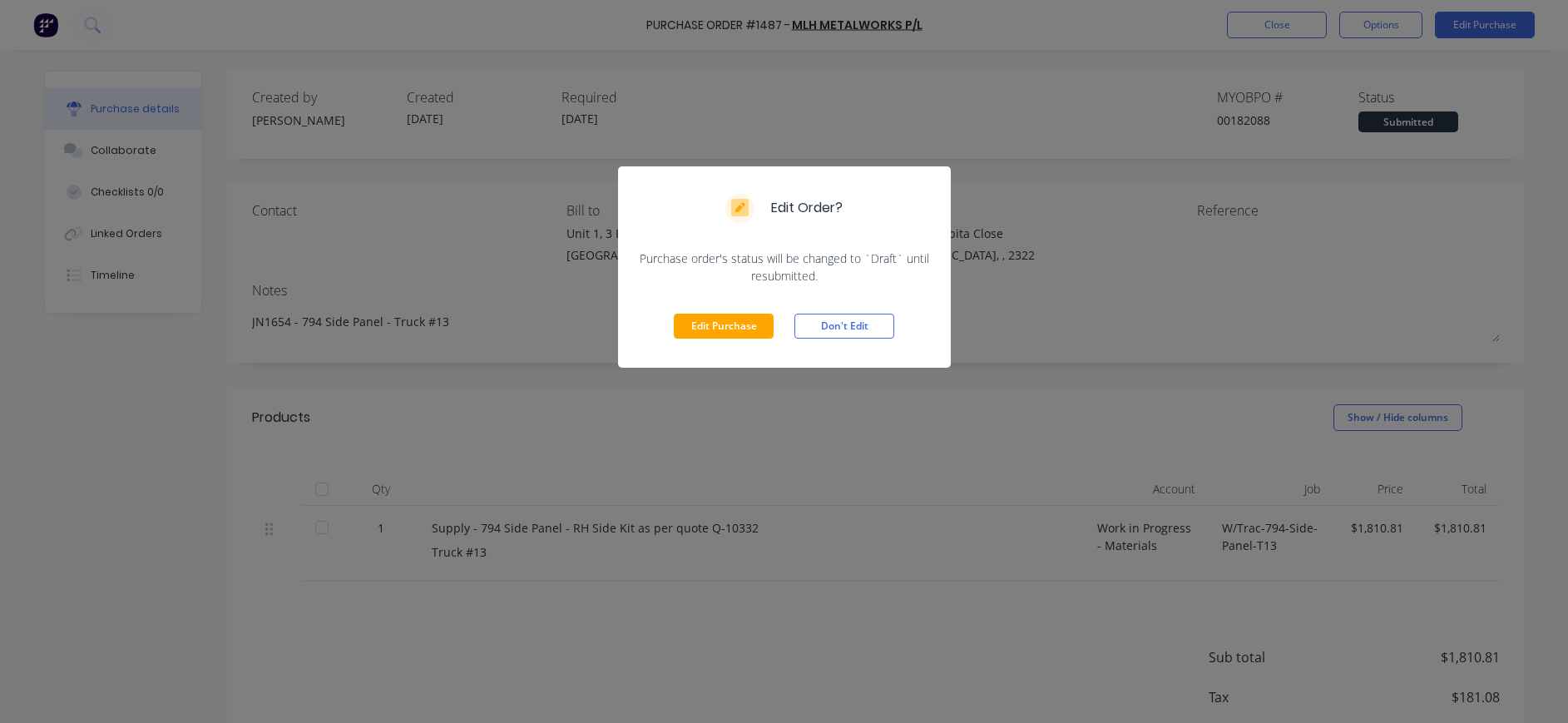
drag, startPoint x: 741, startPoint y: 325, endPoint x: 994, endPoint y: 278, distance: 257.3
click at [746, 325] on button "Edit Purchase" at bounding box center [724, 326] width 100 height 25
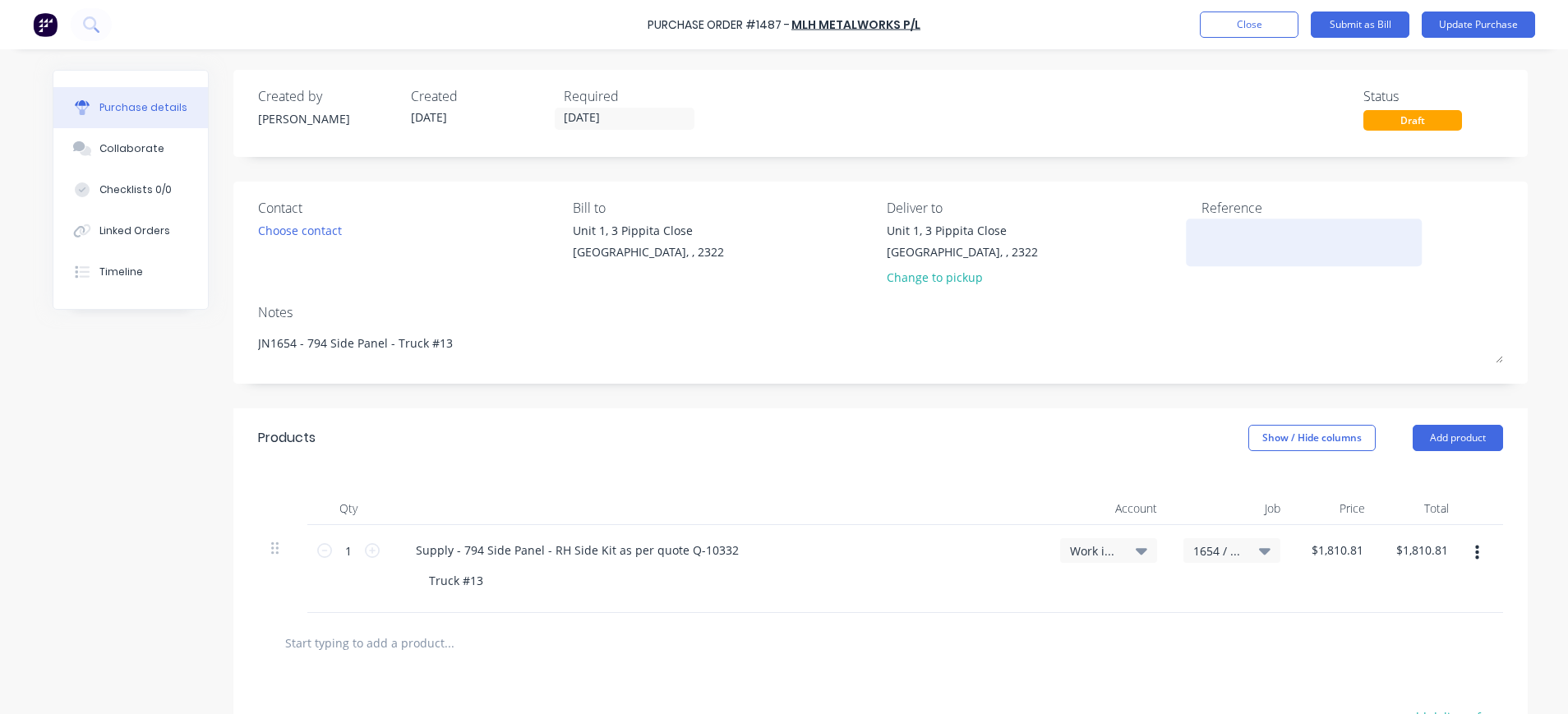
click at [1201, 242] on textarea at bounding box center [1304, 240] width 205 height 37
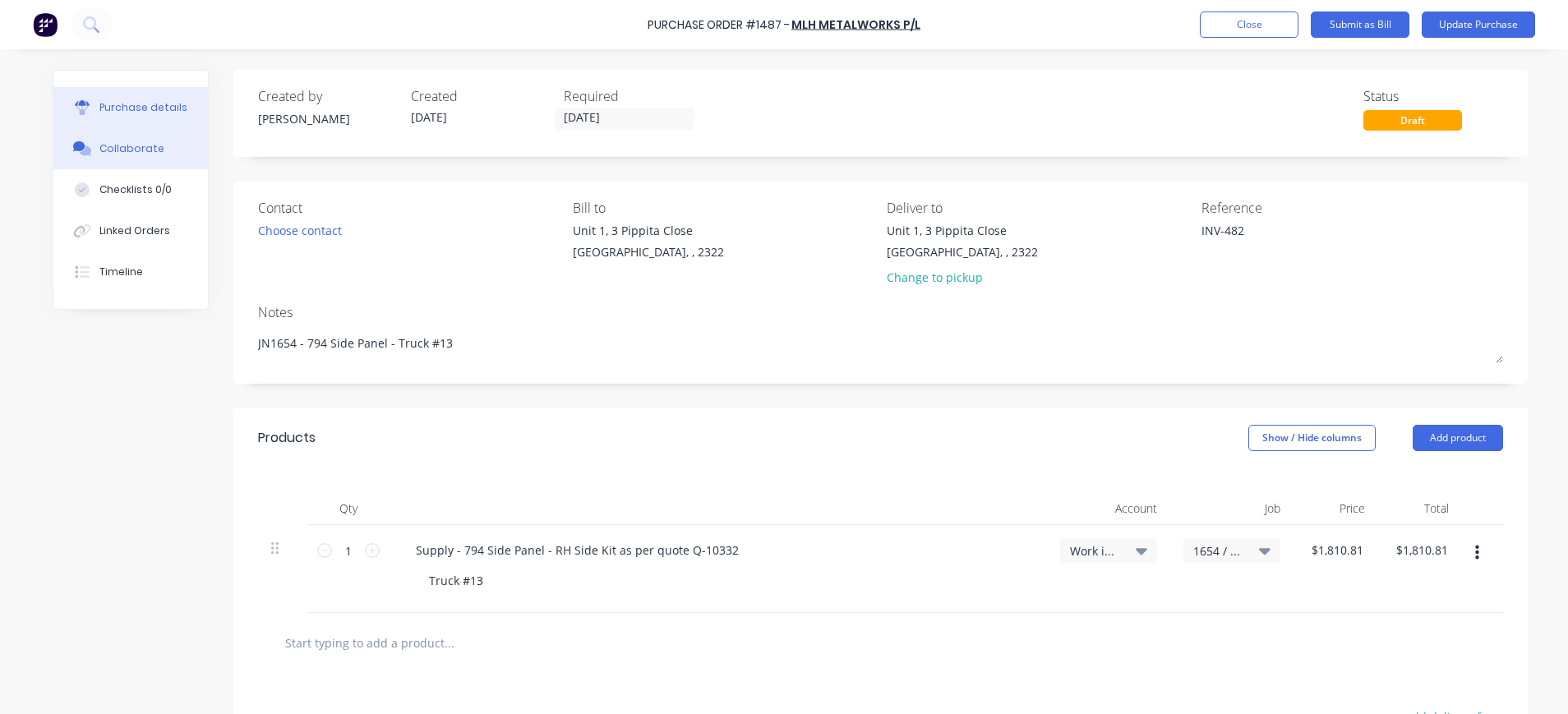
type textarea "INV-482"
drag, startPoint x: 127, startPoint y: 146, endPoint x: 147, endPoint y: 155, distance: 21.9
click at [132, 151] on div "Collaborate" at bounding box center [132, 149] width 65 height 15
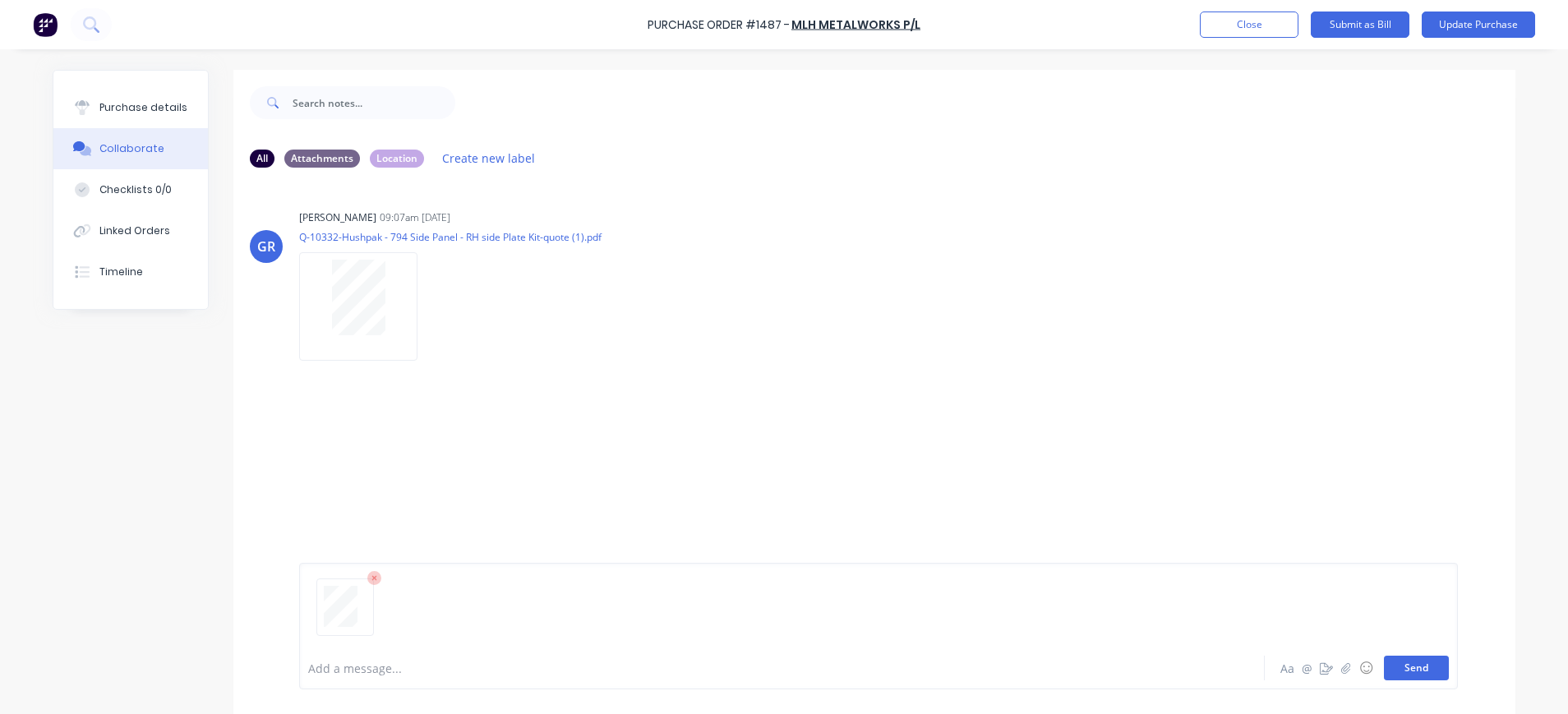
click at [1398, 671] on button "Send" at bounding box center [1417, 668] width 65 height 25
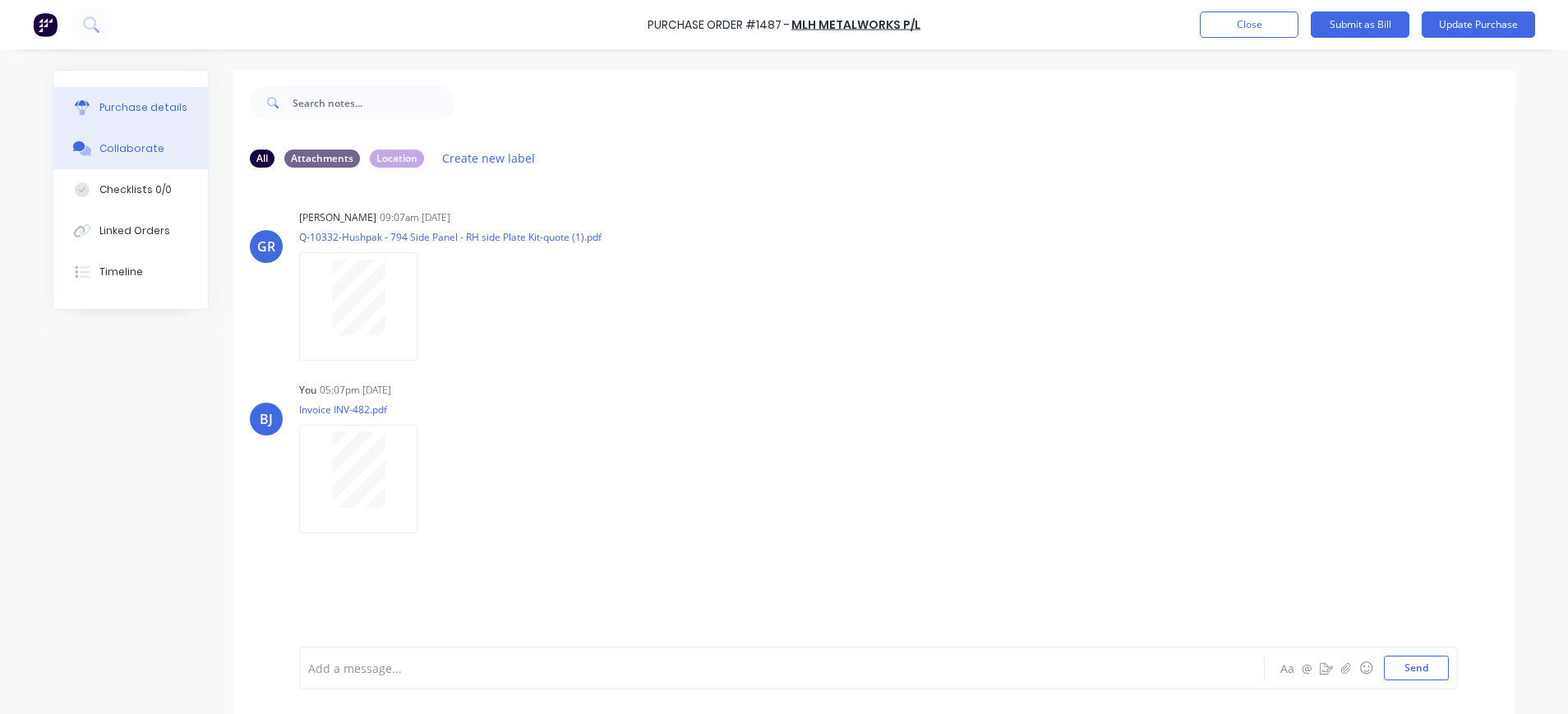
click at [104, 99] on button "Purchase details" at bounding box center [131, 108] width 155 height 41
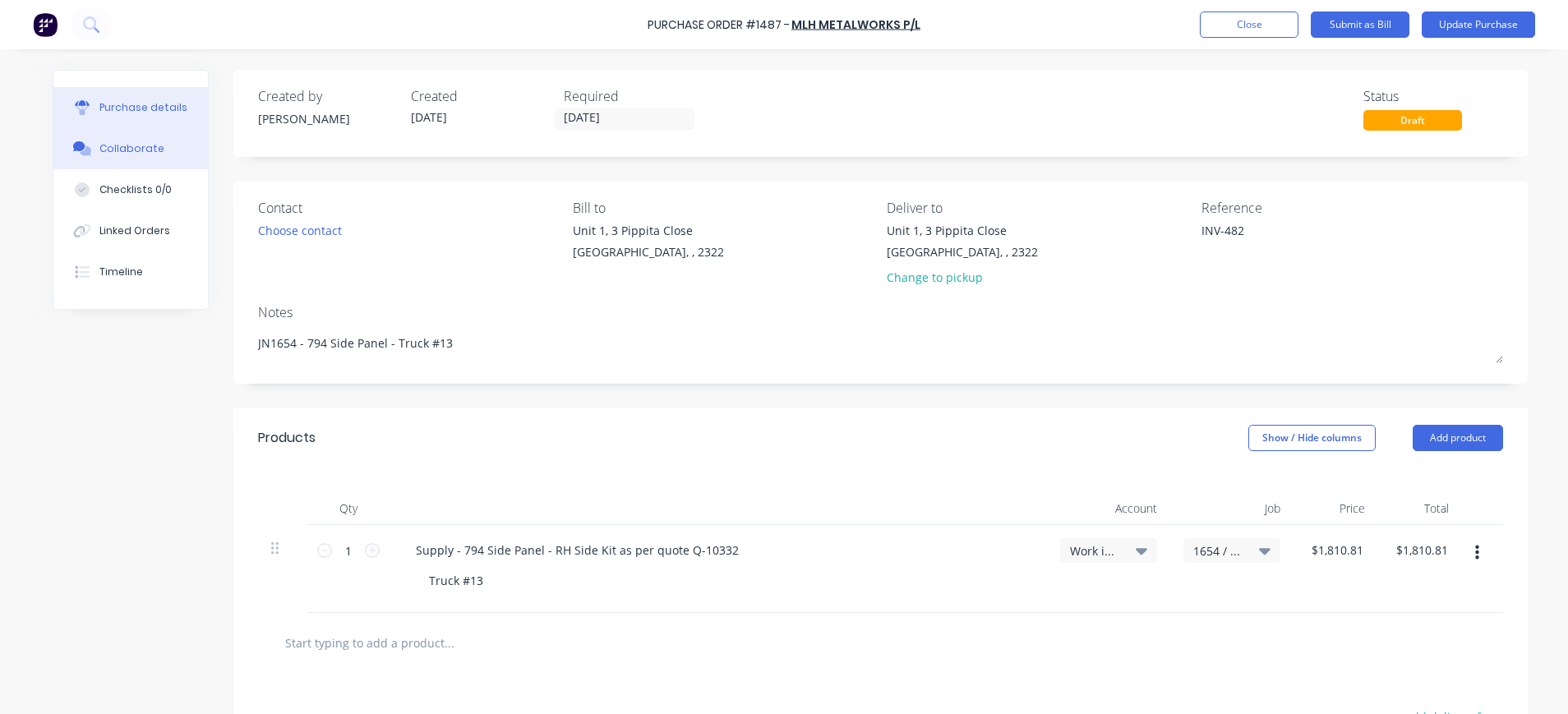
click at [134, 147] on div "Collaborate" at bounding box center [132, 149] width 65 height 15
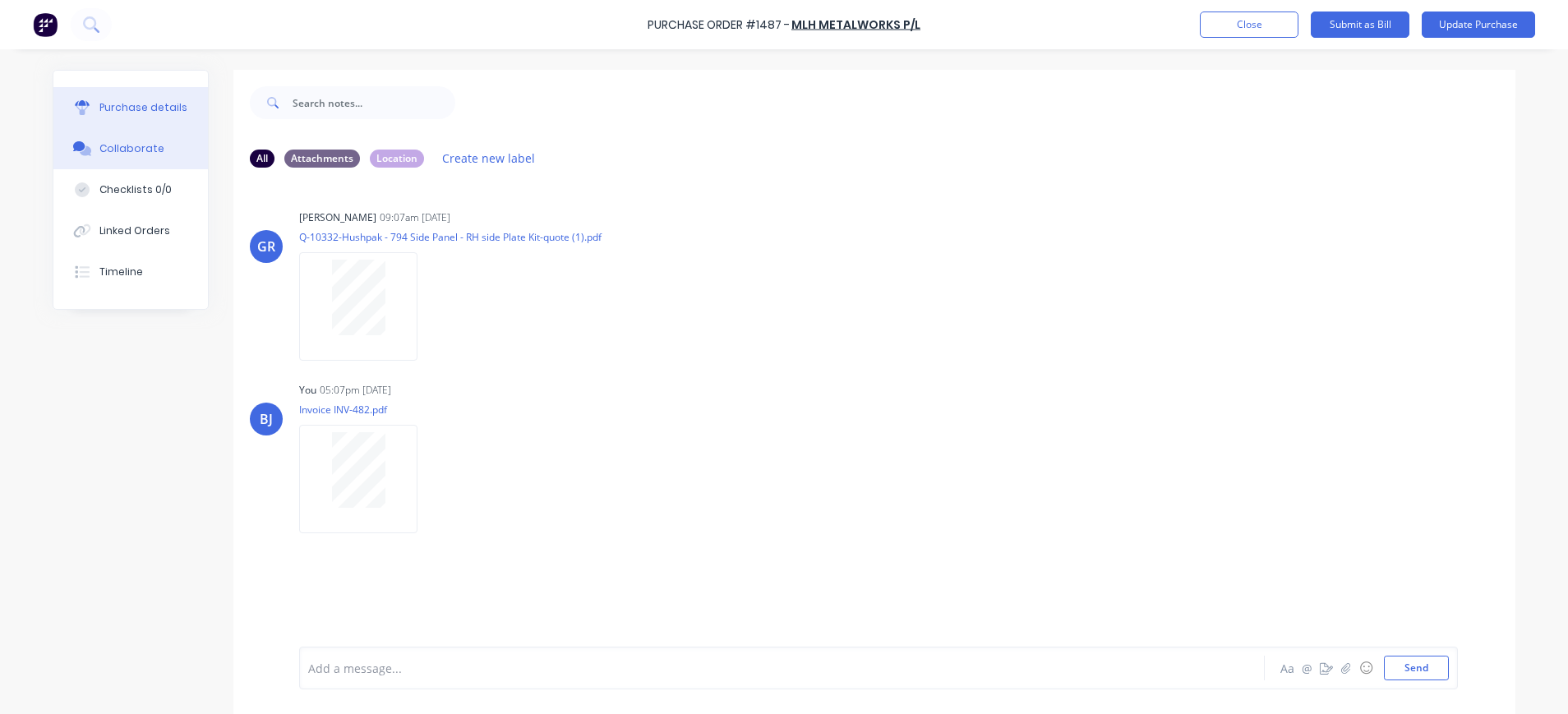
click at [140, 104] on div "Purchase details" at bounding box center [143, 108] width 88 height 15
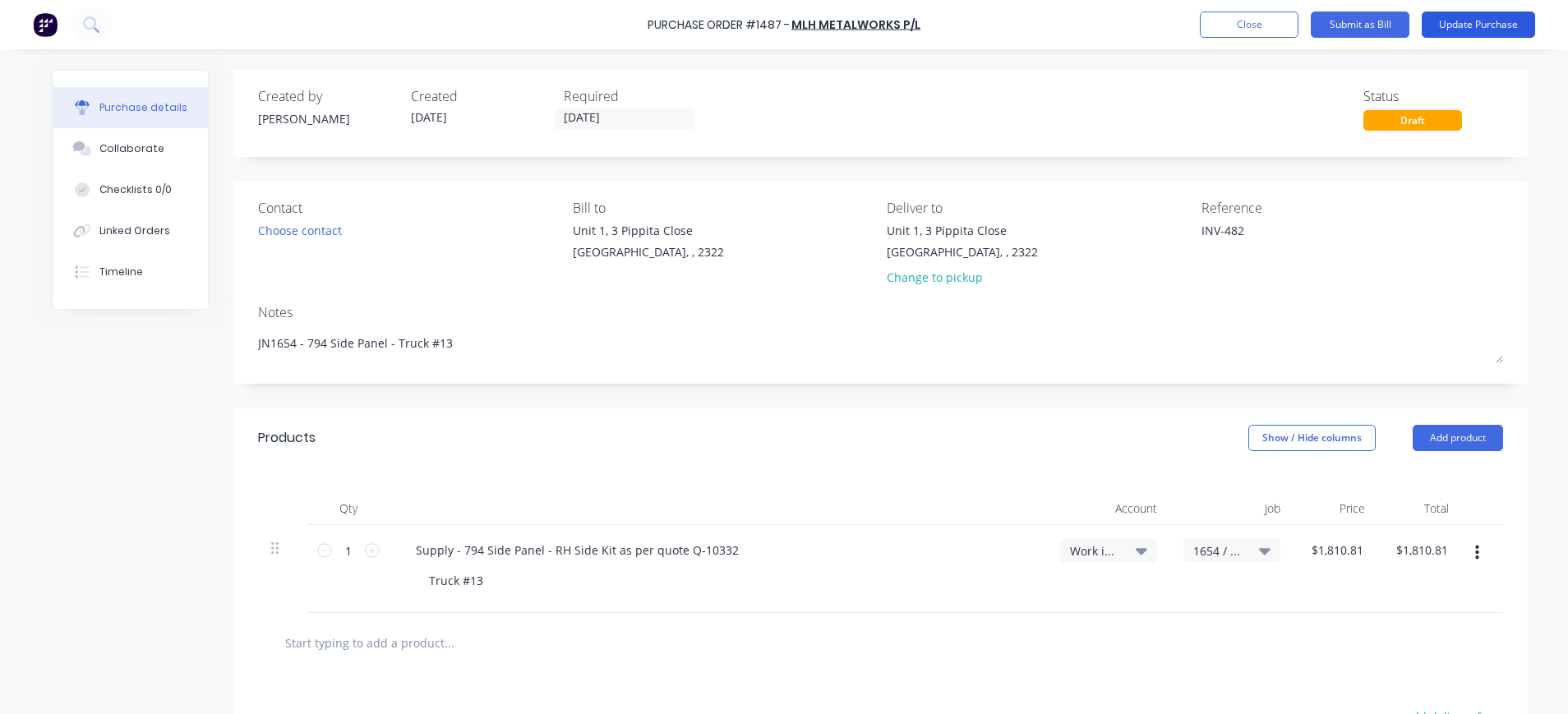
click at [1451, 14] on button "Update Purchase" at bounding box center [1478, 25] width 113 height 26
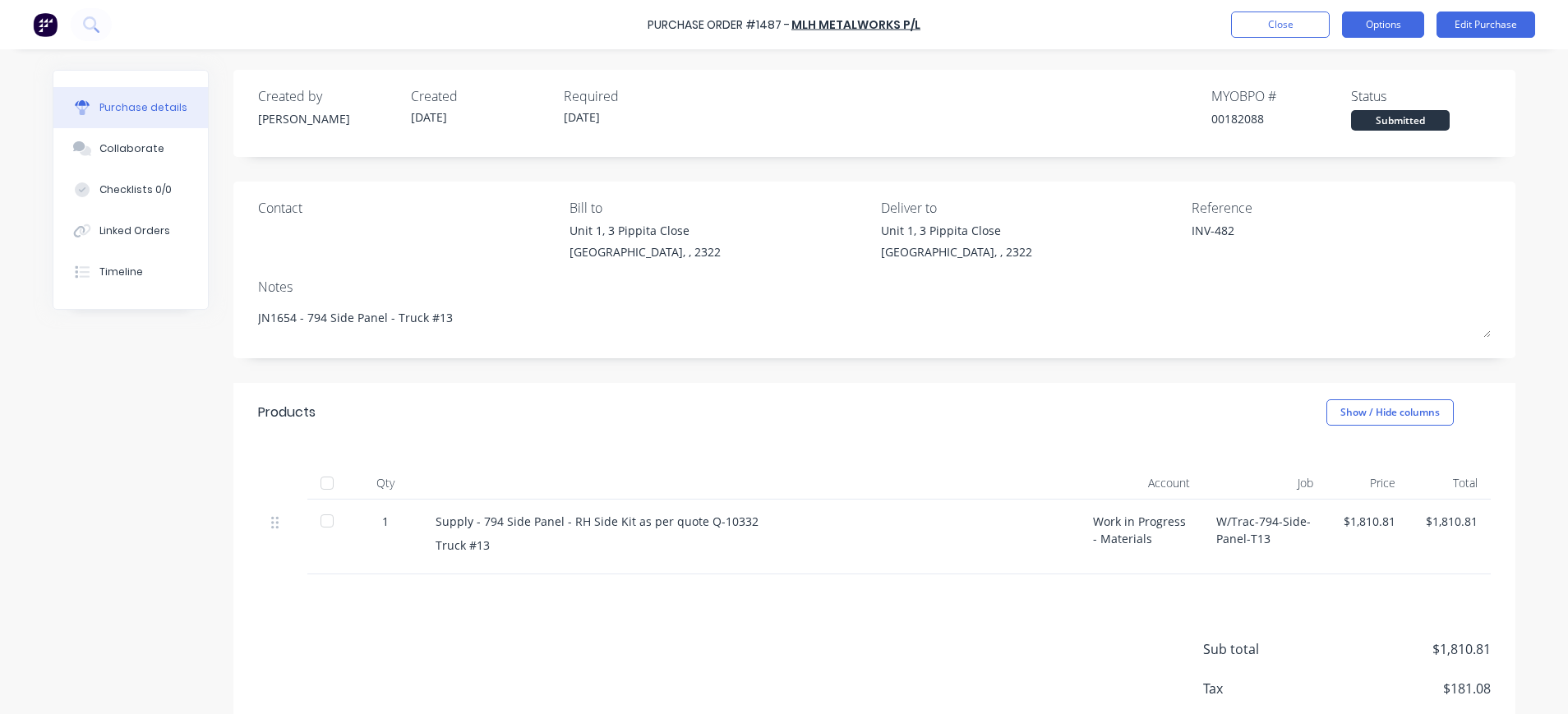
click at [1361, 20] on button "Options" at bounding box center [1383, 25] width 82 height 26
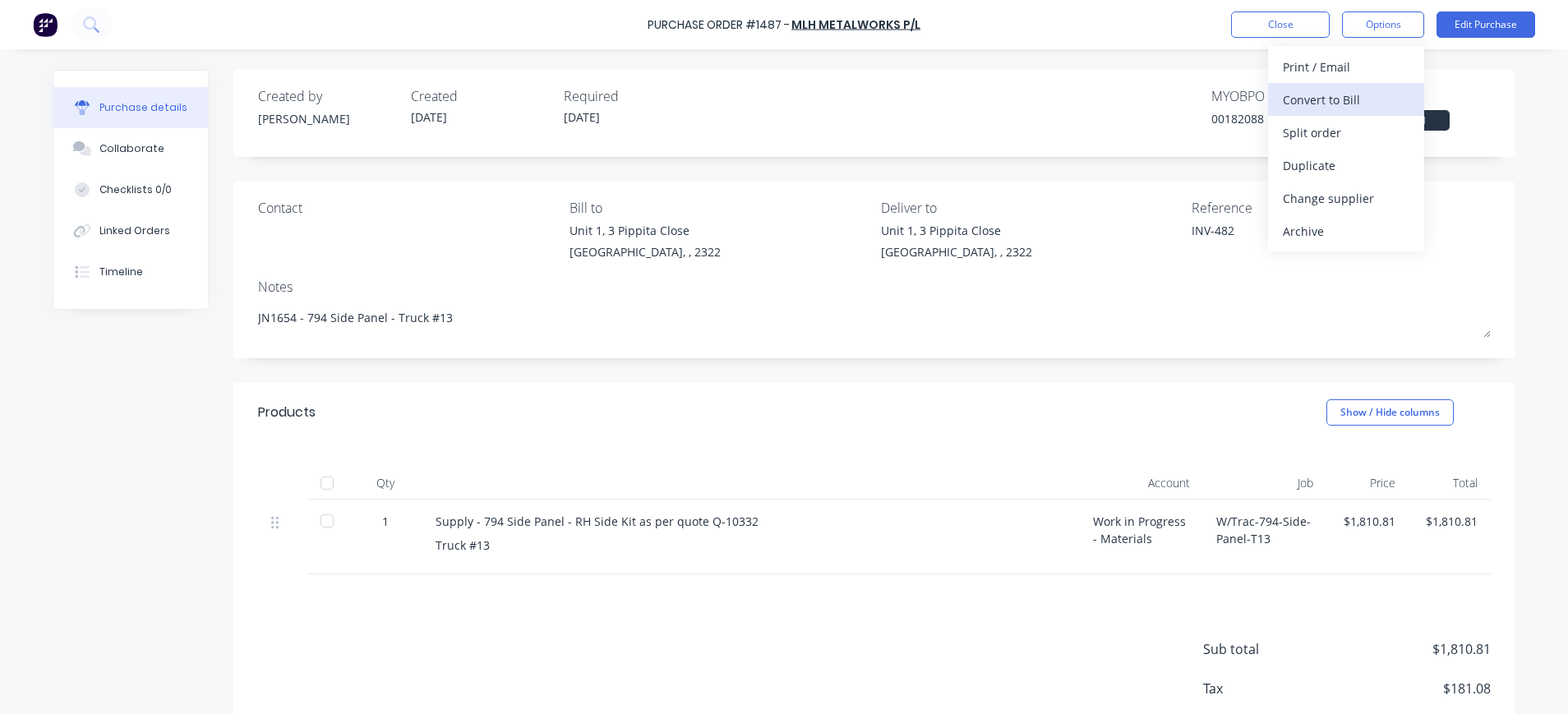
click at [1311, 95] on div "Convert to Bill" at bounding box center [1346, 99] width 127 height 24
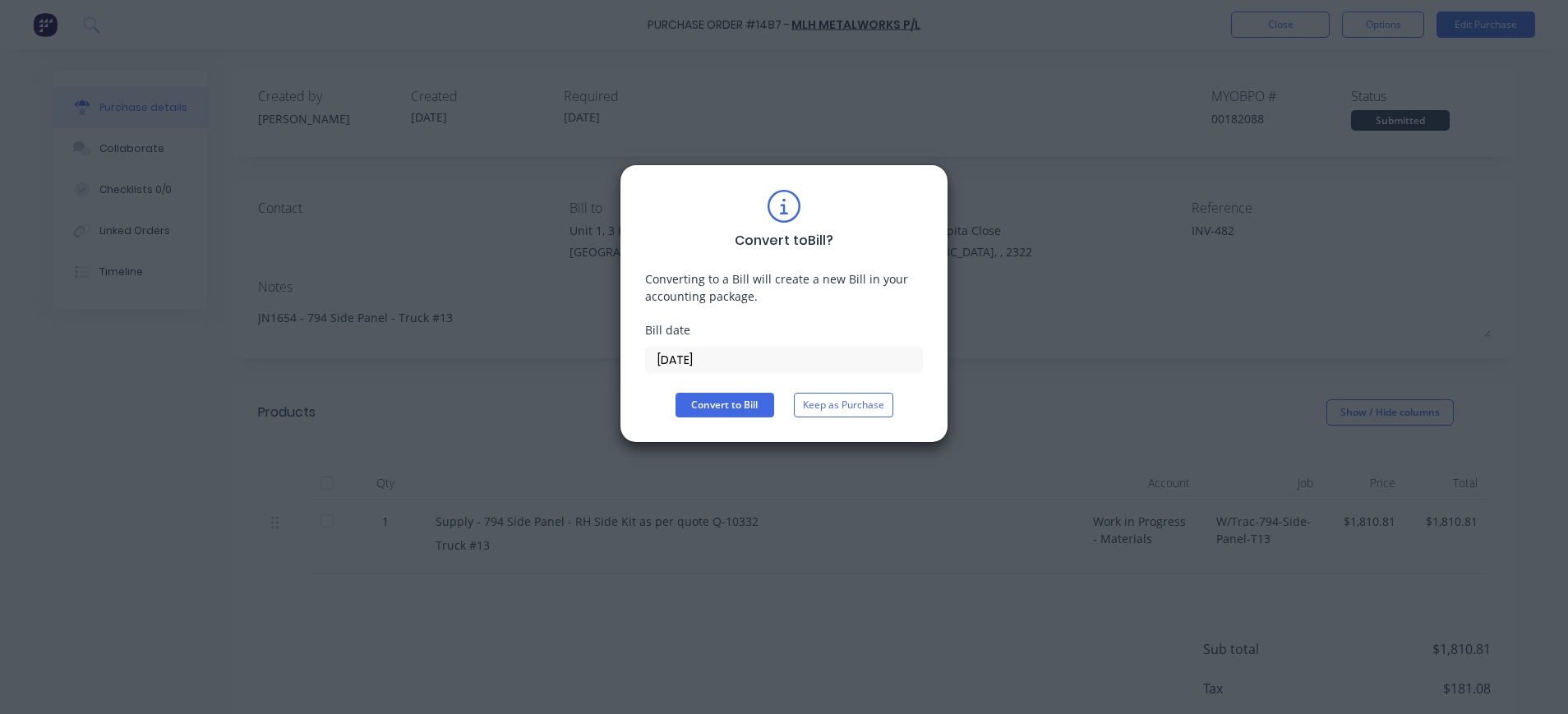
click at [738, 361] on input "[DATE]" at bounding box center [784, 360] width 276 height 25
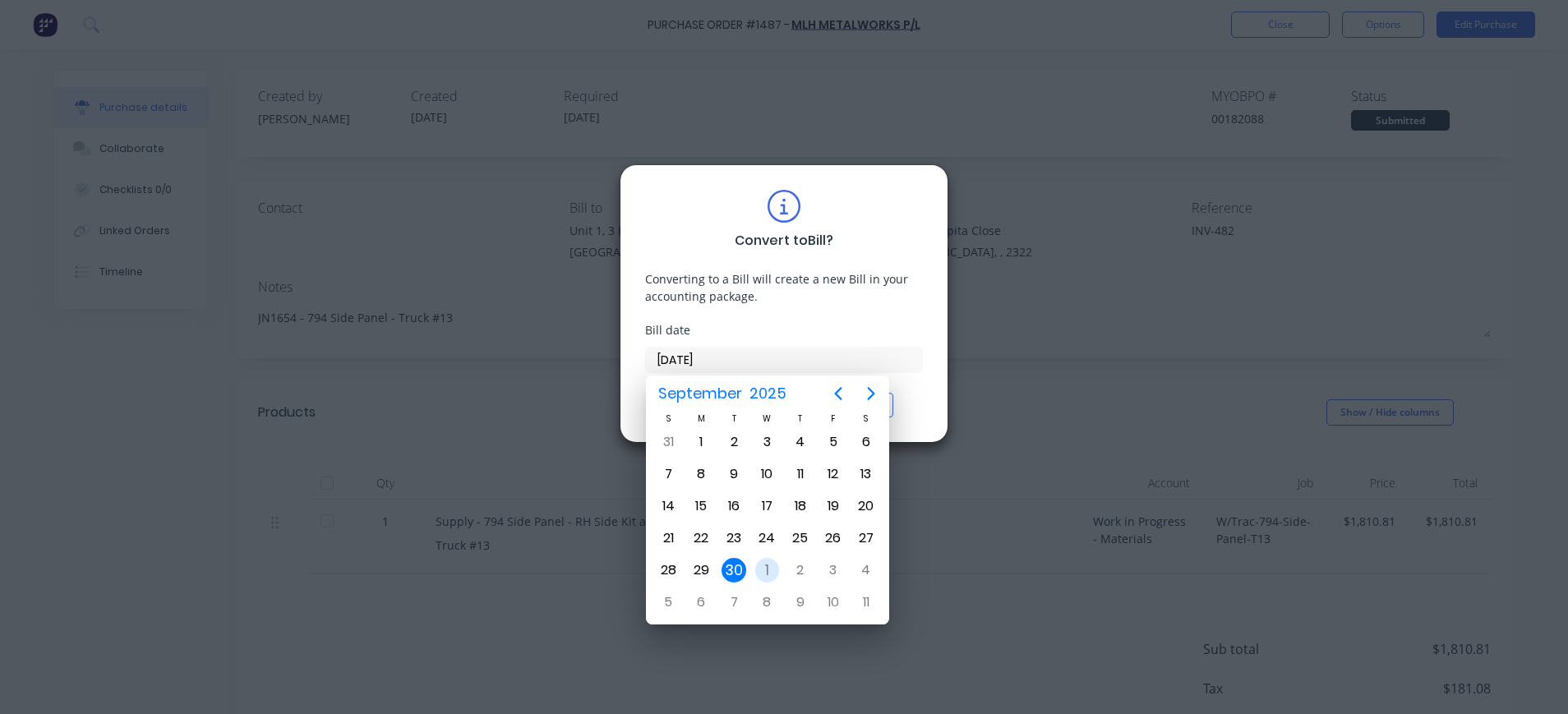
click at [771, 573] on div "1" at bounding box center [768, 570] width 25 height 25
type input "[DATE]"
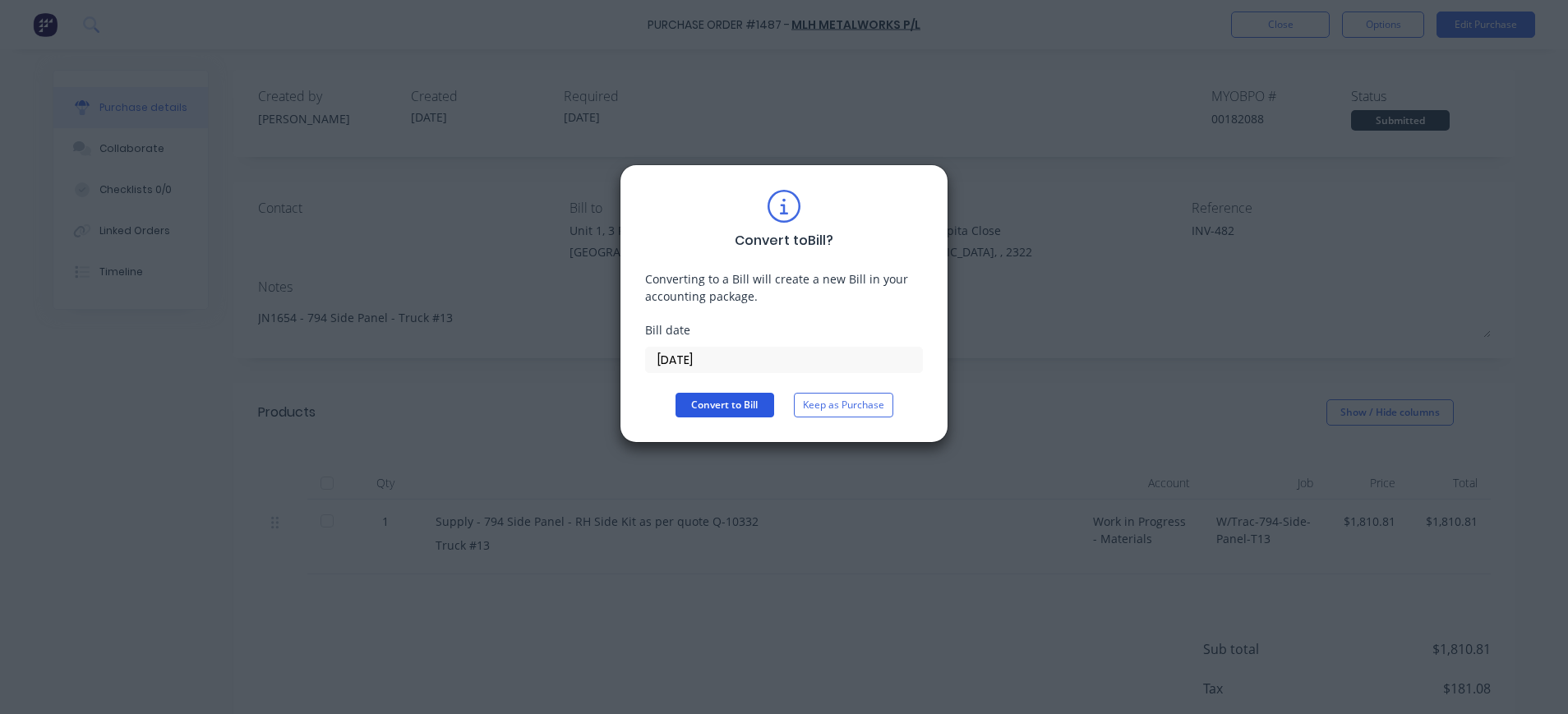
click at [718, 398] on button "Convert to Bill" at bounding box center [724, 405] width 98 height 25
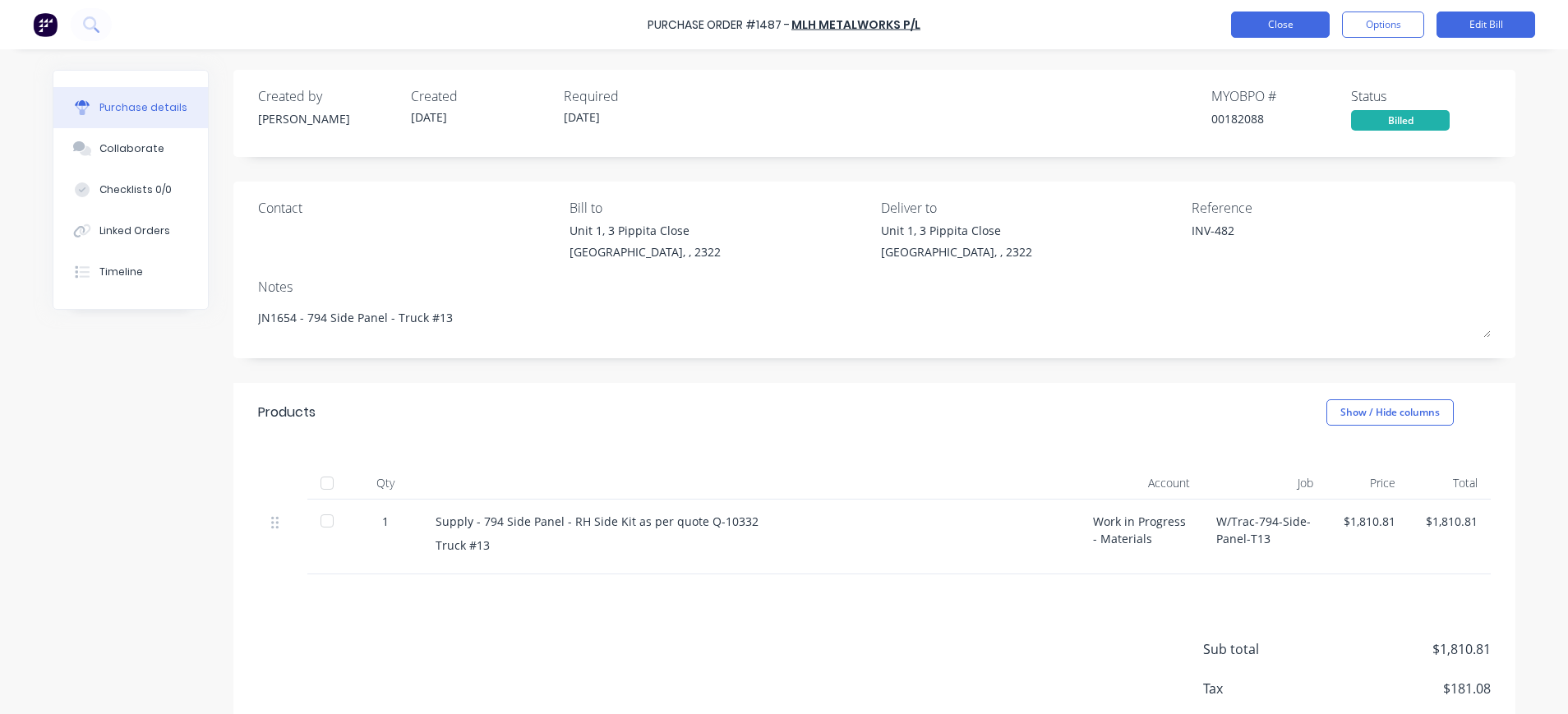
click at [1285, 28] on button "Close" at bounding box center [1280, 25] width 98 height 26
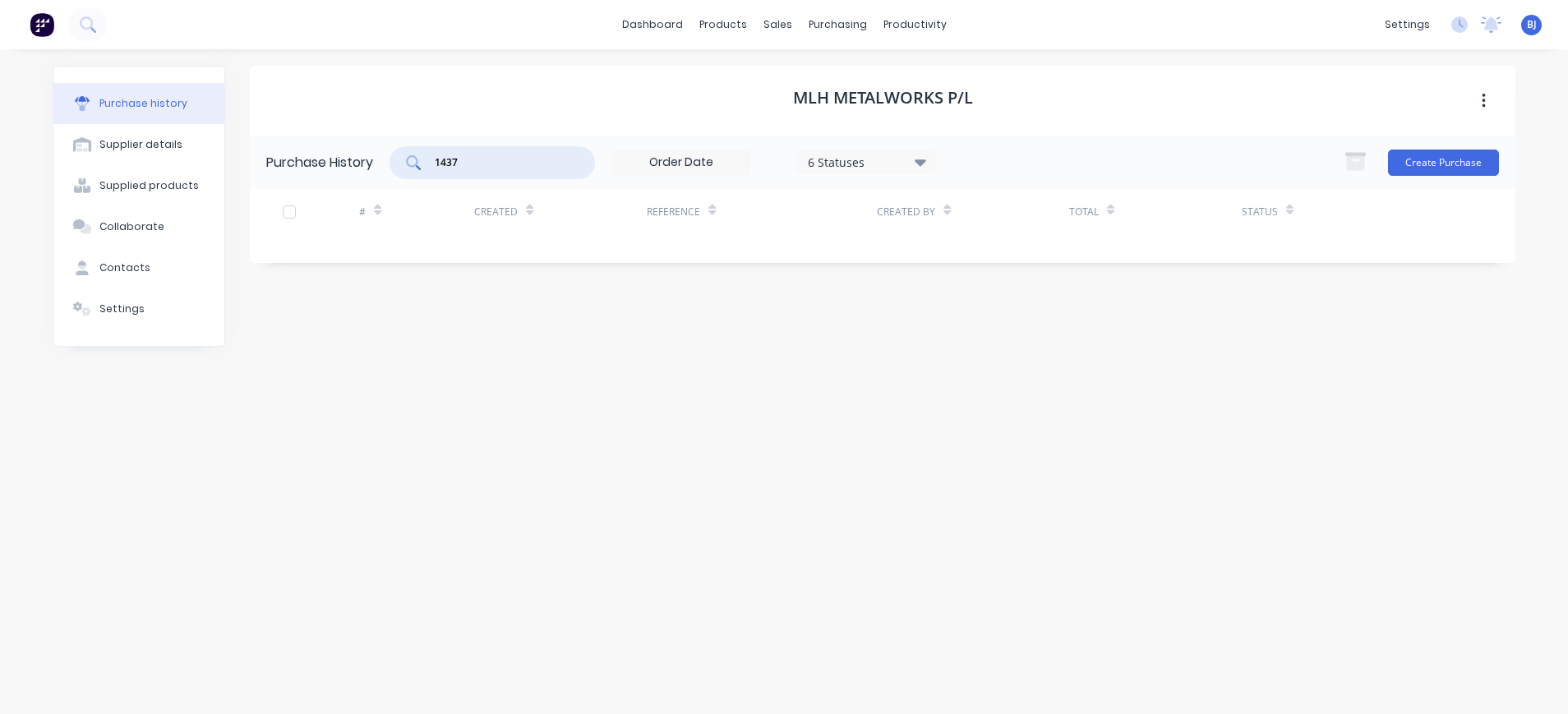
drag, startPoint x: 488, startPoint y: 162, endPoint x: 412, endPoint y: 160, distance: 76.0
click at [412, 160] on div "1437" at bounding box center [492, 163] width 205 height 33
type input "1533"
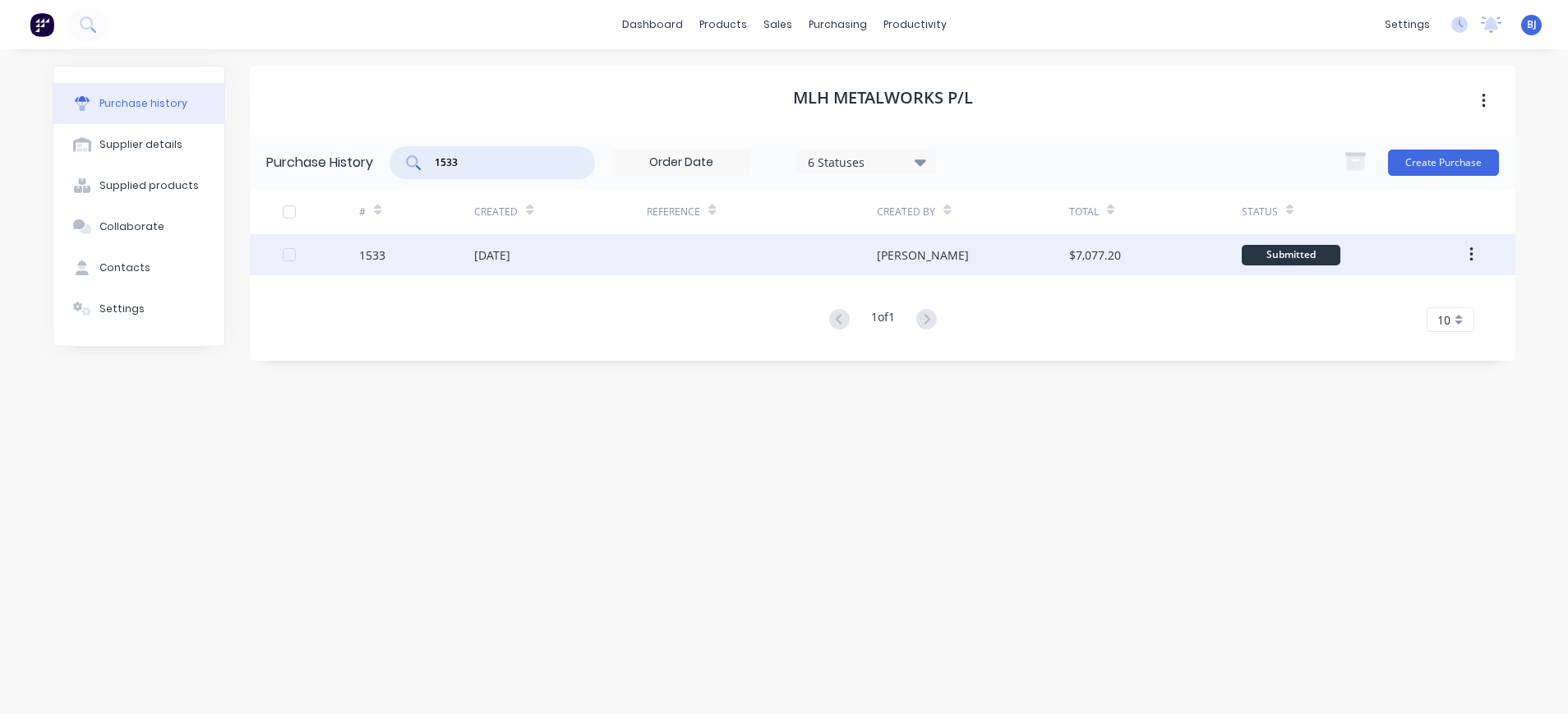
click at [505, 261] on div "[DATE]" at bounding box center [492, 255] width 36 height 17
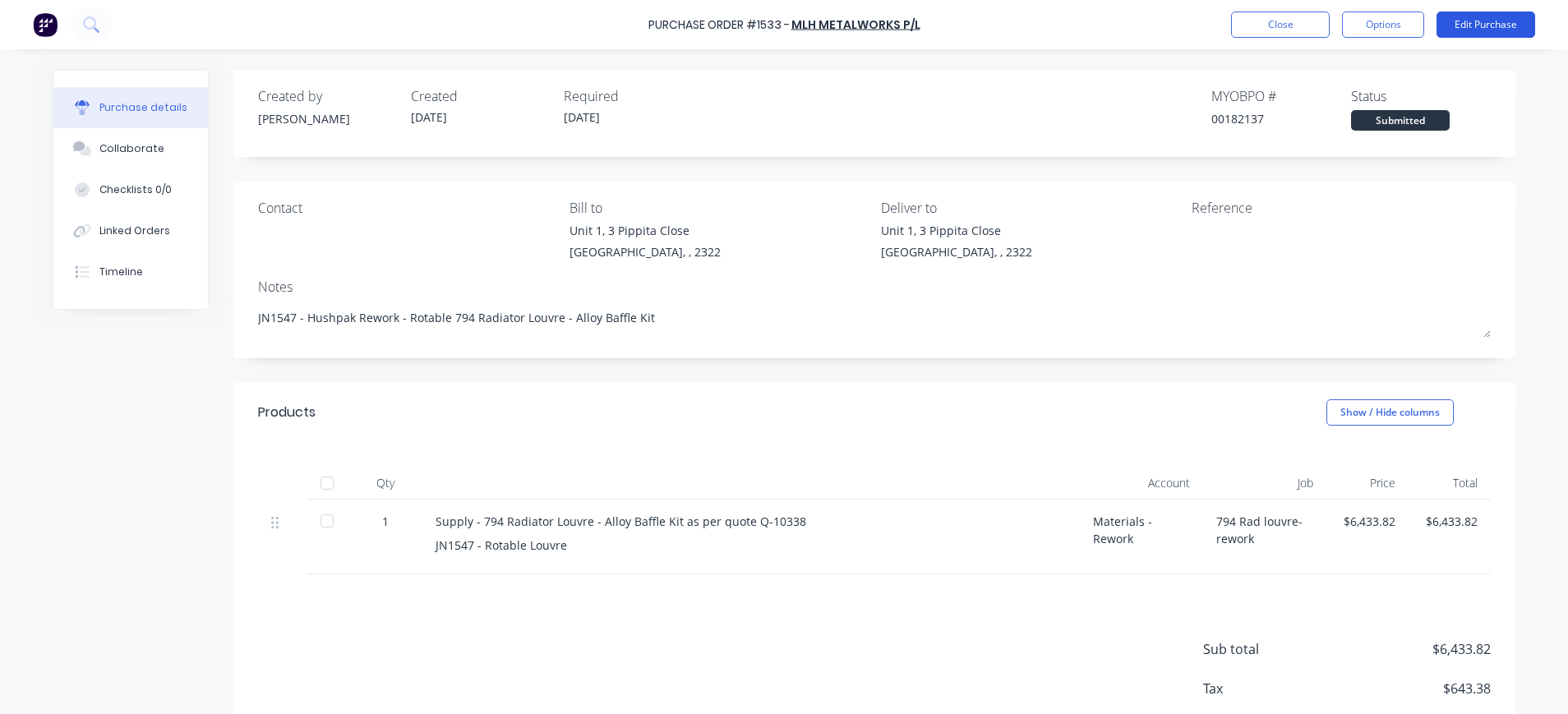
click at [1479, 28] on button "Edit Purchase" at bounding box center [1485, 25] width 98 height 26
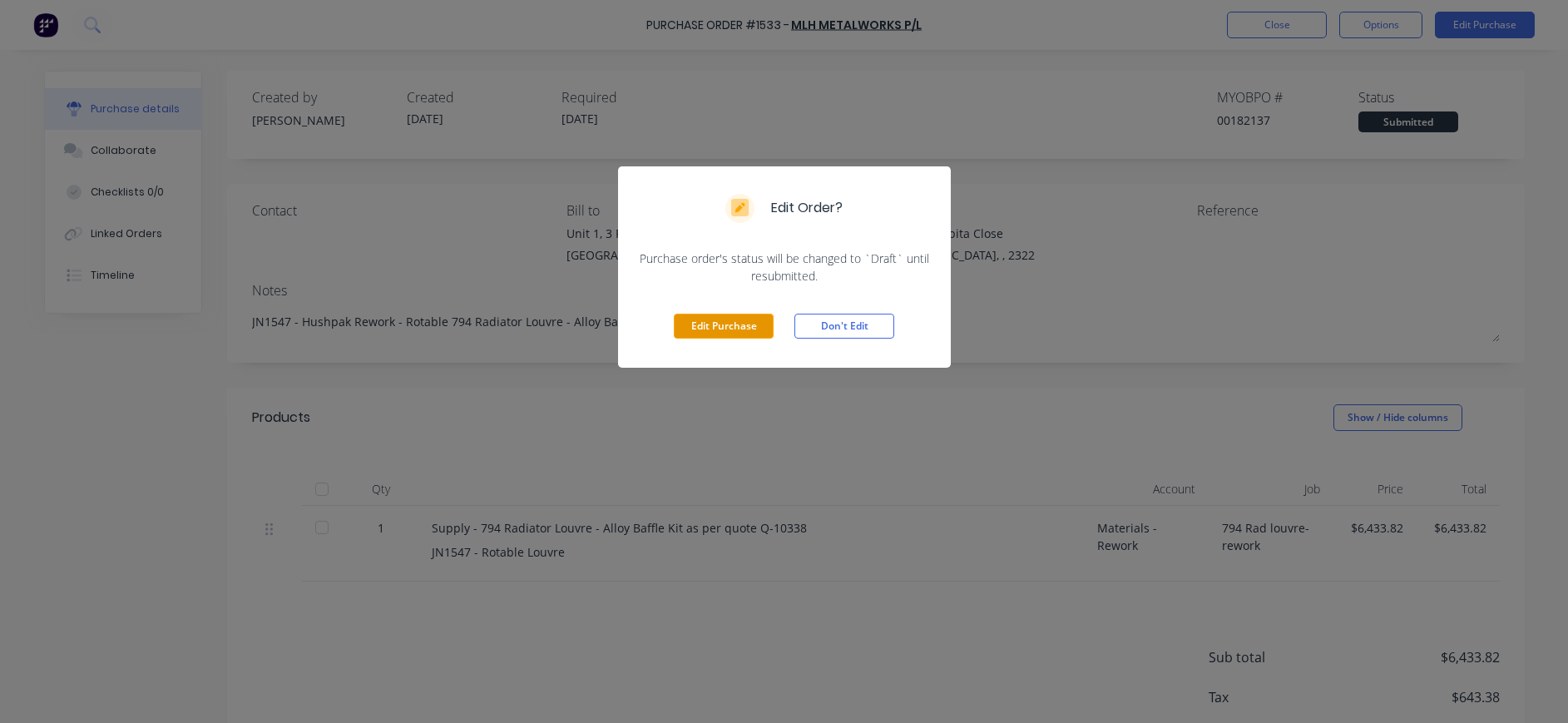
click at [704, 322] on button "Edit Purchase" at bounding box center [724, 326] width 100 height 25
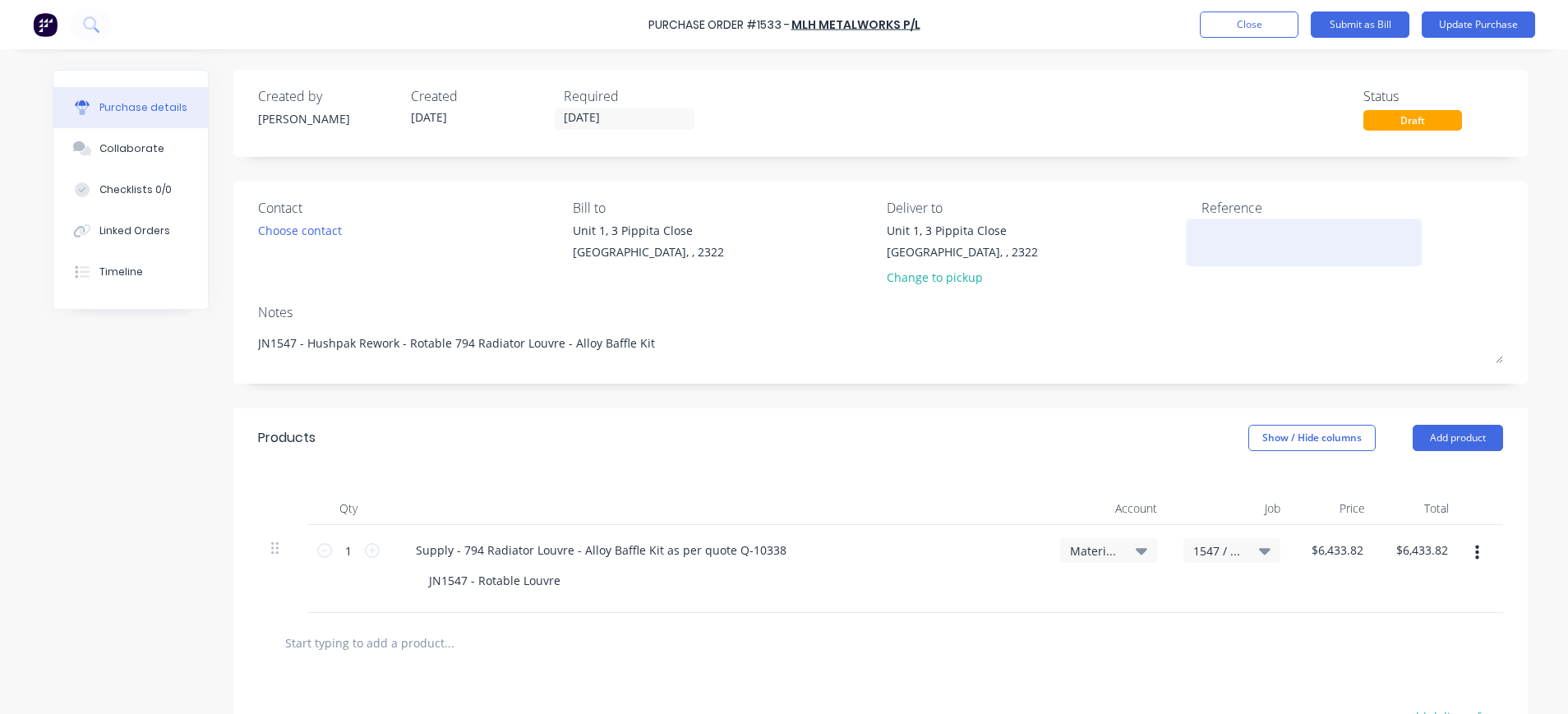
click at [1229, 232] on textarea at bounding box center [1304, 240] width 205 height 37
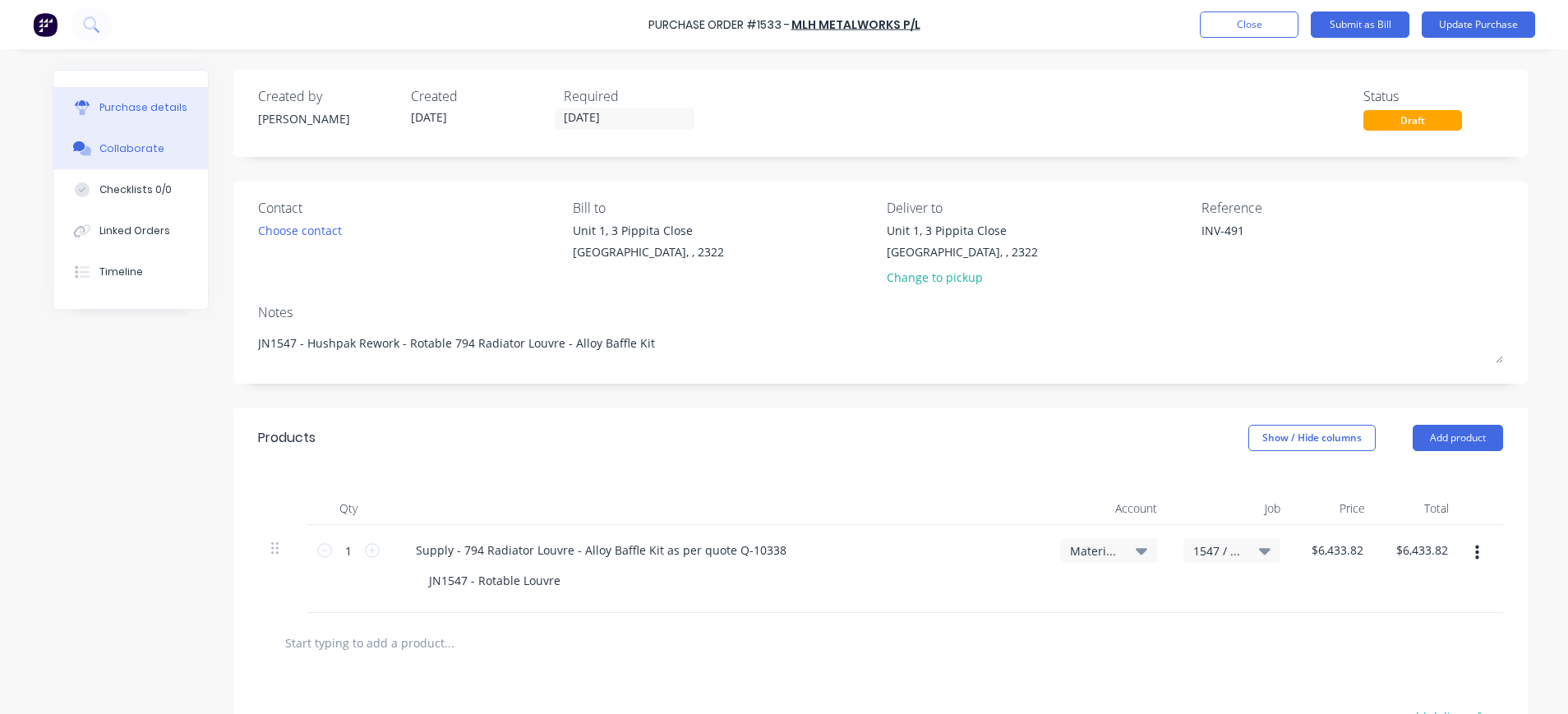
type textarea "INV-491"
click at [137, 146] on div "Collaborate" at bounding box center [132, 149] width 65 height 15
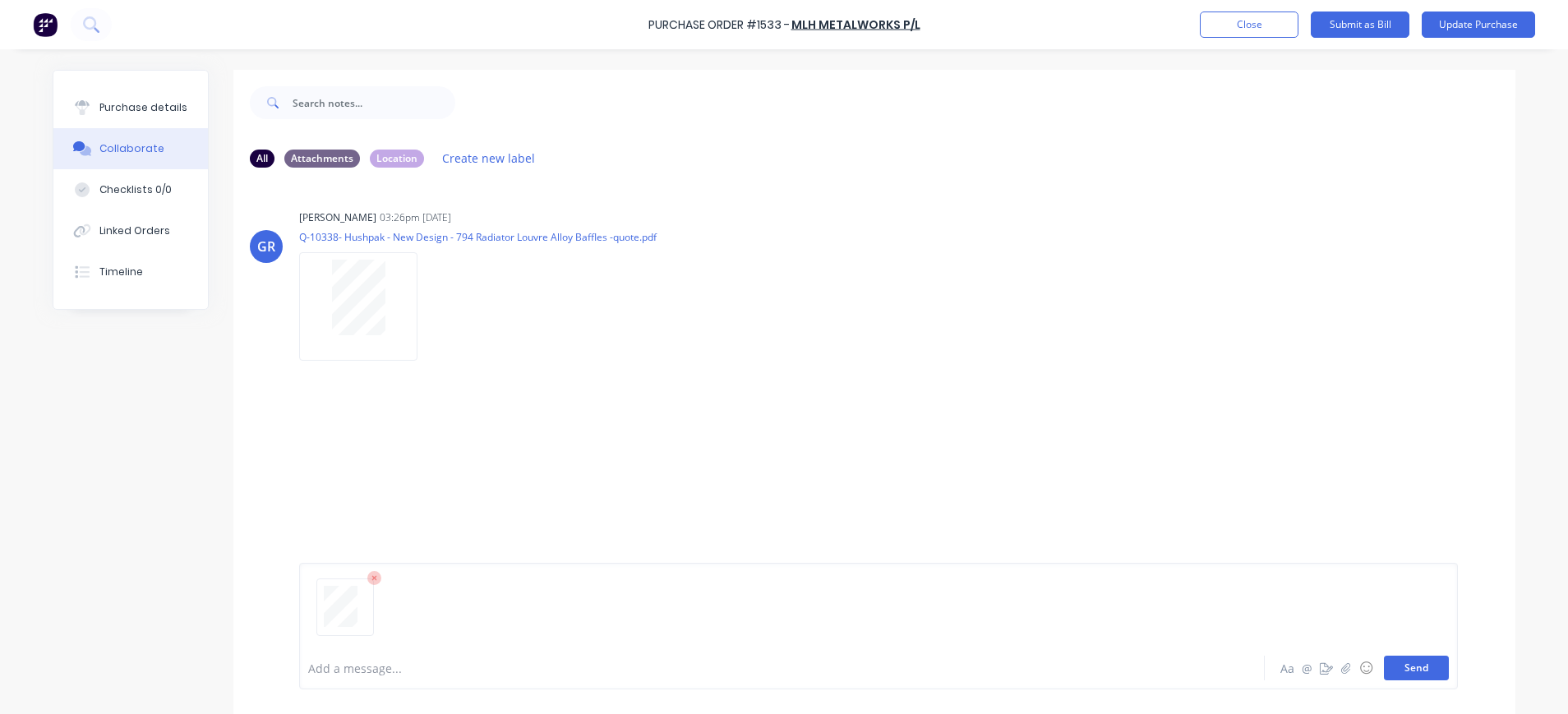
click at [1396, 668] on button "Send" at bounding box center [1417, 668] width 65 height 25
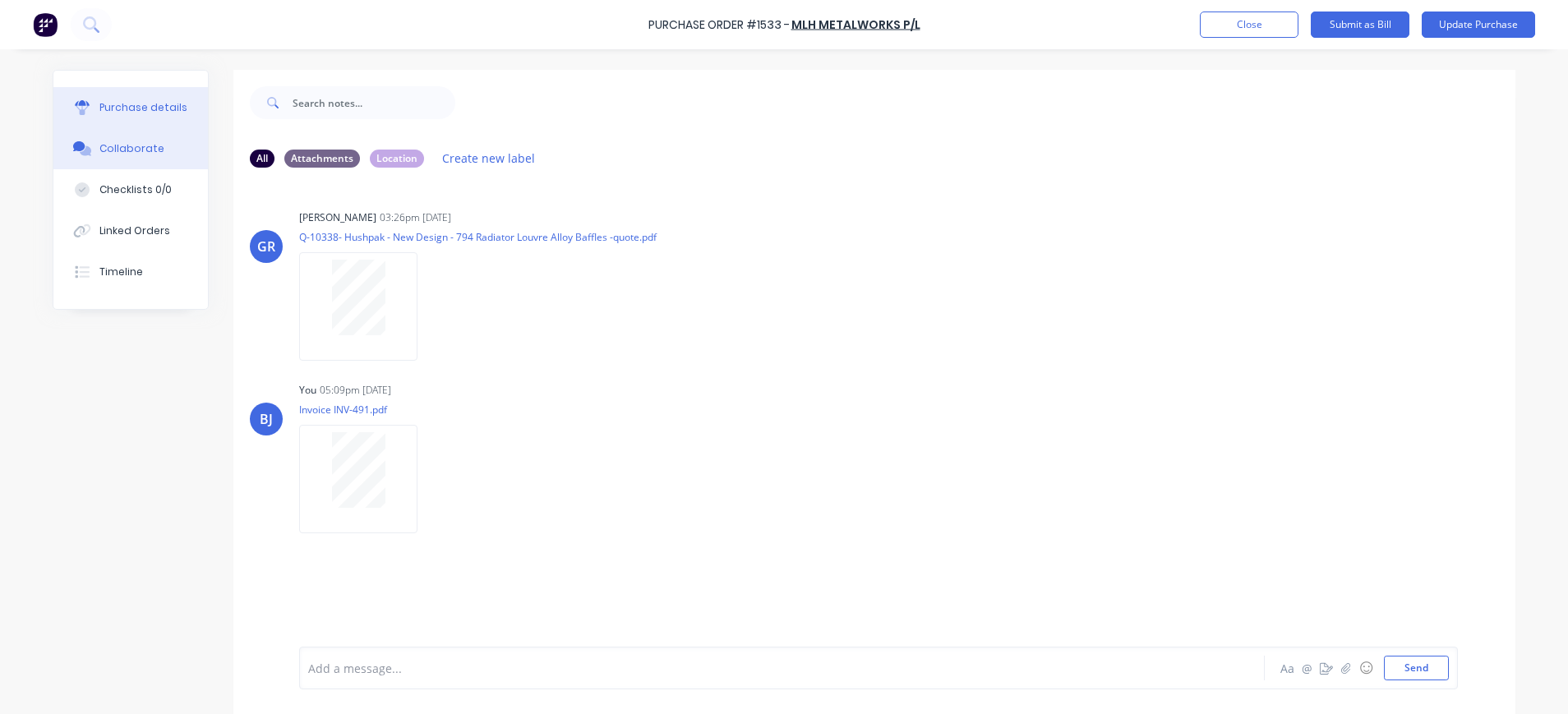
click at [117, 101] on div "Purchase details" at bounding box center [143, 108] width 88 height 15
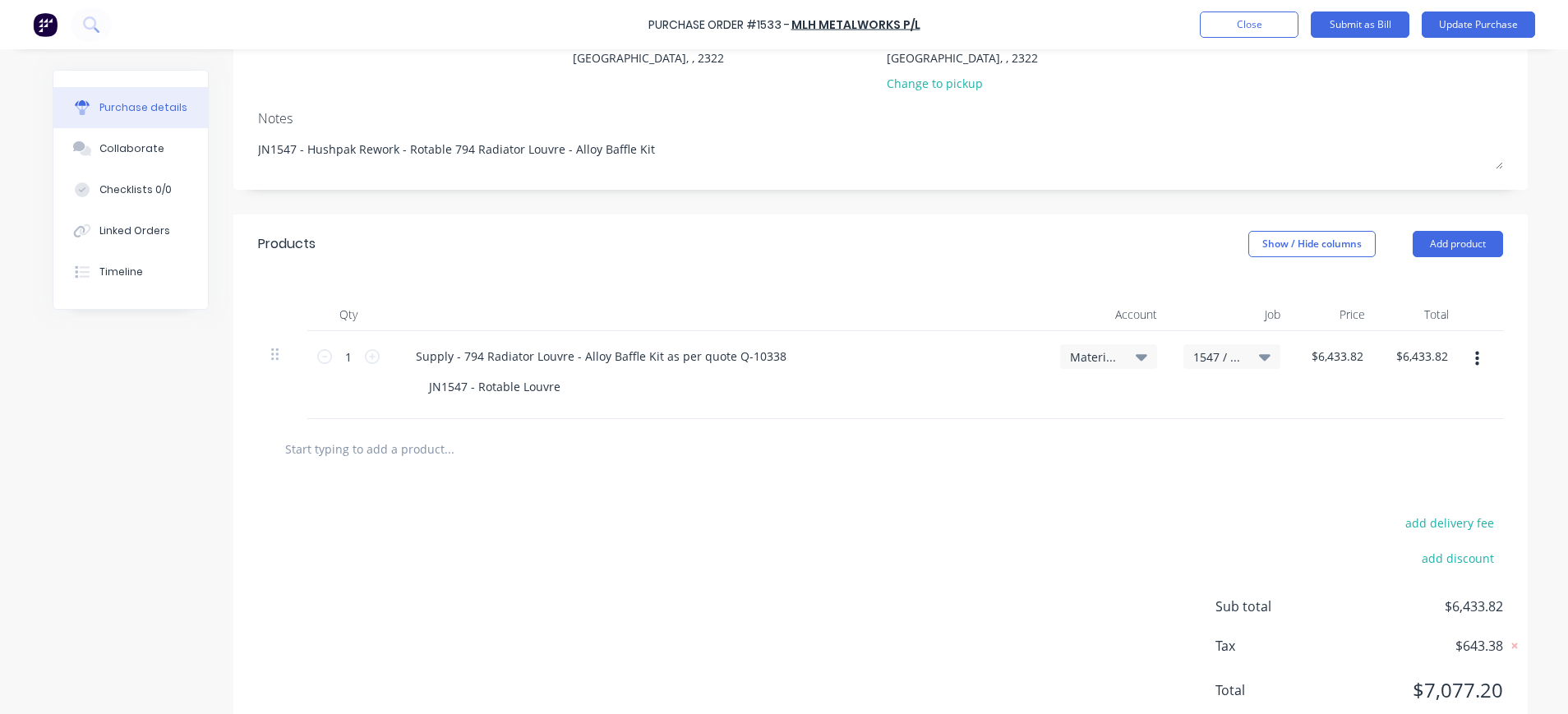
scroll to position [246, 0]
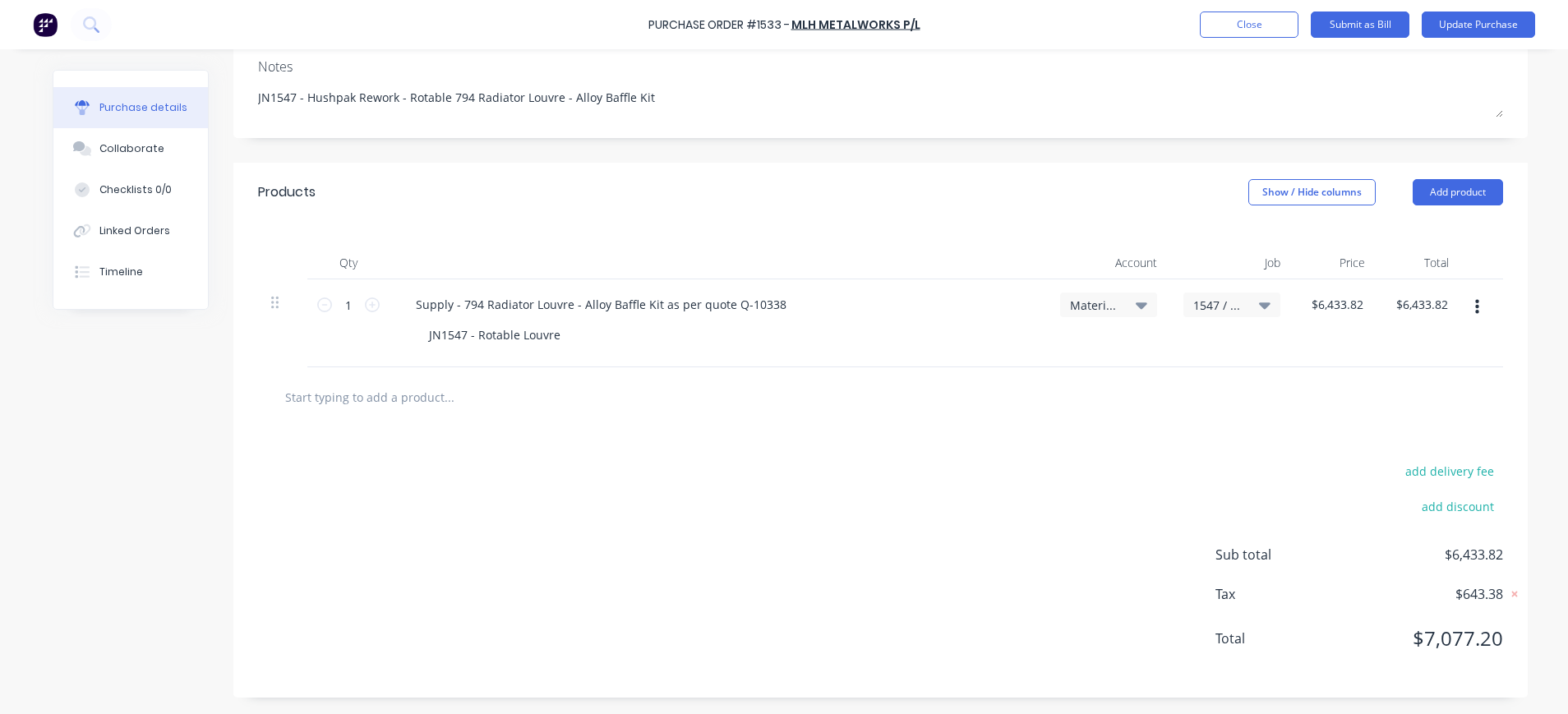
click at [1137, 306] on icon at bounding box center [1142, 305] width 12 height 18
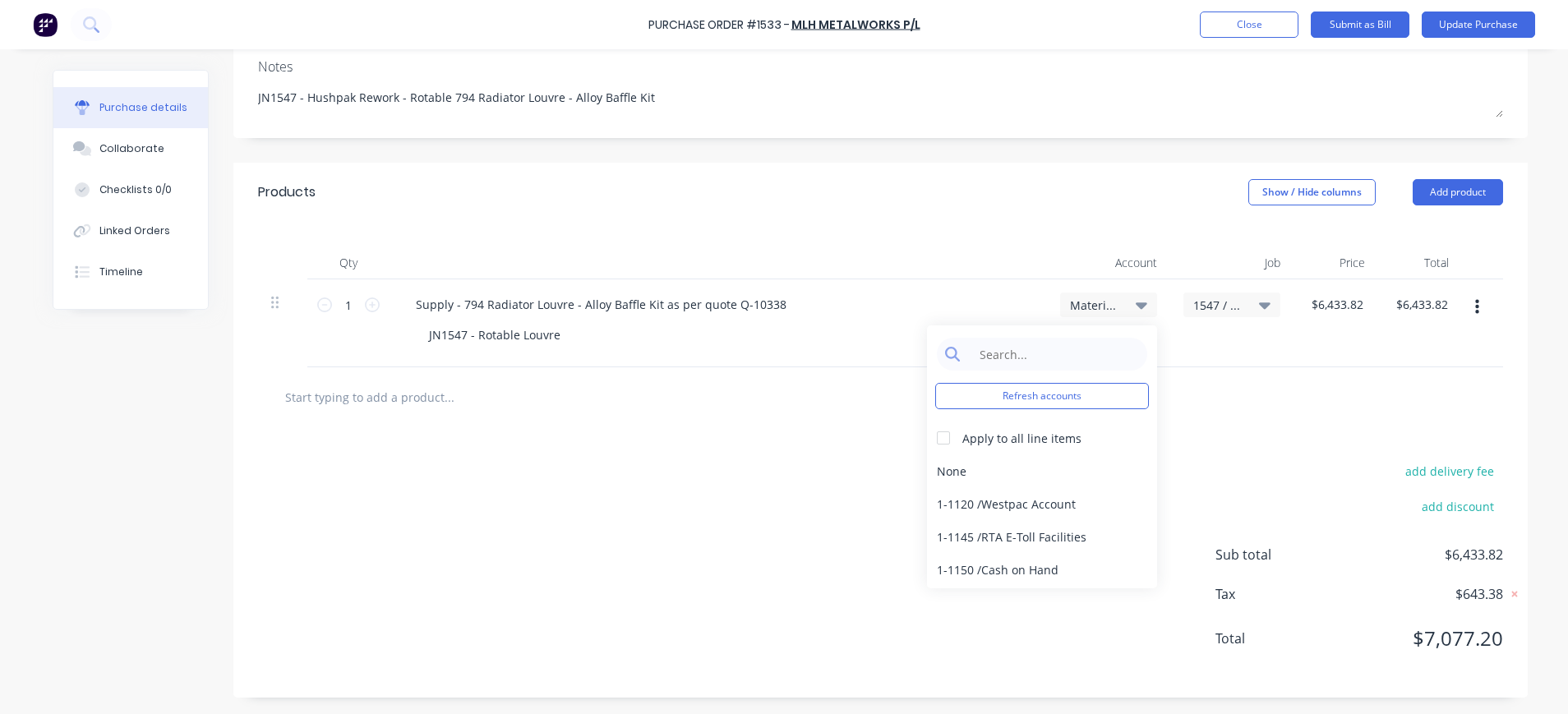
click at [1089, 300] on span "Materials - Rework" at bounding box center [1095, 305] width 50 height 17
click at [1278, 417] on div at bounding box center [880, 397] width 1245 height 60
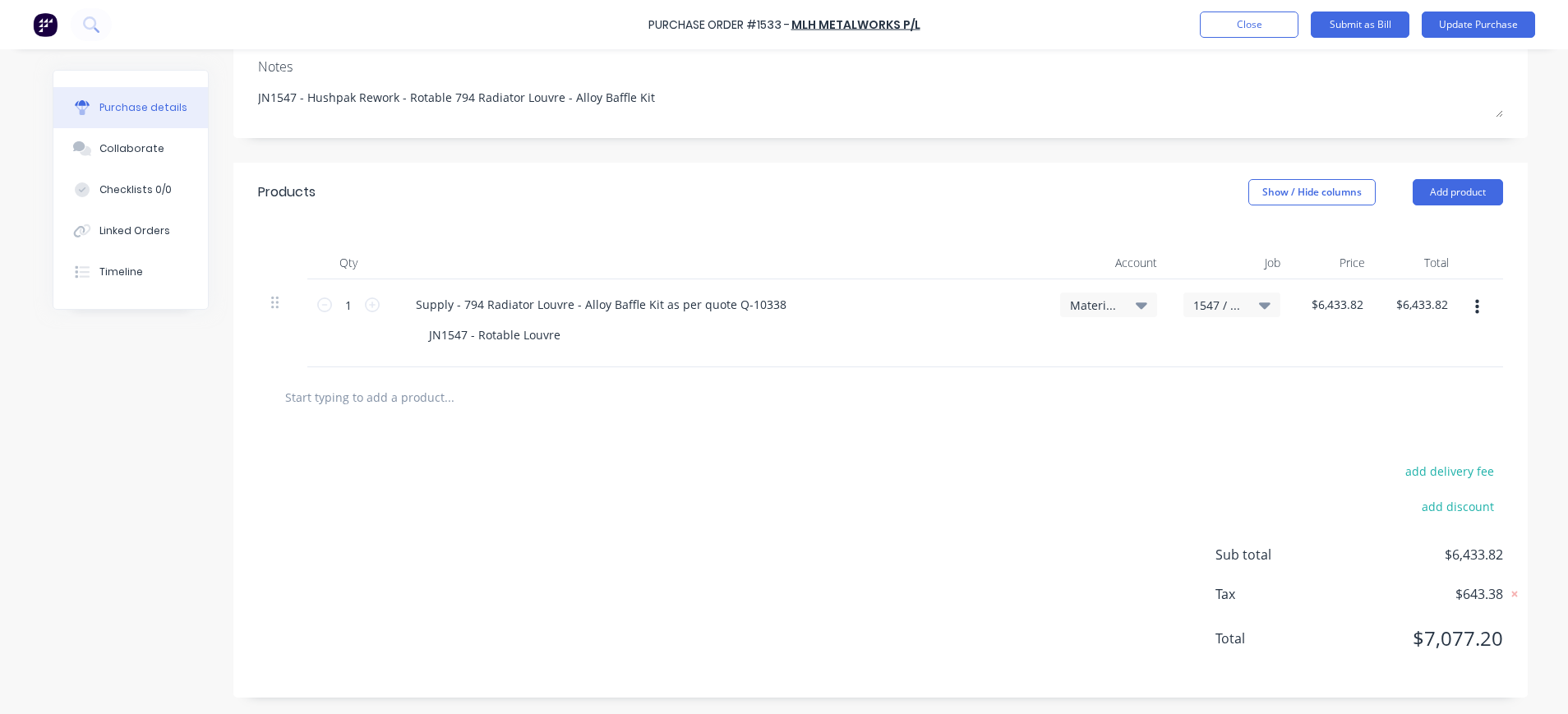
click at [1259, 302] on icon at bounding box center [1265, 305] width 12 height 18
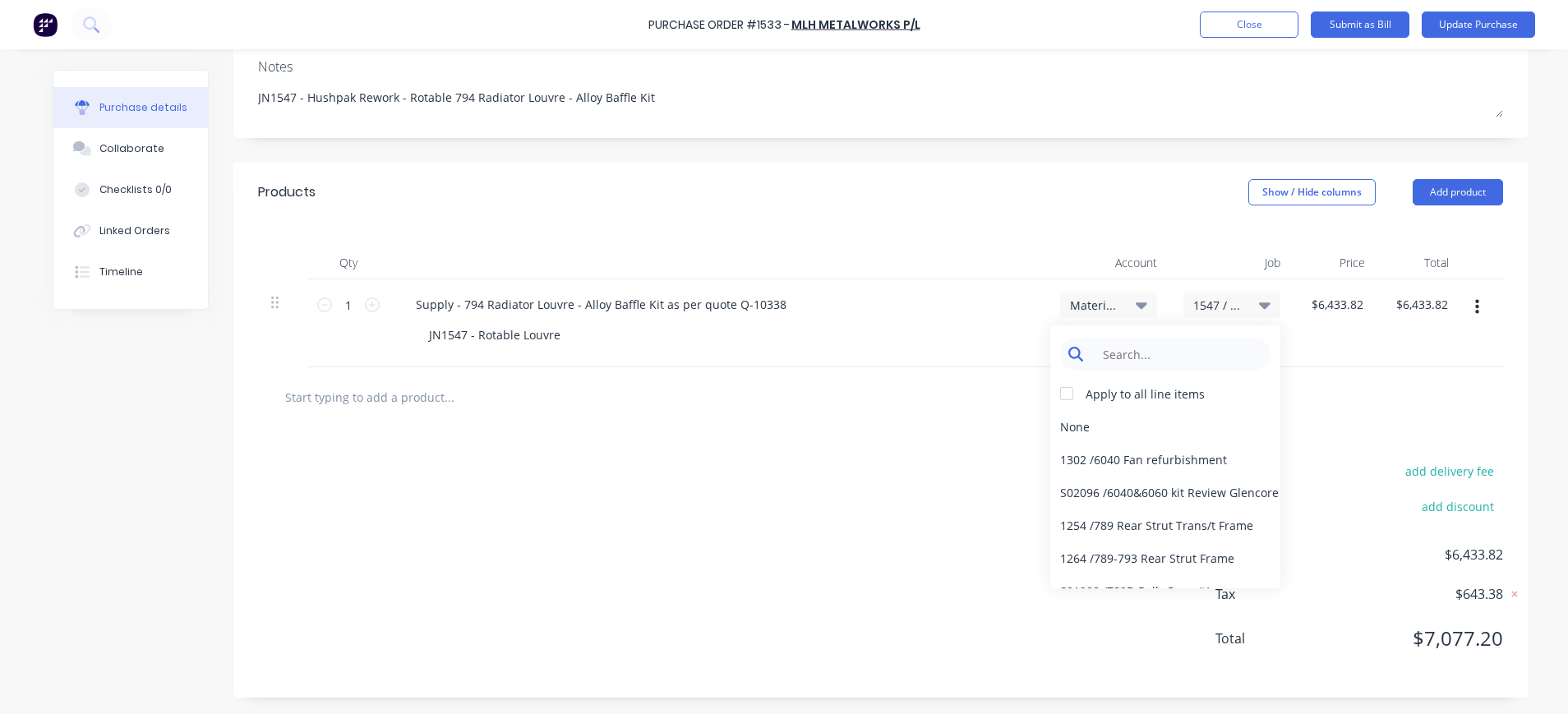
click at [1206, 340] on input at bounding box center [1178, 354] width 169 height 33
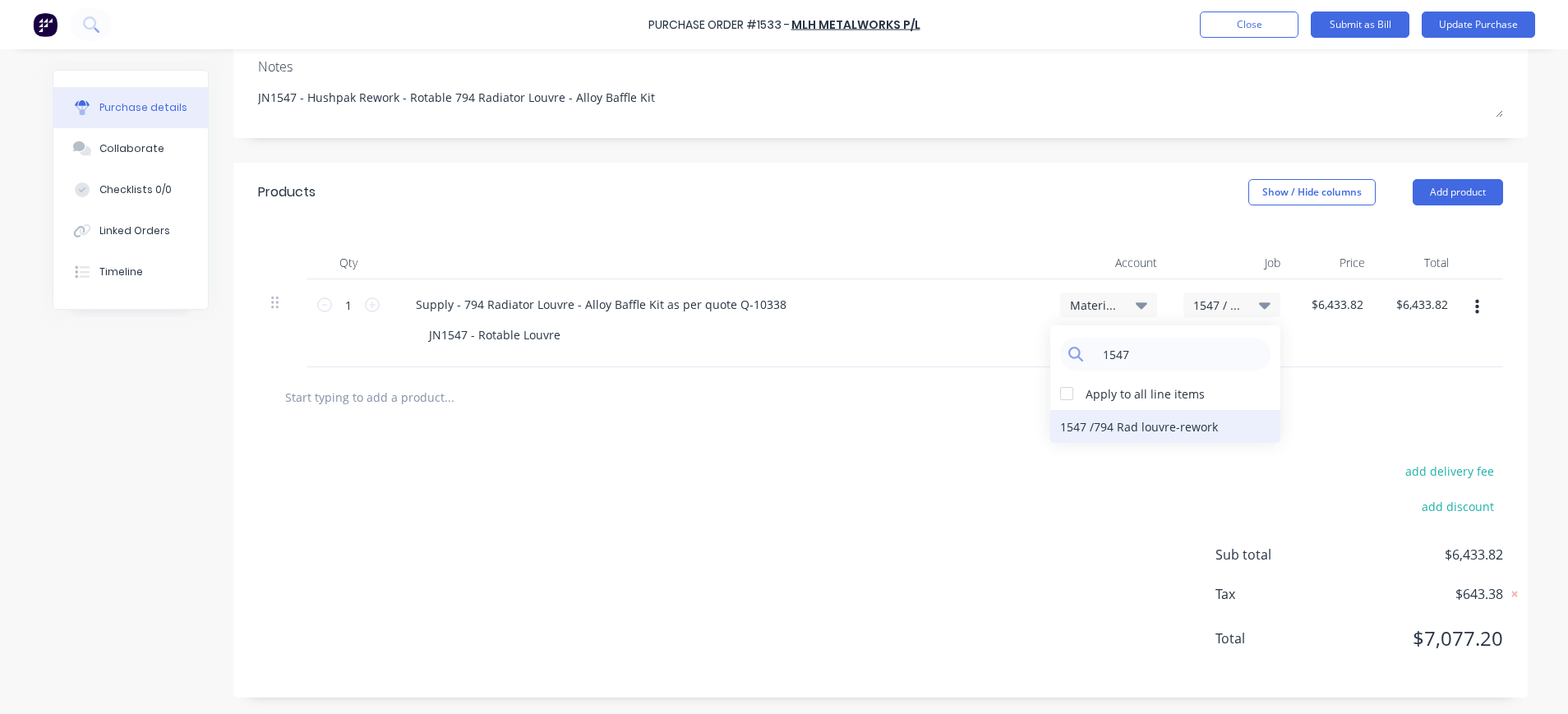
type input "1547"
click at [1181, 427] on div "1547 / 794 Rad louvre-rework" at bounding box center [1165, 427] width 230 height 33
click at [1136, 302] on icon at bounding box center [1142, 305] width 12 height 18
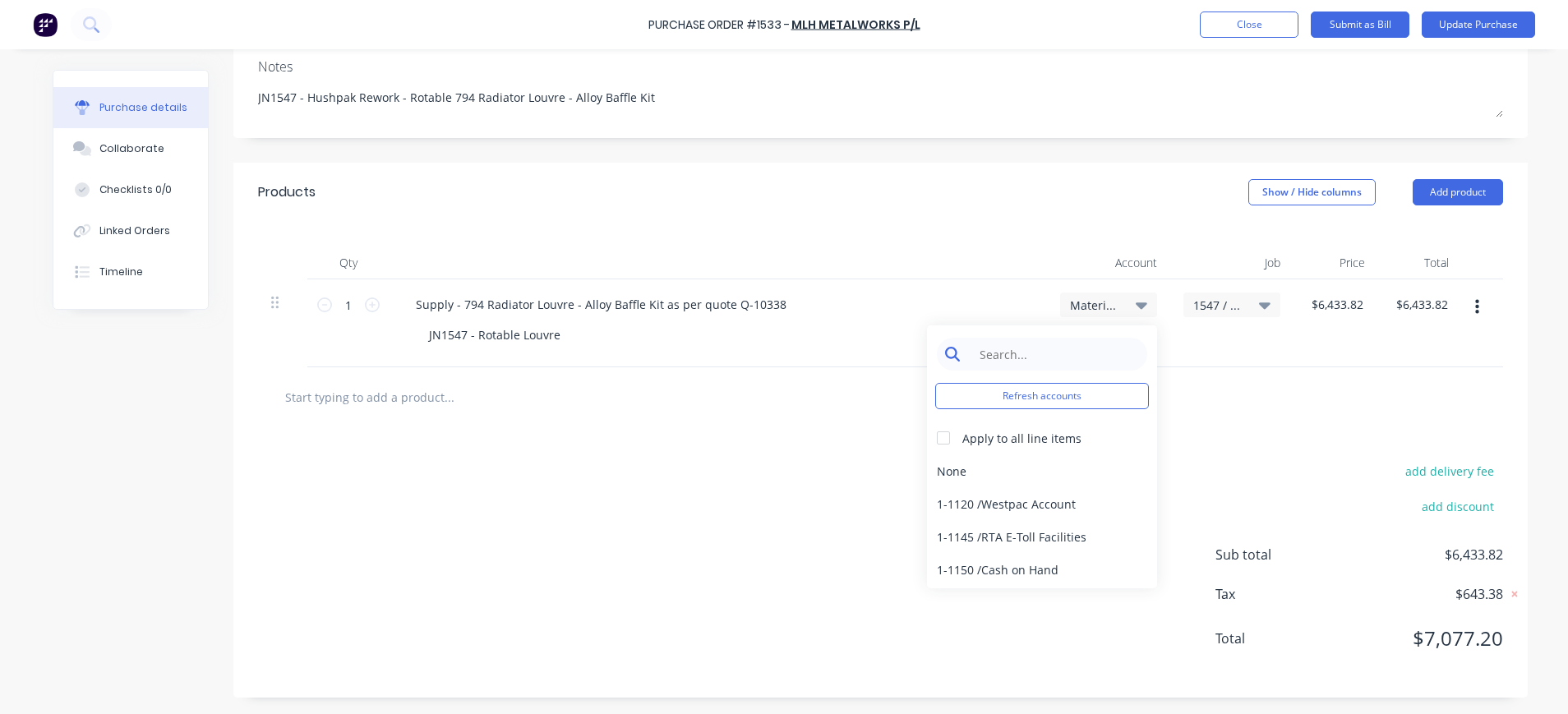
click at [1027, 358] on input at bounding box center [1055, 354] width 169 height 33
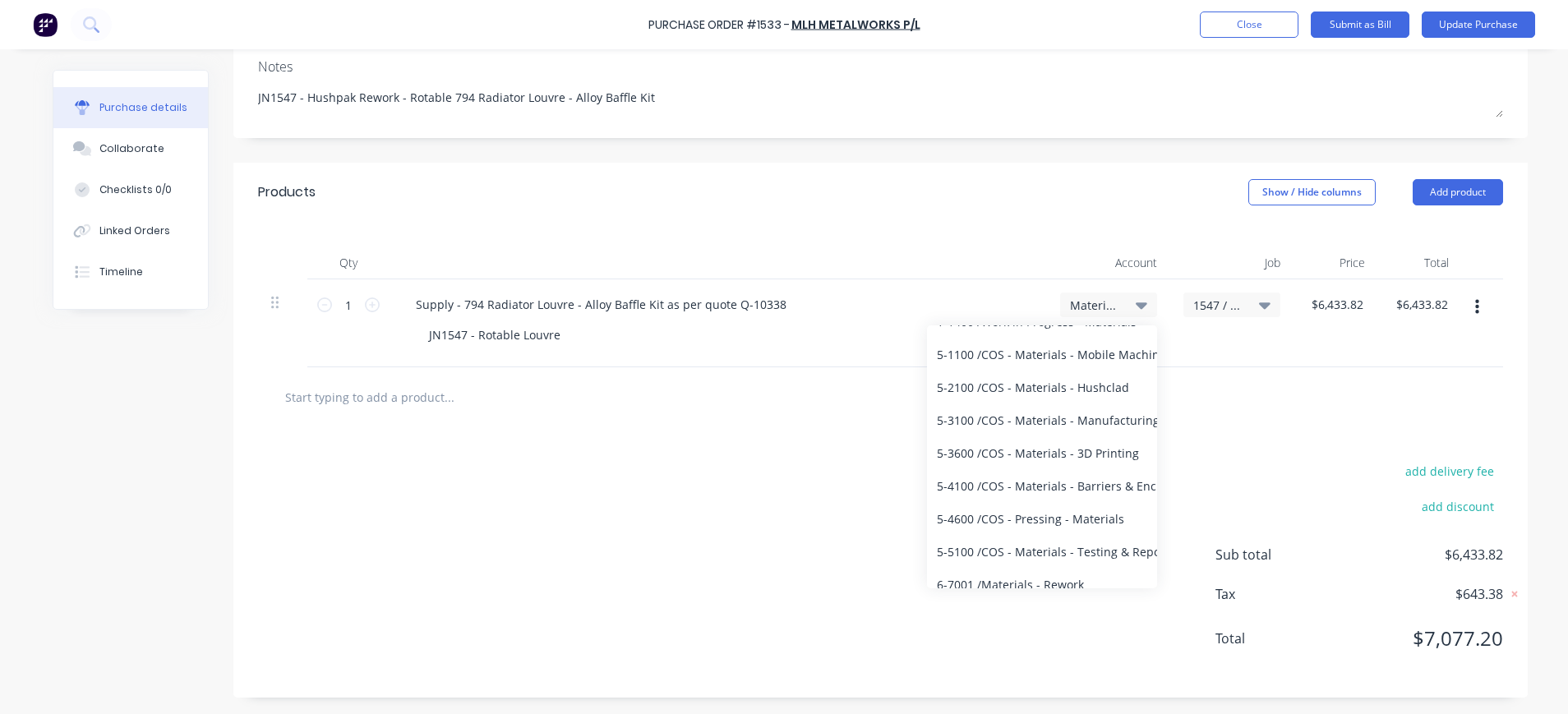
scroll to position [162, 0]
type input "mater"
click at [1077, 572] on div "6-7001 / Materials - Rework" at bounding box center [1042, 572] width 230 height 33
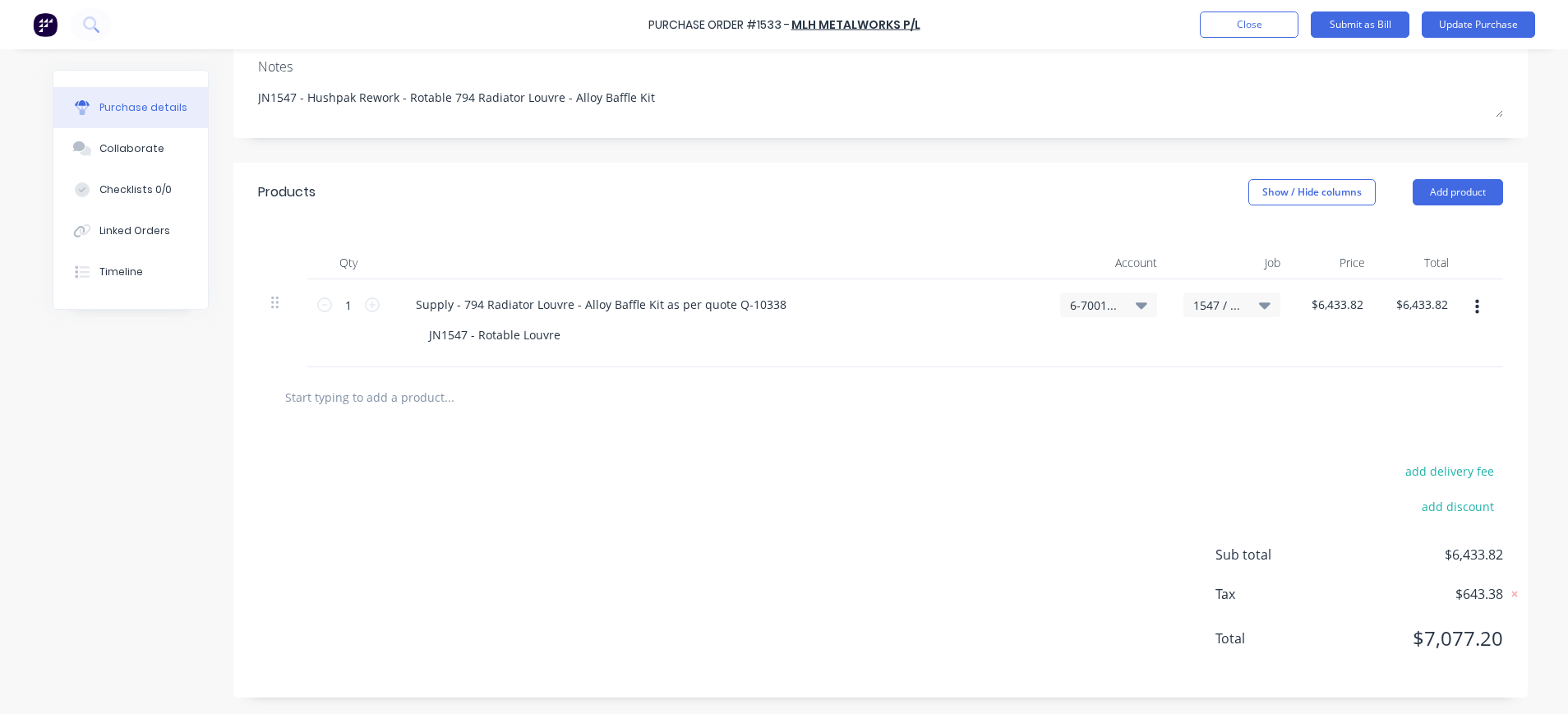
click at [1177, 324] on div "1547 / 794 Rad louvre-rework" at bounding box center [1231, 323] width 123 height 88
click at [925, 337] on div "JN1547 - Rotable Louvre" at bounding box center [725, 334] width 618 height 24
click at [722, 417] on div at bounding box center [880, 397] width 1245 height 60
click at [639, 304] on div "Supply - 794 Radiator Louvre - Alloy Baffle Kit as per quote Q-10338" at bounding box center [602, 304] width 397 height 24
click at [1136, 305] on icon at bounding box center [1142, 306] width 12 height 7
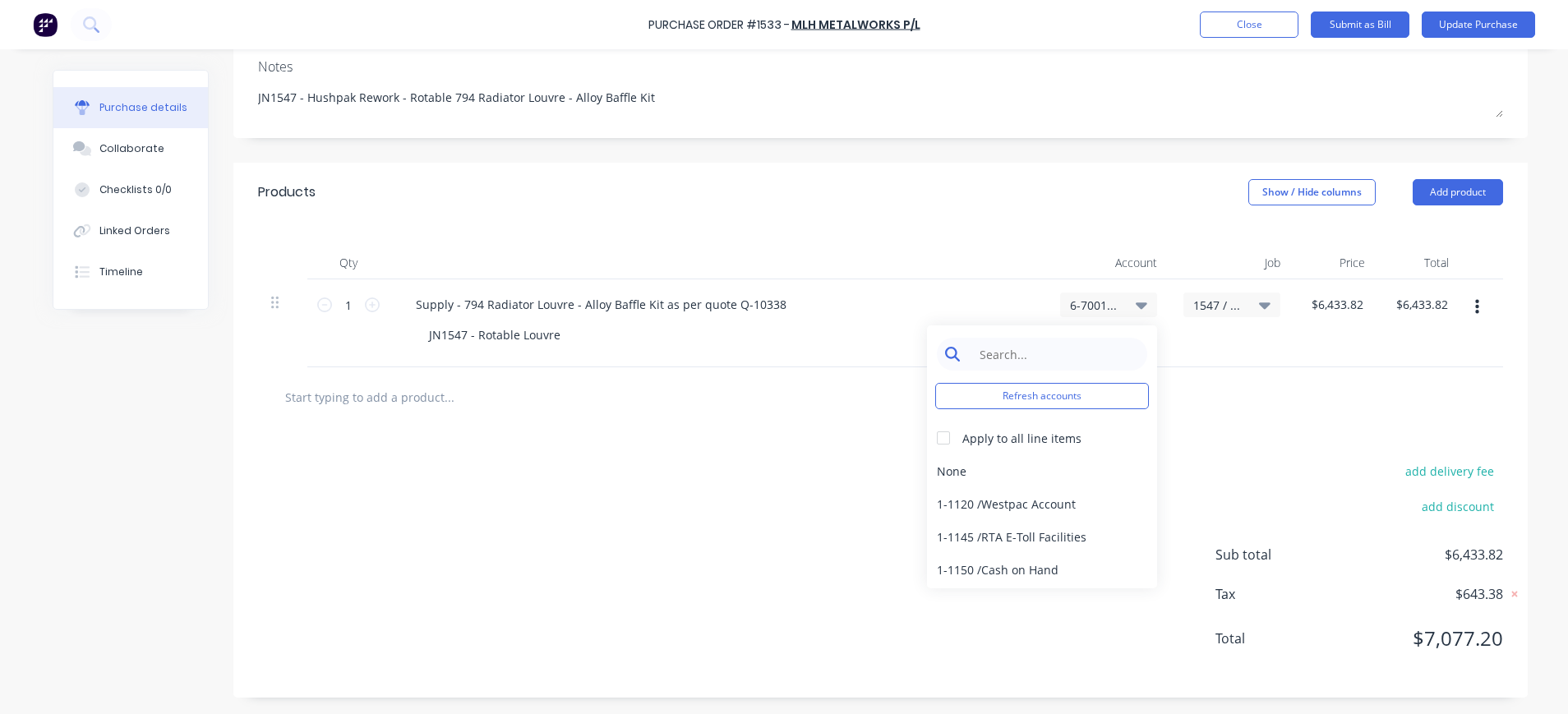
click at [1053, 352] on input at bounding box center [1055, 354] width 169 height 33
type input "material"
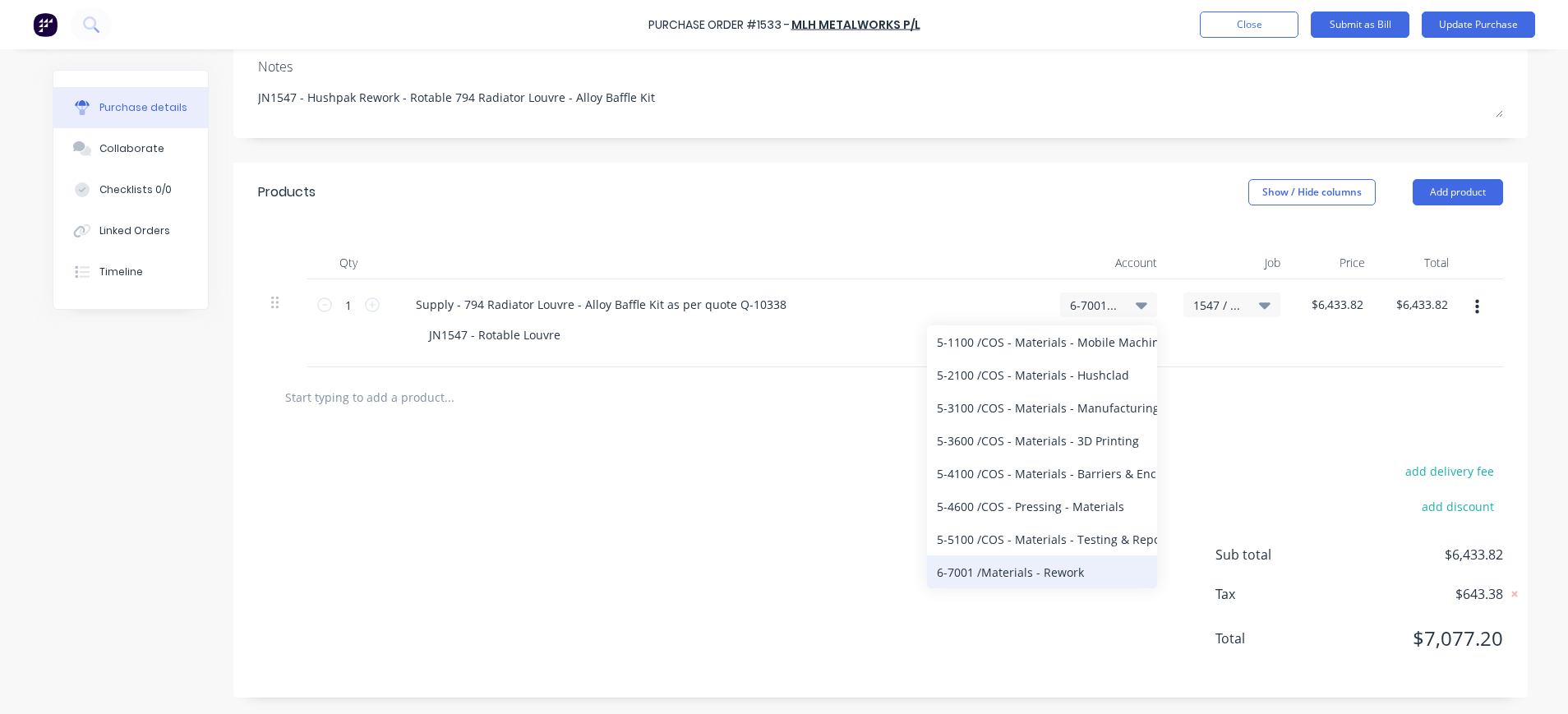
click at [1065, 565] on div "6-7001 / Materials - Rework" at bounding box center [1042, 572] width 230 height 33
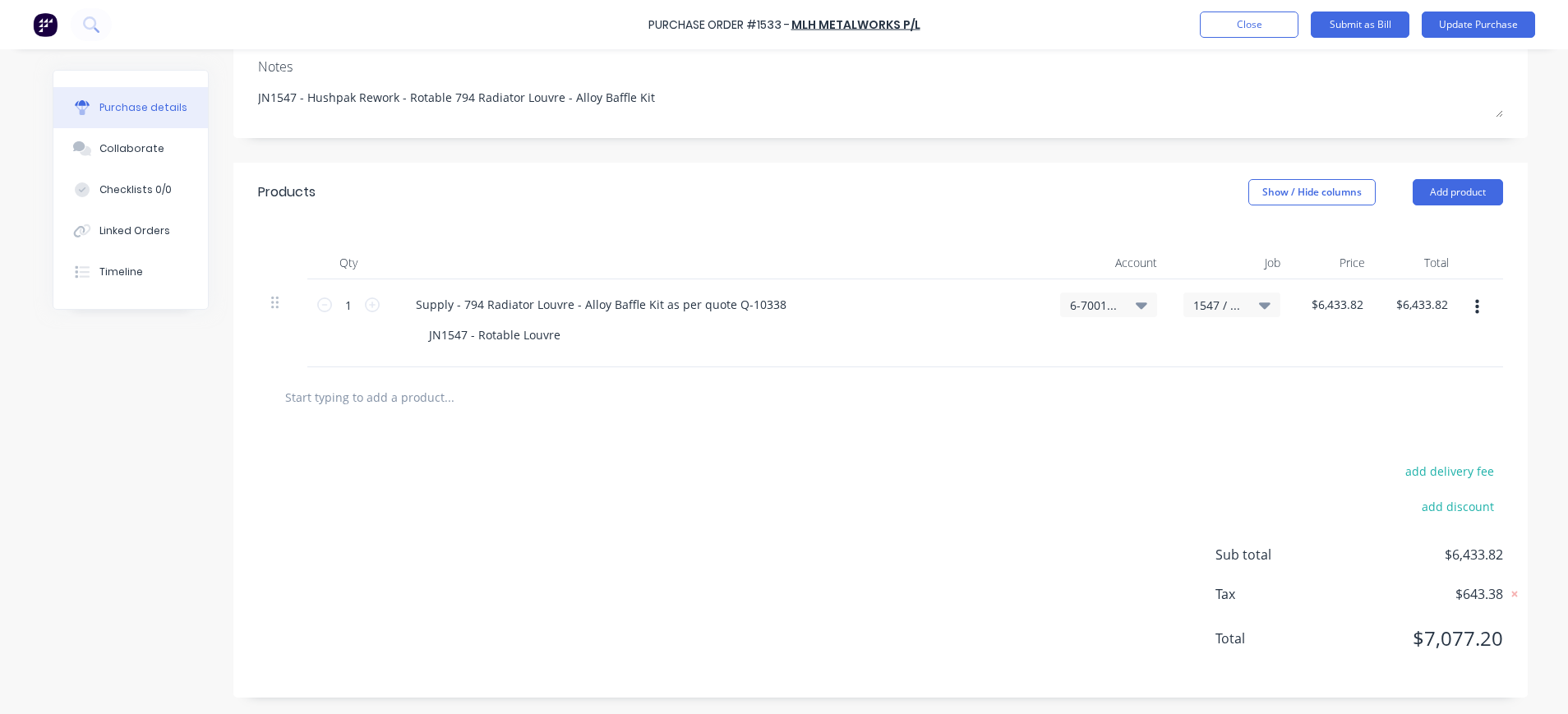
scroll to position [0, 0]
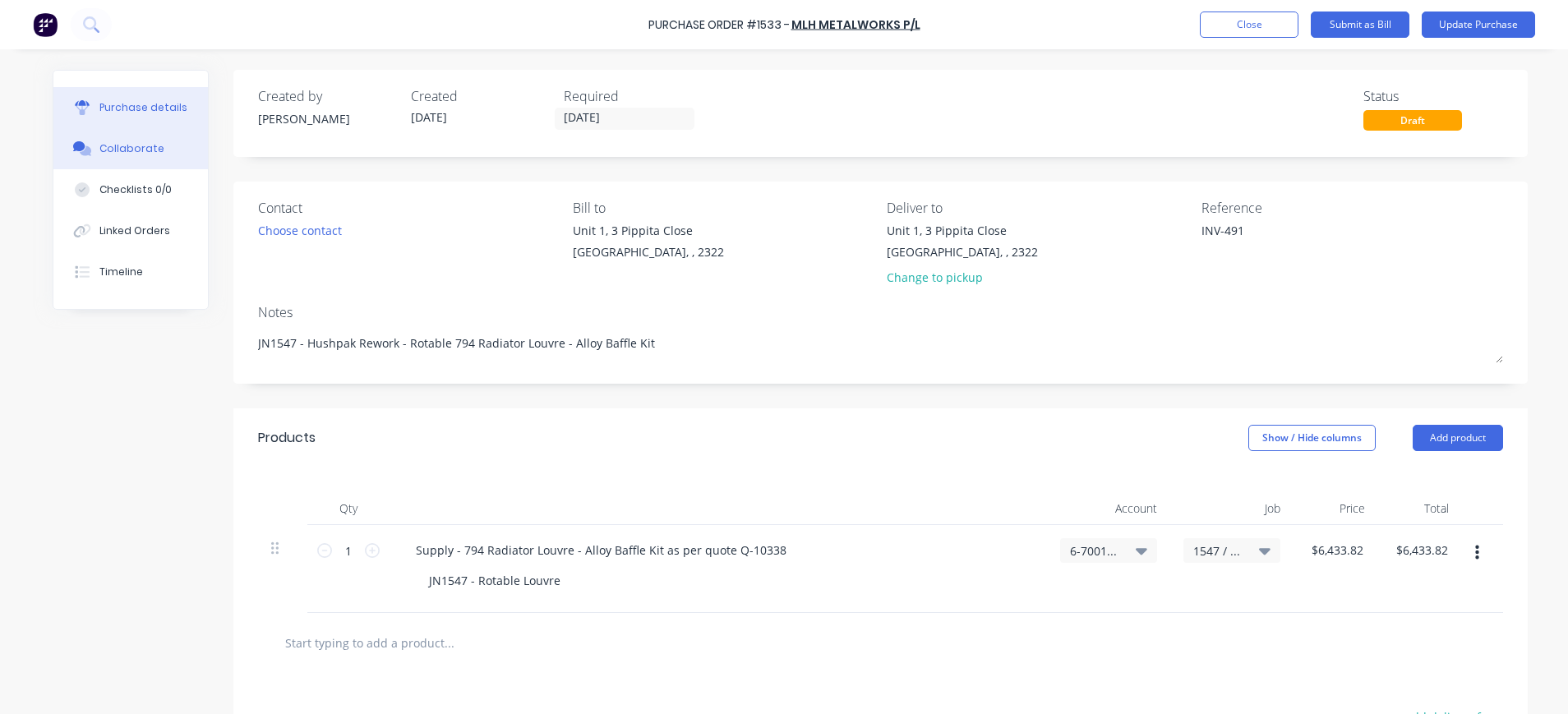
click at [139, 156] on div "Collaborate" at bounding box center [132, 149] width 65 height 15
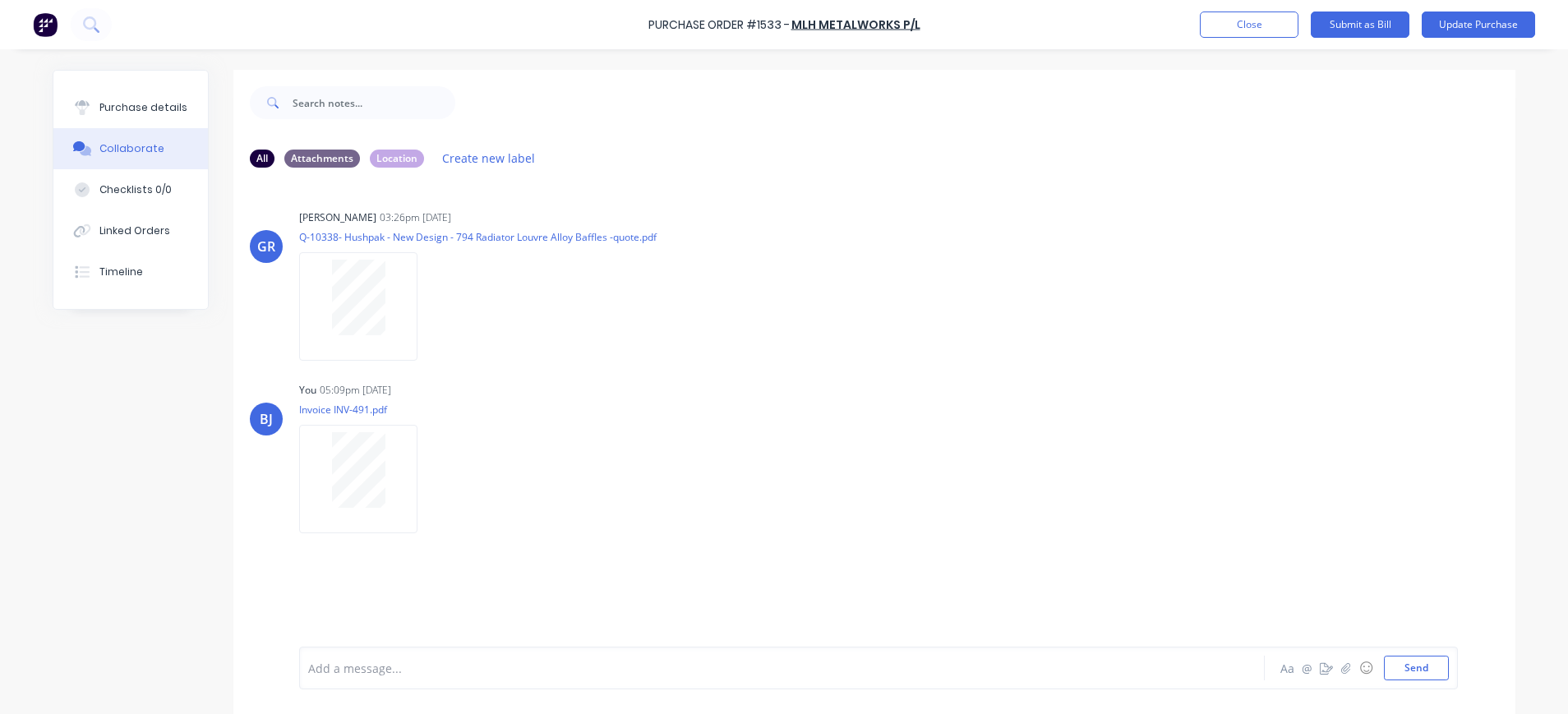
drag, startPoint x: 147, startPoint y: 113, endPoint x: 213, endPoint y: 122, distance: 66.6
click at [151, 113] on div "Purchase details" at bounding box center [143, 108] width 88 height 15
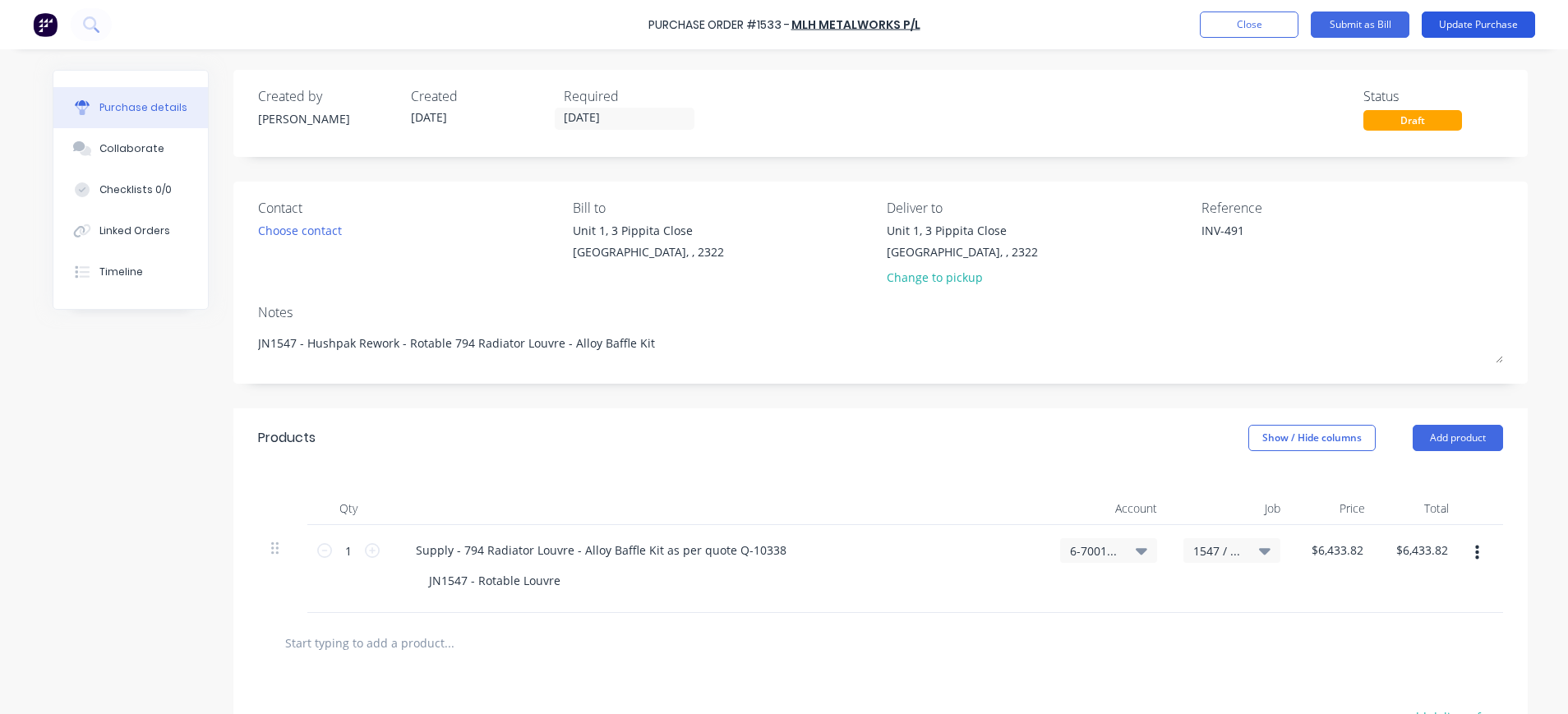
click at [1490, 24] on button "Update Purchase" at bounding box center [1478, 25] width 113 height 26
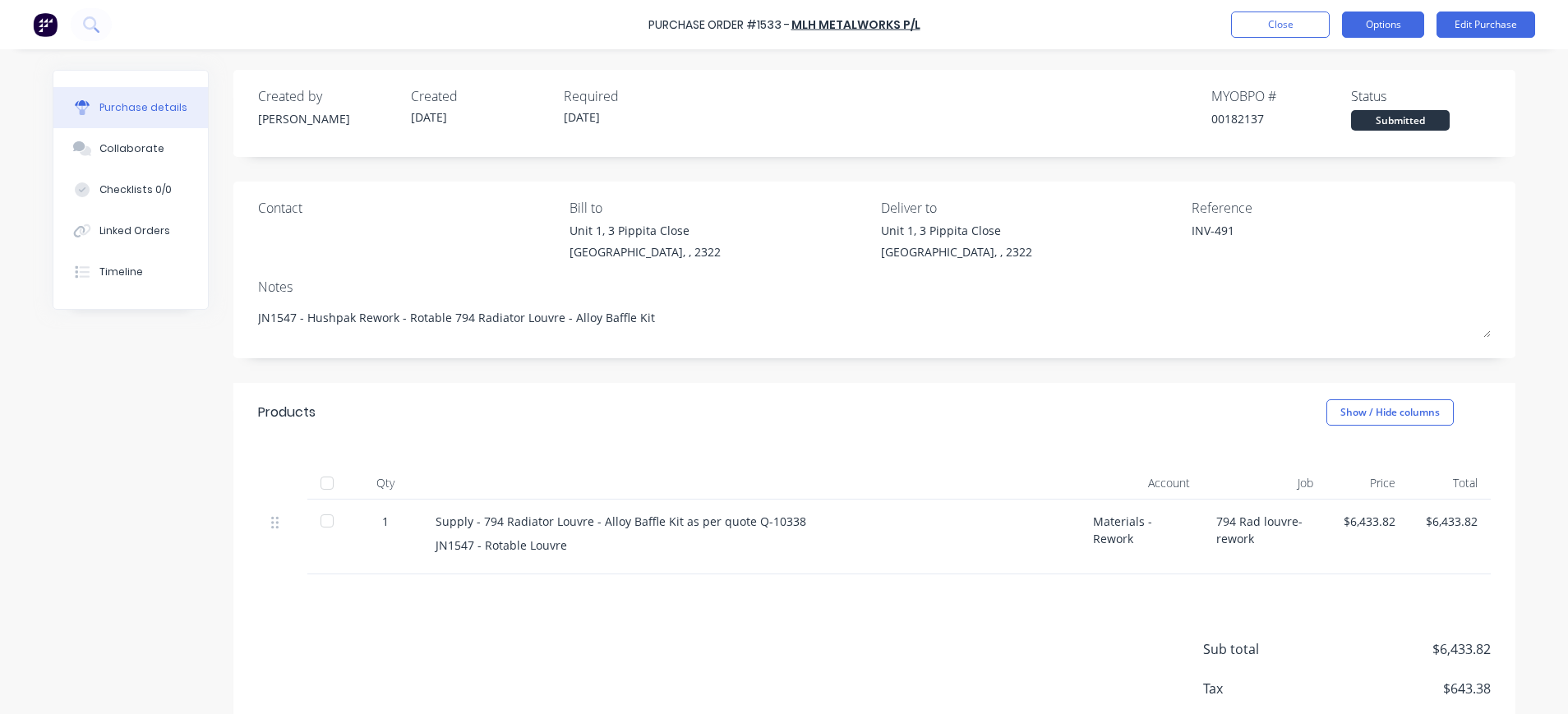
click at [1371, 25] on button "Options" at bounding box center [1383, 25] width 82 height 26
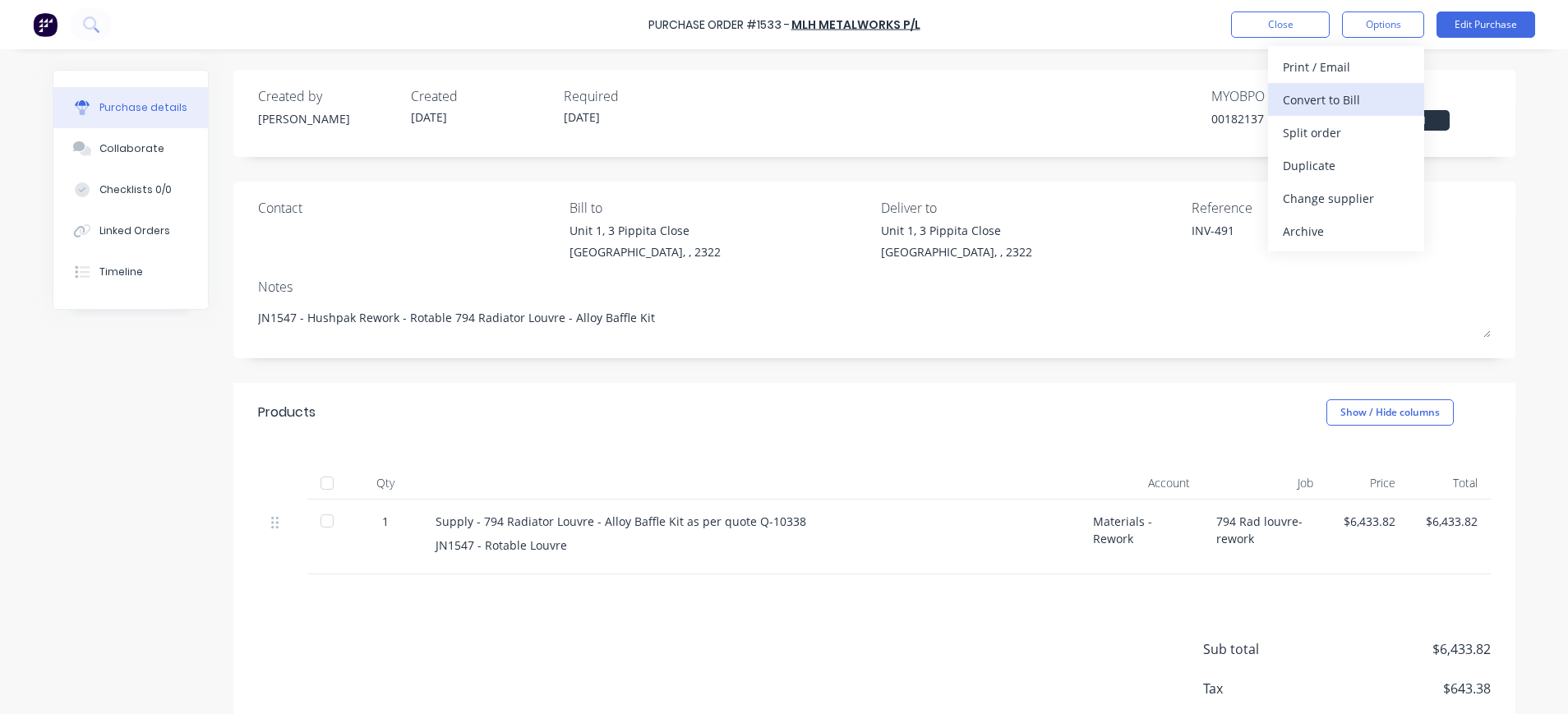
click at [1356, 98] on div "Convert to Bill" at bounding box center [1346, 99] width 127 height 24
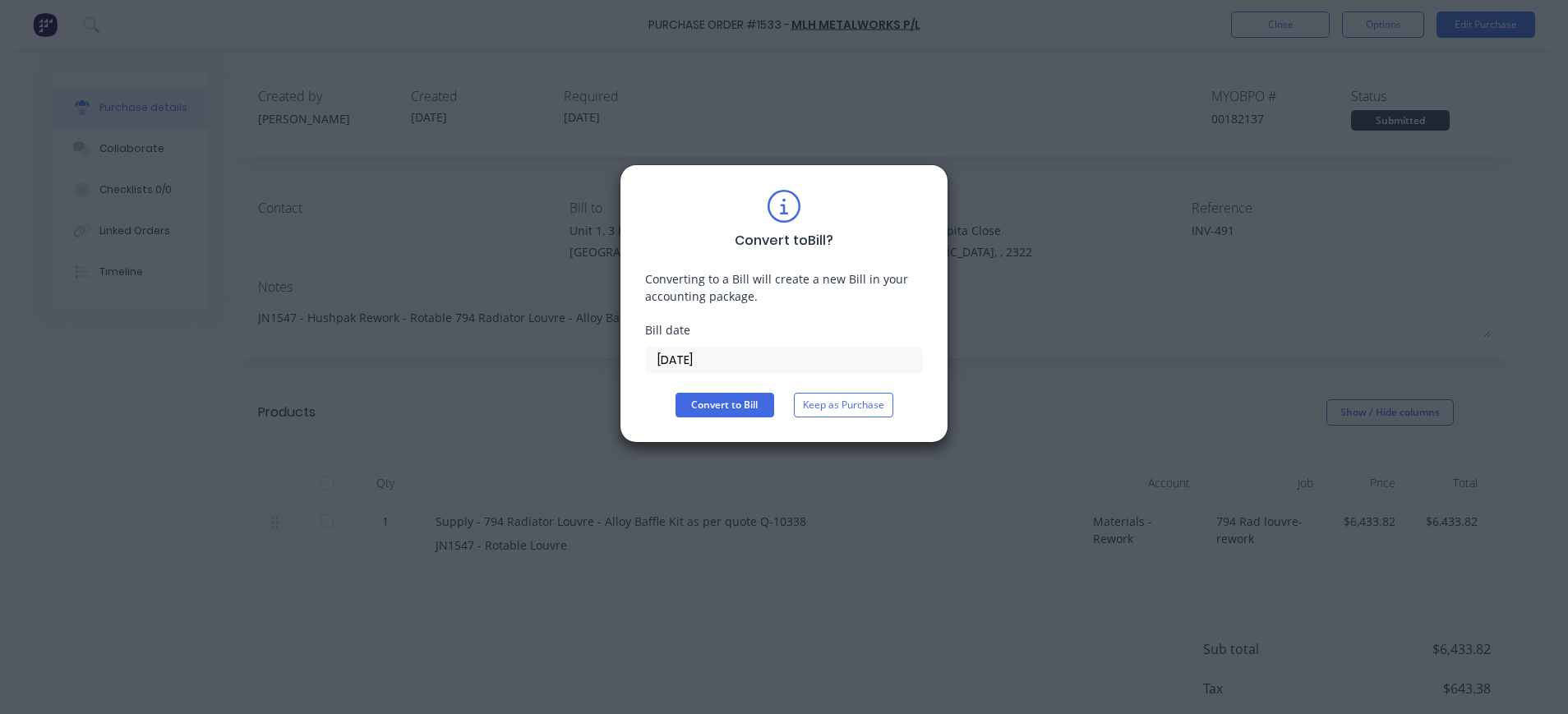
click at [744, 354] on input "[DATE]" at bounding box center [784, 360] width 276 height 25
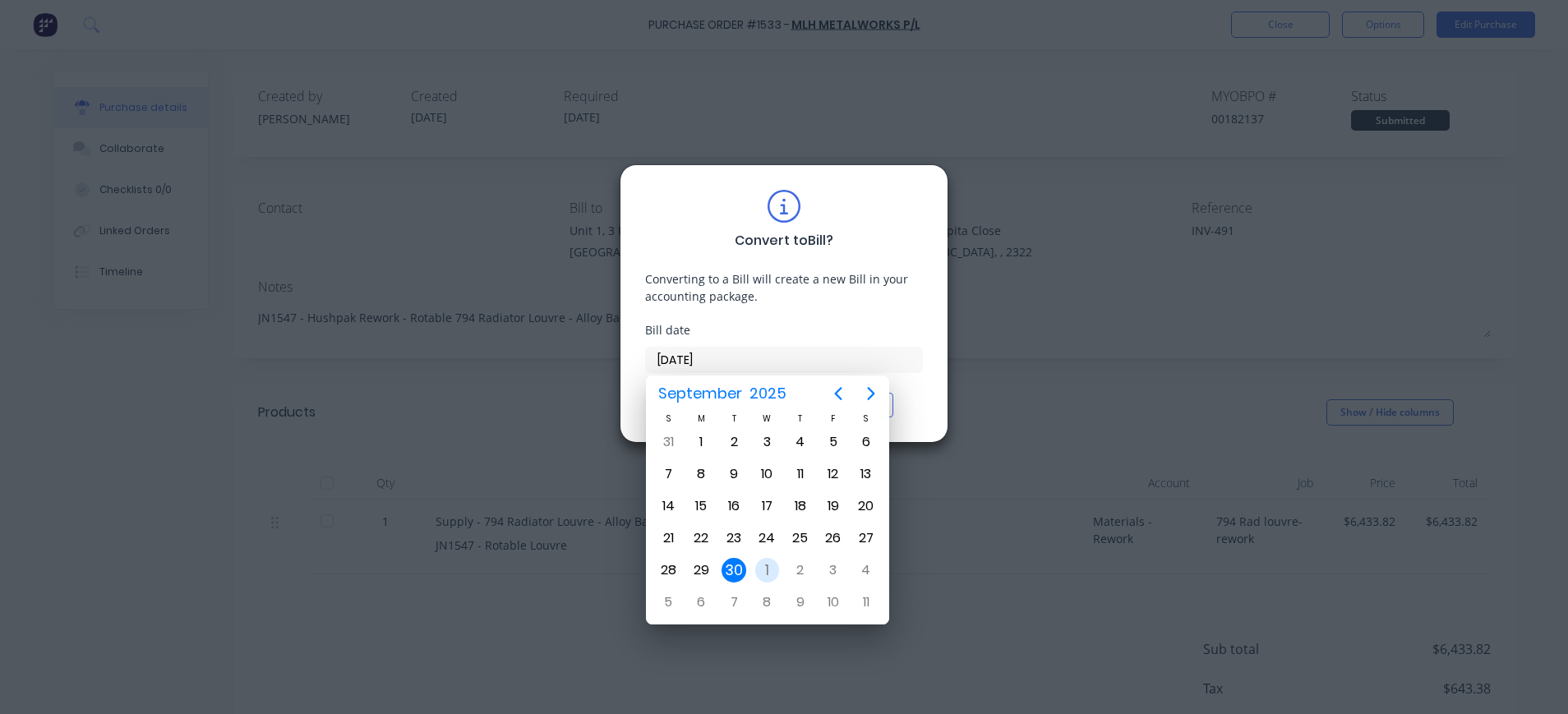
click at [766, 572] on div "1" at bounding box center [768, 570] width 25 height 25
type input "[DATE]"
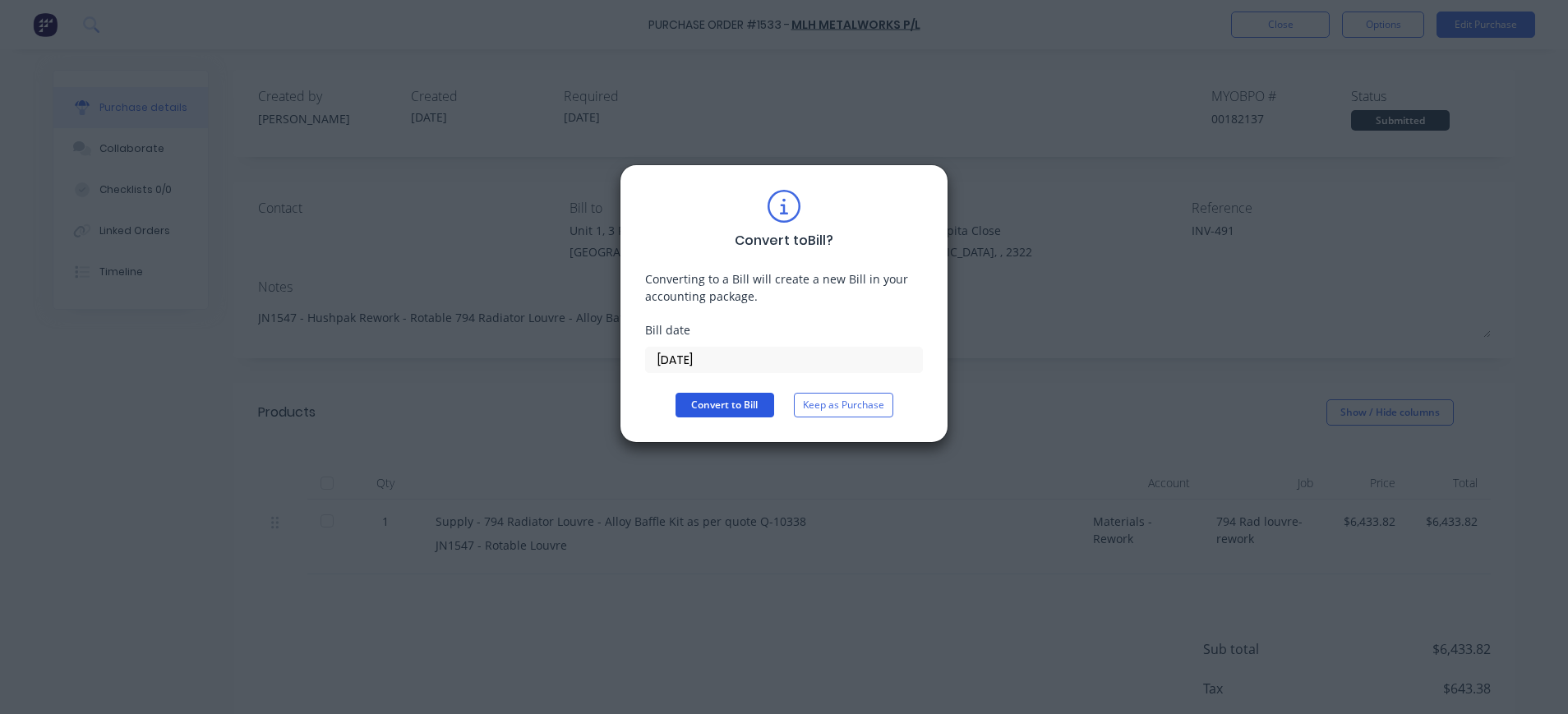
click at [732, 404] on button "Convert to Bill" at bounding box center [724, 405] width 98 height 25
